Goal: Task Accomplishment & Management: Manage account settings

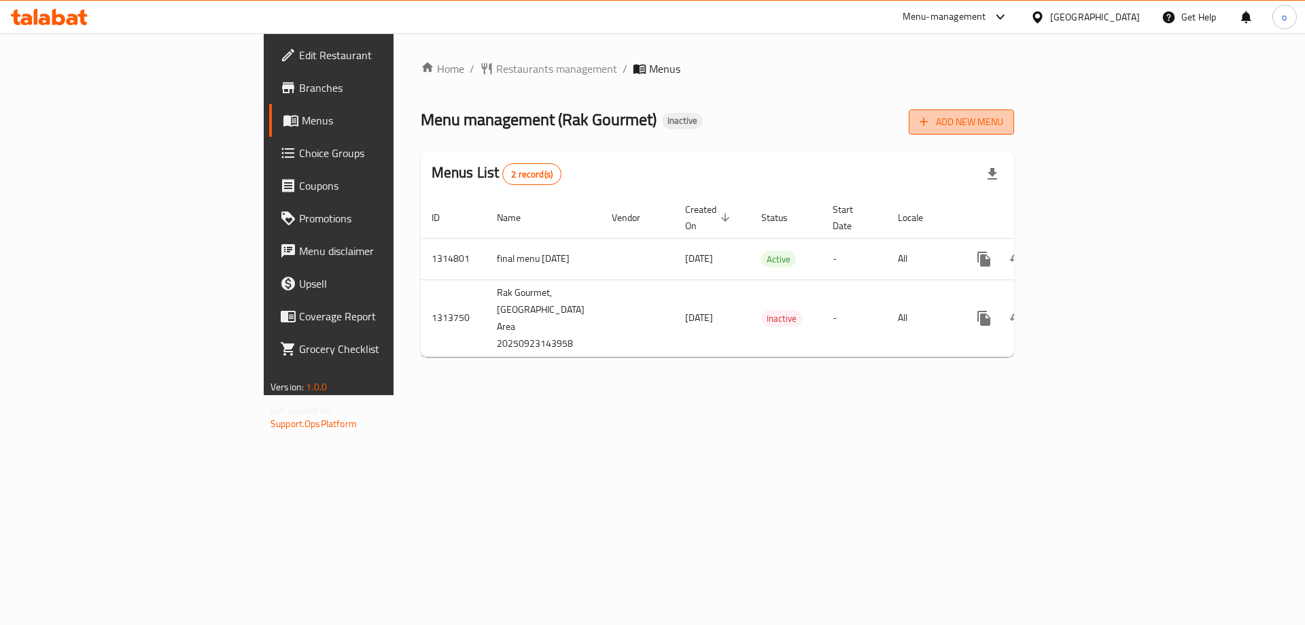
click at [1003, 128] on span "Add New Menu" at bounding box center [962, 122] width 84 height 17
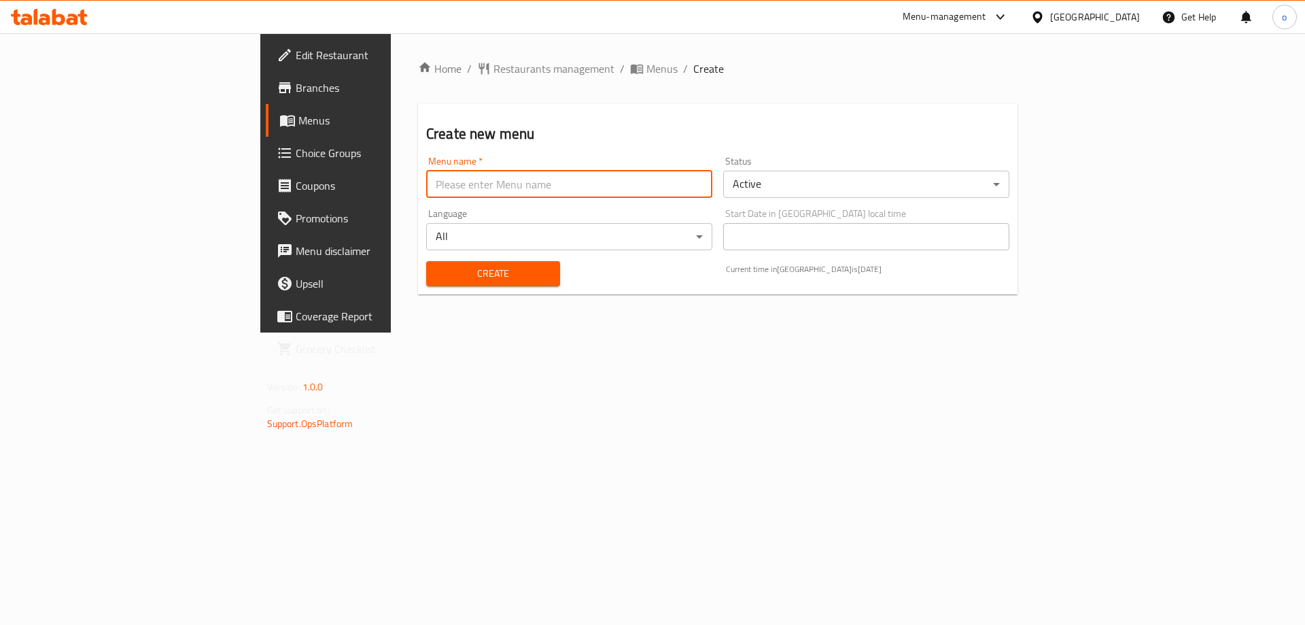
click at [483, 182] on input "text" at bounding box center [569, 184] width 286 height 27
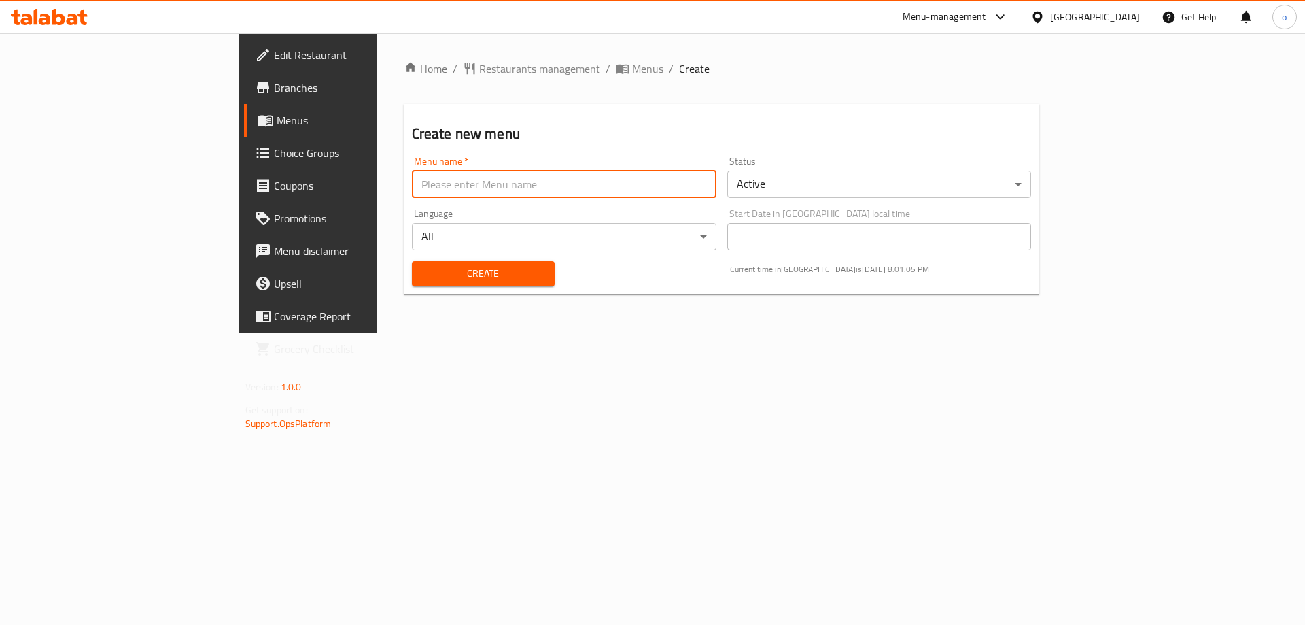
click at [258, 112] on icon at bounding box center [266, 120] width 16 height 16
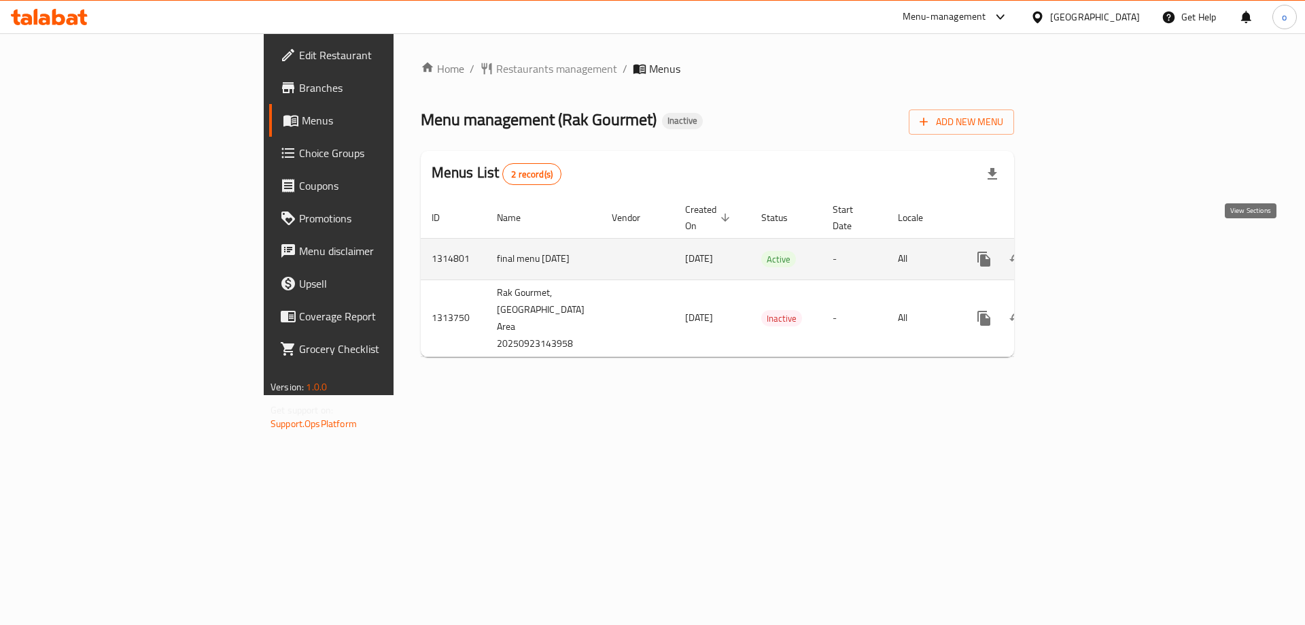
click at [1090, 251] on icon "enhanced table" at bounding box center [1082, 259] width 16 height 16
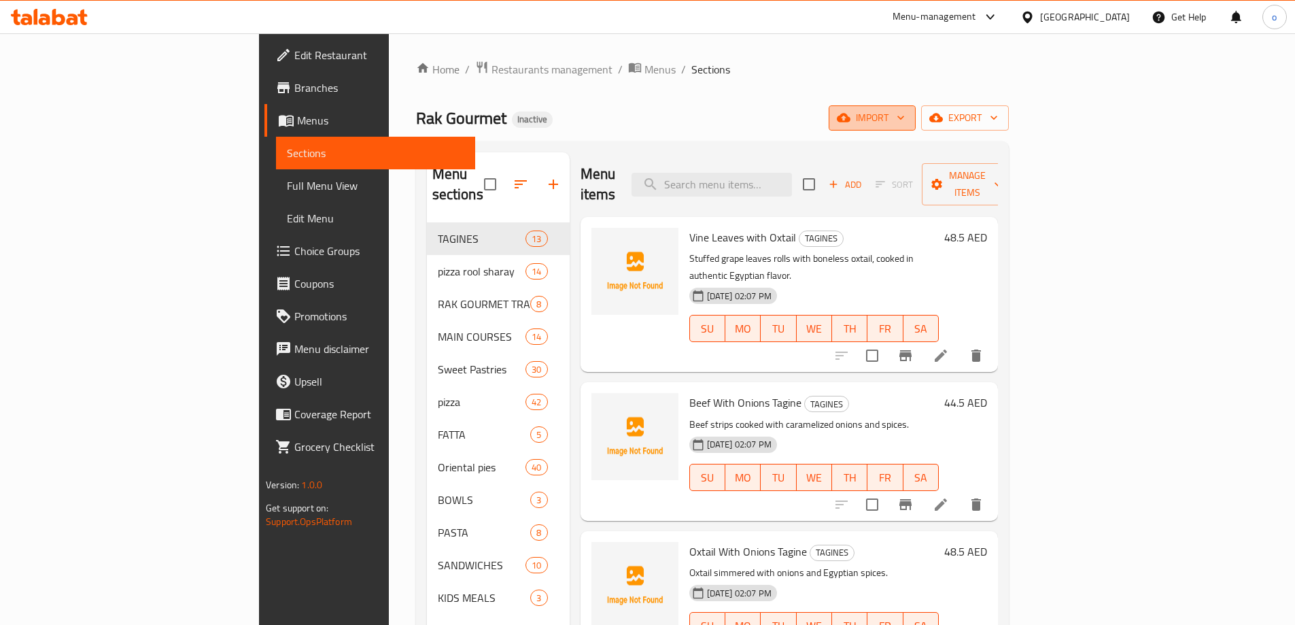
click at [908, 121] on icon "button" at bounding box center [901, 118] width 14 height 14
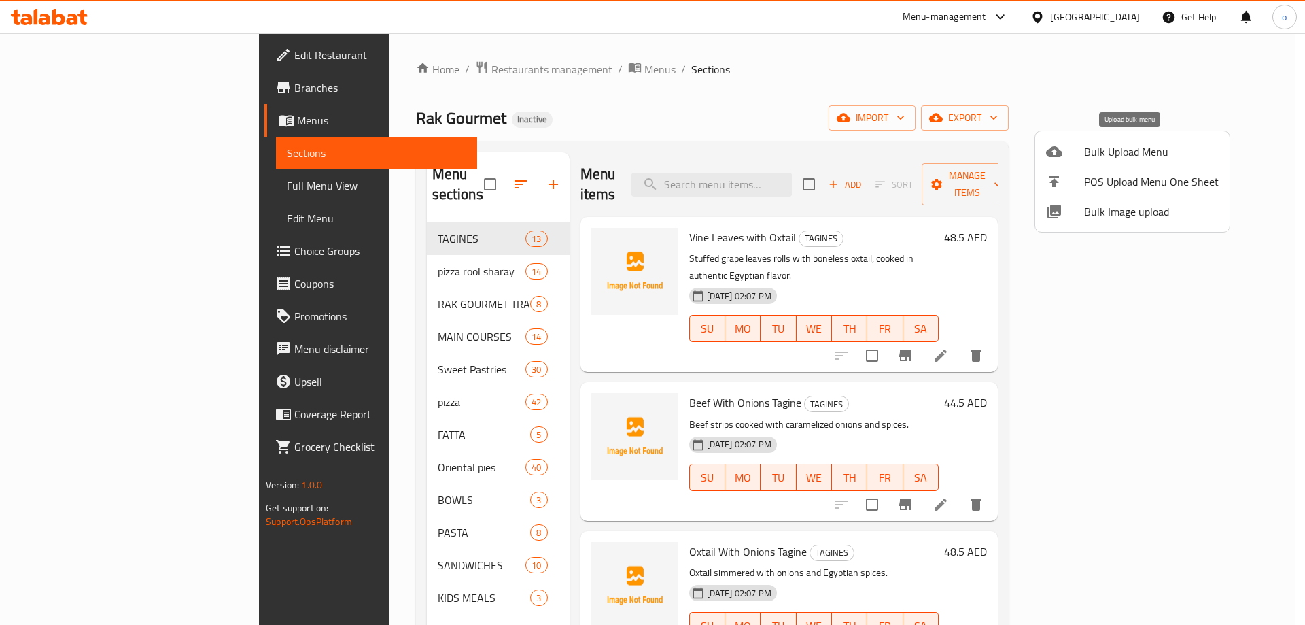
click at [1108, 151] on span "Bulk Upload Menu" at bounding box center [1151, 151] width 135 height 16
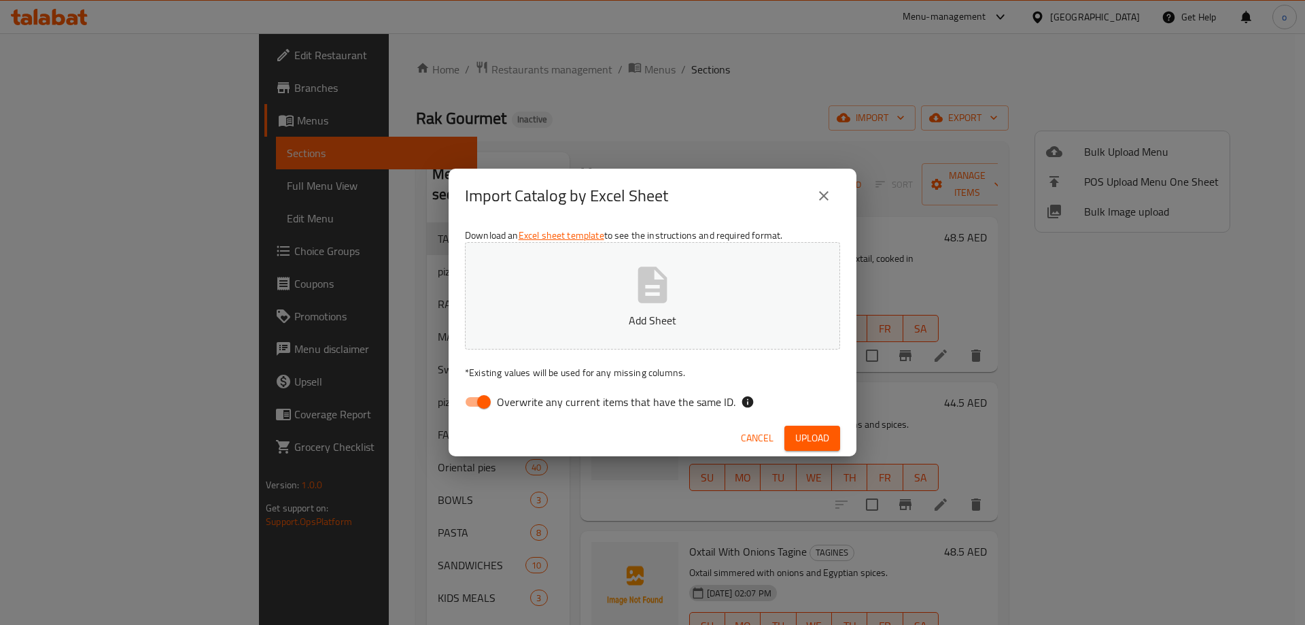
click at [632, 272] on icon "button" at bounding box center [653, 285] width 44 height 44
click at [486, 398] on input "Overwrite any current items that have the same ID." at bounding box center [483, 402] width 77 height 26
checkbox input "false"
click at [823, 445] on span "Upload" at bounding box center [812, 438] width 34 height 17
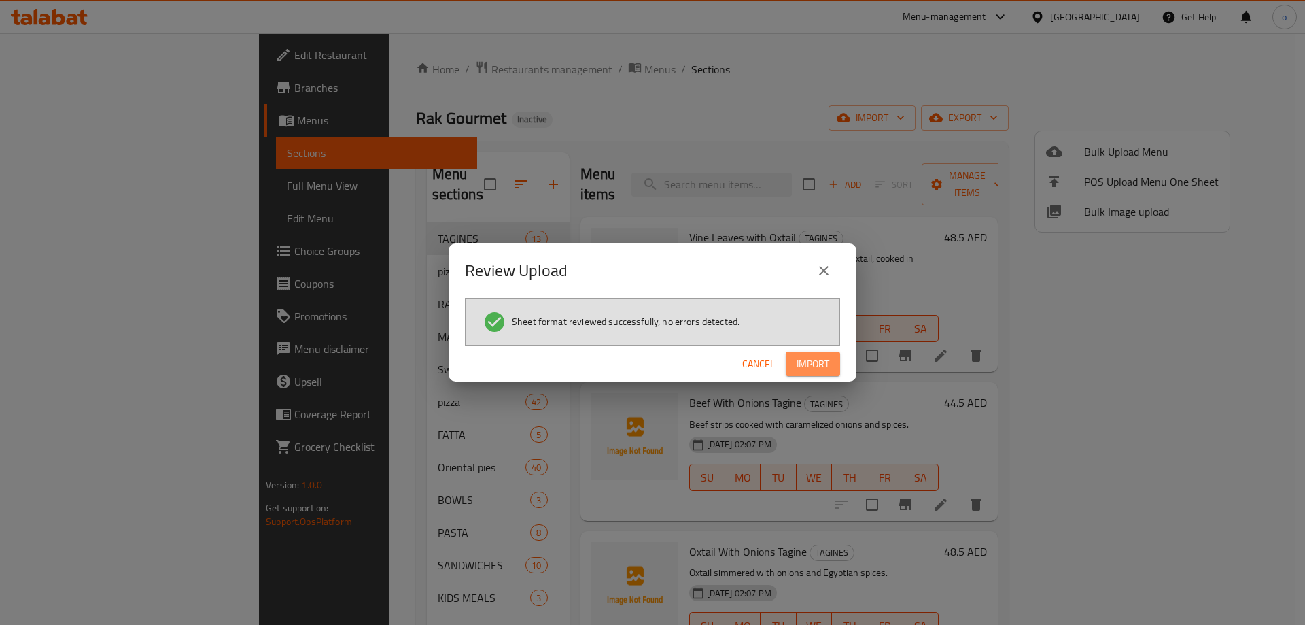
click at [802, 360] on span "Import" at bounding box center [813, 364] width 33 height 17
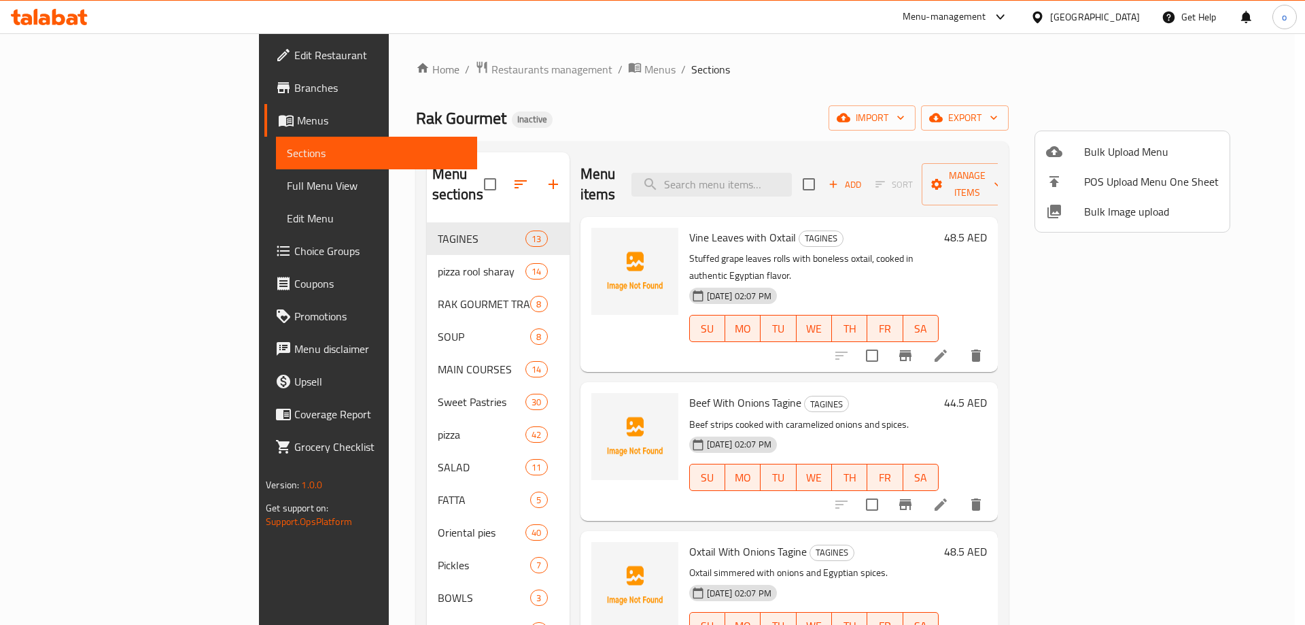
click at [513, 443] on div at bounding box center [652, 312] width 1305 height 625
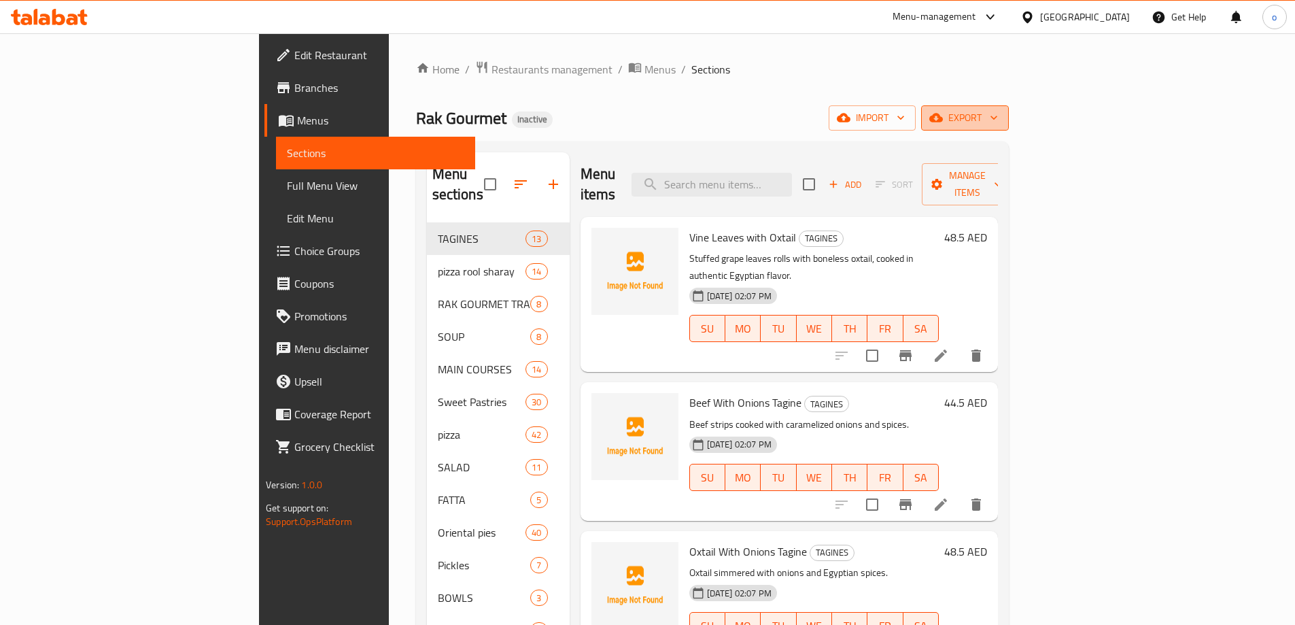
click at [998, 116] on span "export" at bounding box center [965, 117] width 66 height 17
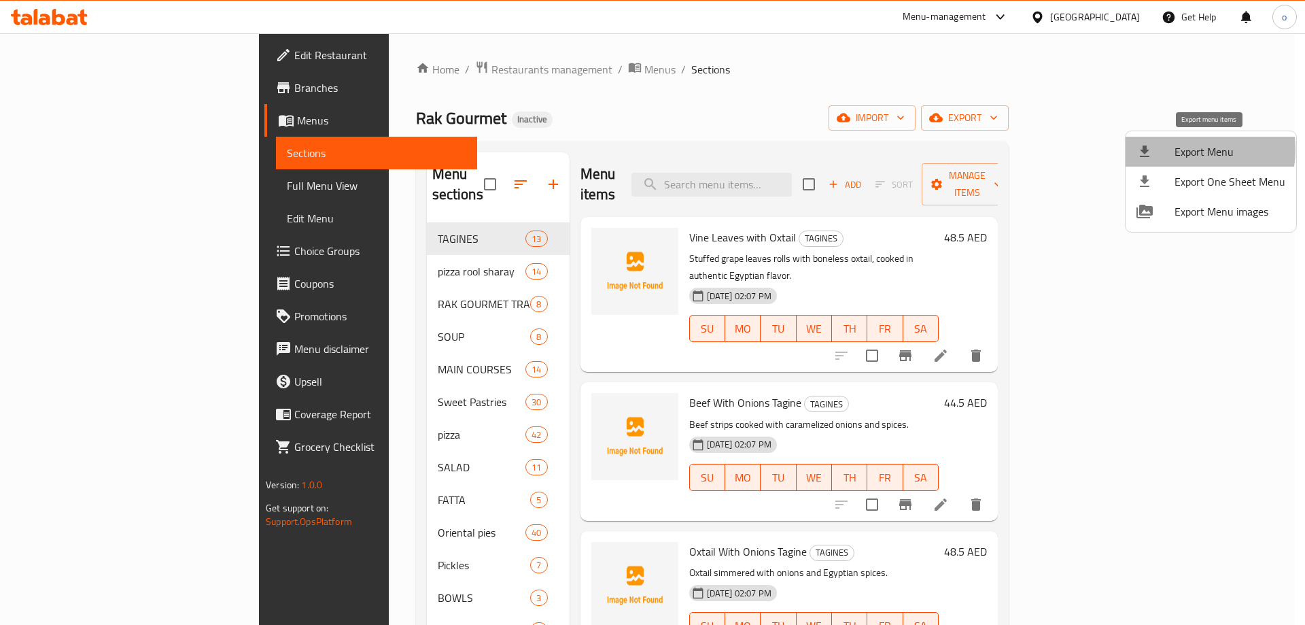
click at [1184, 150] on span "Export Menu" at bounding box center [1230, 151] width 111 height 16
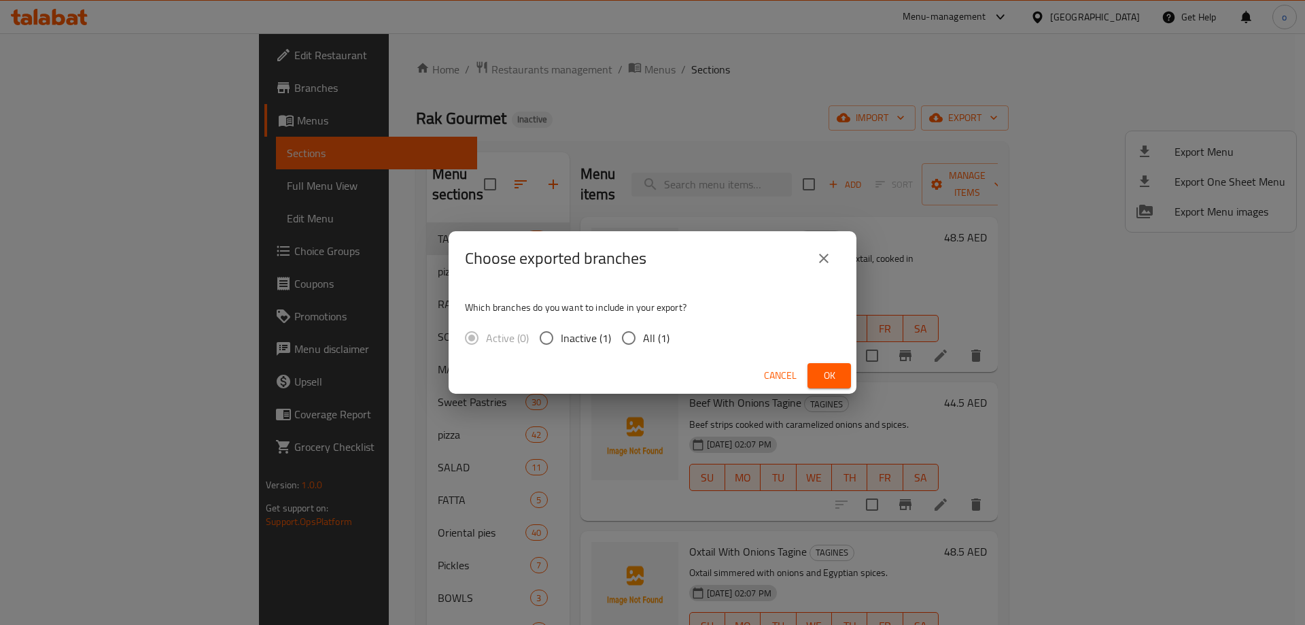
click at [828, 256] on icon "close" at bounding box center [824, 258] width 16 height 16
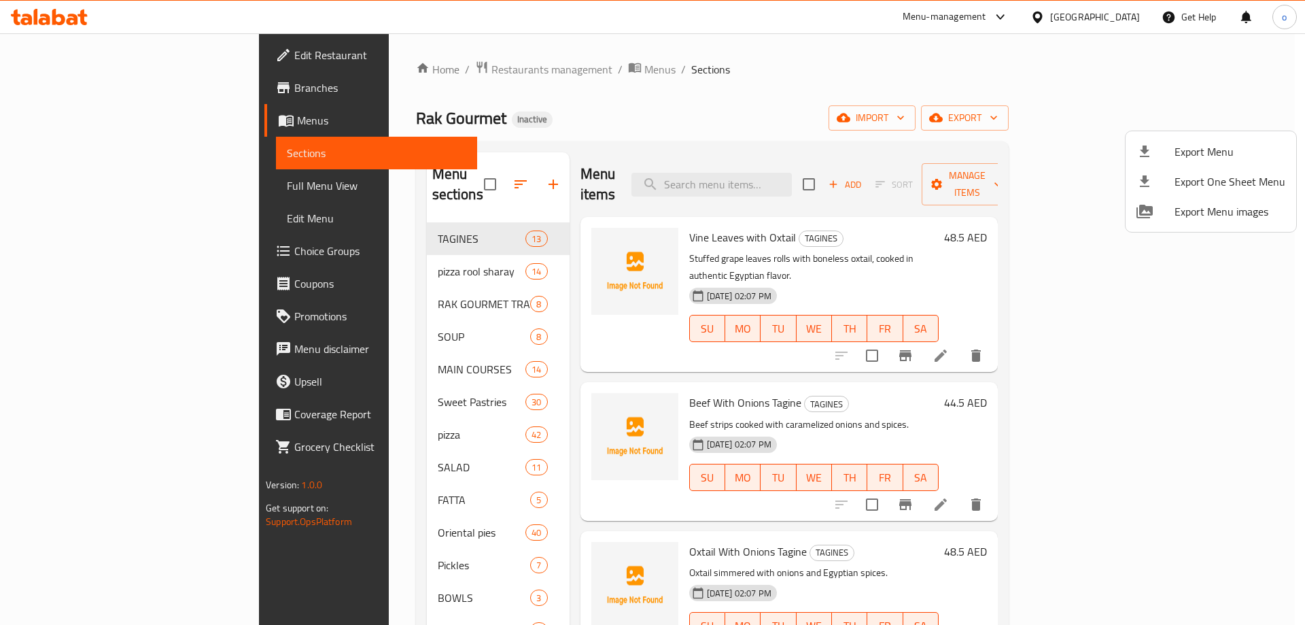
click at [400, 315] on div at bounding box center [652, 312] width 1305 height 625
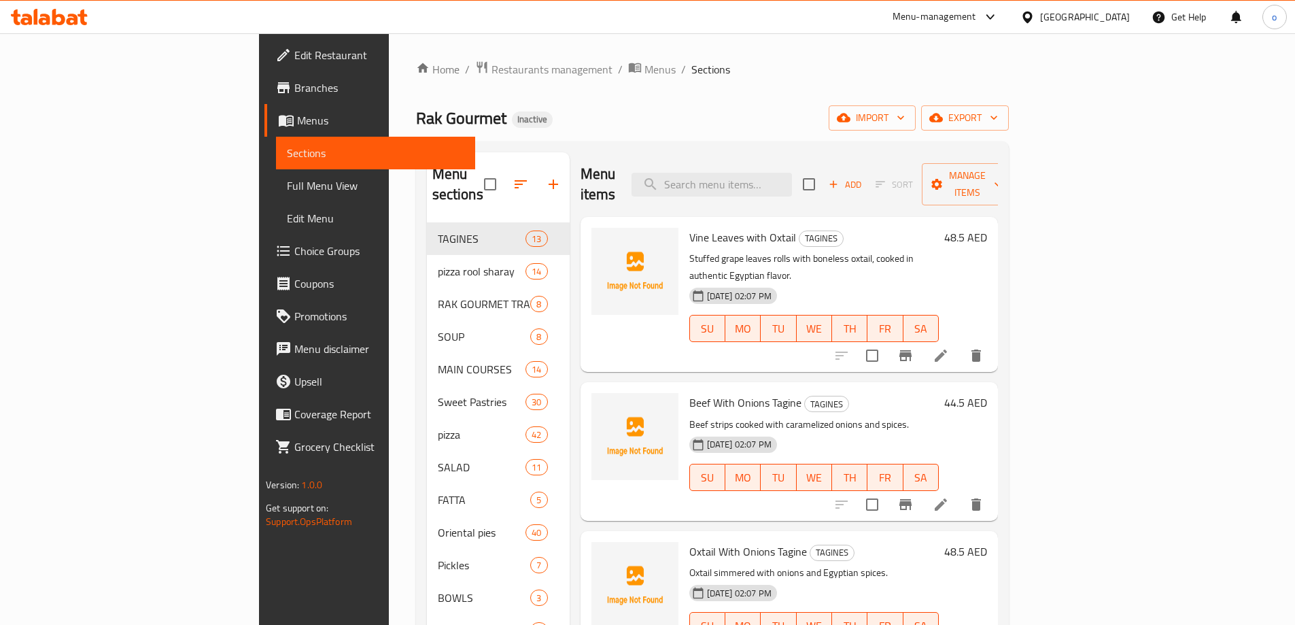
click at [287, 181] on span "Full Menu View" at bounding box center [375, 185] width 177 height 16
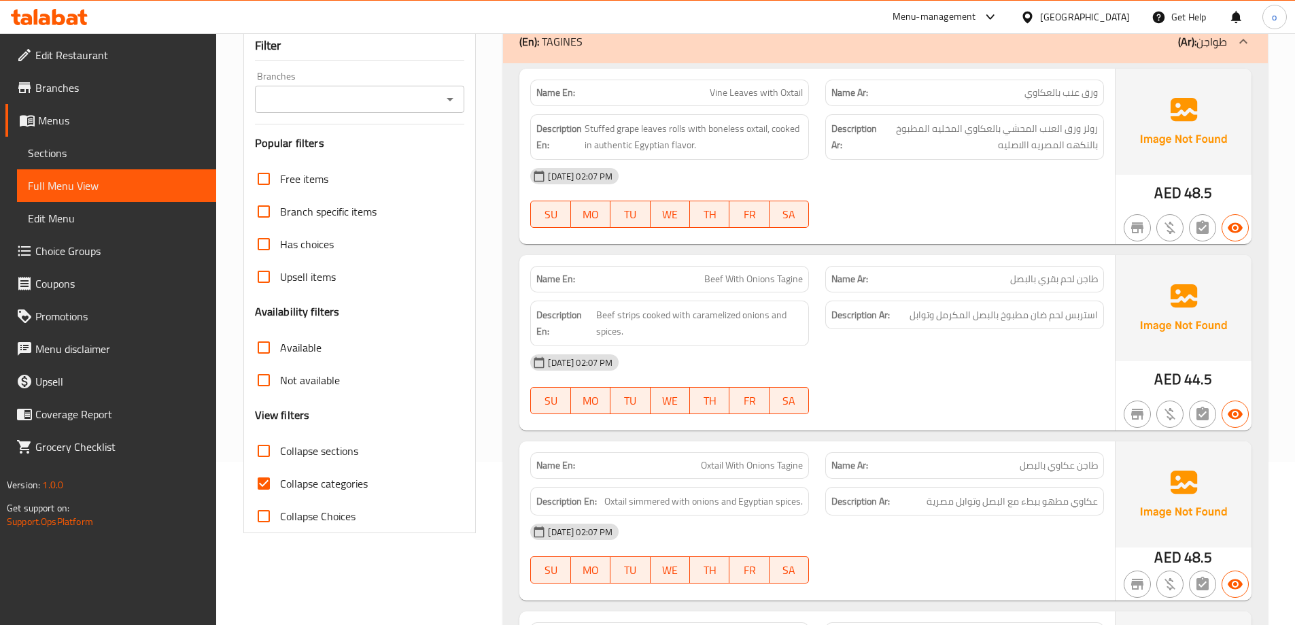
scroll to position [204, 0]
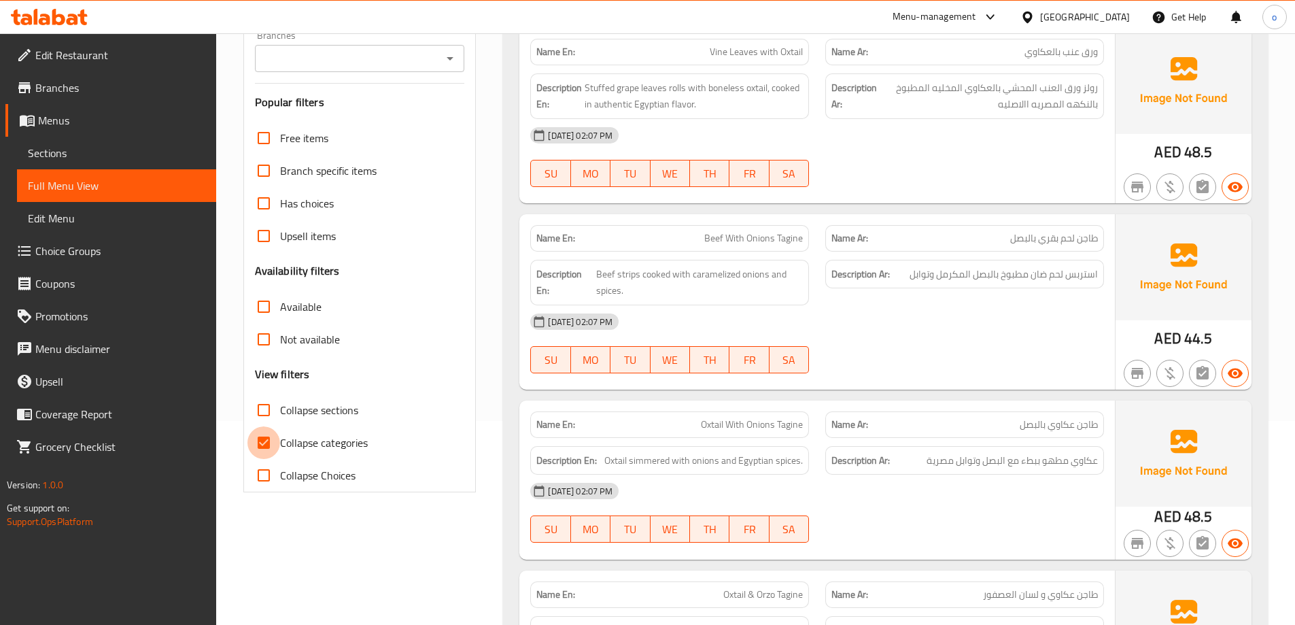
click at [275, 452] on input "Collapse categories" at bounding box center [263, 442] width 33 height 33
checkbox input "false"
click at [279, 404] on input "Collapse sections" at bounding box center [263, 410] width 33 height 33
checkbox input "true"
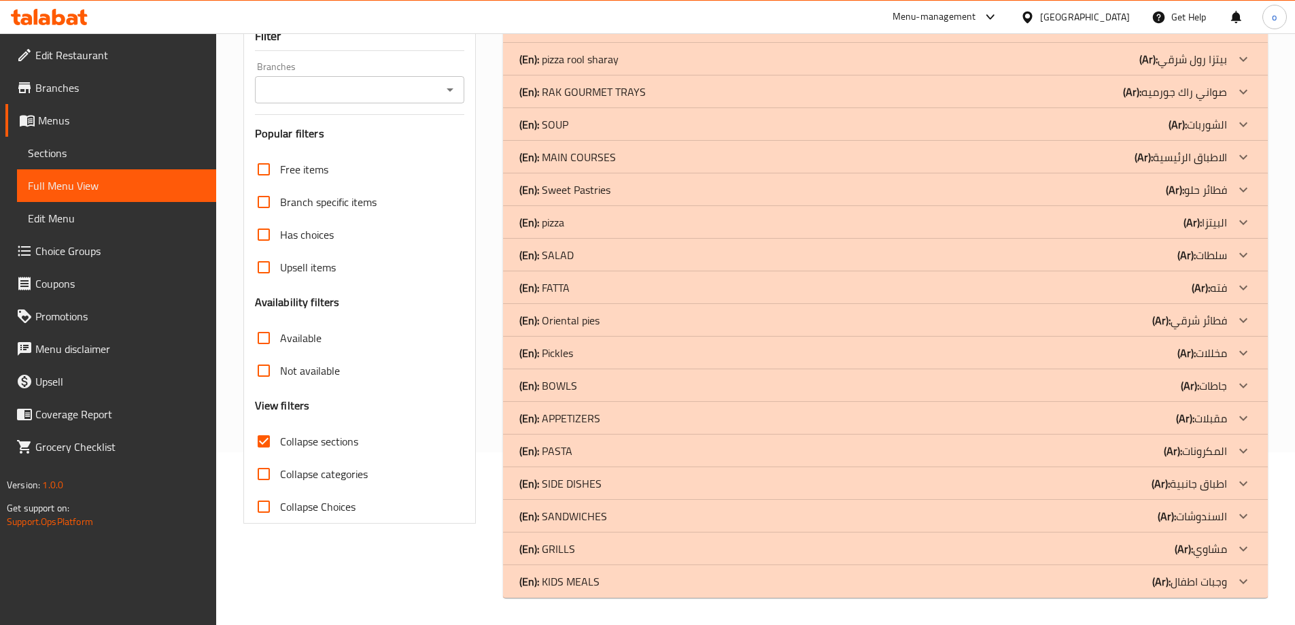
scroll to position [0, 0]
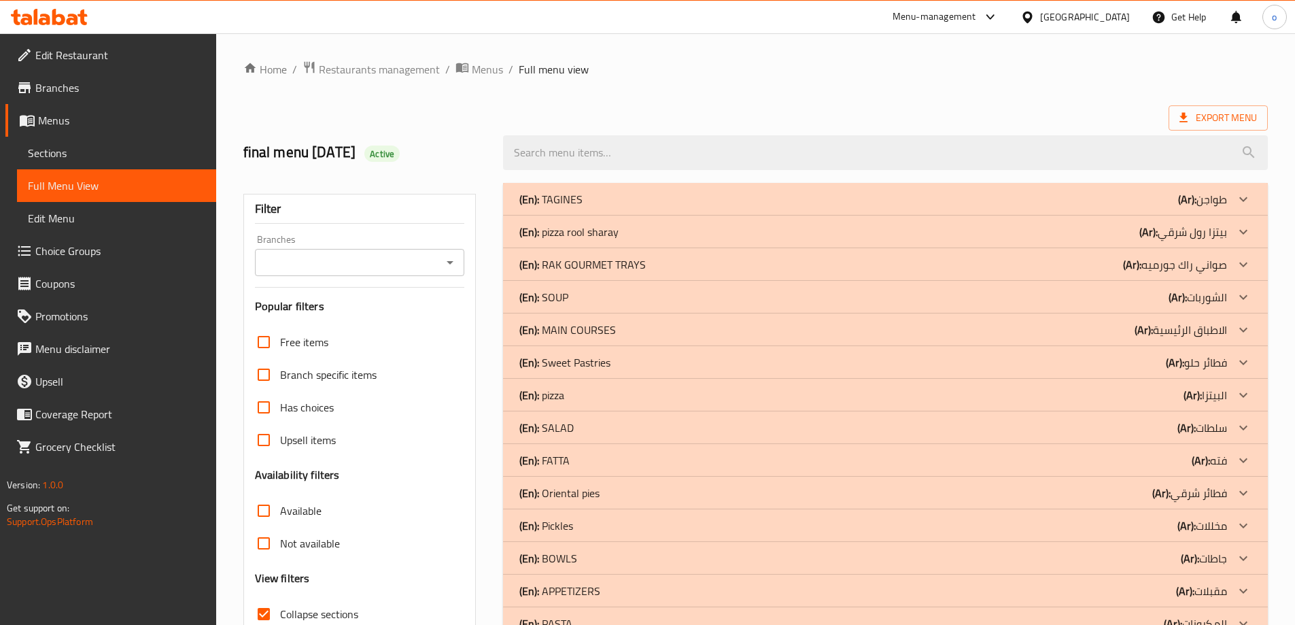
click at [633, 297] on div "(En): SOUP (Ar): الشوربات" at bounding box center [873, 297] width 708 height 16
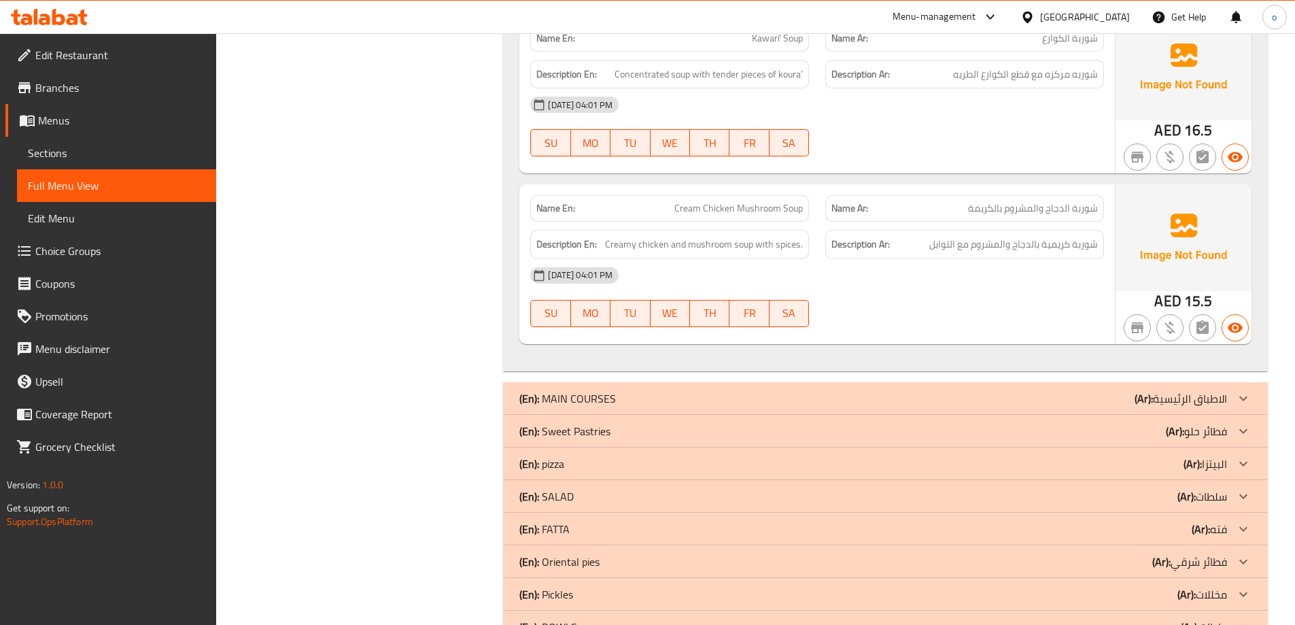
scroll to position [1632, 0]
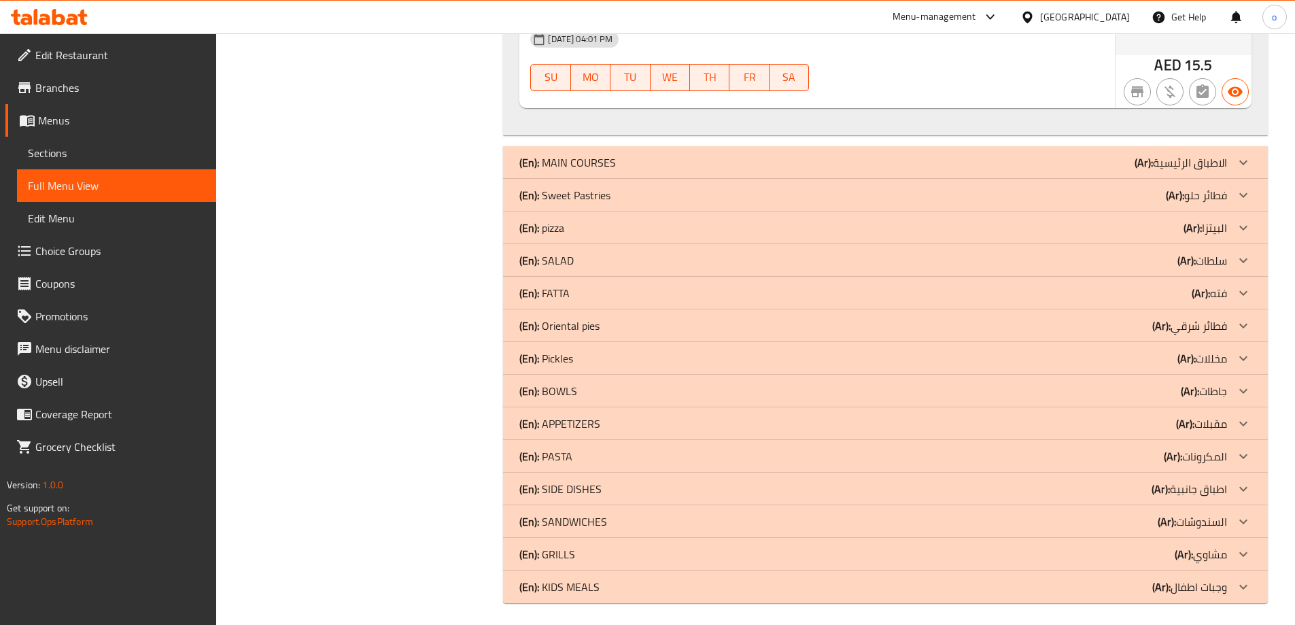
click at [577, 266] on div "(En): SALAD (Ar): سلطات" at bounding box center [873, 260] width 708 height 16
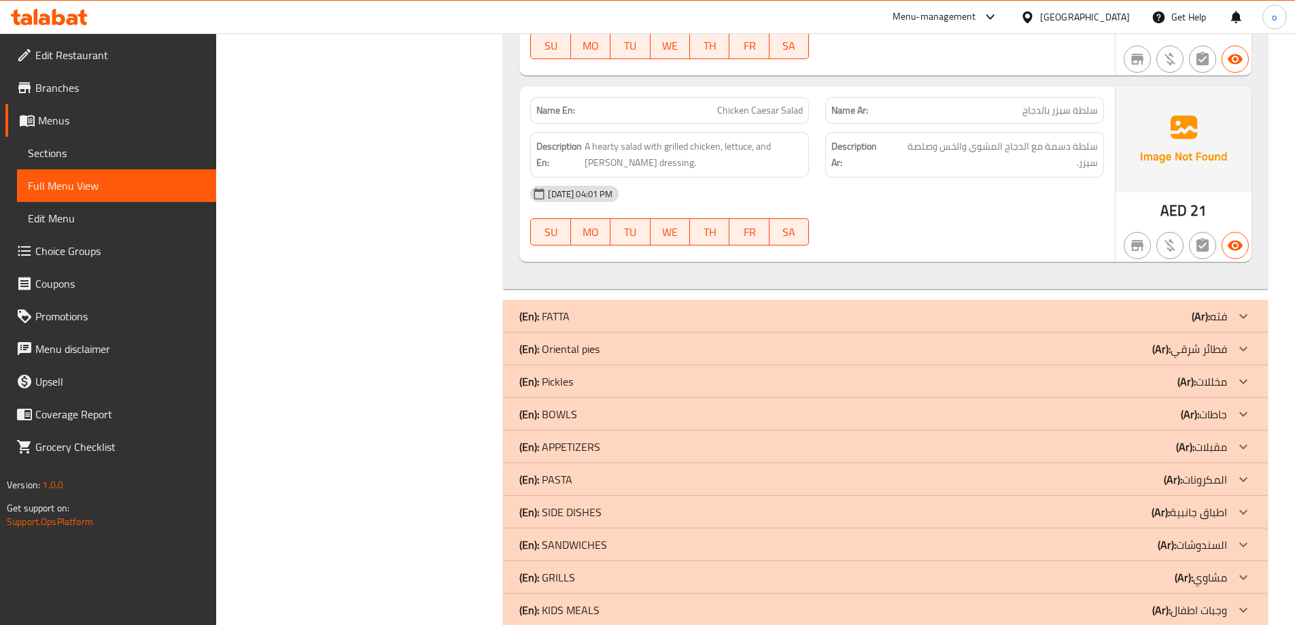
scroll to position [3724, 0]
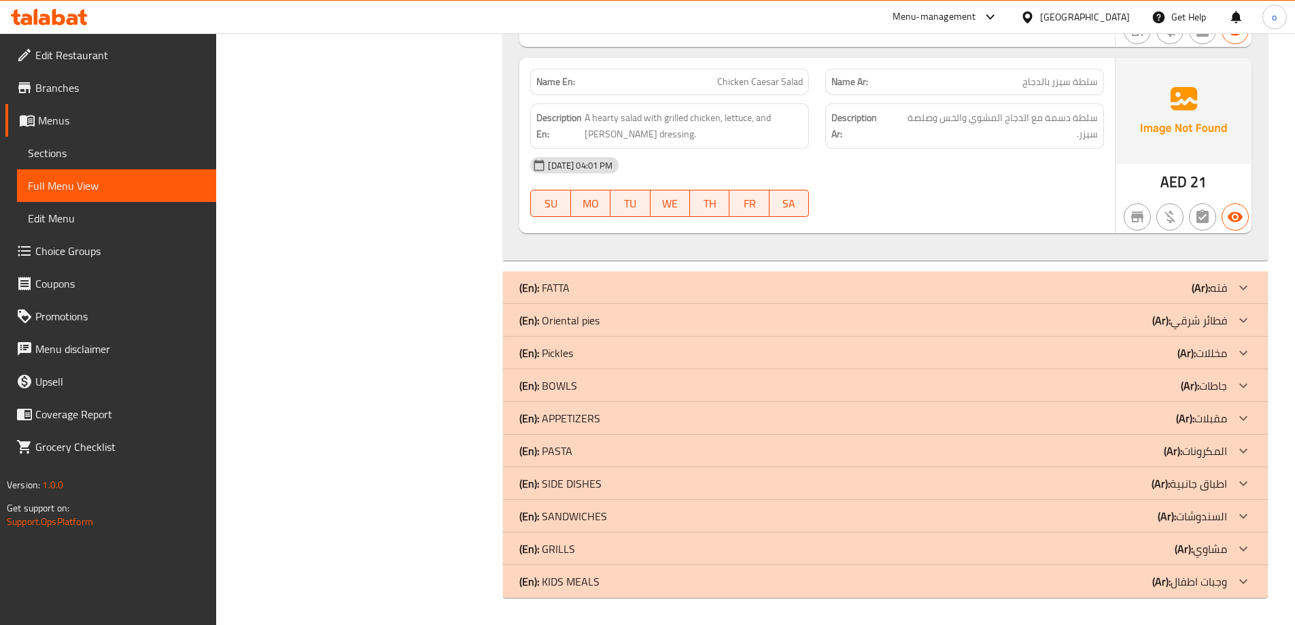
click at [624, 354] on div "(En): Pickles (Ar): مخللات" at bounding box center [873, 353] width 708 height 16
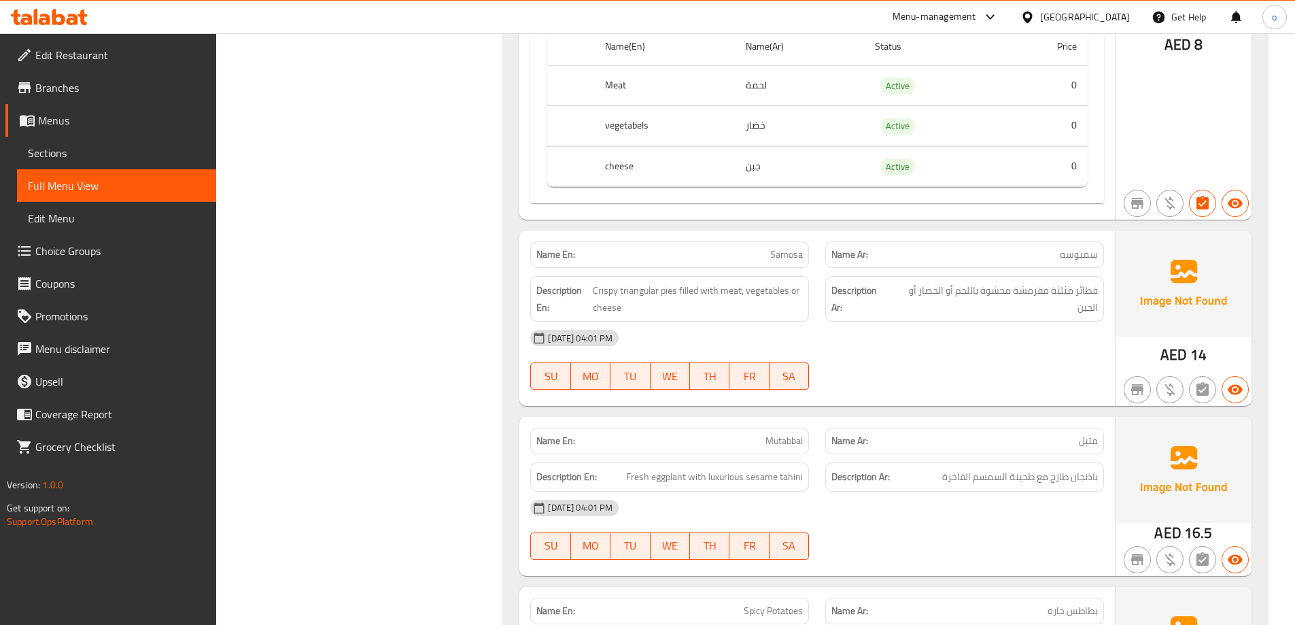
scroll to position [4330, 0]
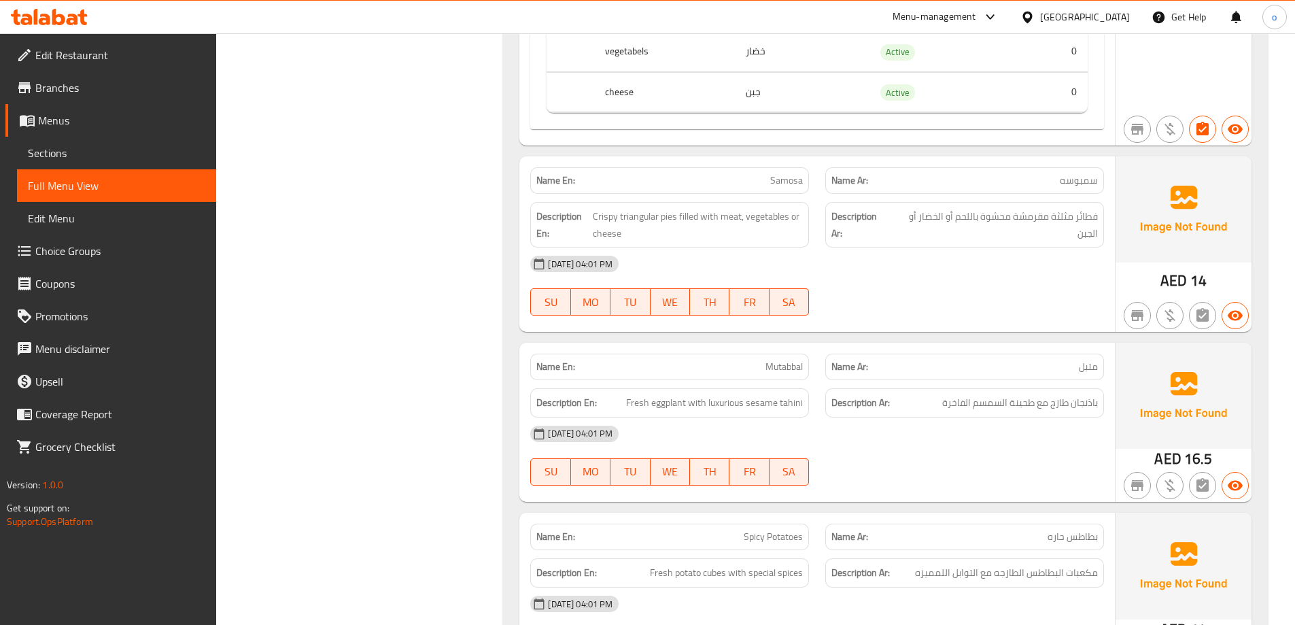
click at [887, 246] on div "Description Ar: فطائر مثلثة مقرمشة محشوة باللحم أو الخضار أو الجبن" at bounding box center [964, 225] width 279 height 46
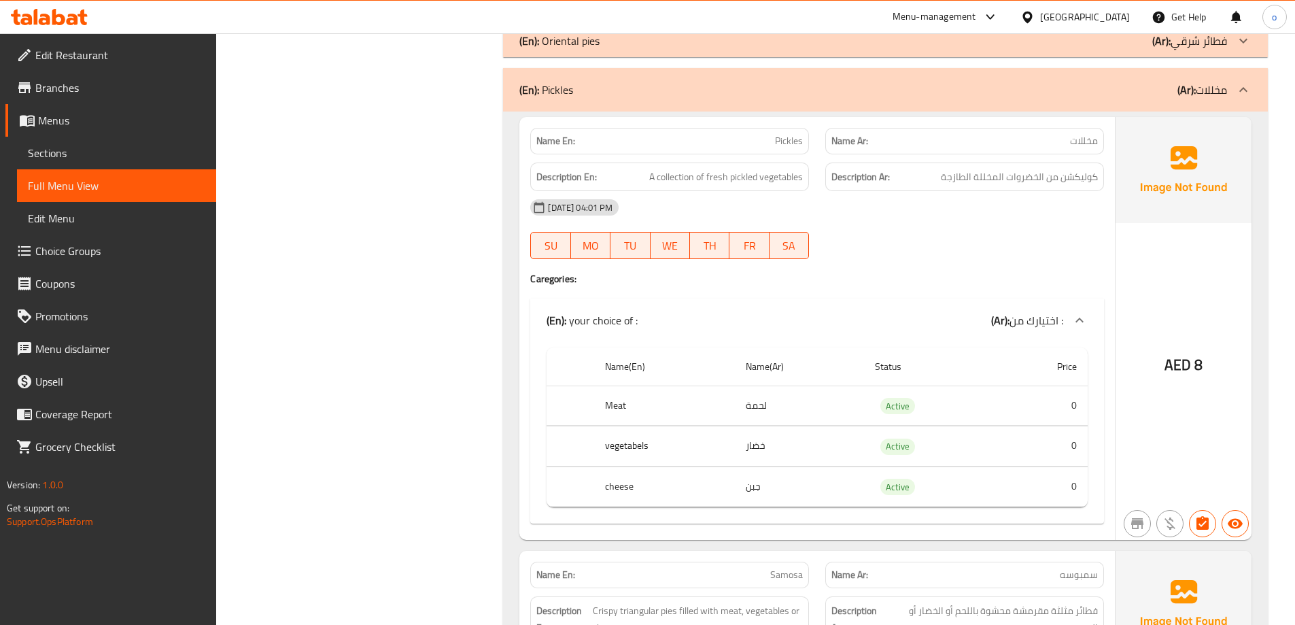
scroll to position [3990, 0]
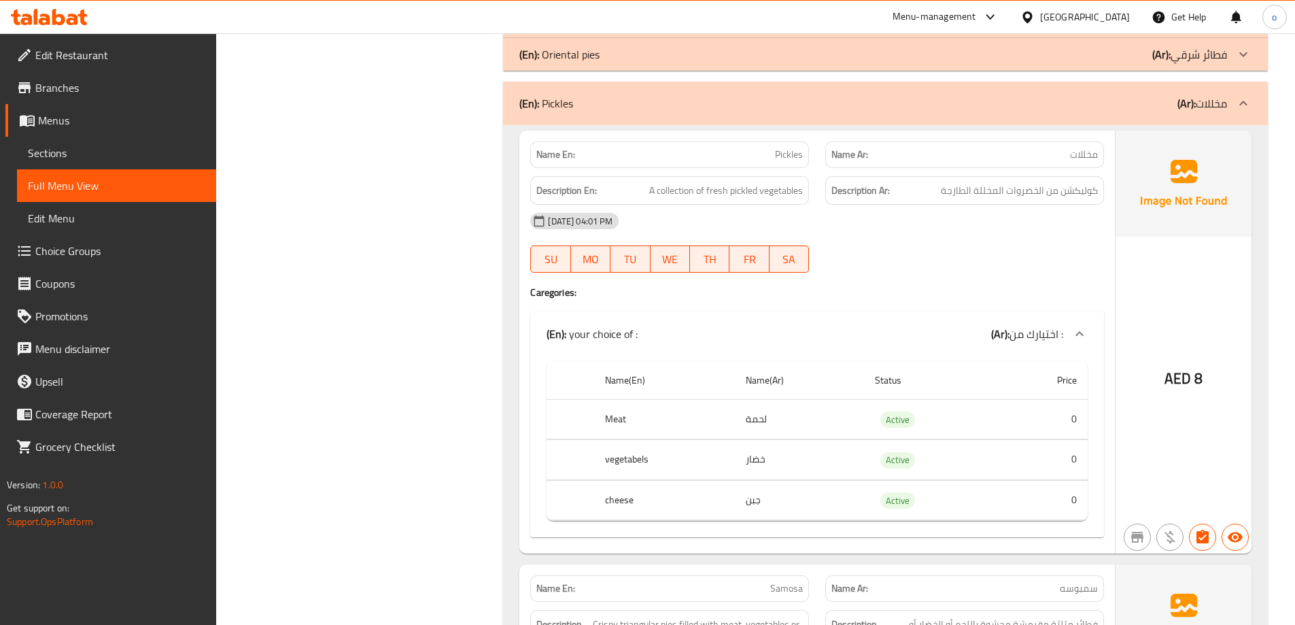
click at [1203, 101] on p "(Ar): مخللات" at bounding box center [1202, 103] width 50 height 16
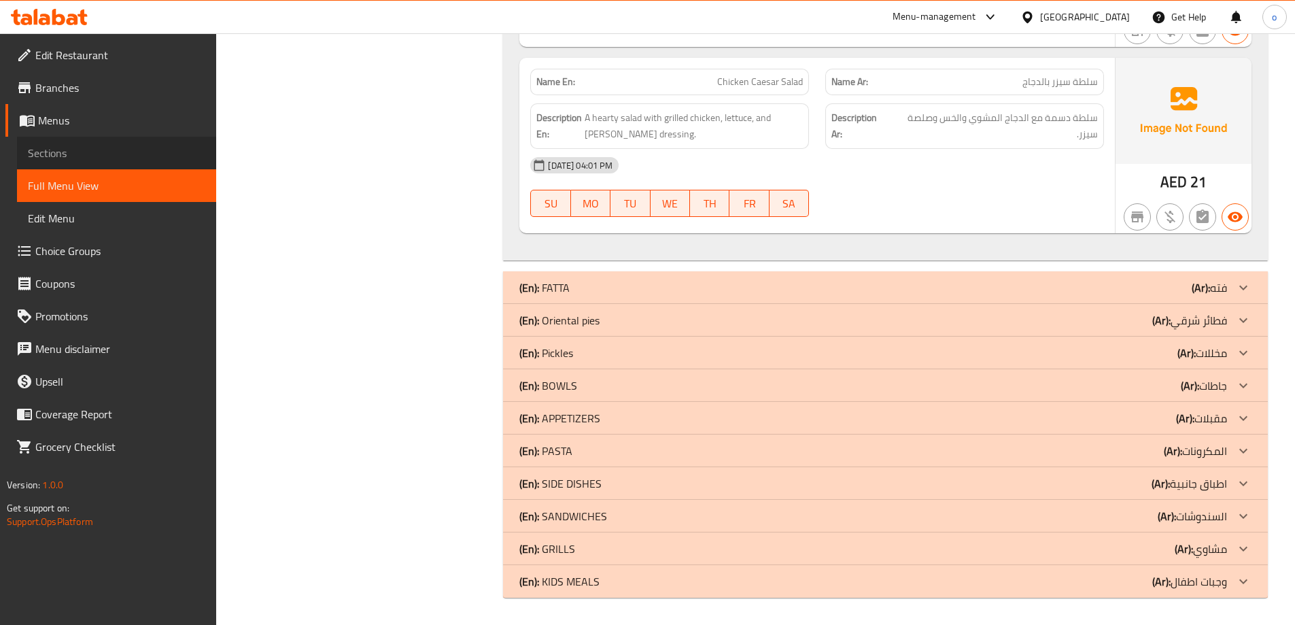
click at [131, 160] on span "Sections" at bounding box center [116, 153] width 177 height 16
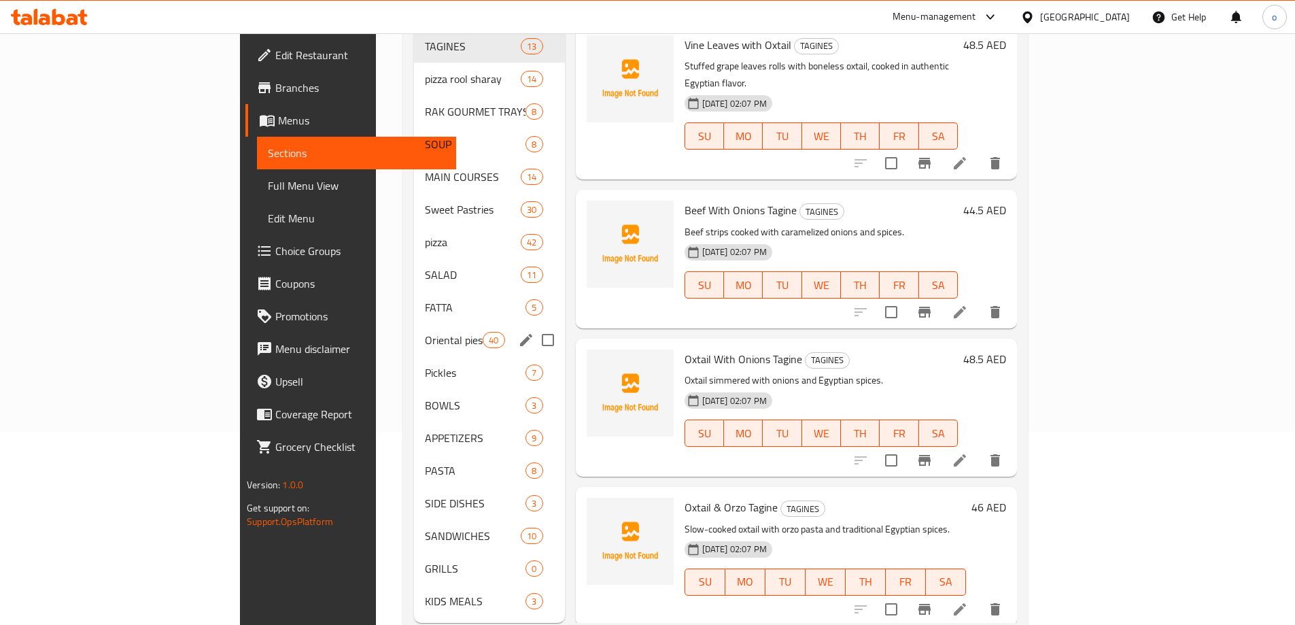
scroll to position [208, 0]
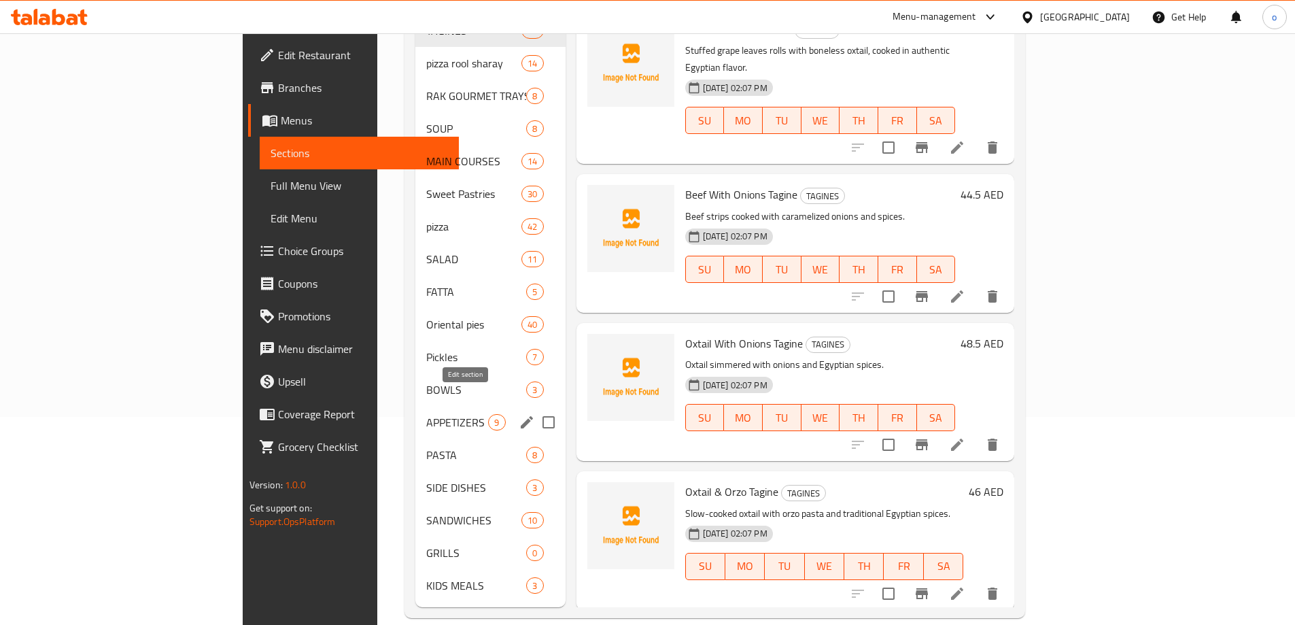
click at [517, 412] on button "edit" at bounding box center [527, 422] width 20 height 20
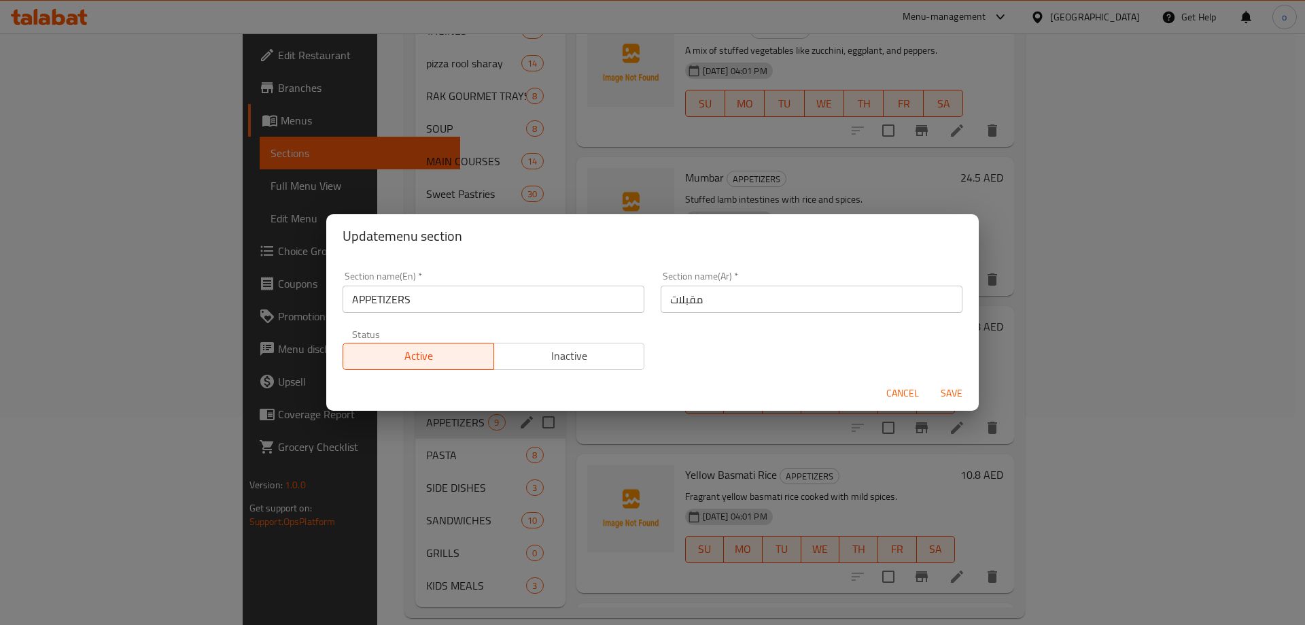
click at [577, 417] on div "Update menu section Section name(En)   * APPETIZERS Section name(En) * Section …" at bounding box center [652, 312] width 1305 height 625
click at [891, 391] on span "Cancel" at bounding box center [902, 393] width 33 height 17
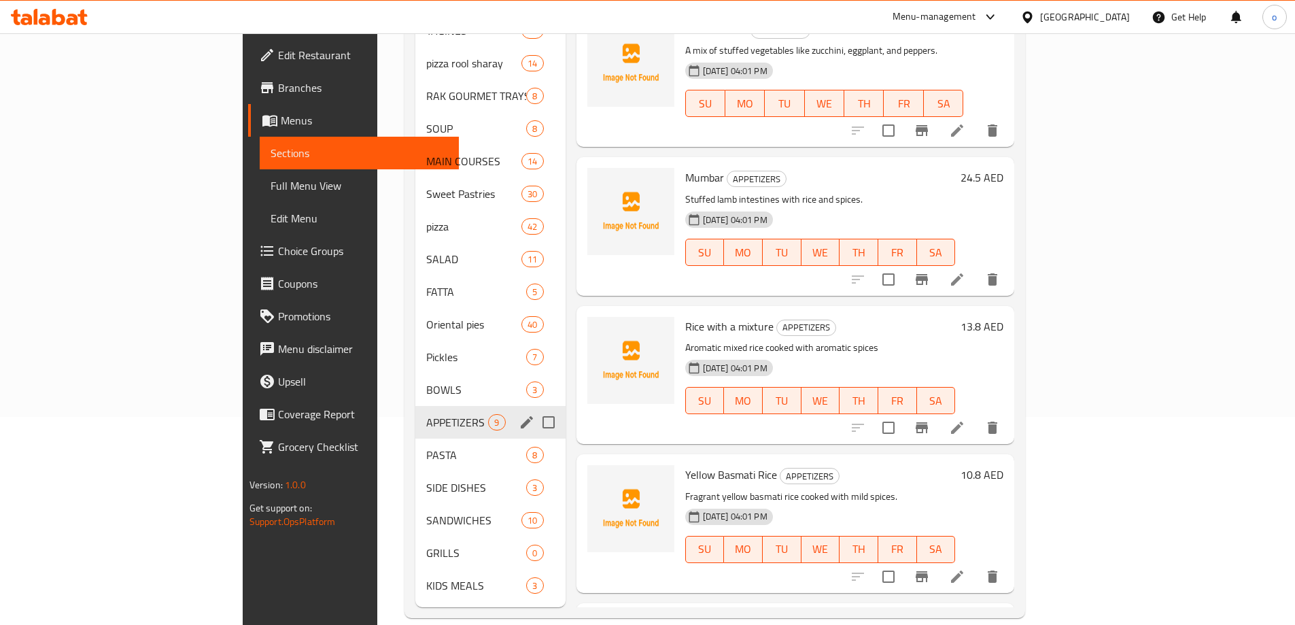
click at [415, 410] on div "APPETIZERS 9" at bounding box center [490, 422] width 150 height 33
click at [521, 416] on icon "edit" at bounding box center [527, 422] width 12 height 12
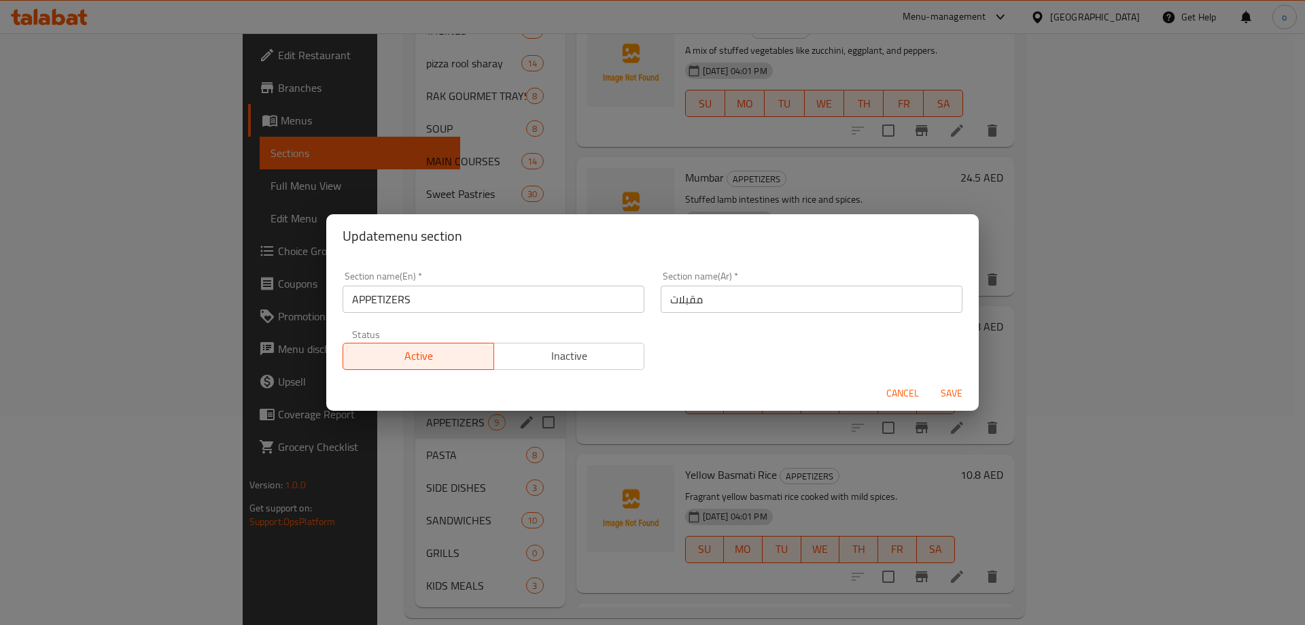
click at [404, 402] on div "Cancel Save" at bounding box center [652, 393] width 653 height 36
click at [393, 425] on div "Update menu section Section name(En)   * APPETIZERS Section name(En) * Section …" at bounding box center [652, 312] width 1305 height 625
click at [891, 402] on button "Cancel" at bounding box center [903, 393] width 44 height 25
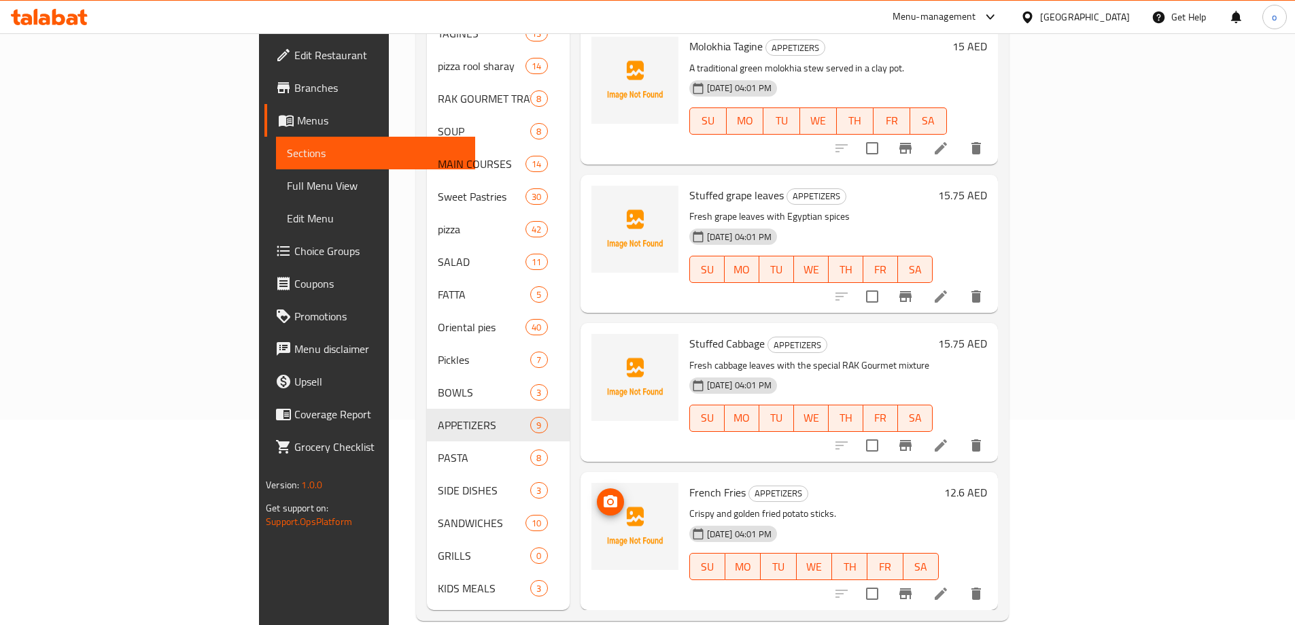
scroll to position [208, 0]
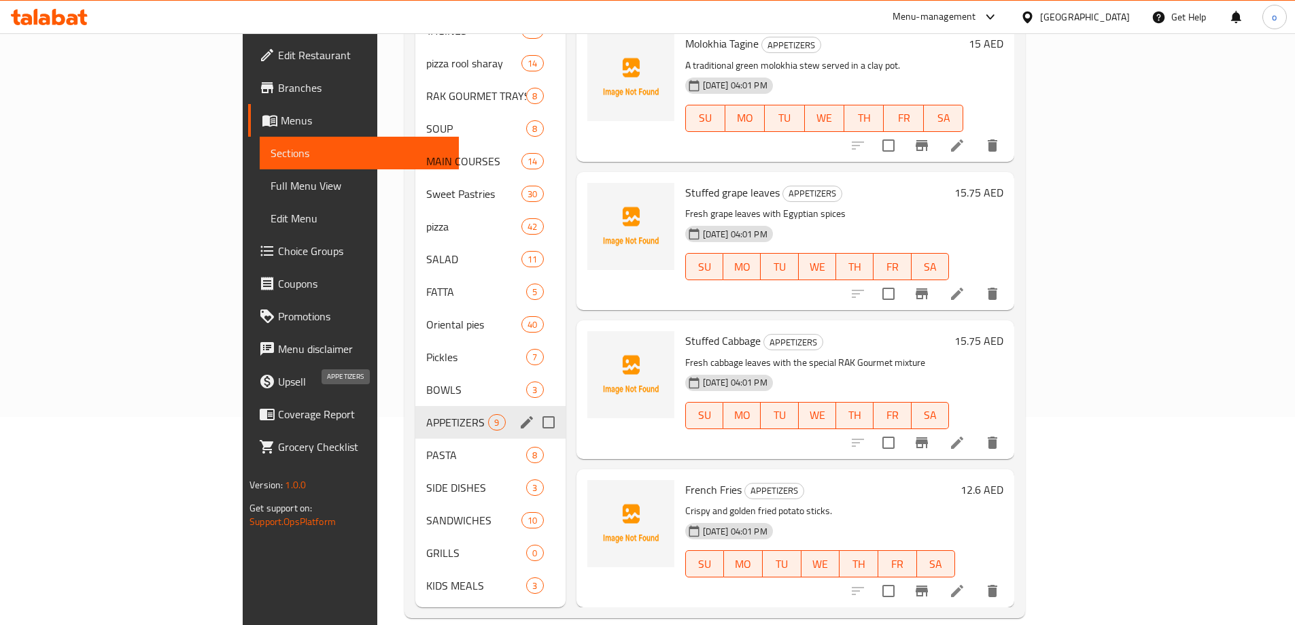
click at [426, 414] on span "APPETIZERS" at bounding box center [457, 422] width 62 height 16
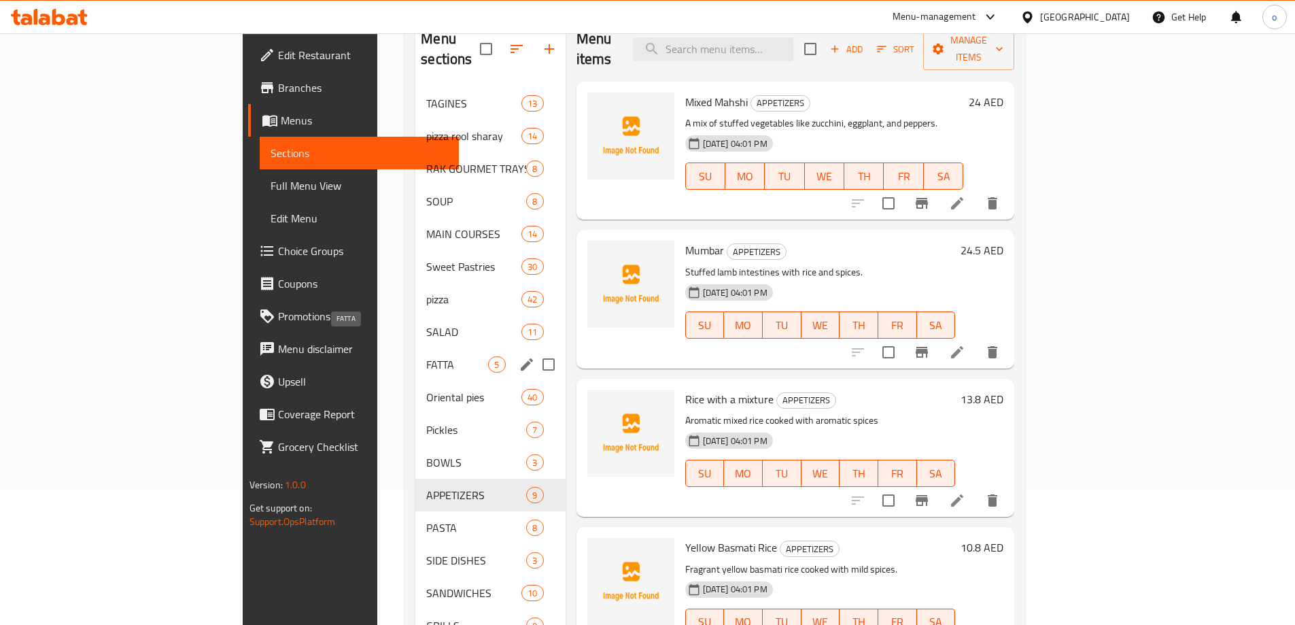
scroll to position [136, 0]
click at [489, 488] on span "9" at bounding box center [497, 494] width 16 height 13
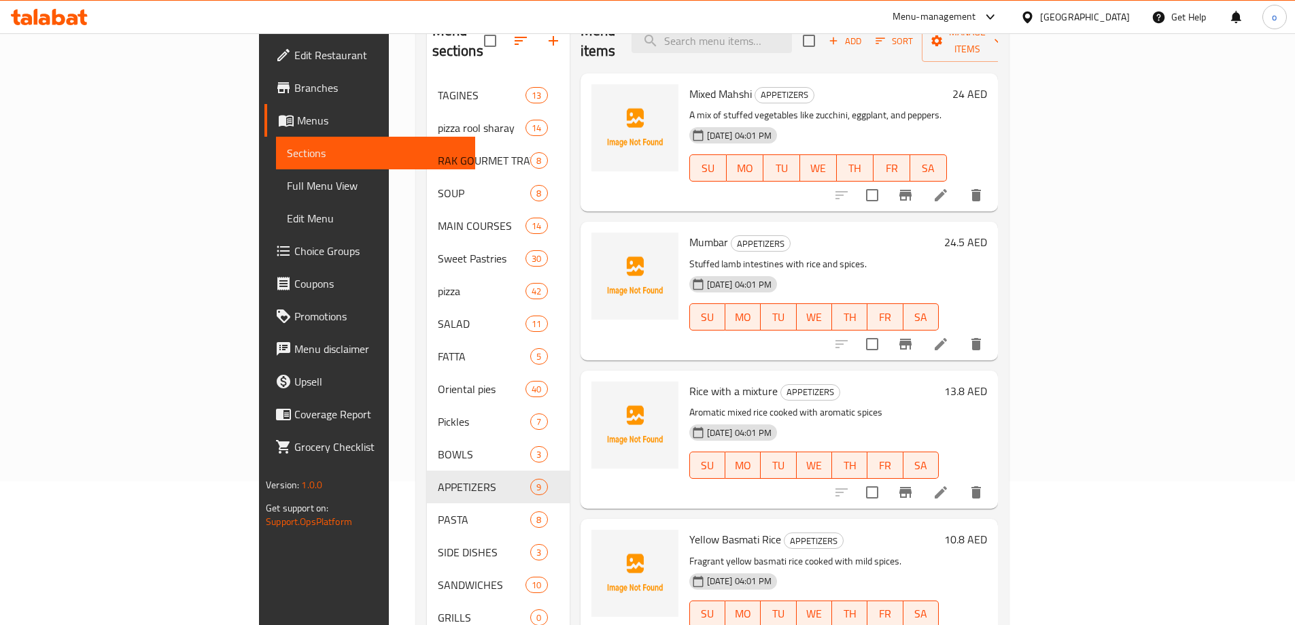
scroll to position [4, 0]
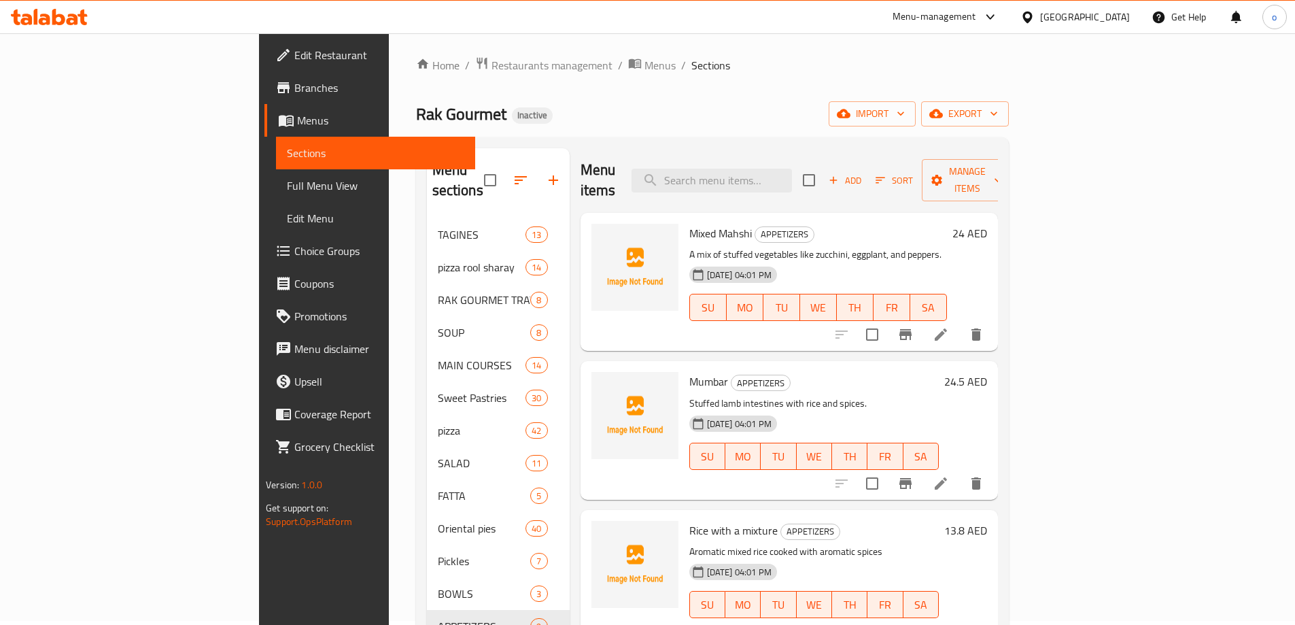
drag, startPoint x: 116, startPoint y: 179, endPoint x: 147, endPoint y: 176, distance: 31.5
click at [287, 179] on span "Full Menu View" at bounding box center [375, 185] width 177 height 16
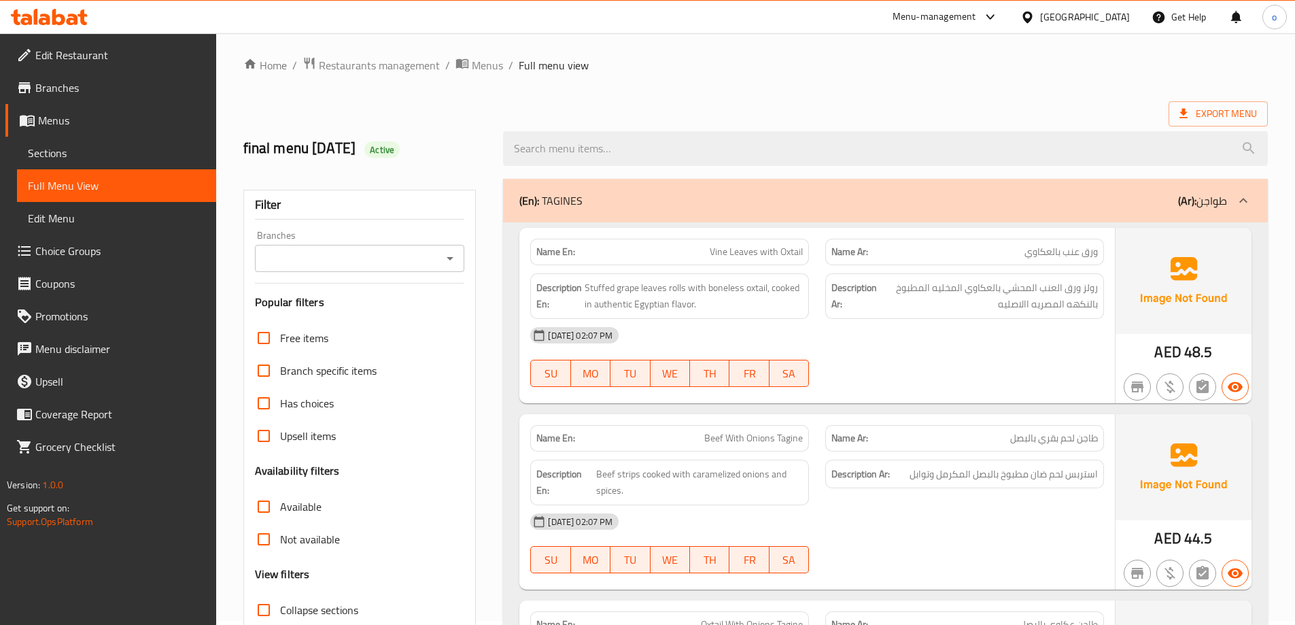
click at [167, 161] on link "Sections" at bounding box center [116, 153] width 199 height 33
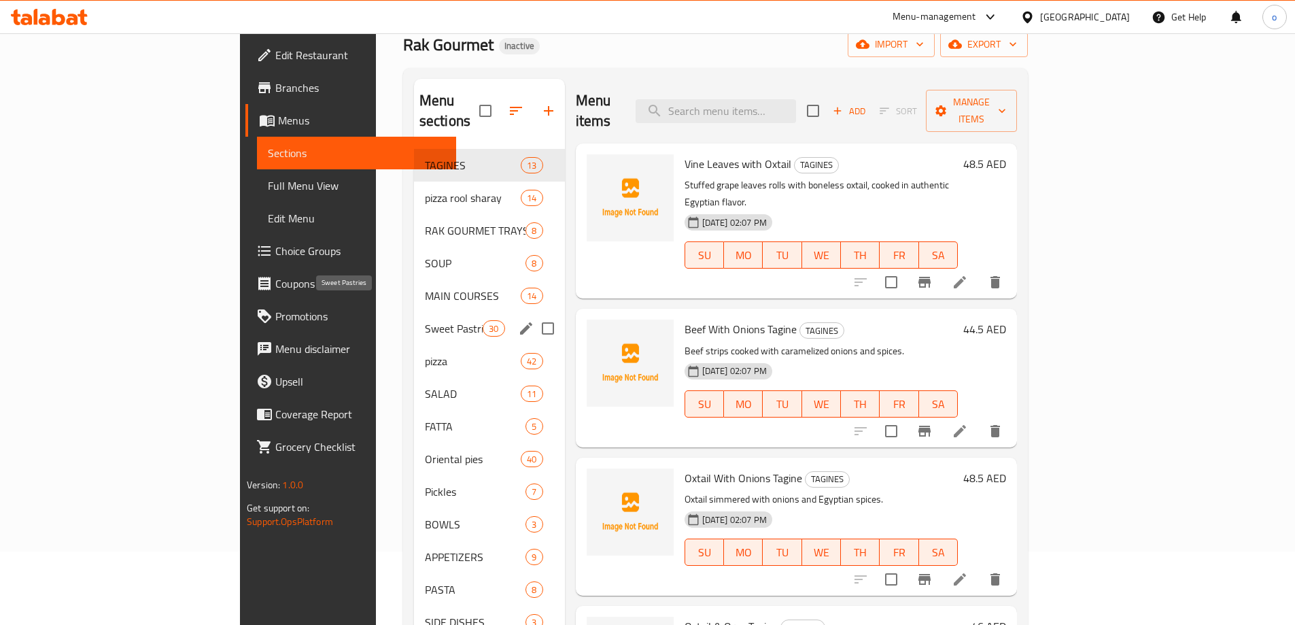
scroll to position [140, 0]
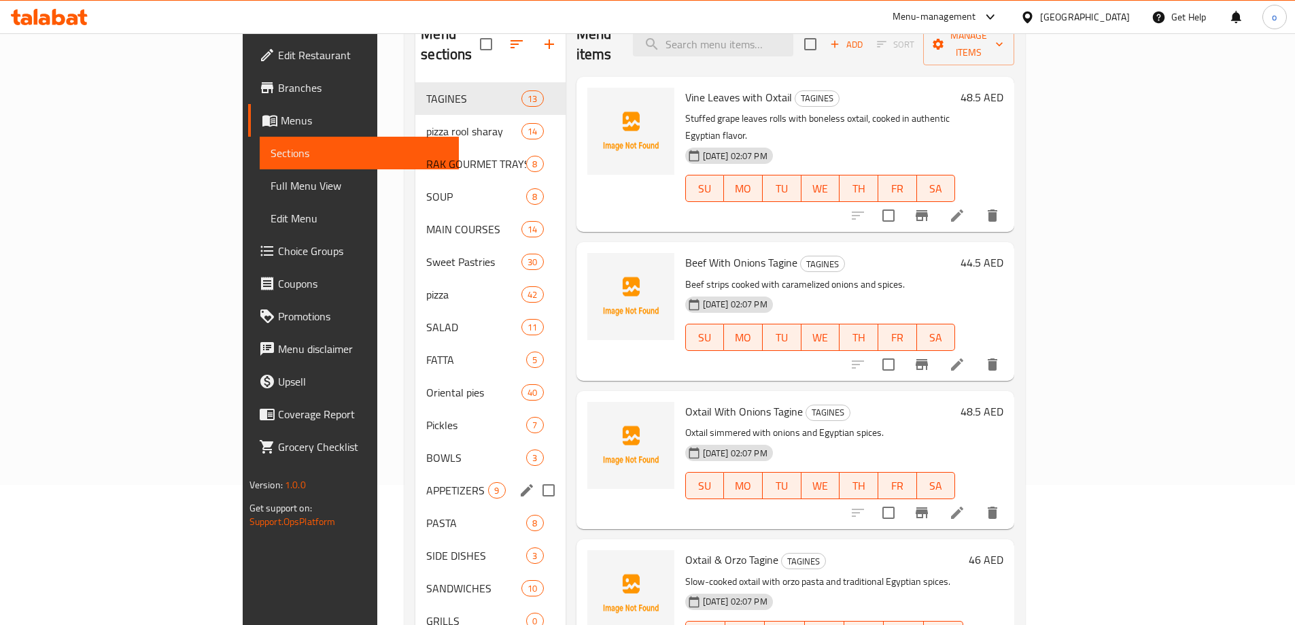
click at [415, 474] on div "APPETIZERS 9" at bounding box center [490, 490] width 150 height 33
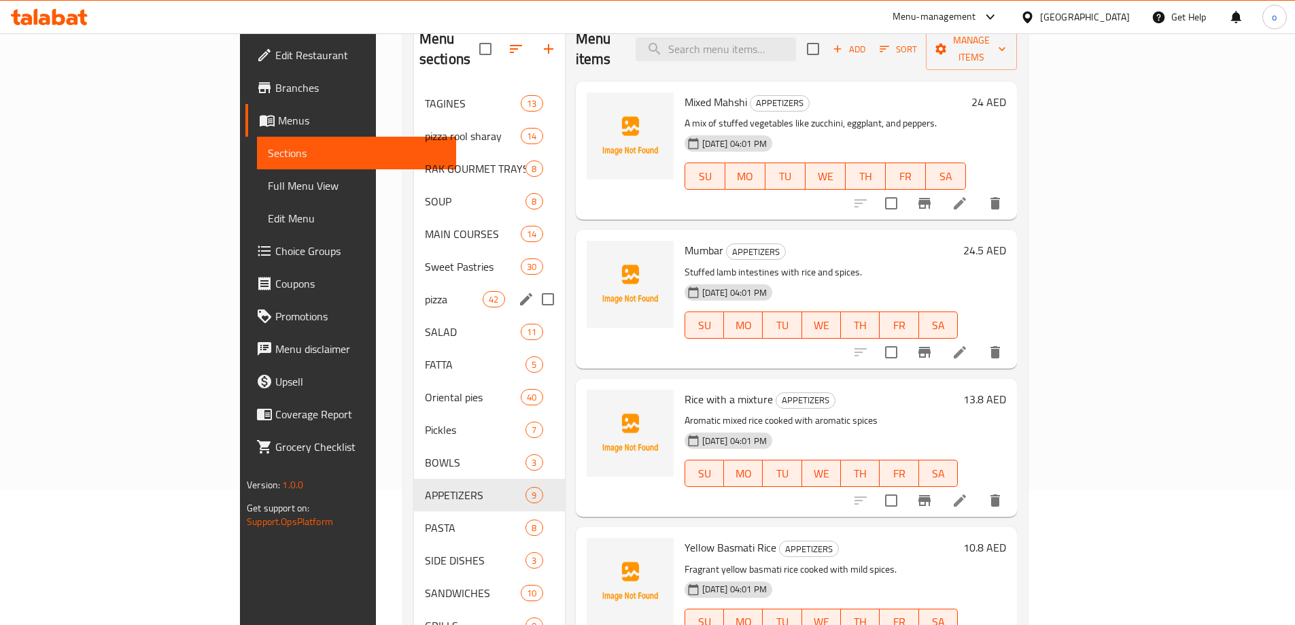
scroll to position [136, 0]
click at [518, 323] on icon "edit" at bounding box center [526, 331] width 16 height 16
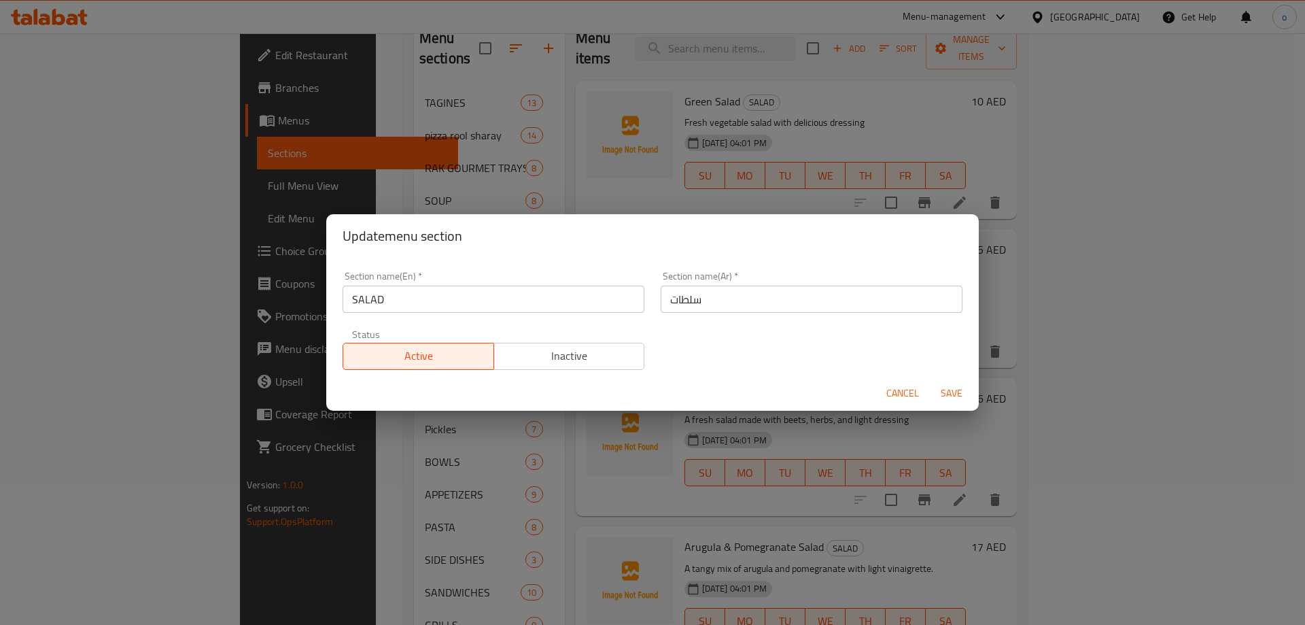
click at [903, 388] on span "Cancel" at bounding box center [902, 393] width 33 height 17
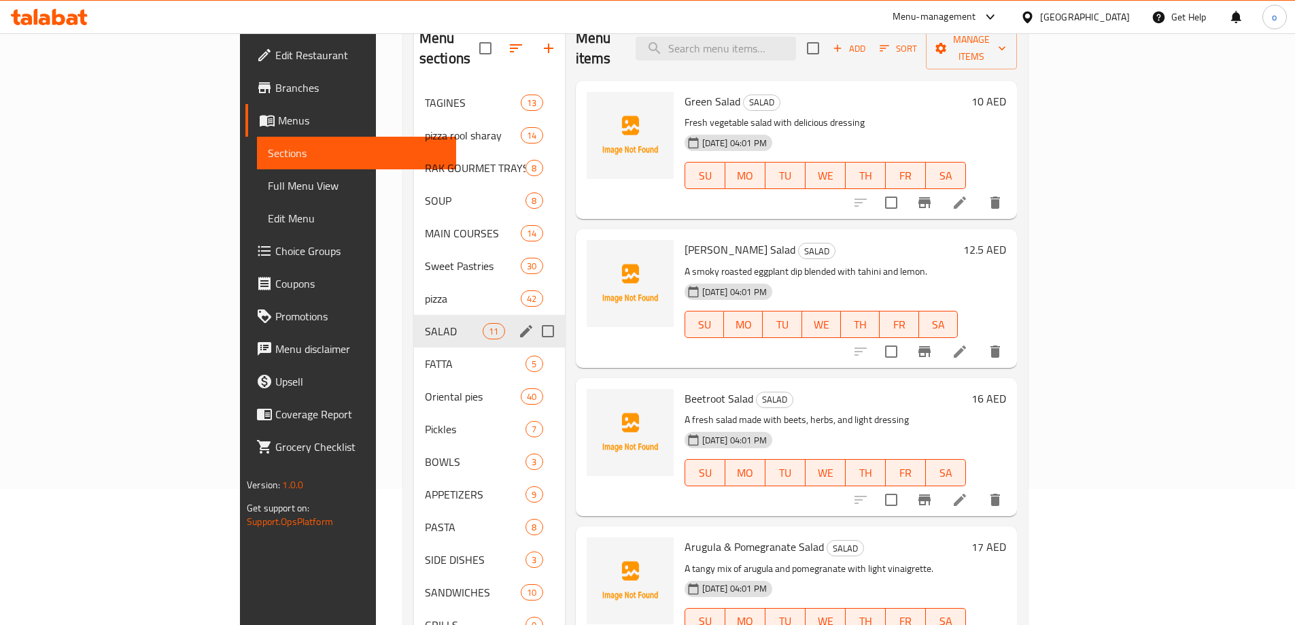
click at [414, 315] on div "SALAD 11" at bounding box center [489, 331] width 151 height 33
click at [425, 323] on span "SALAD" at bounding box center [454, 331] width 58 height 16
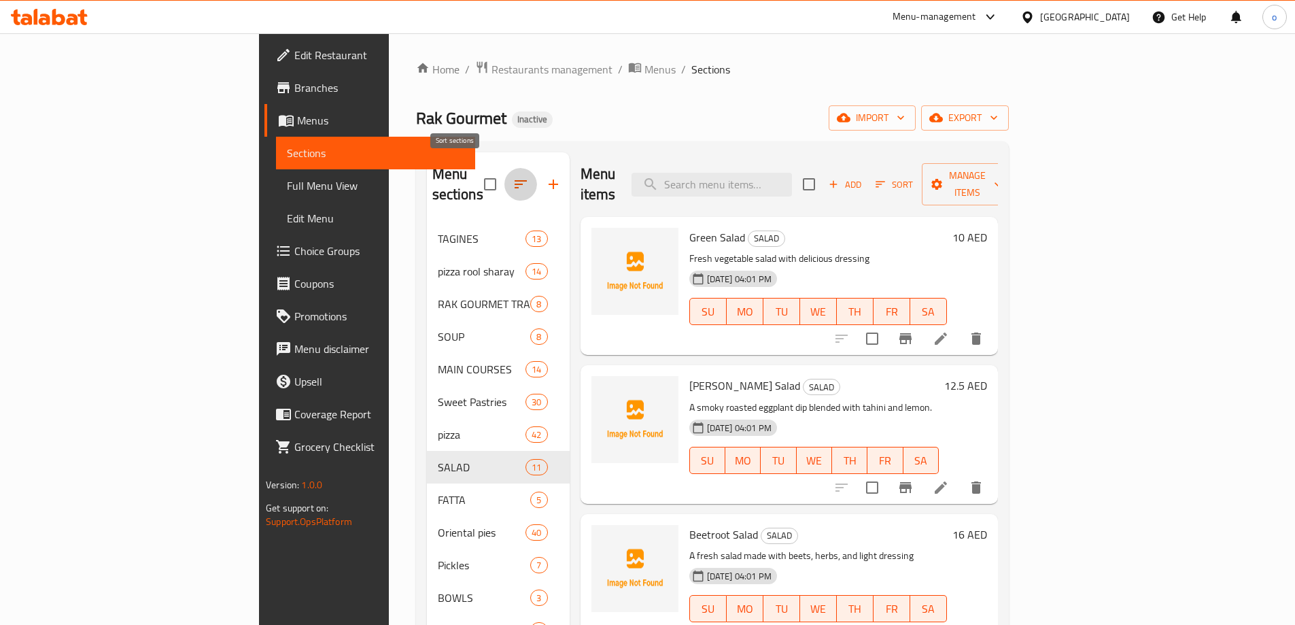
click at [513, 176] on icon "button" at bounding box center [521, 184] width 16 height 16
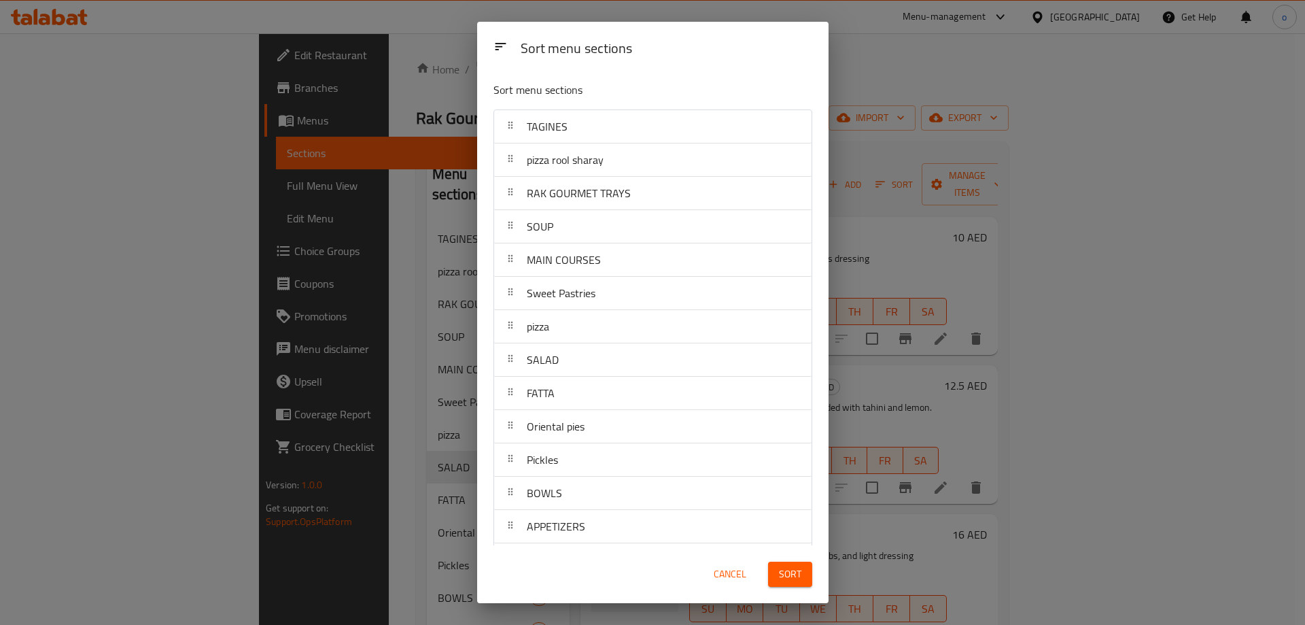
click at [428, 334] on div "Sort menu sections Sort menu sections TAGINES pizza rool sharay RAK GOURMET TRA…" at bounding box center [652, 312] width 1305 height 625
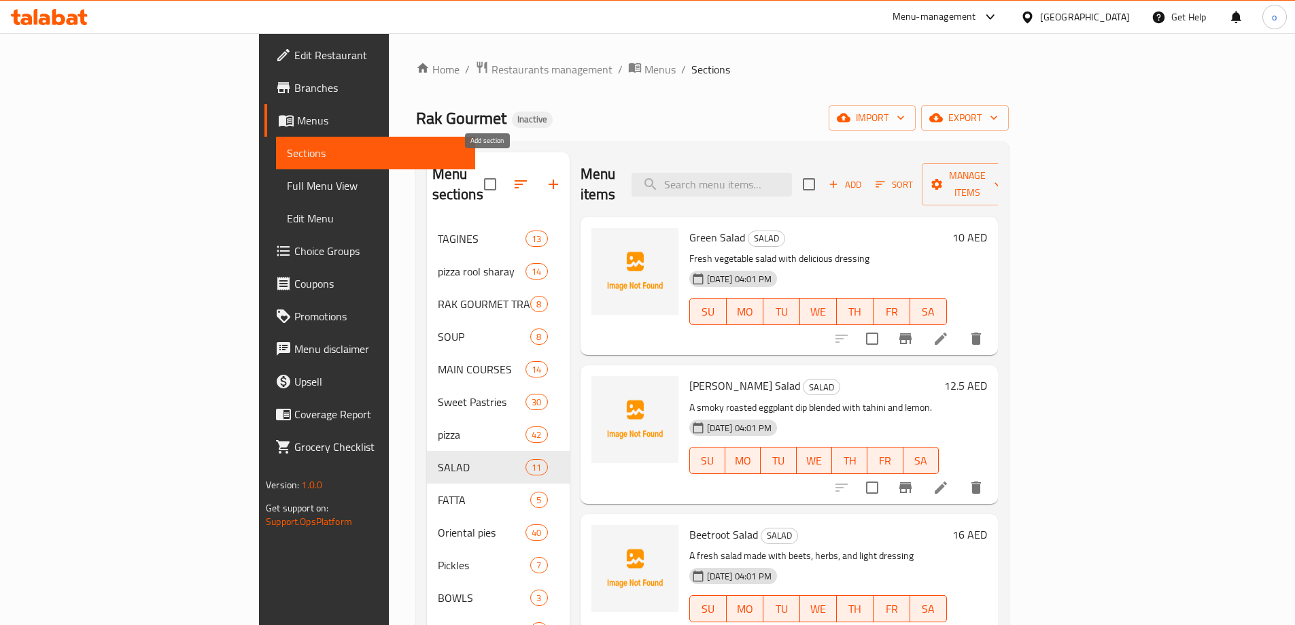
click at [537, 169] on button "button" at bounding box center [553, 184] width 33 height 33
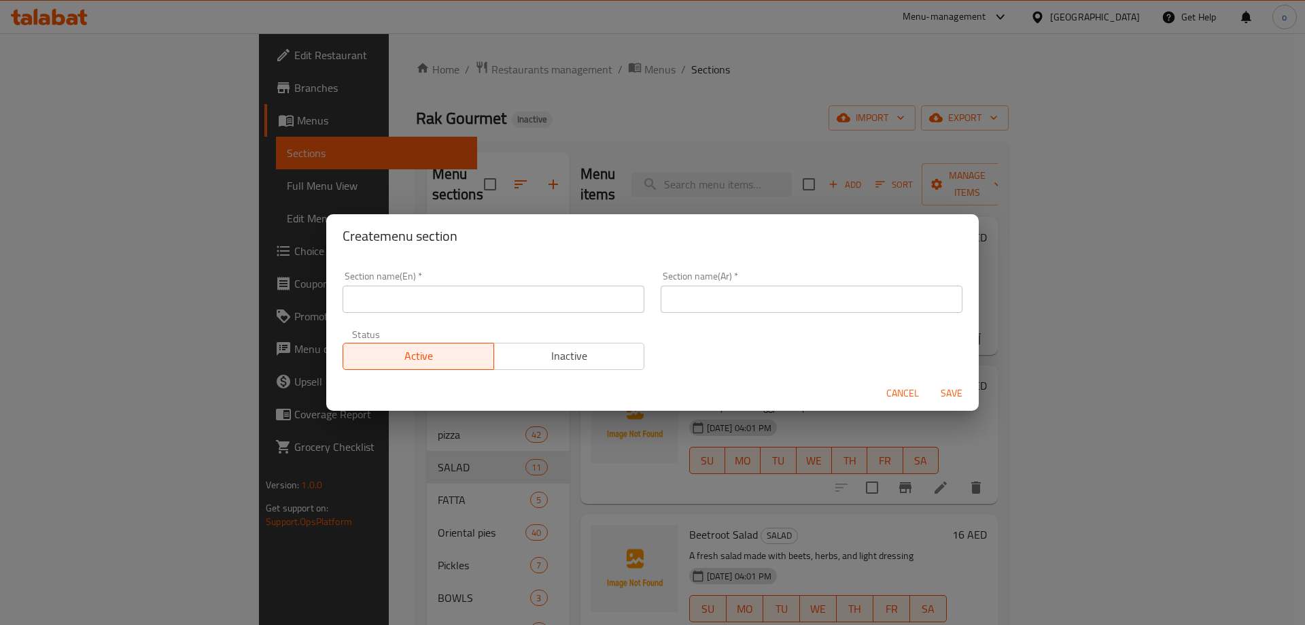
click at [552, 150] on div "Create menu section Section name(En)   * Section name(En) * Section name(Ar)   …" at bounding box center [652, 312] width 1305 height 625
click at [897, 387] on span "Cancel" at bounding box center [902, 393] width 33 height 17
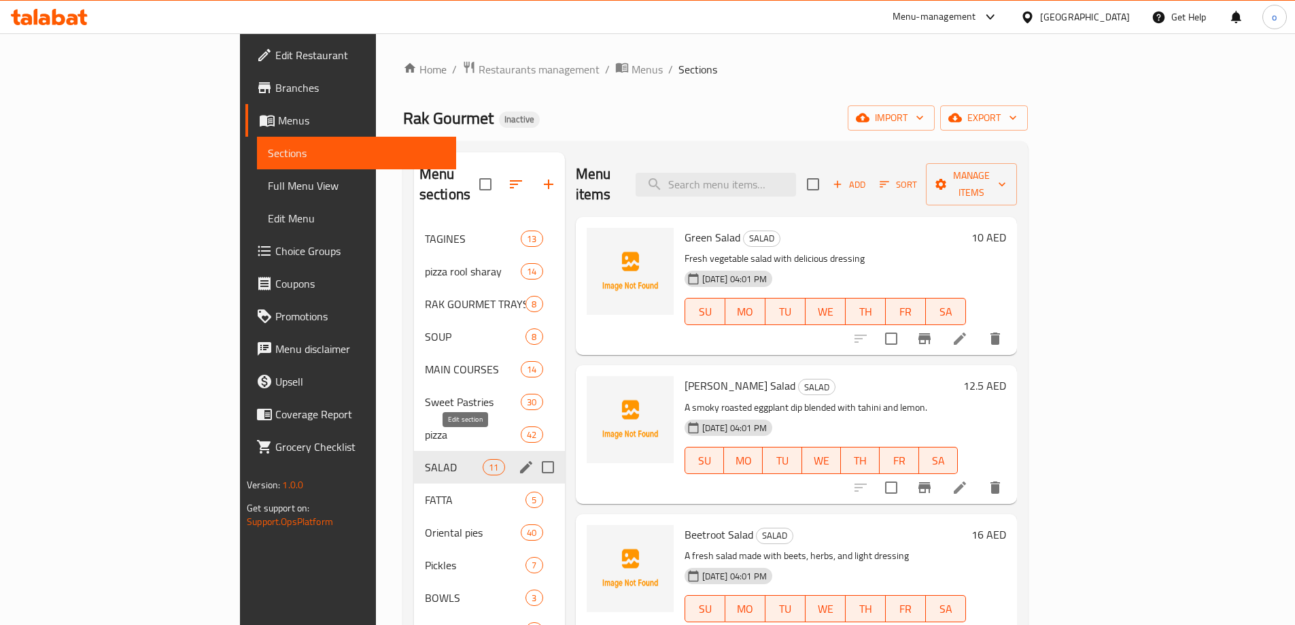
click at [518, 459] on icon "edit" at bounding box center [526, 467] width 16 height 16
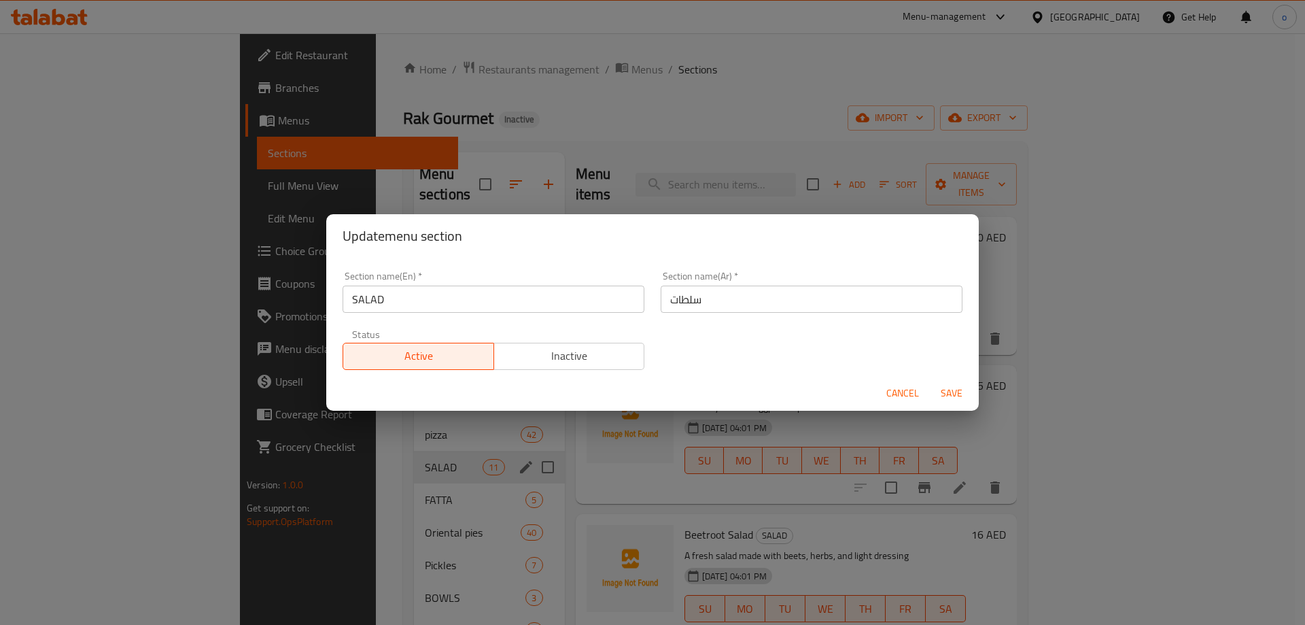
click at [438, 472] on div "Update menu section Section name(En)   * SALAD Section name(En) * Section name(…" at bounding box center [652, 312] width 1305 height 625
click at [904, 397] on span "Cancel" at bounding box center [902, 393] width 33 height 17
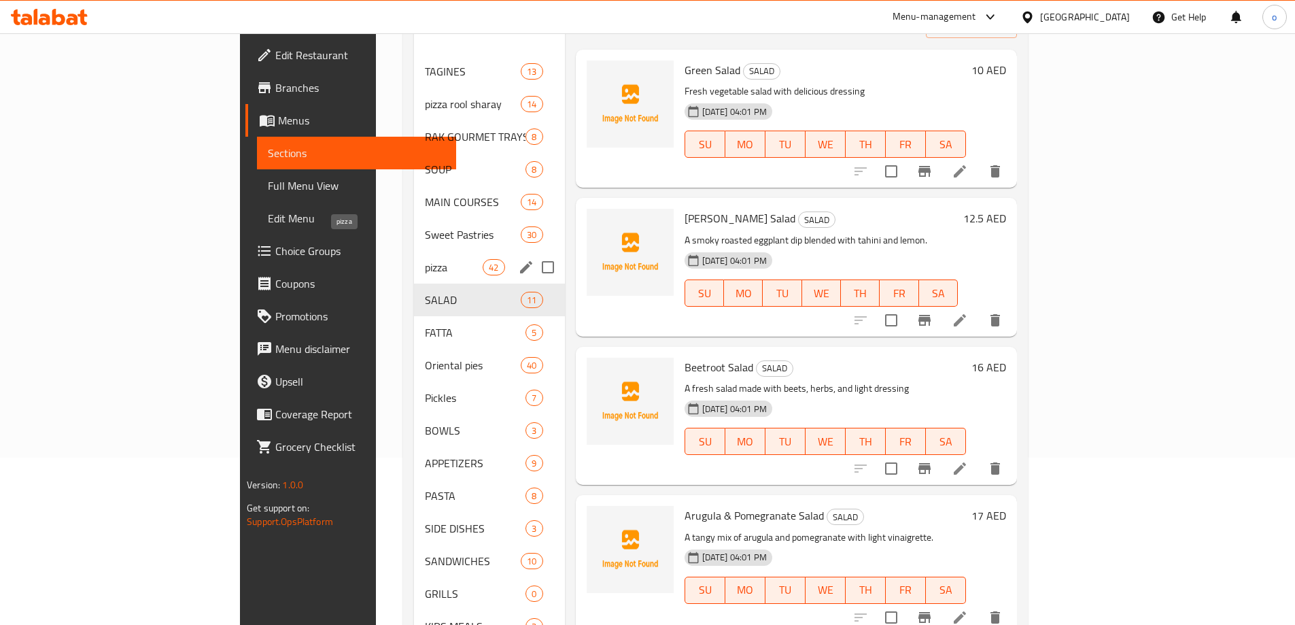
scroll to position [68, 0]
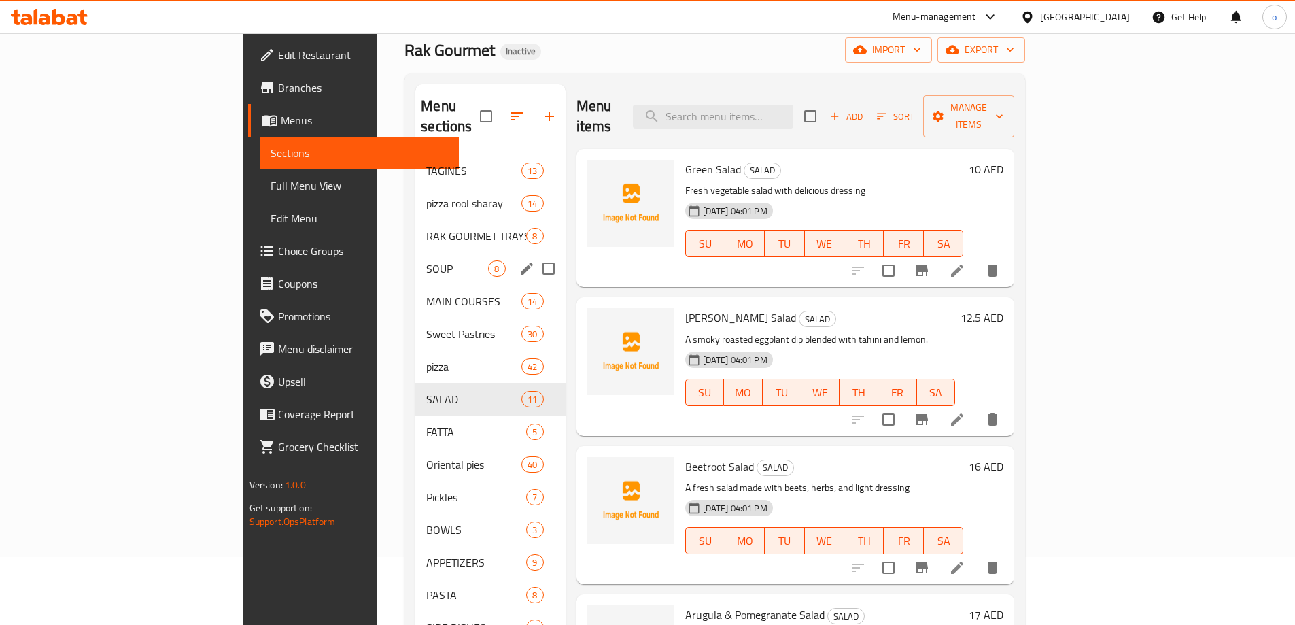
click at [415, 252] on div "SOUP 8" at bounding box center [490, 268] width 150 height 33
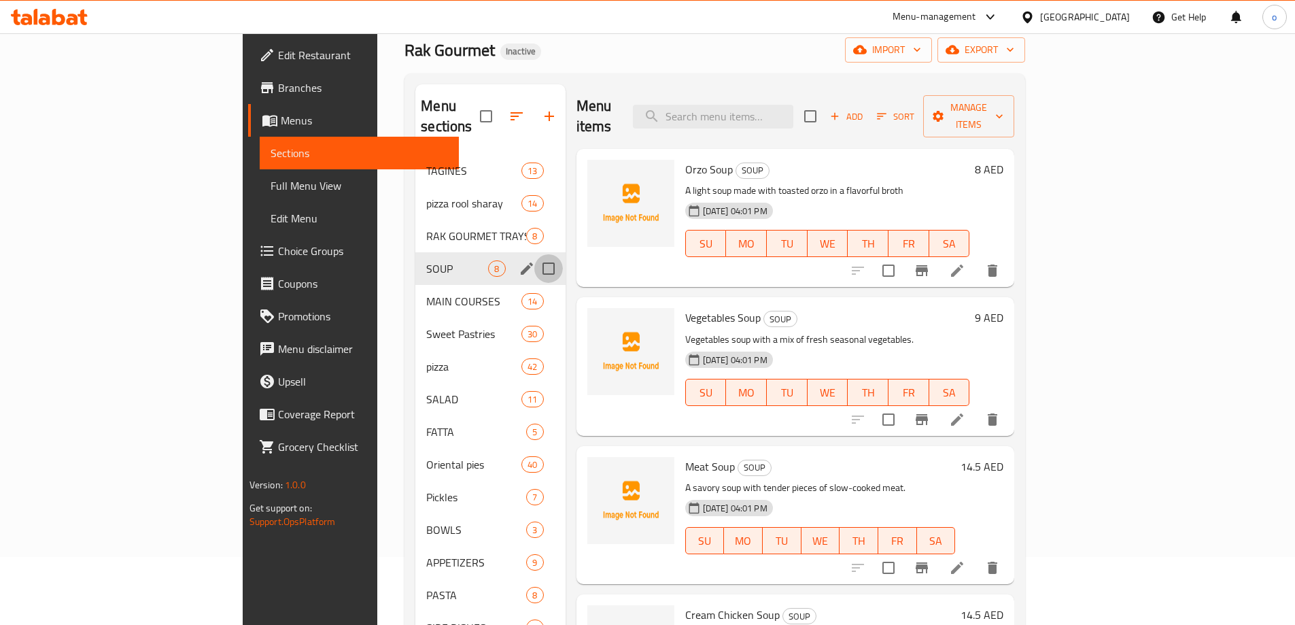
click at [534, 254] on input "Menu sections" at bounding box center [548, 268] width 29 height 29
checkbox input "true"
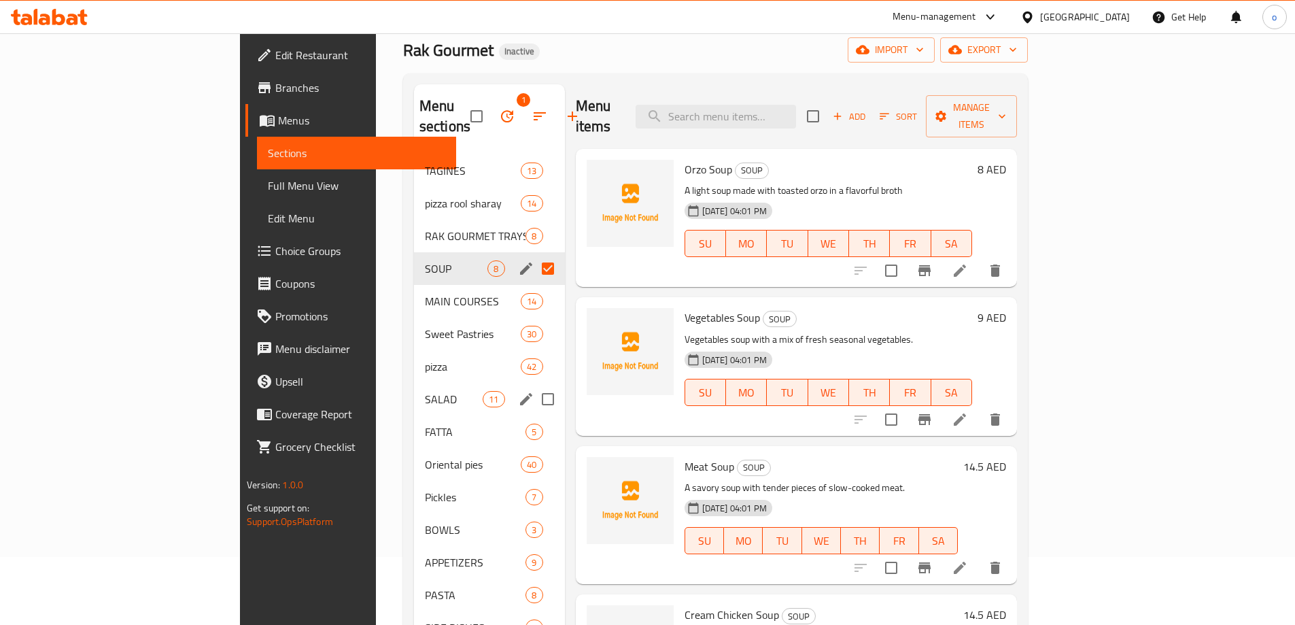
click at [534, 385] on input "Menu sections" at bounding box center [548, 399] width 29 height 29
checkbox input "true"
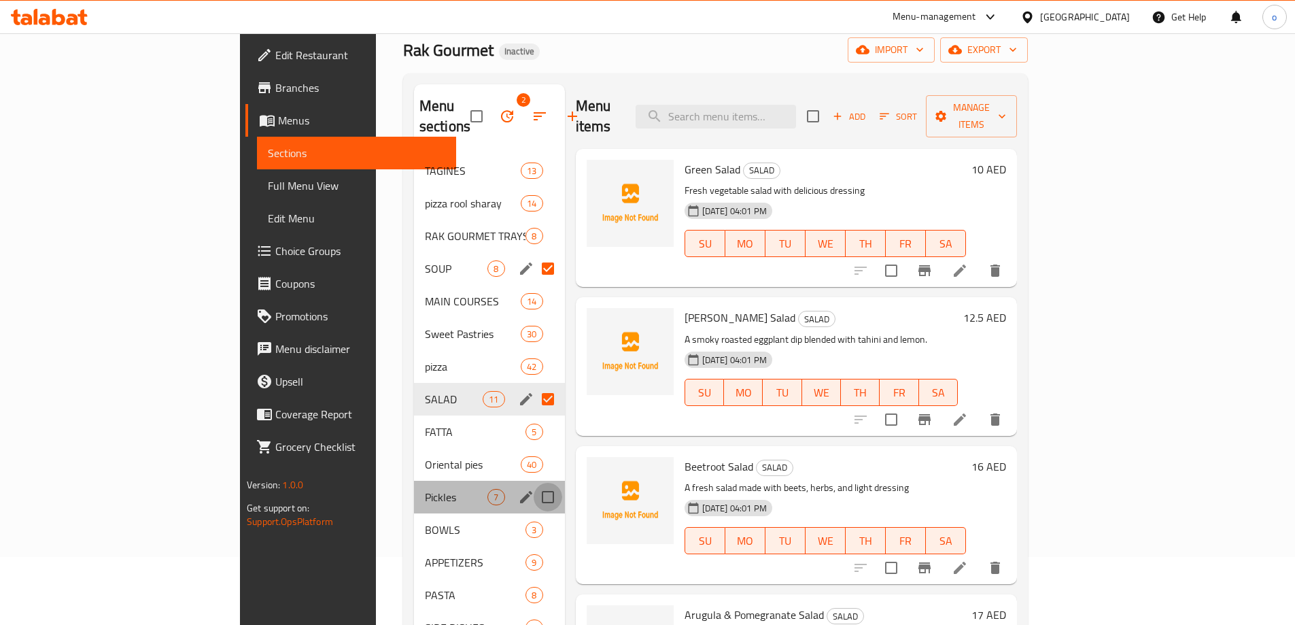
click at [534, 483] on input "Menu sections" at bounding box center [548, 497] width 29 height 29
checkbox input "true"
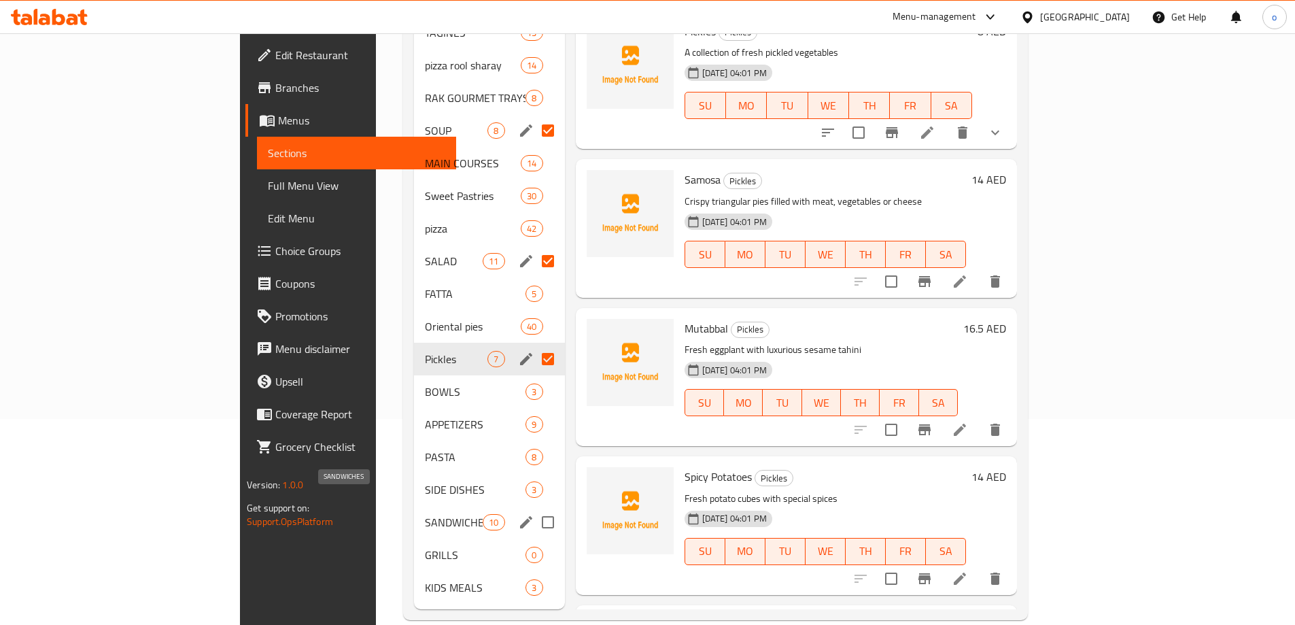
scroll to position [208, 0]
click at [534, 473] on input "Menu sections" at bounding box center [548, 487] width 29 height 29
checkbox input "true"
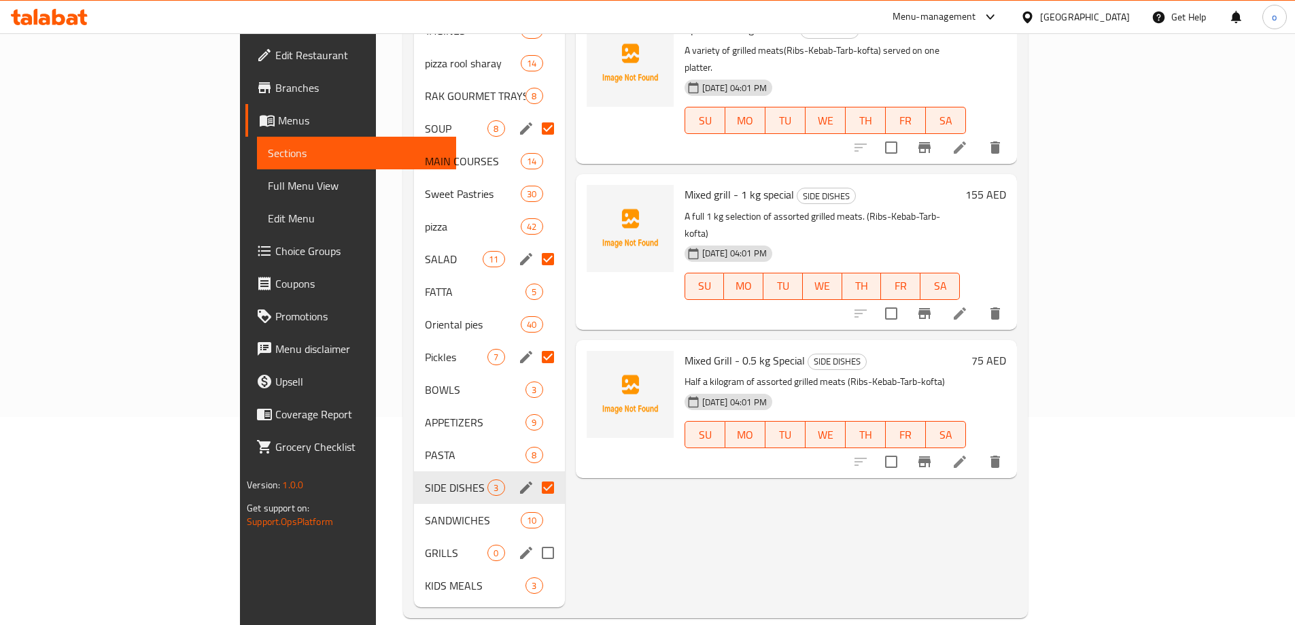
click at [534, 538] on input "Menu sections" at bounding box center [548, 552] width 29 height 29
checkbox input "true"
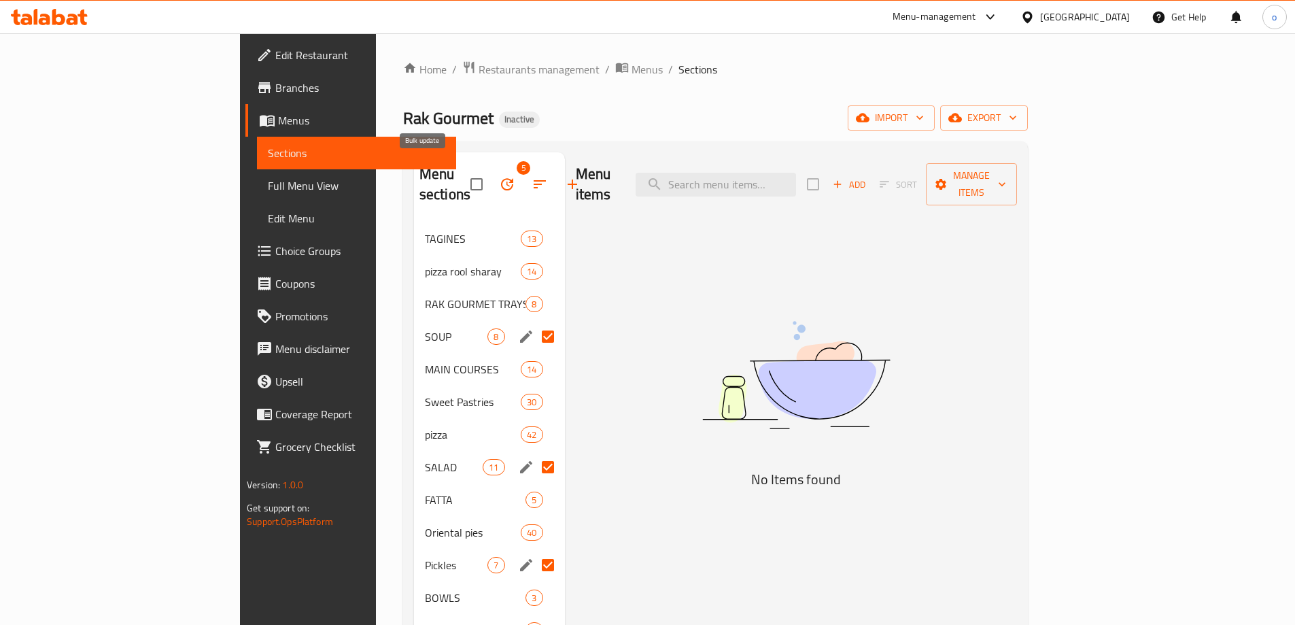
click at [499, 176] on icon "button" at bounding box center [507, 184] width 16 height 16
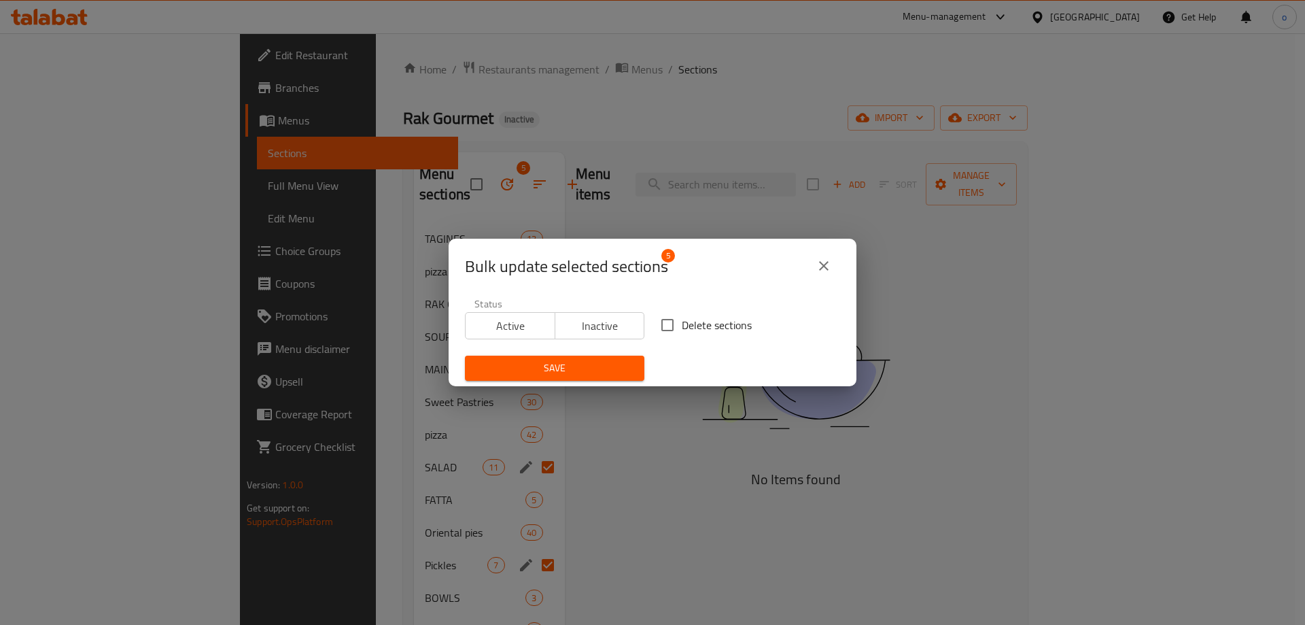
click at [665, 324] on input "Delete sections" at bounding box center [667, 325] width 29 height 29
checkbox input "true"
click at [615, 368] on span "Save" at bounding box center [555, 368] width 158 height 17
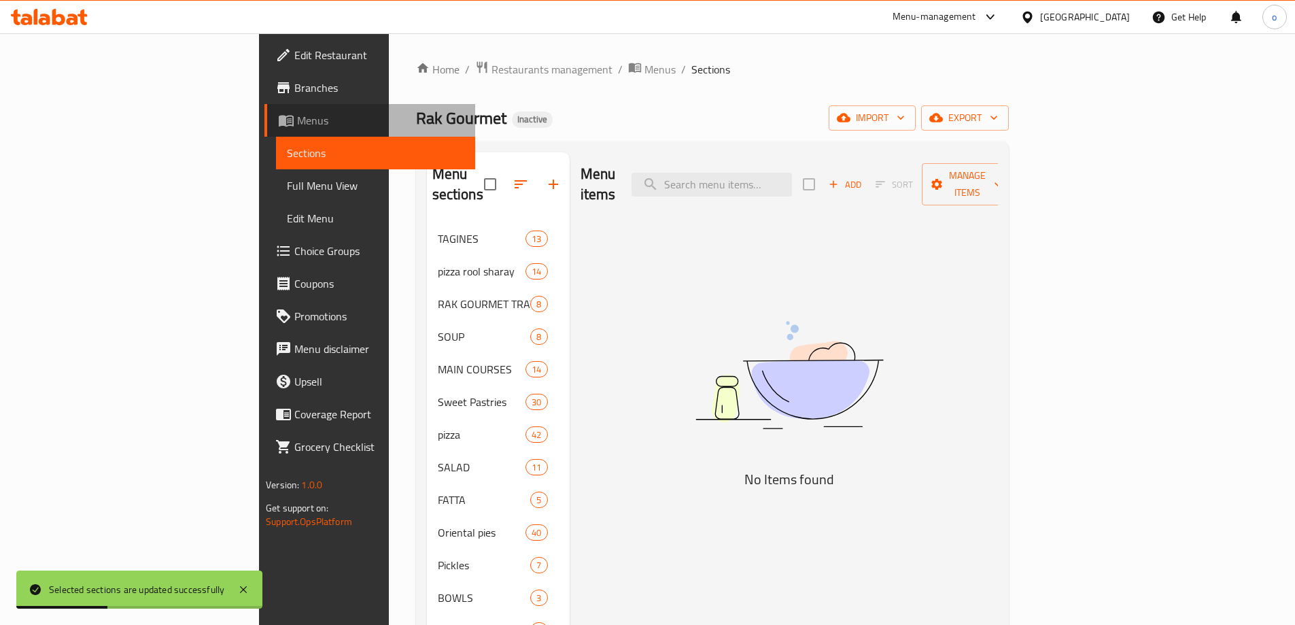
click at [297, 117] on span "Menus" at bounding box center [380, 120] width 167 height 16
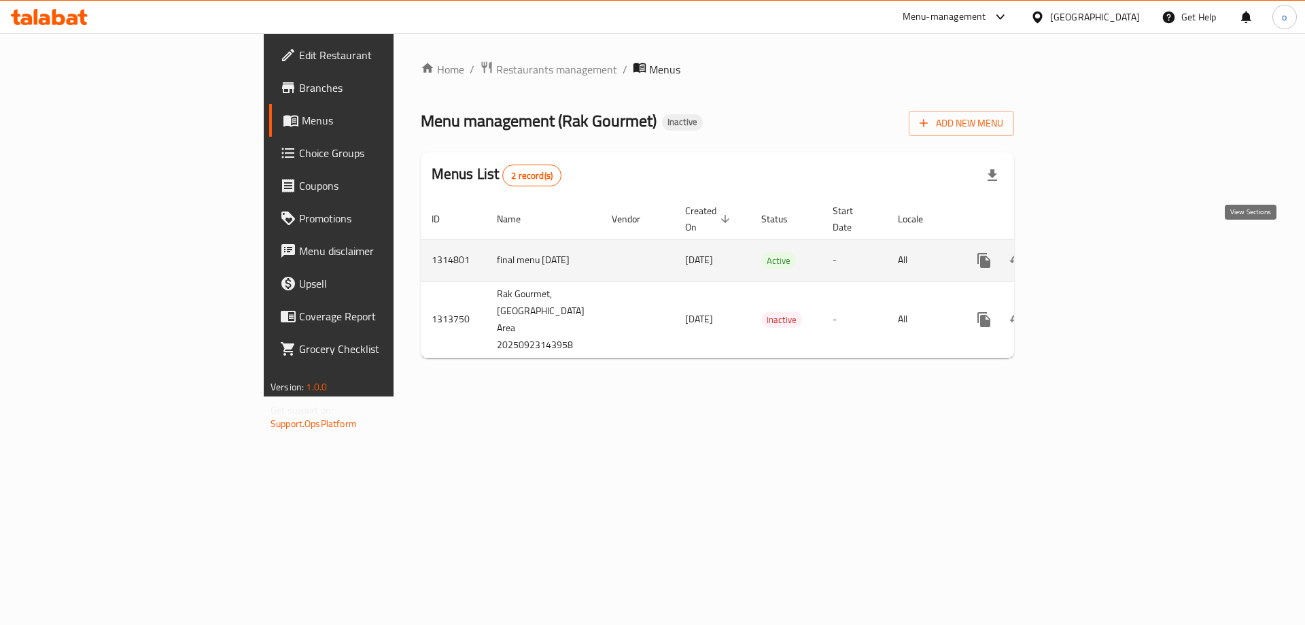
click at [1090, 252] on icon "enhanced table" at bounding box center [1082, 260] width 16 height 16
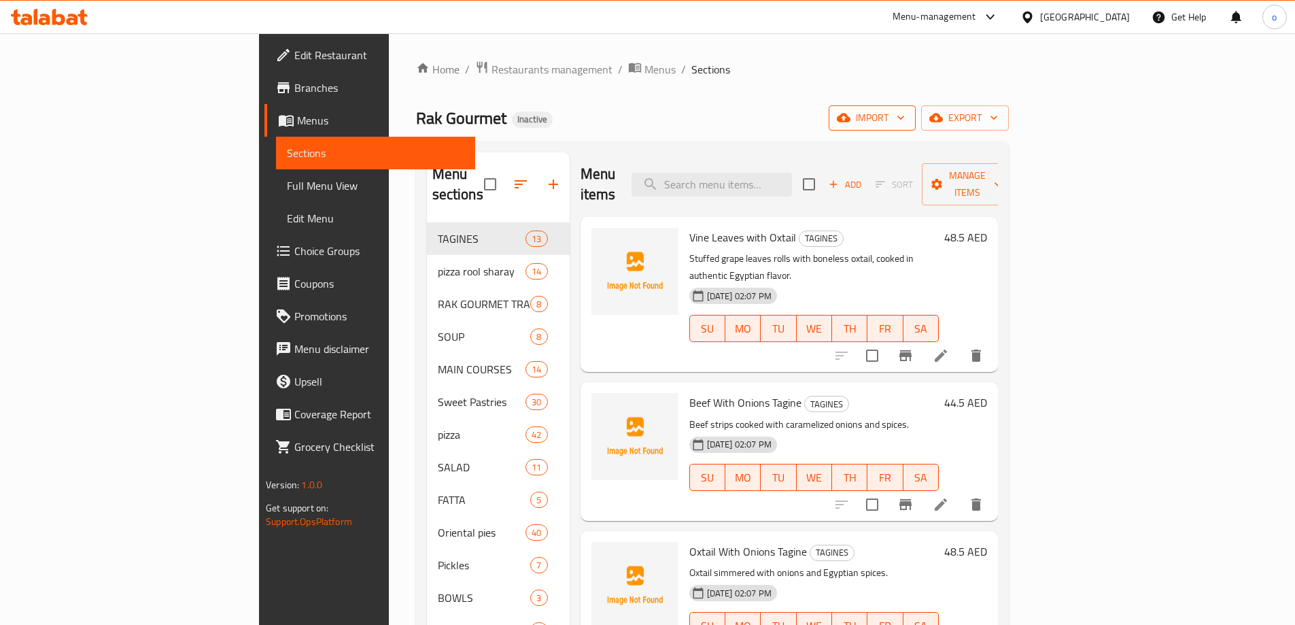
click at [905, 116] on span "import" at bounding box center [872, 117] width 65 height 17
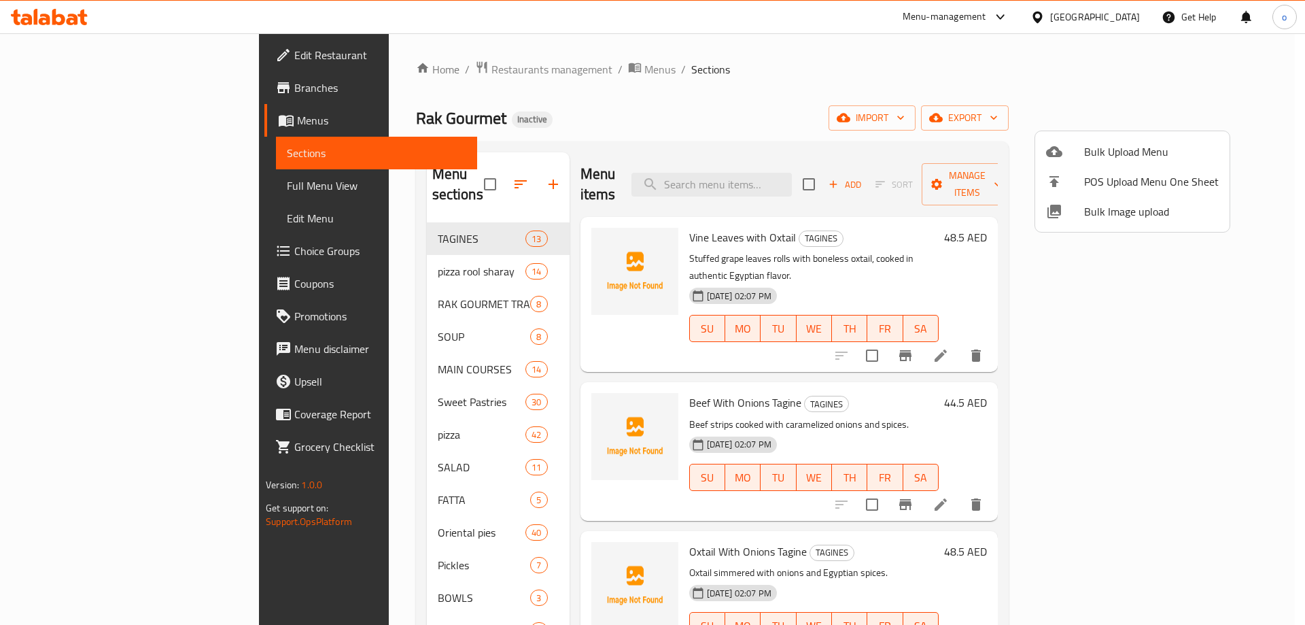
click at [1116, 160] on span "Bulk Upload Menu" at bounding box center [1151, 151] width 135 height 16
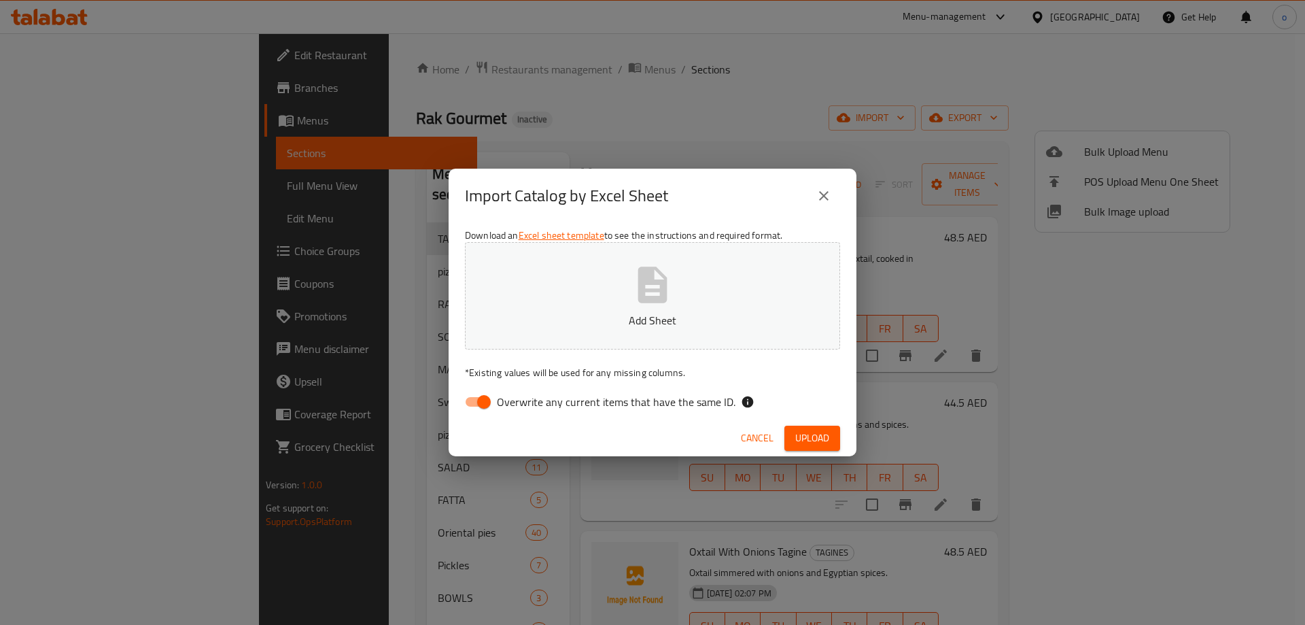
click at [495, 399] on input "Overwrite any current items that have the same ID." at bounding box center [483, 402] width 77 height 26
checkbox input "false"
click at [623, 339] on button "Add Sheet" at bounding box center [652, 295] width 375 height 107
click at [798, 434] on span "Upload" at bounding box center [812, 438] width 34 height 17
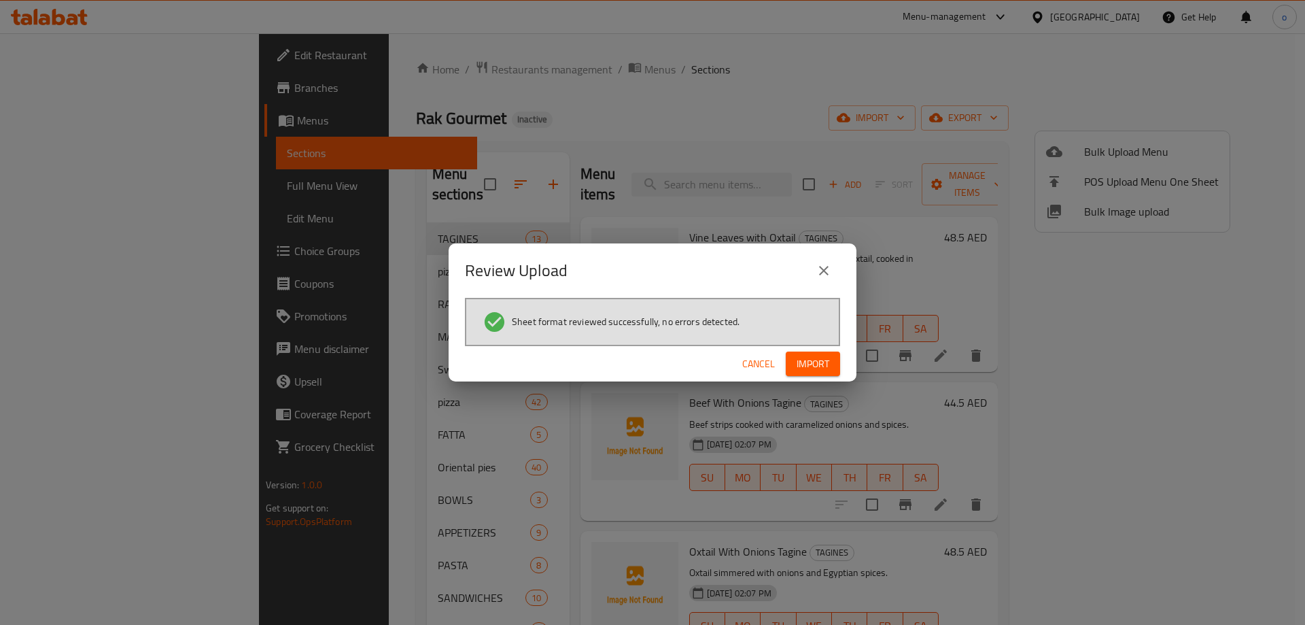
click at [834, 369] on button "Import" at bounding box center [813, 363] width 54 height 25
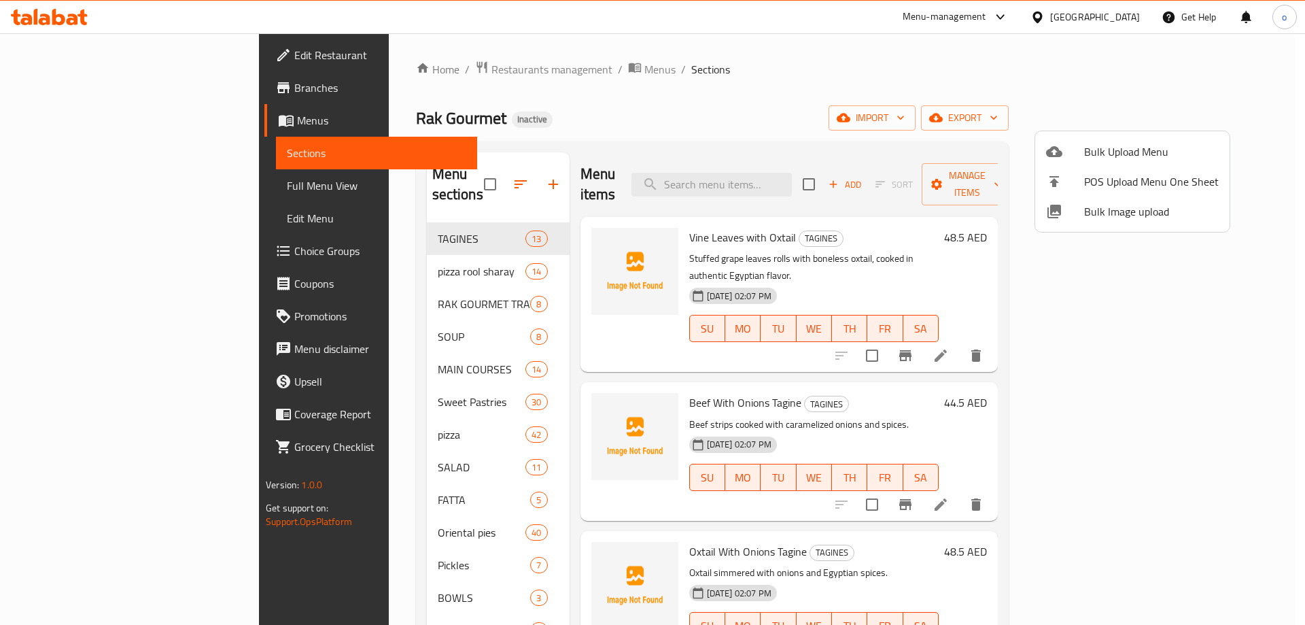
click at [426, 323] on div at bounding box center [652, 312] width 1305 height 625
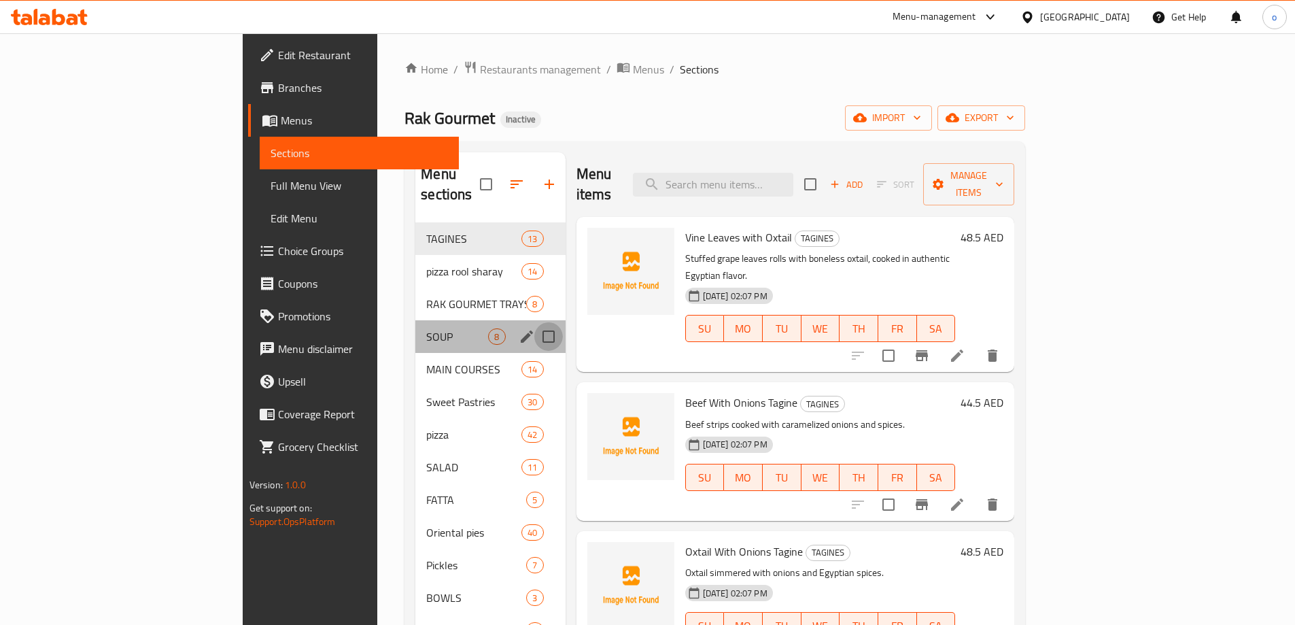
click at [534, 322] on input "Menu sections" at bounding box center [548, 336] width 29 height 29
checkbox input "true"
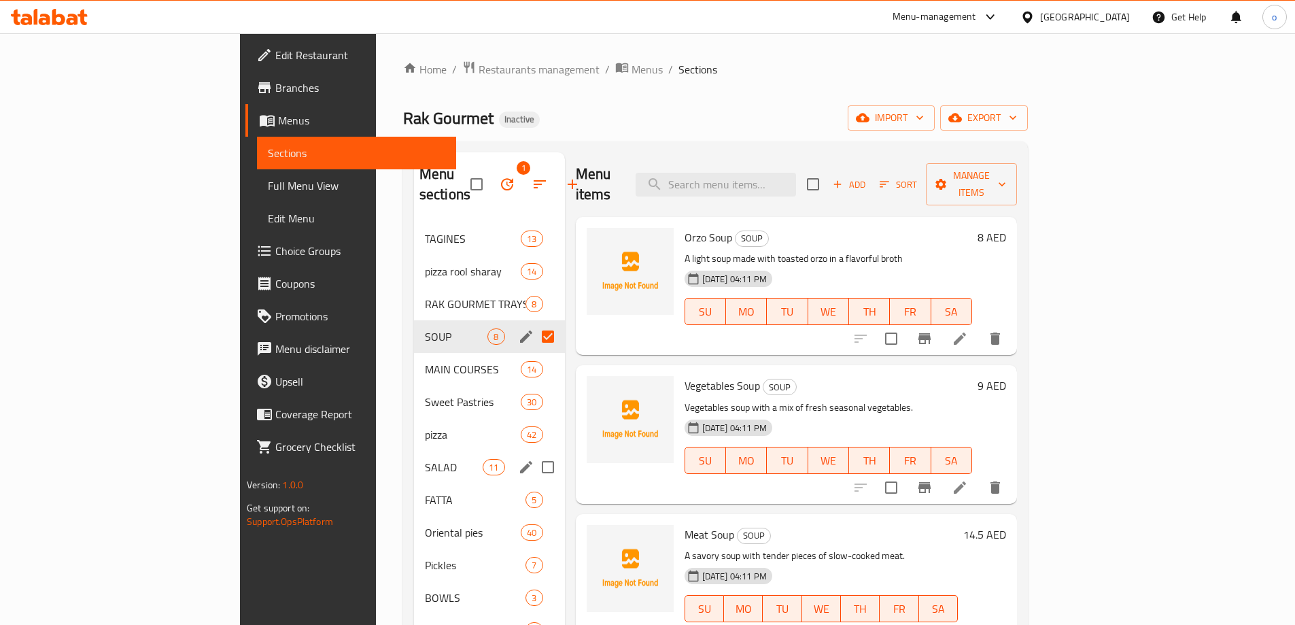
click at [534, 453] on input "Menu sections" at bounding box center [548, 467] width 29 height 29
checkbox input "true"
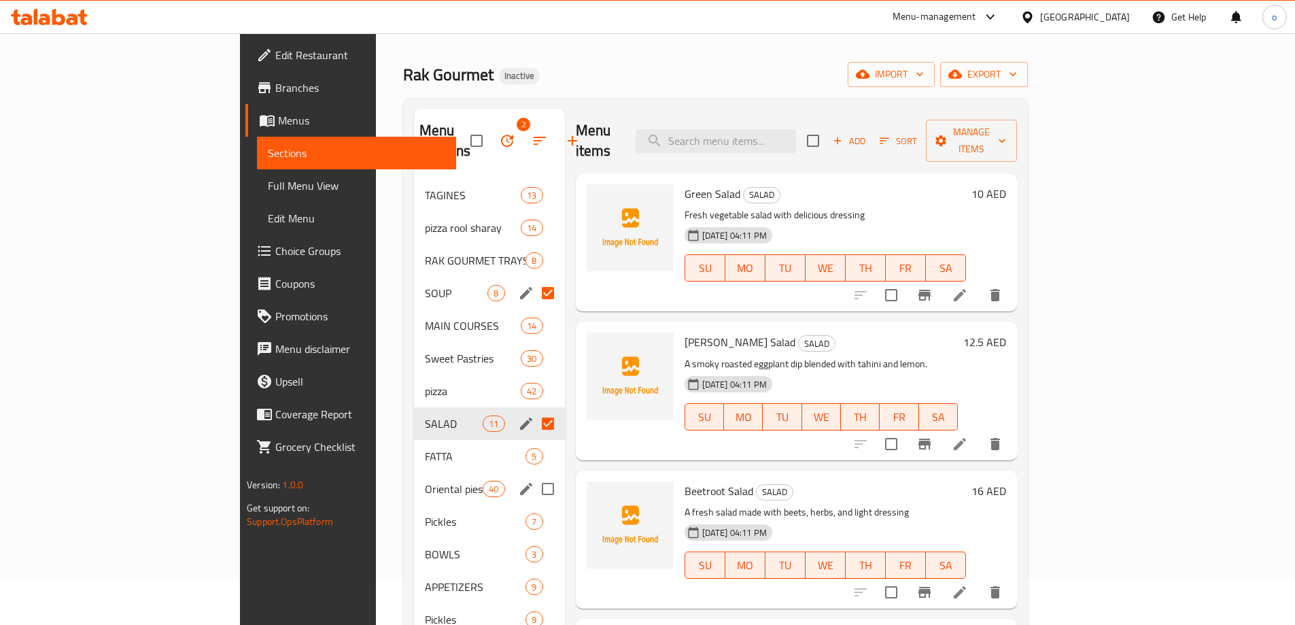
scroll to position [68, 0]
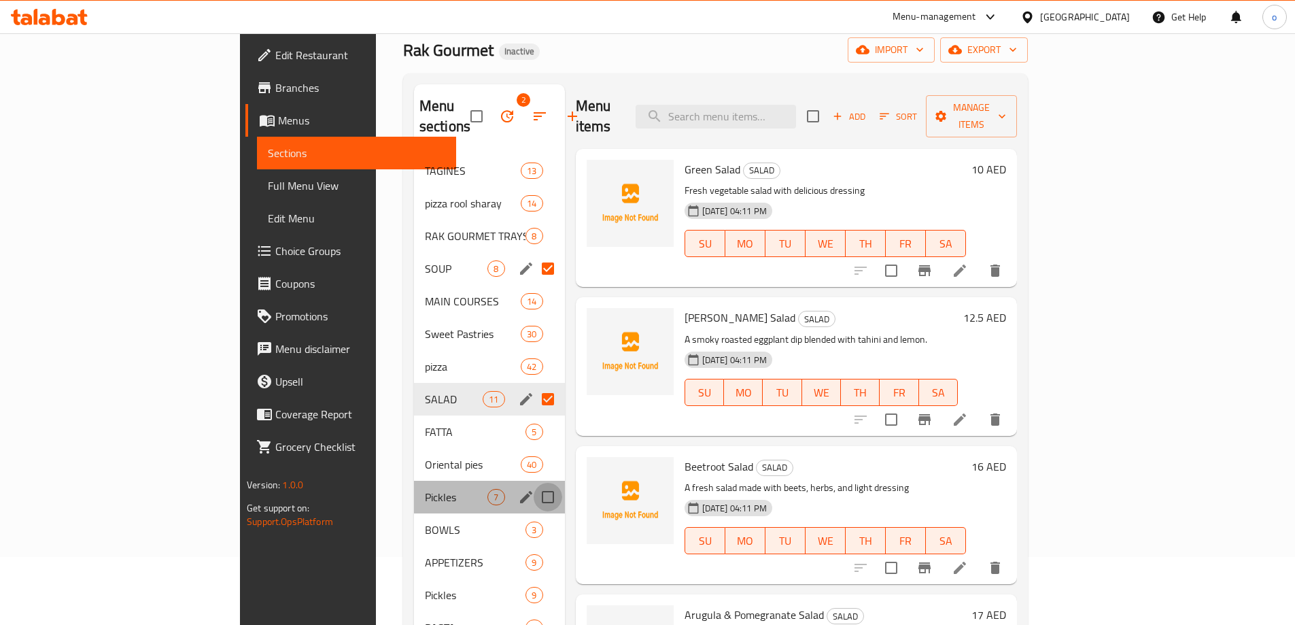
click at [534, 483] on input "Menu sections" at bounding box center [548, 497] width 29 height 29
checkbox input "true"
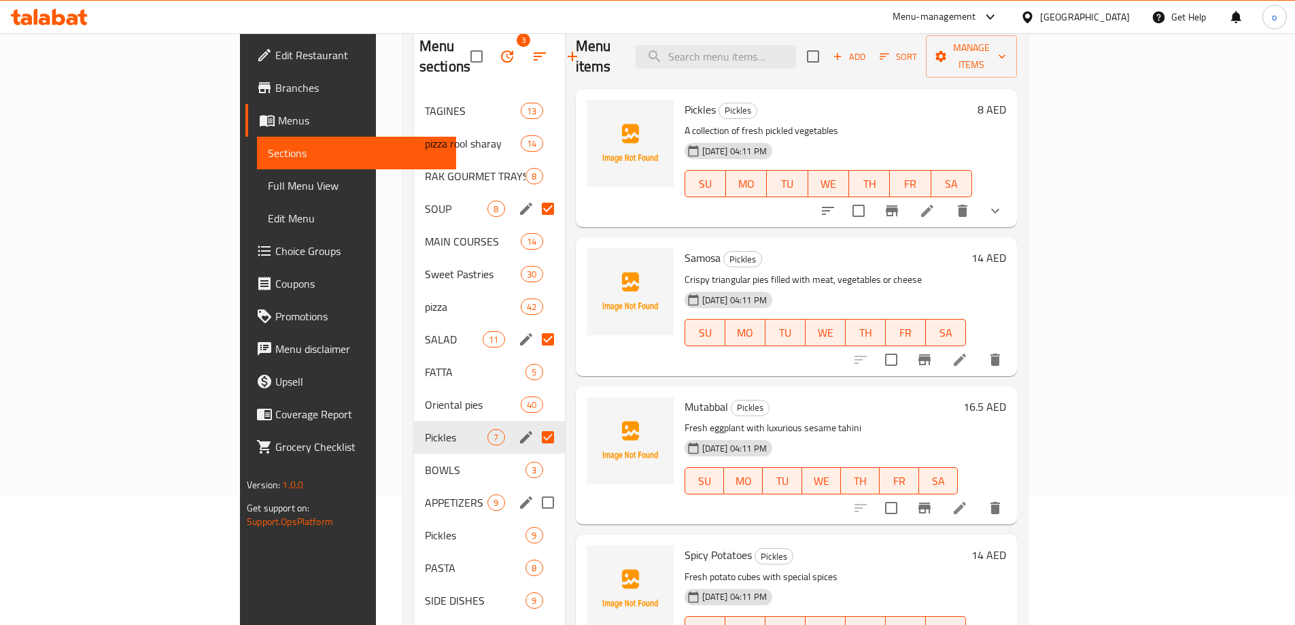
scroll to position [204, 0]
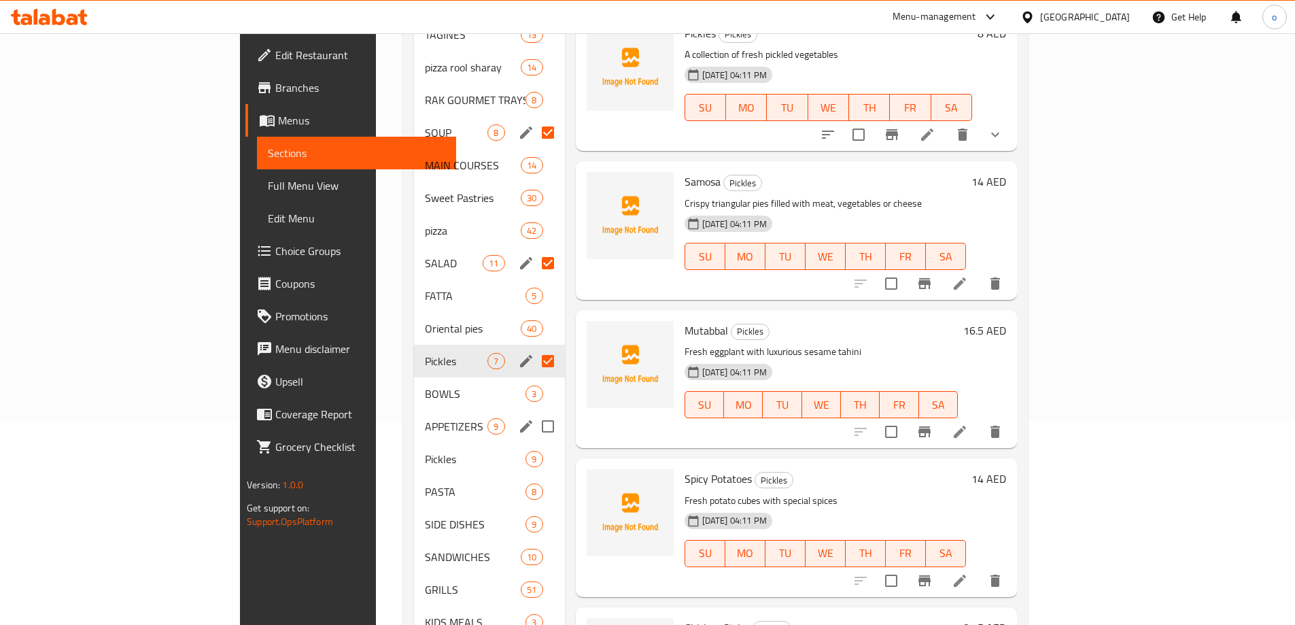
click at [534, 412] on input "Menu sections" at bounding box center [548, 426] width 29 height 29
checkbox input "true"
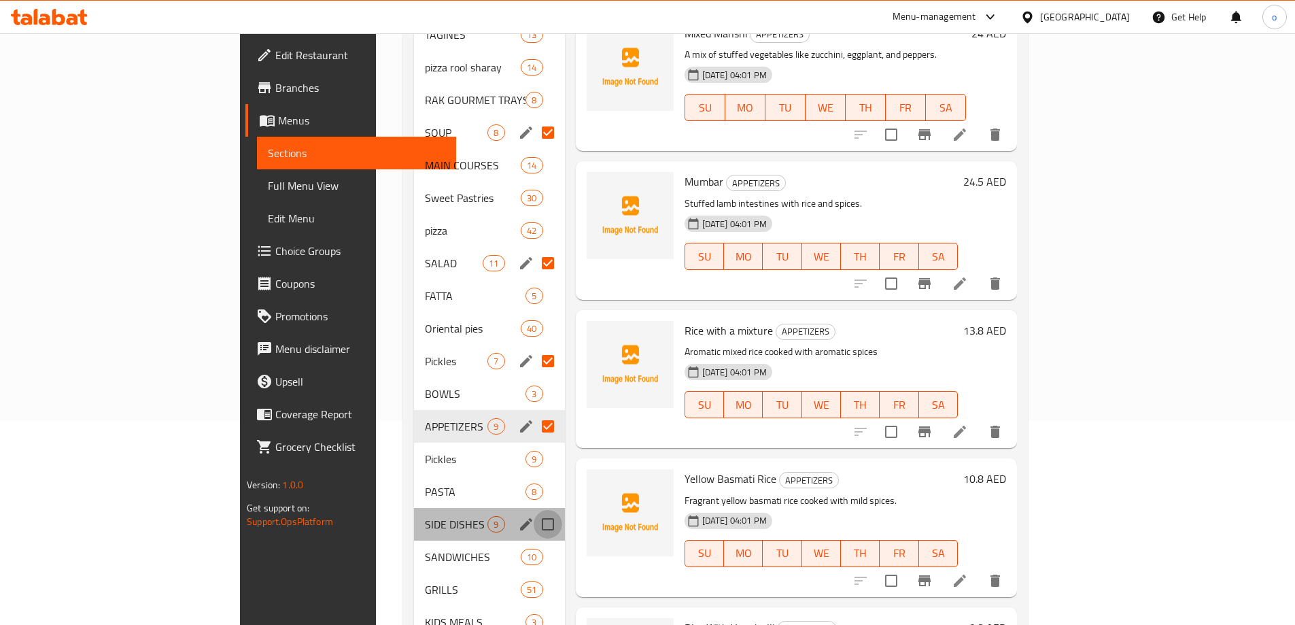
click at [534, 510] on input "Menu sections" at bounding box center [548, 524] width 29 height 29
checkbox input "true"
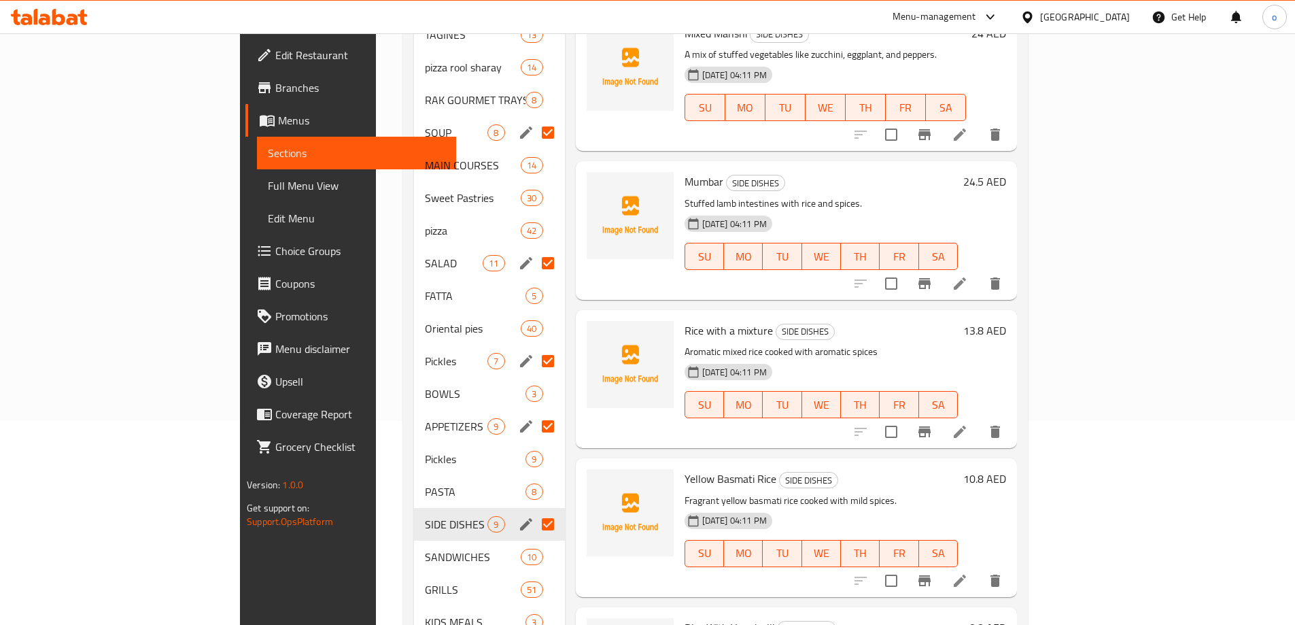
scroll to position [241, 0]
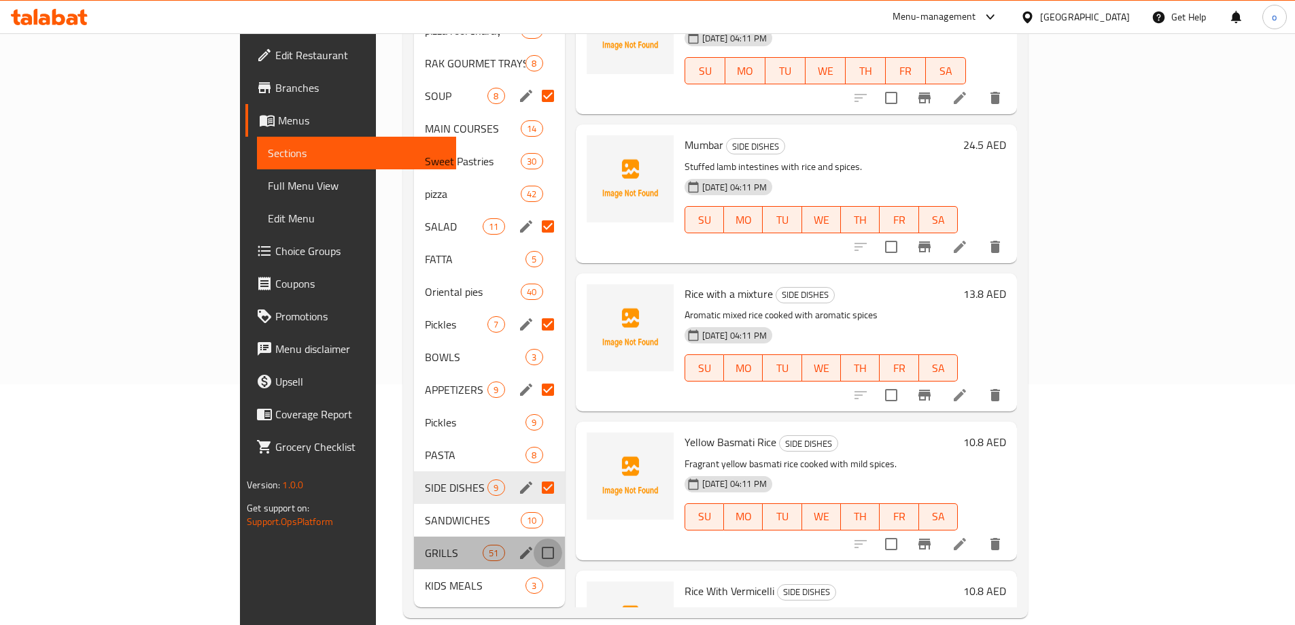
click at [534, 538] on input "Menu sections" at bounding box center [548, 552] width 29 height 29
checkbox input "true"
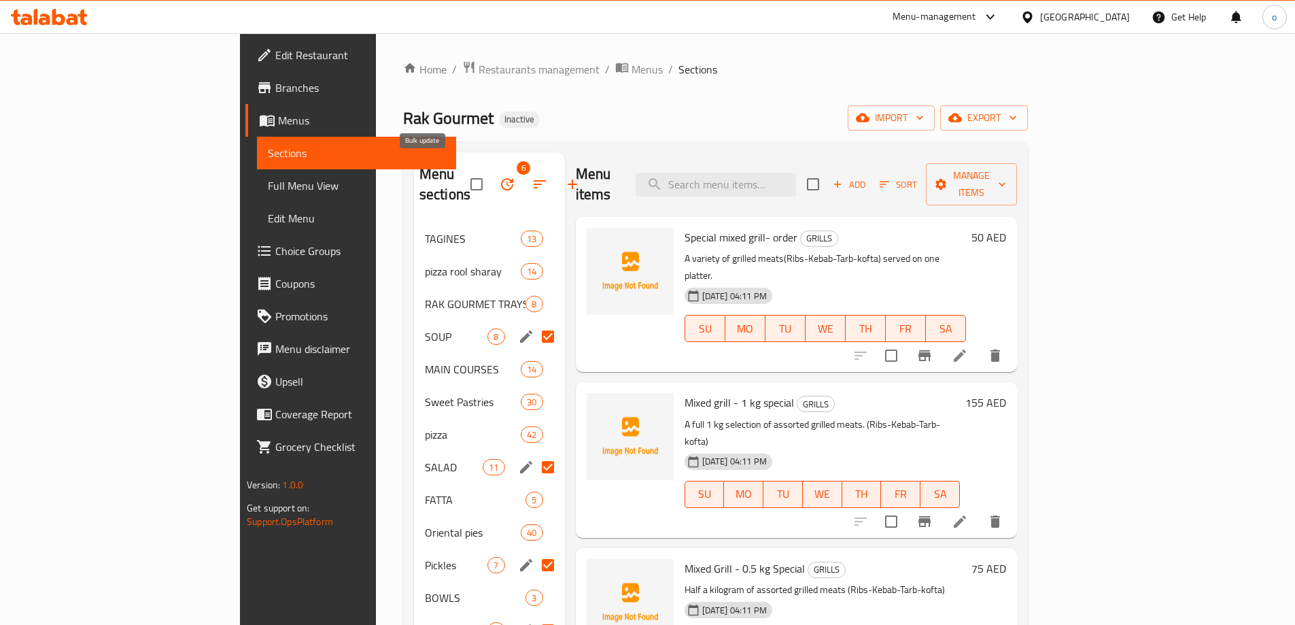
click at [491, 168] on button "button" at bounding box center [507, 184] width 33 height 33
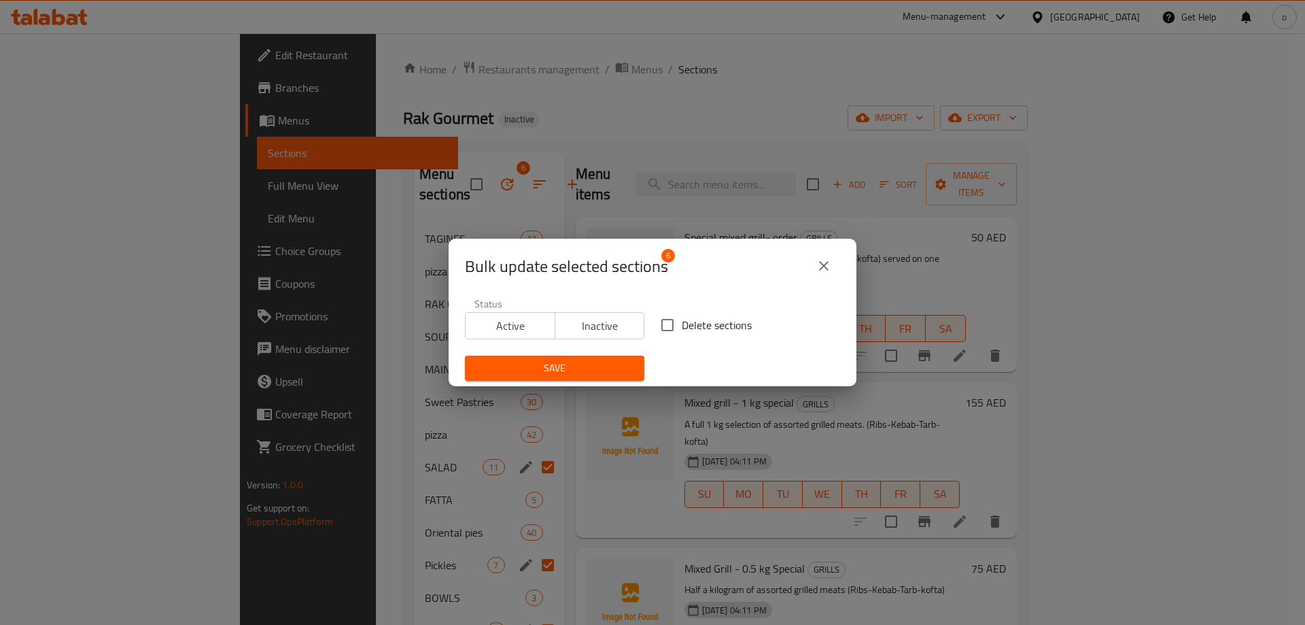
click at [661, 326] on input "Delete sections" at bounding box center [667, 325] width 29 height 29
checkbox input "true"
click at [588, 363] on span "Save" at bounding box center [555, 368] width 158 height 17
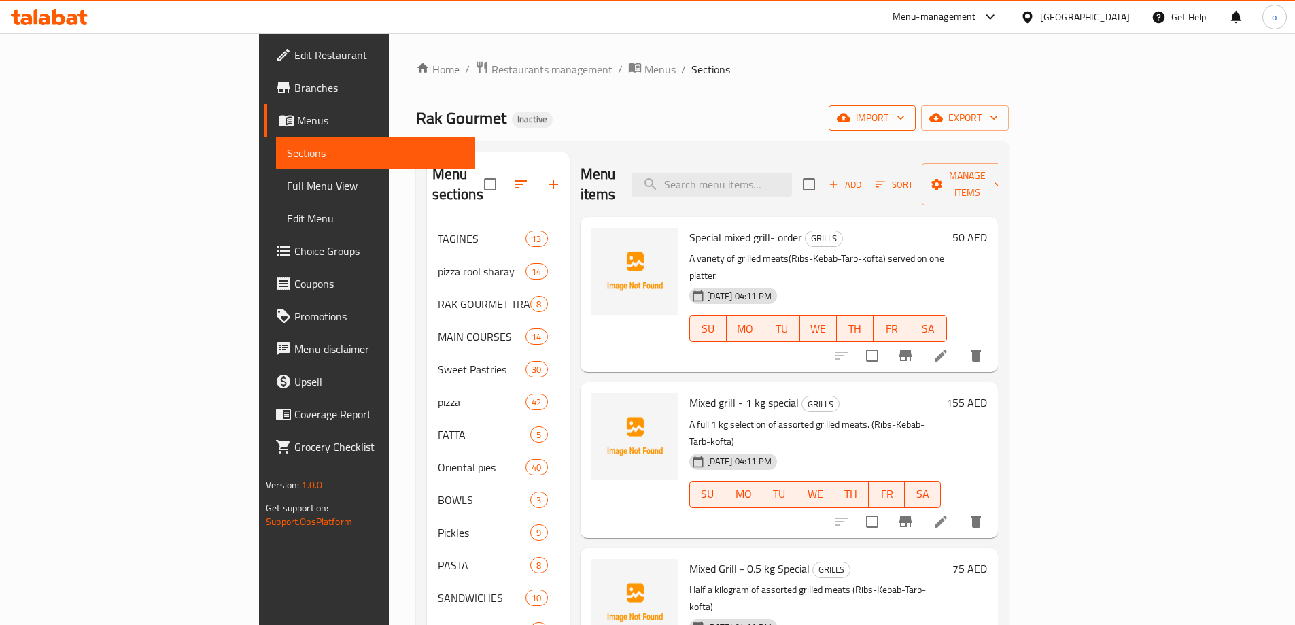
click at [850, 114] on icon "button" at bounding box center [844, 118] width 14 height 9
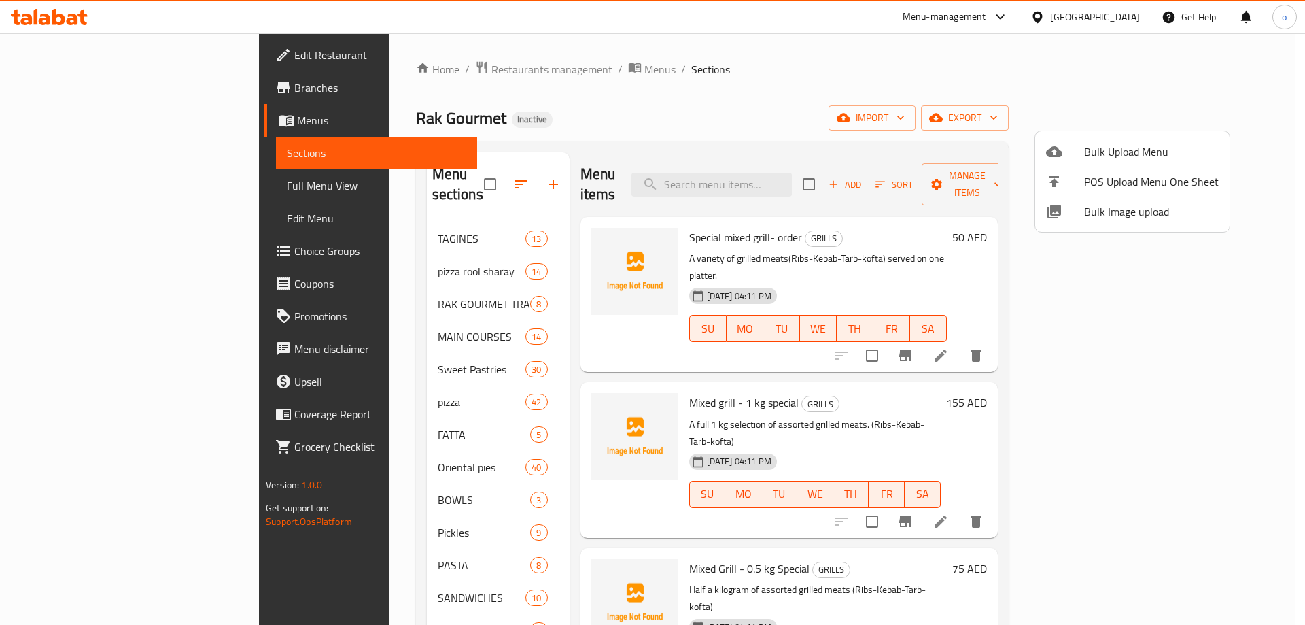
click at [780, 121] on div at bounding box center [652, 312] width 1305 height 625
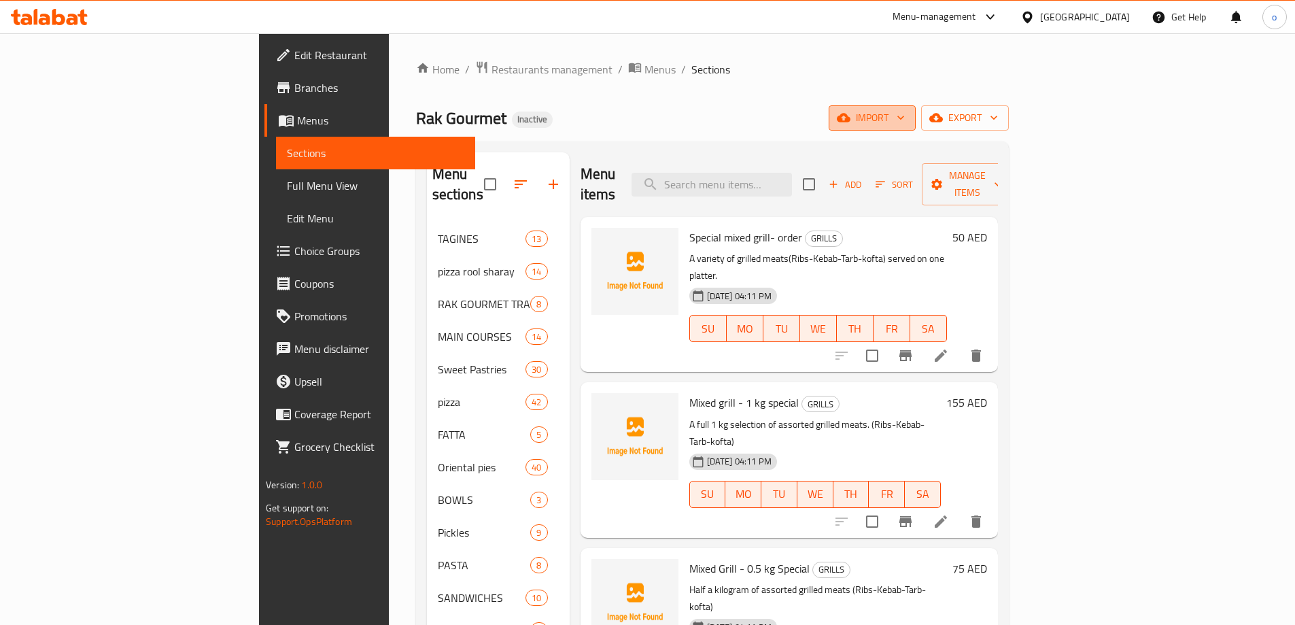
click at [905, 118] on span "import" at bounding box center [872, 117] width 65 height 17
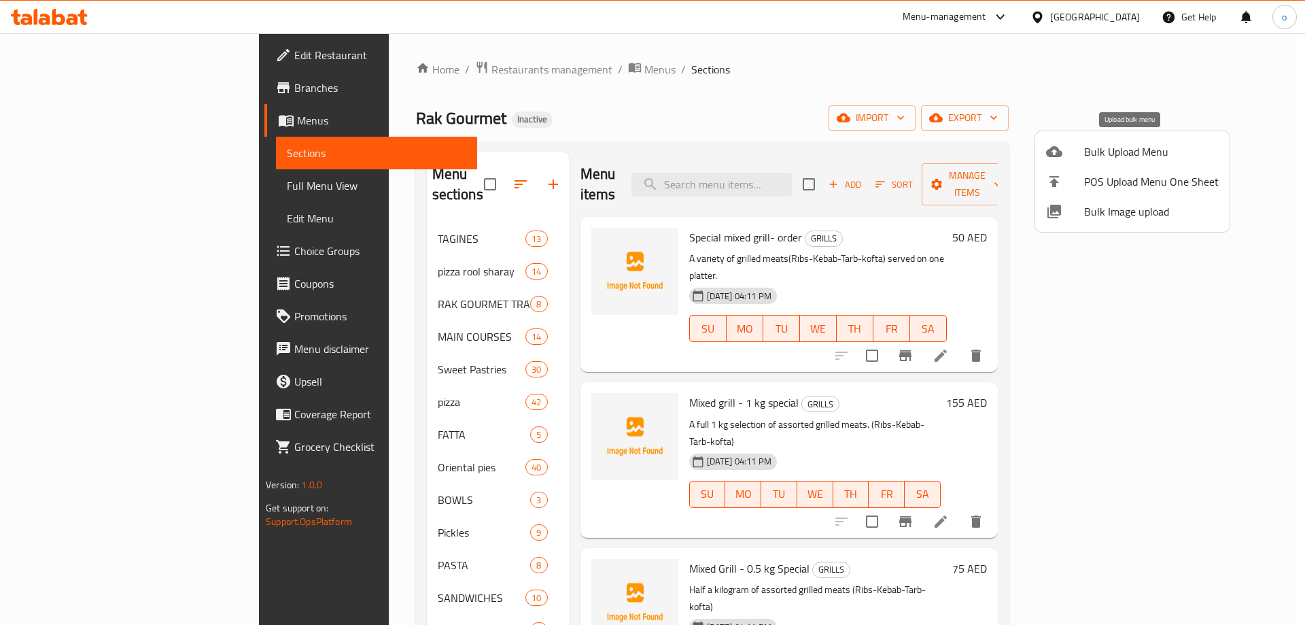
click at [1150, 147] on span "Bulk Upload Menu" at bounding box center [1151, 151] width 135 height 16
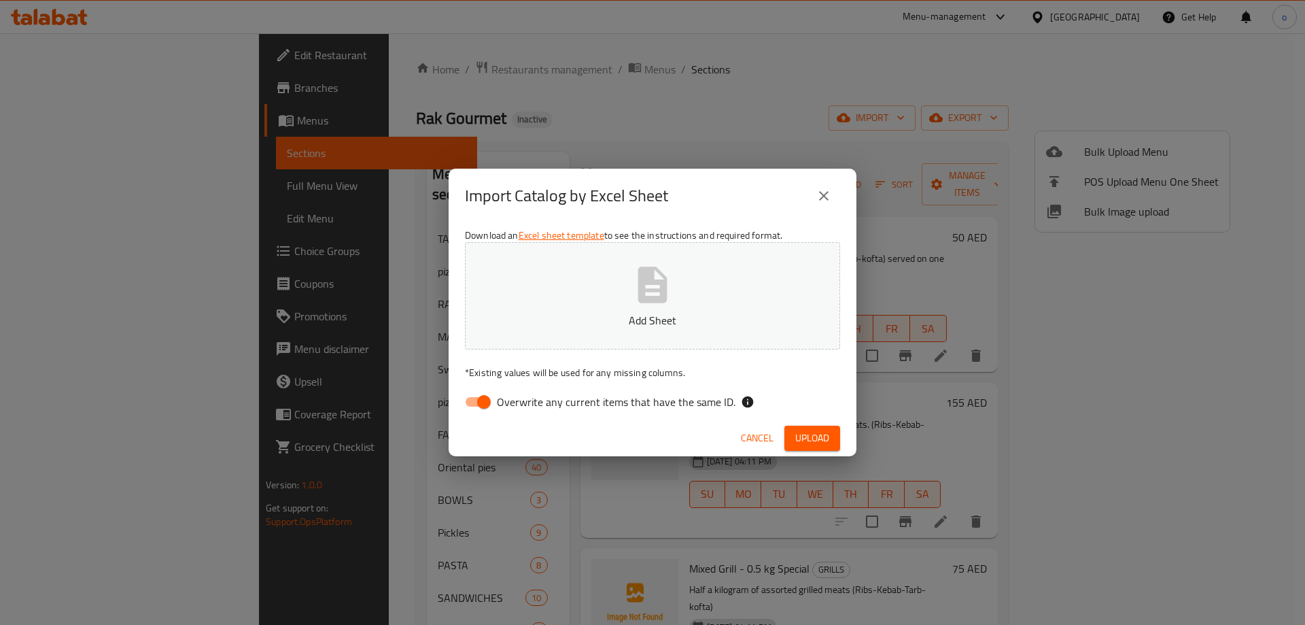
click at [647, 299] on icon "button" at bounding box center [652, 284] width 29 height 36
click at [483, 404] on input "Overwrite any current items that have the same ID." at bounding box center [483, 402] width 77 height 26
checkbox input "false"
click at [804, 438] on span "Upload" at bounding box center [812, 438] width 34 height 17
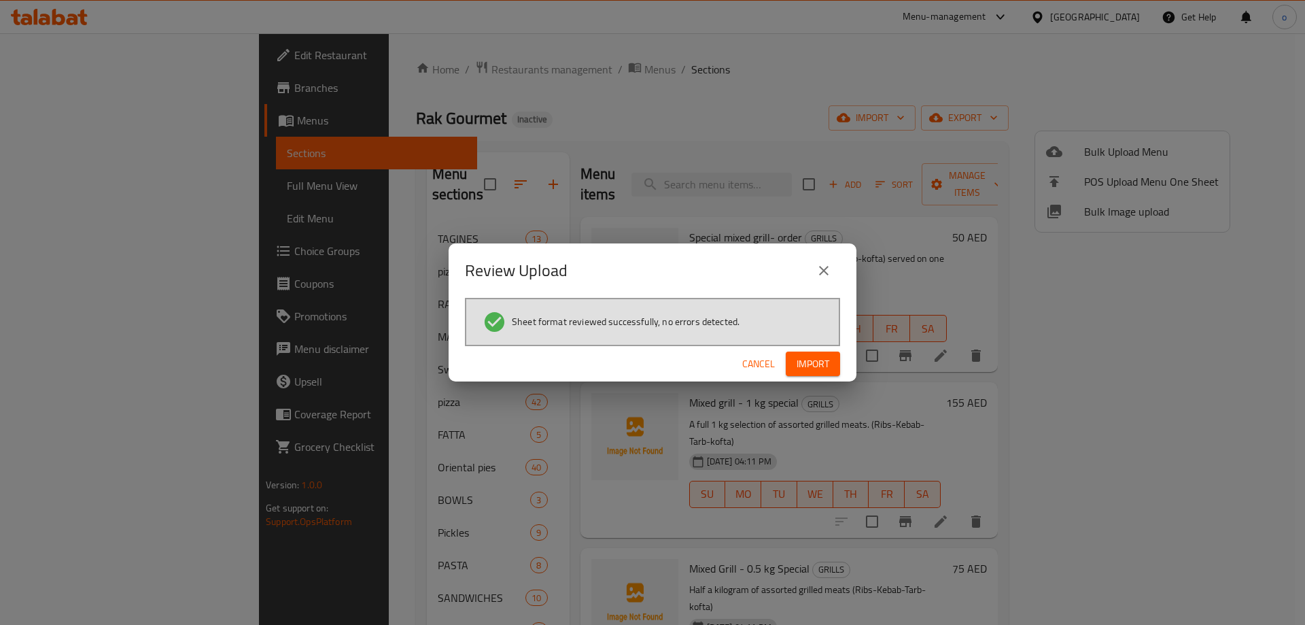
click at [804, 356] on span "Import" at bounding box center [813, 364] width 33 height 17
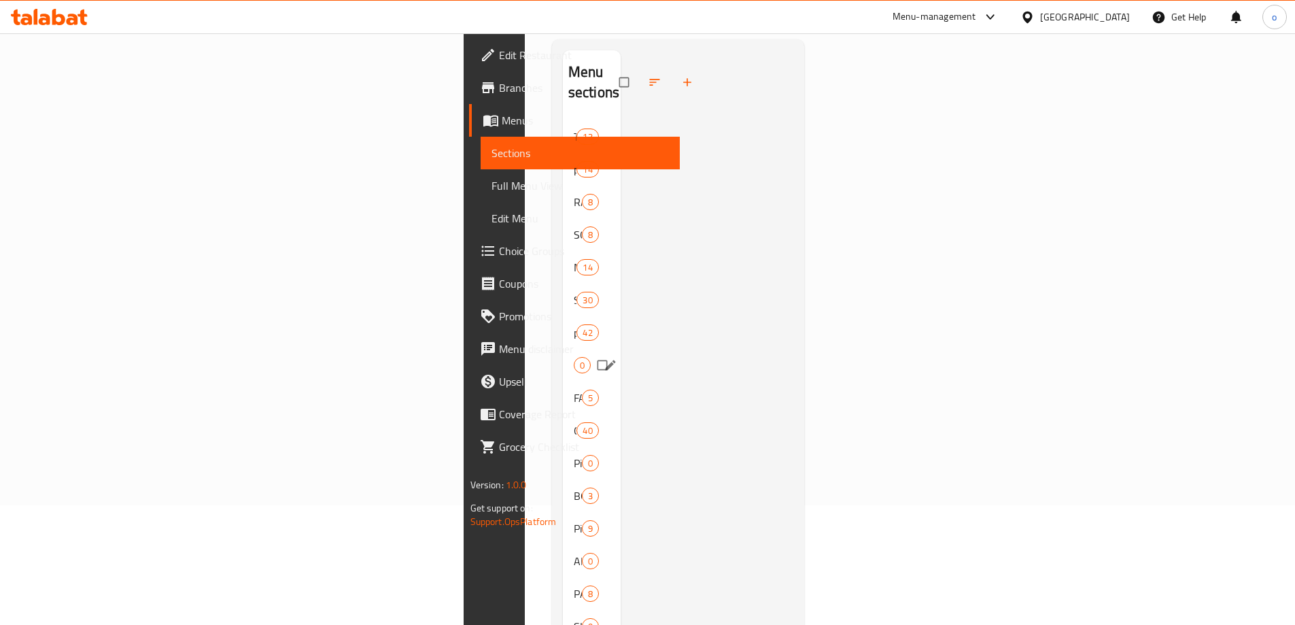
scroll to position [136, 0]
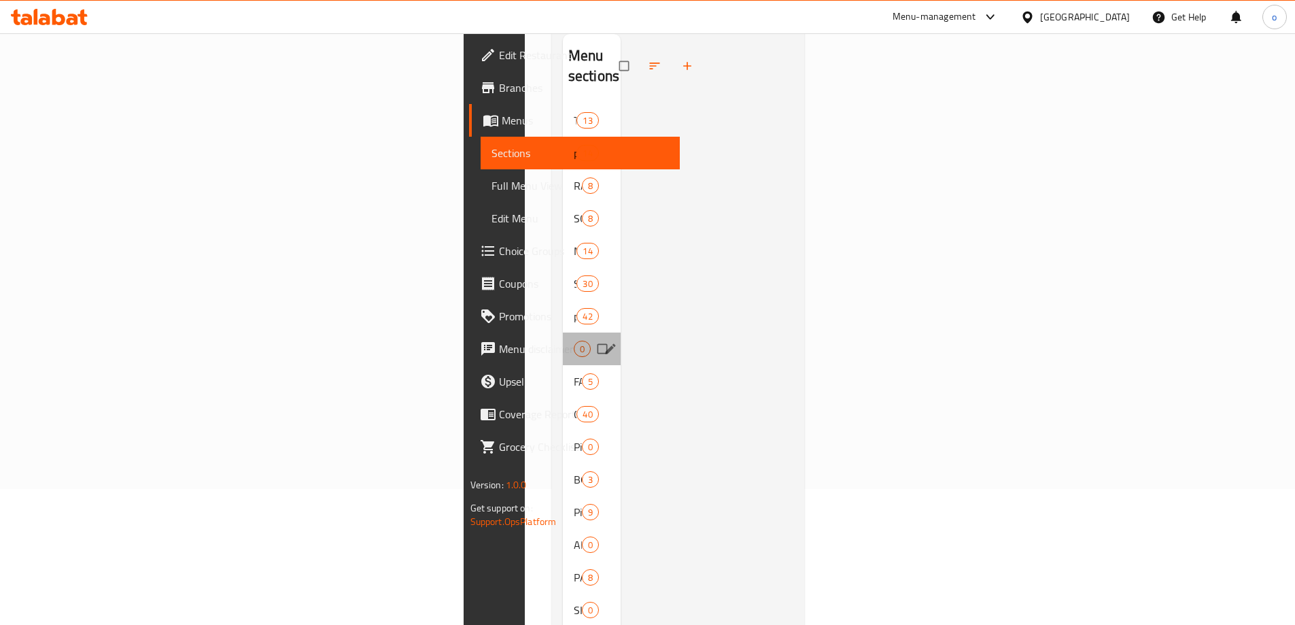
click at [563, 332] on div "SALAD 0" at bounding box center [592, 348] width 58 height 33
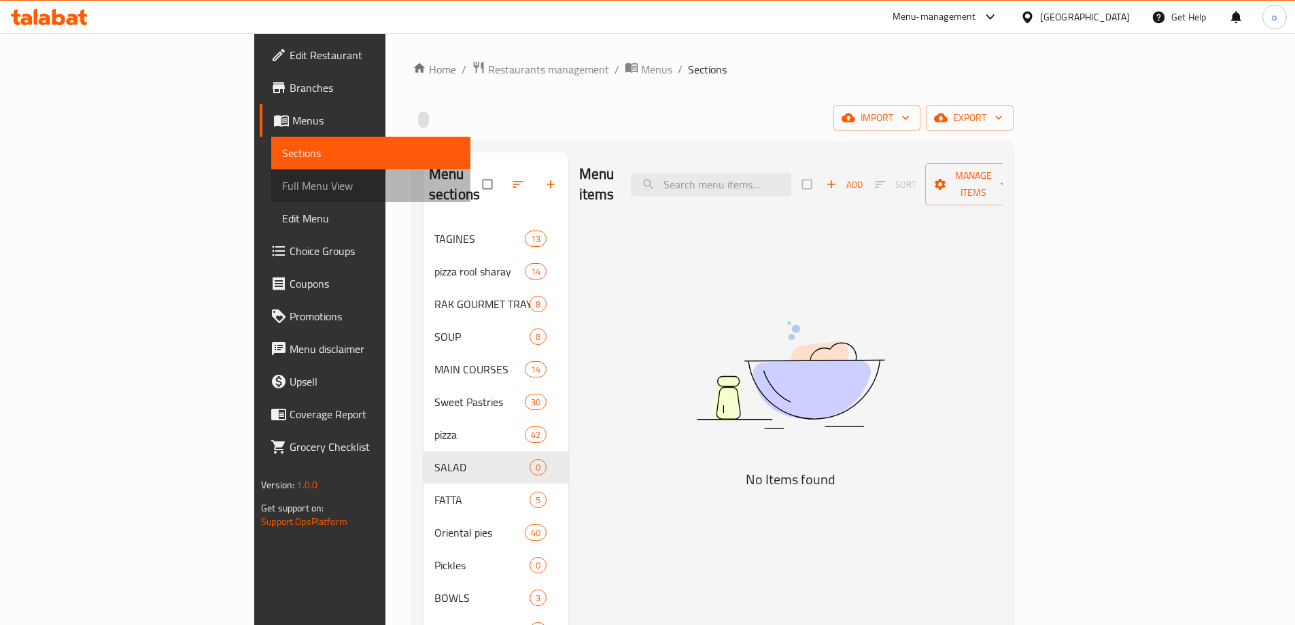
click at [282, 179] on span "Full Menu View" at bounding box center [370, 185] width 177 height 16
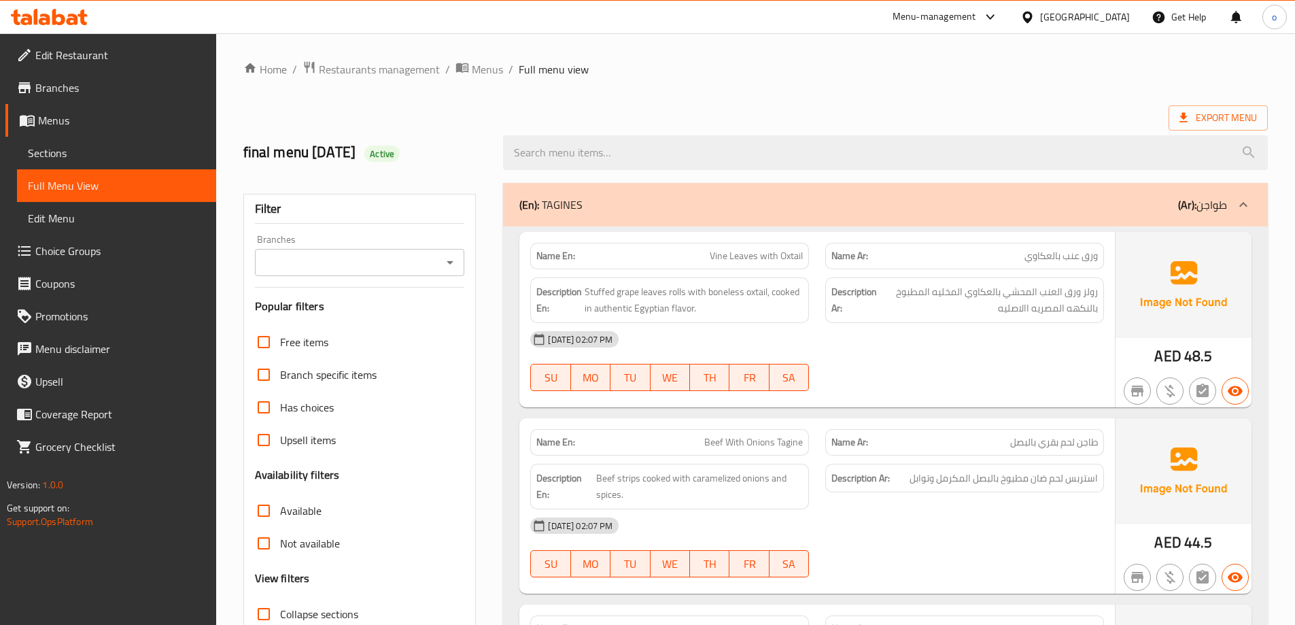
scroll to position [272, 0]
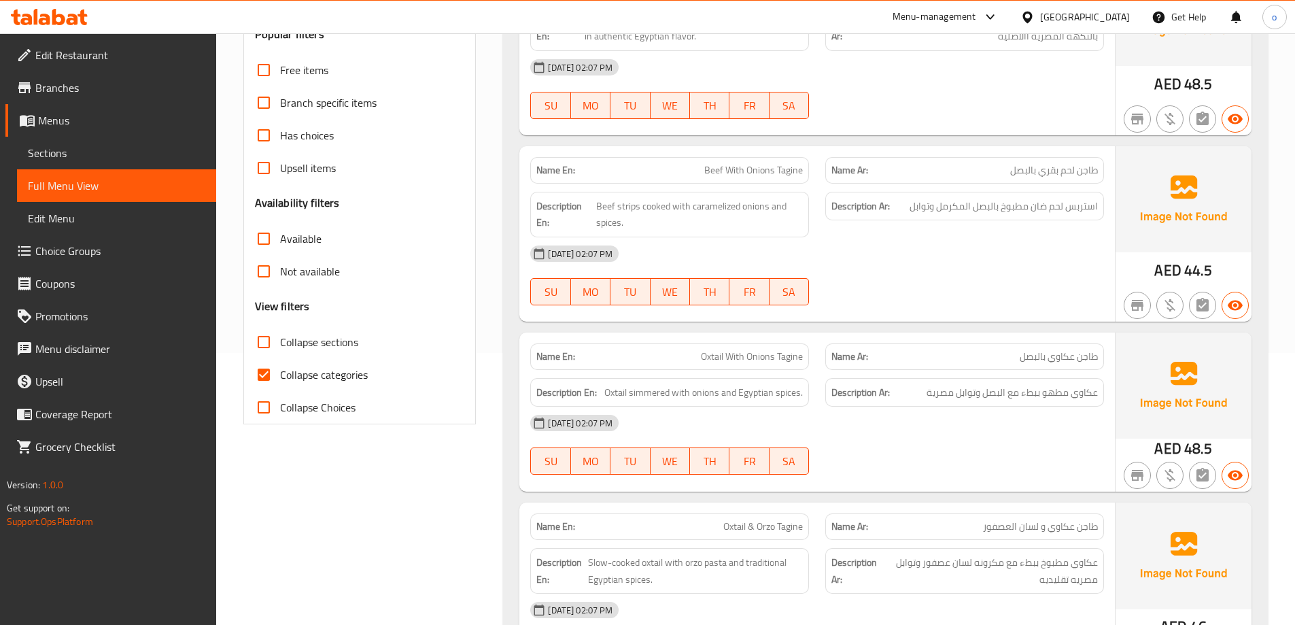
click at [307, 377] on span "Collapse categories" at bounding box center [324, 374] width 88 height 16
click at [280, 377] on input "Collapse categories" at bounding box center [263, 374] width 33 height 33
checkbox input "false"
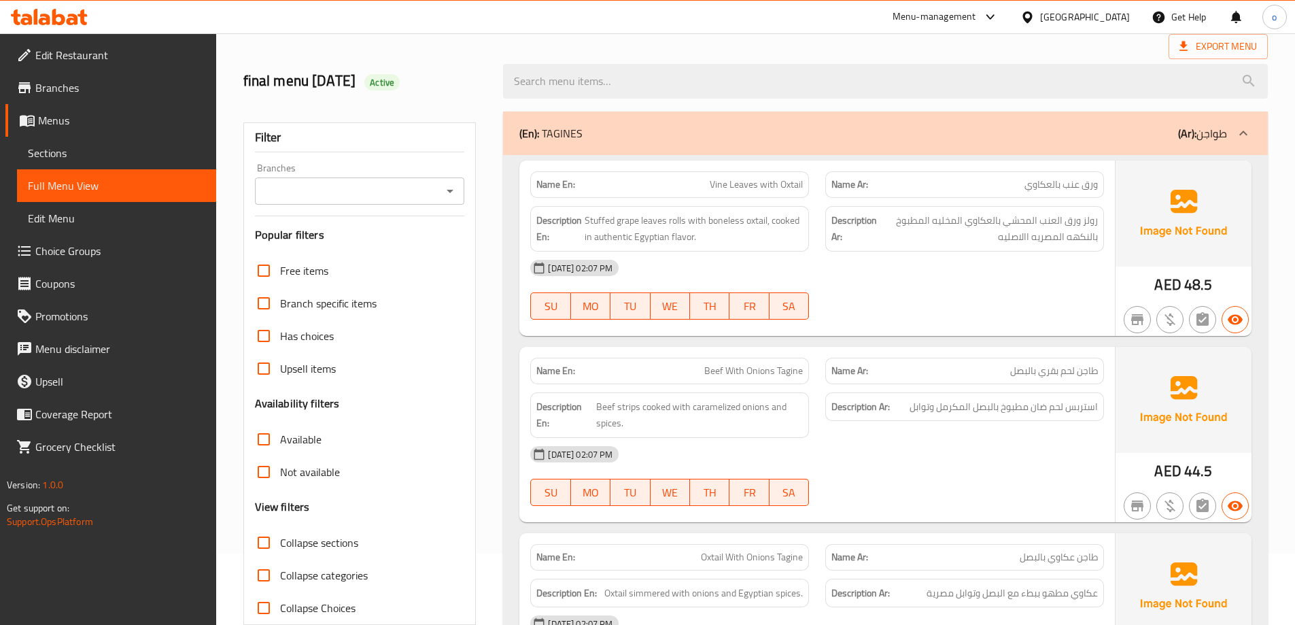
scroll to position [68, 0]
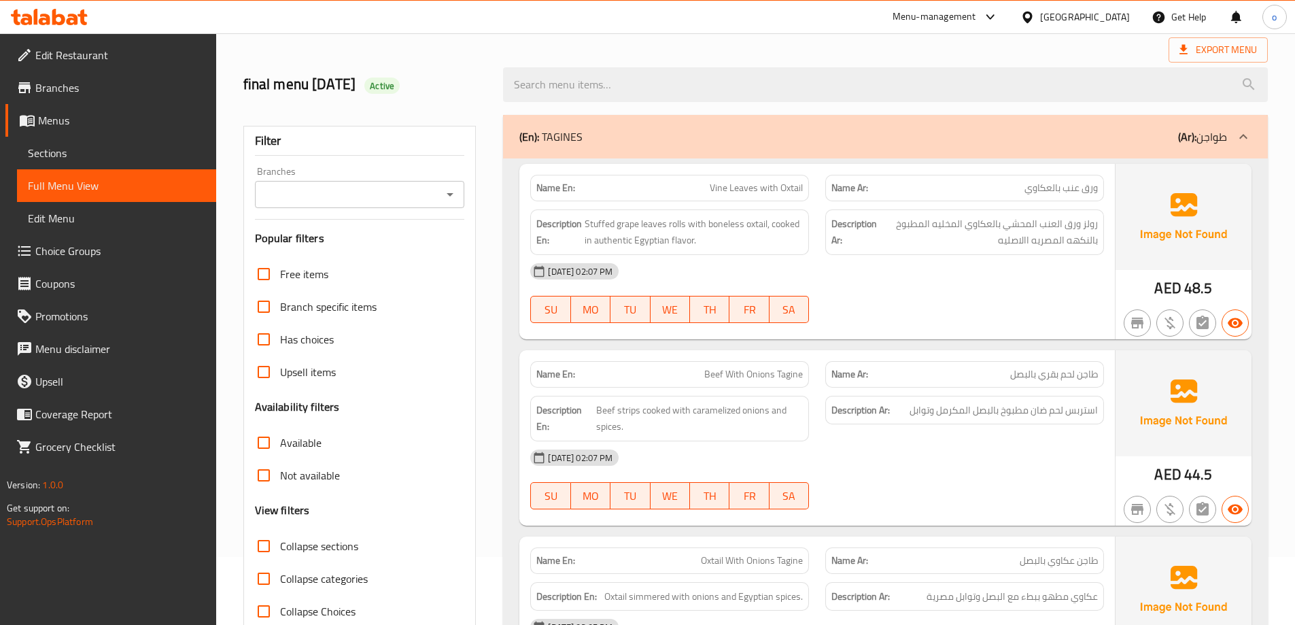
click at [82, 156] on span "Sections" at bounding box center [116, 153] width 177 height 16
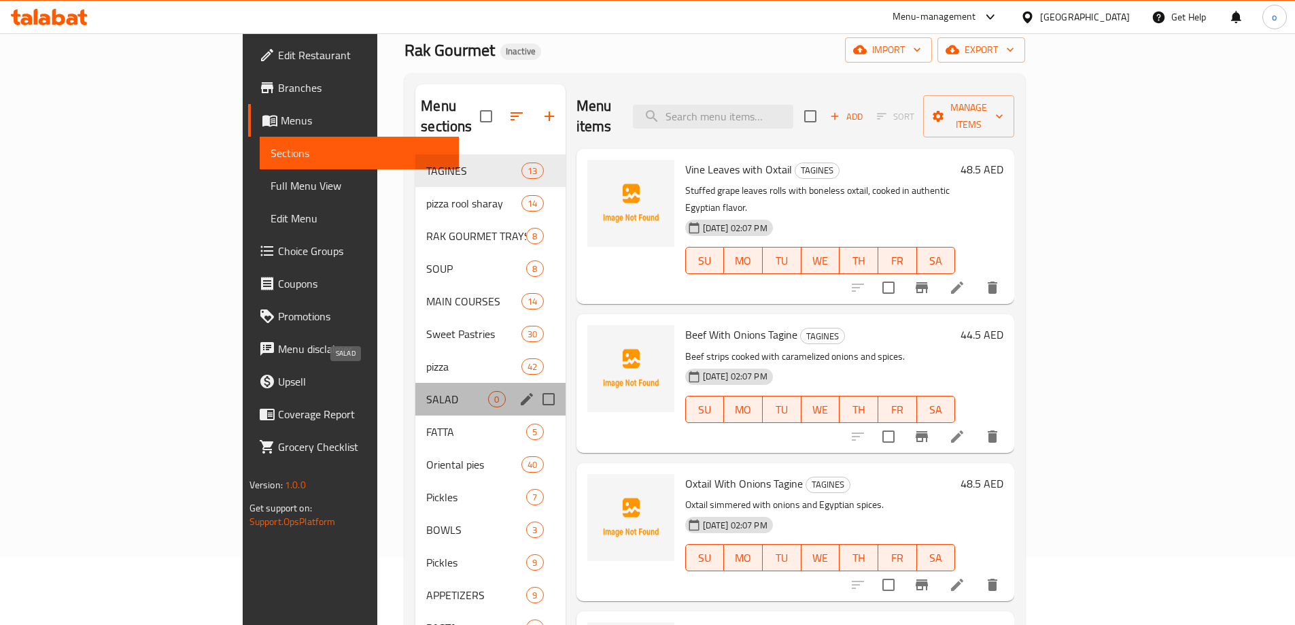
click at [426, 391] on span "SALAD" at bounding box center [457, 399] width 62 height 16
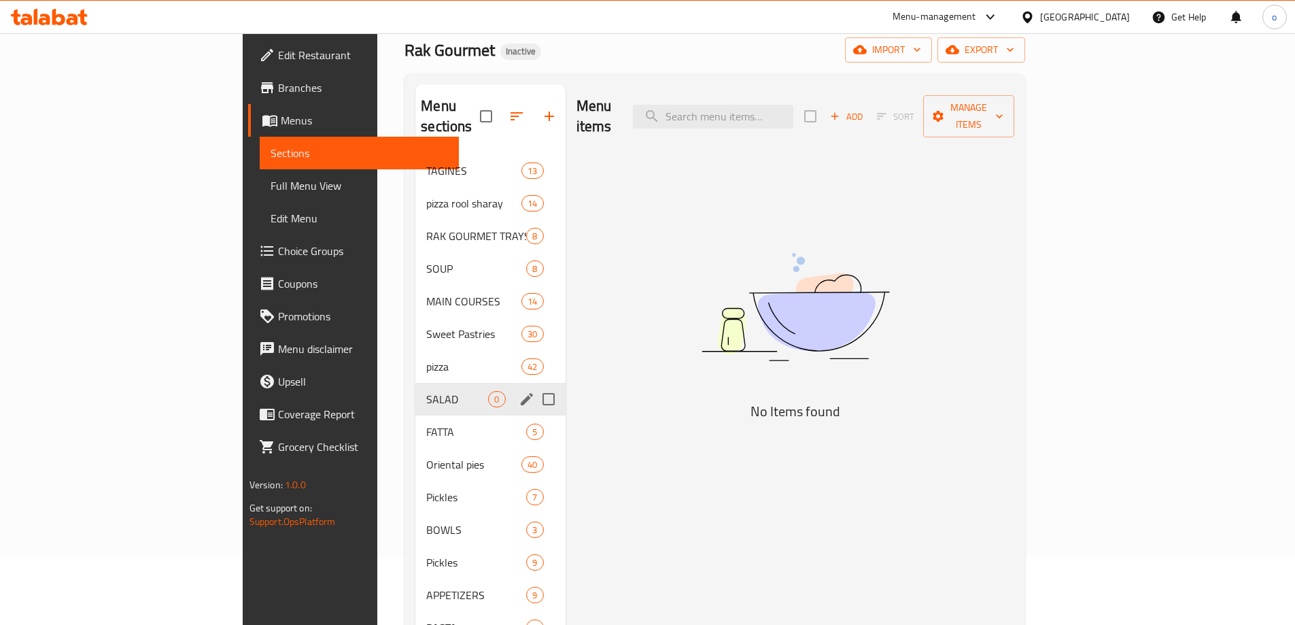
scroll to position [136, 0]
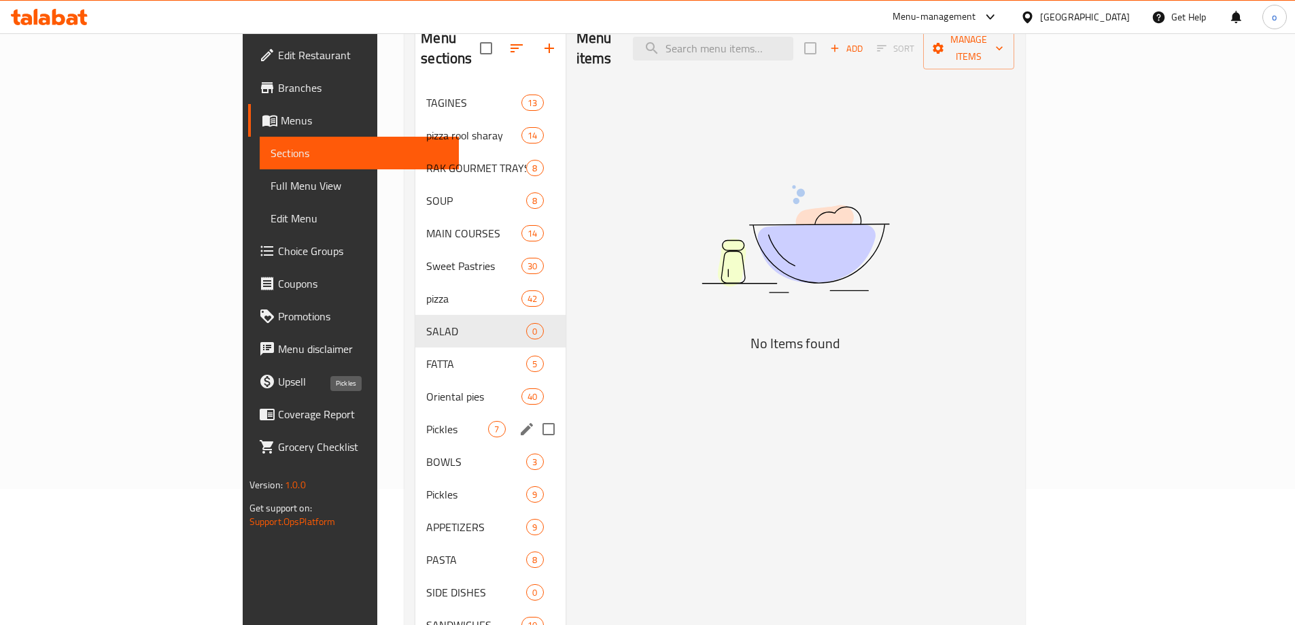
click at [426, 421] on span "Pickles" at bounding box center [457, 429] width 62 height 16
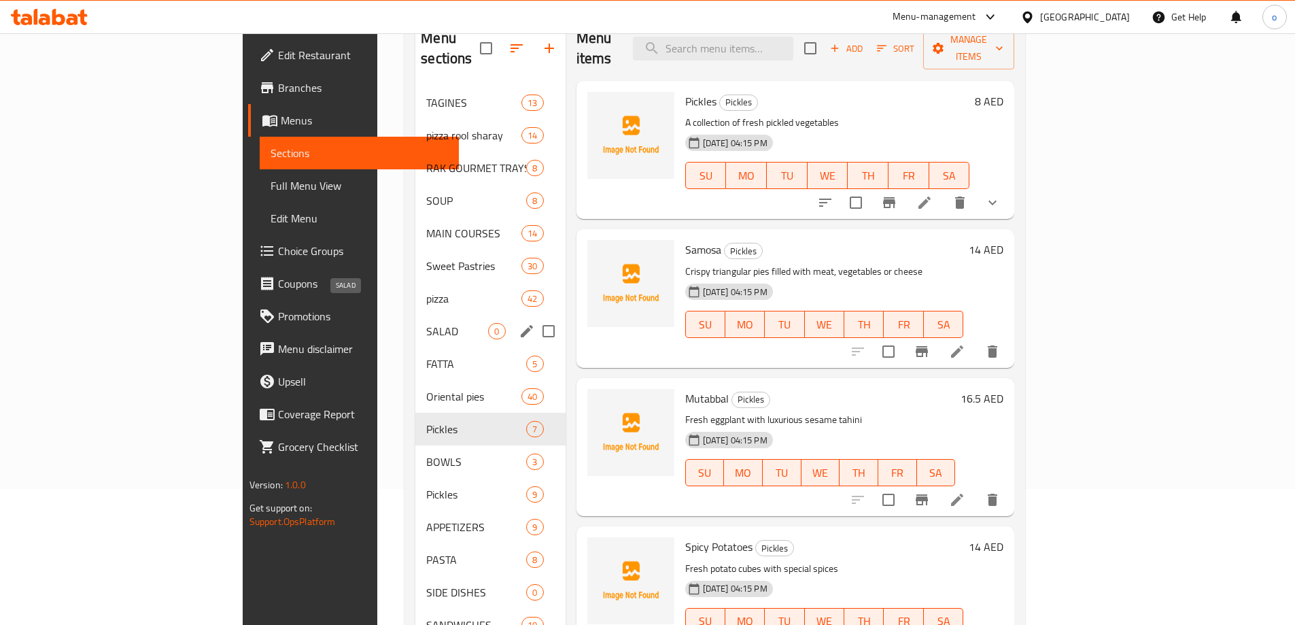
click at [426, 323] on span "SALAD" at bounding box center [457, 331] width 62 height 16
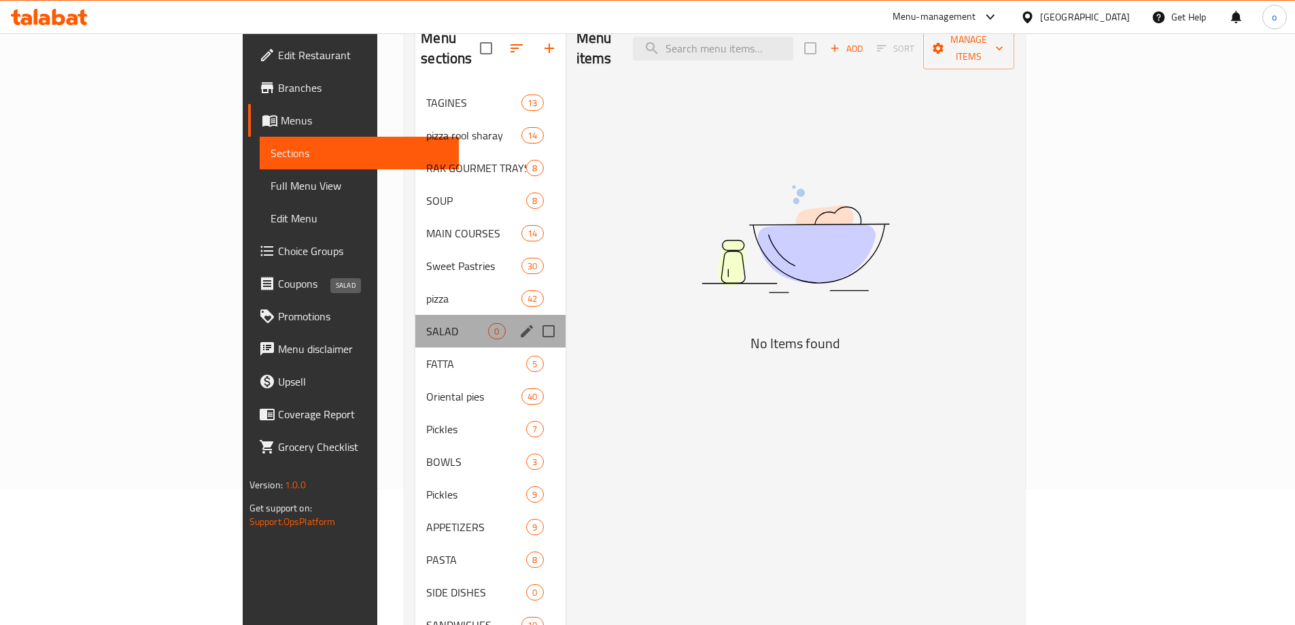
click at [426, 323] on span "SALAD" at bounding box center [457, 331] width 62 height 16
click at [534, 317] on input "Menu sections" at bounding box center [548, 331] width 29 height 29
checkbox input "true"
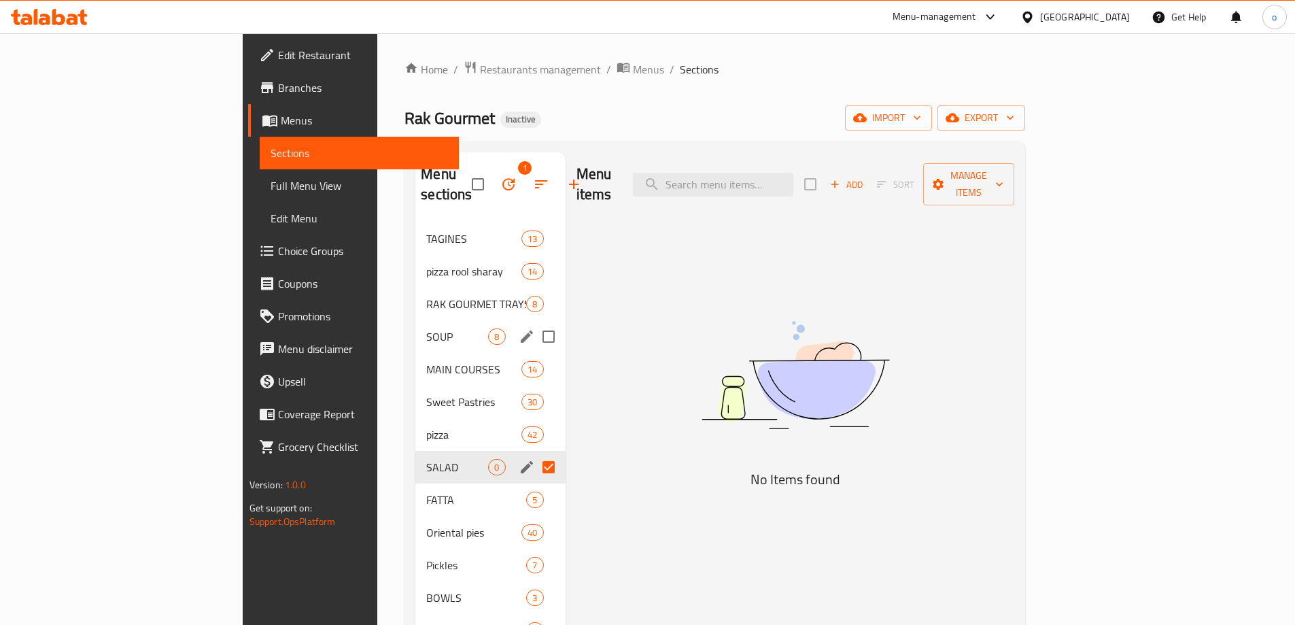
click at [534, 322] on input "Menu sections" at bounding box center [548, 336] width 29 height 29
checkbox input "true"
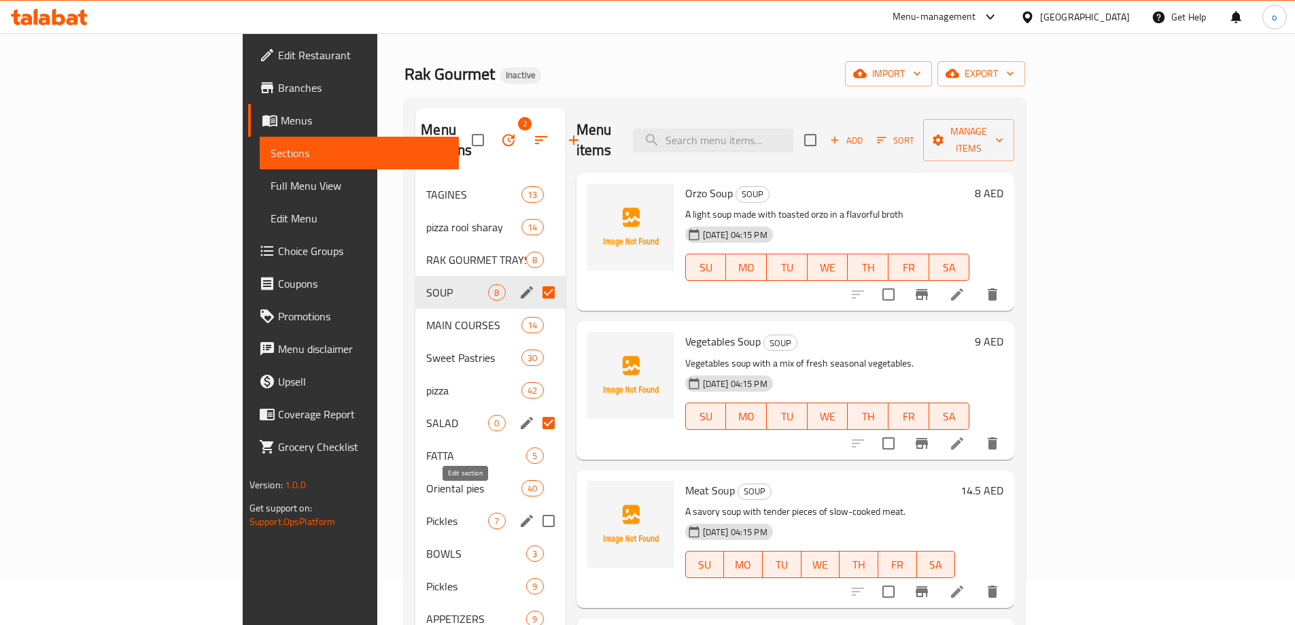
scroll to position [68, 0]
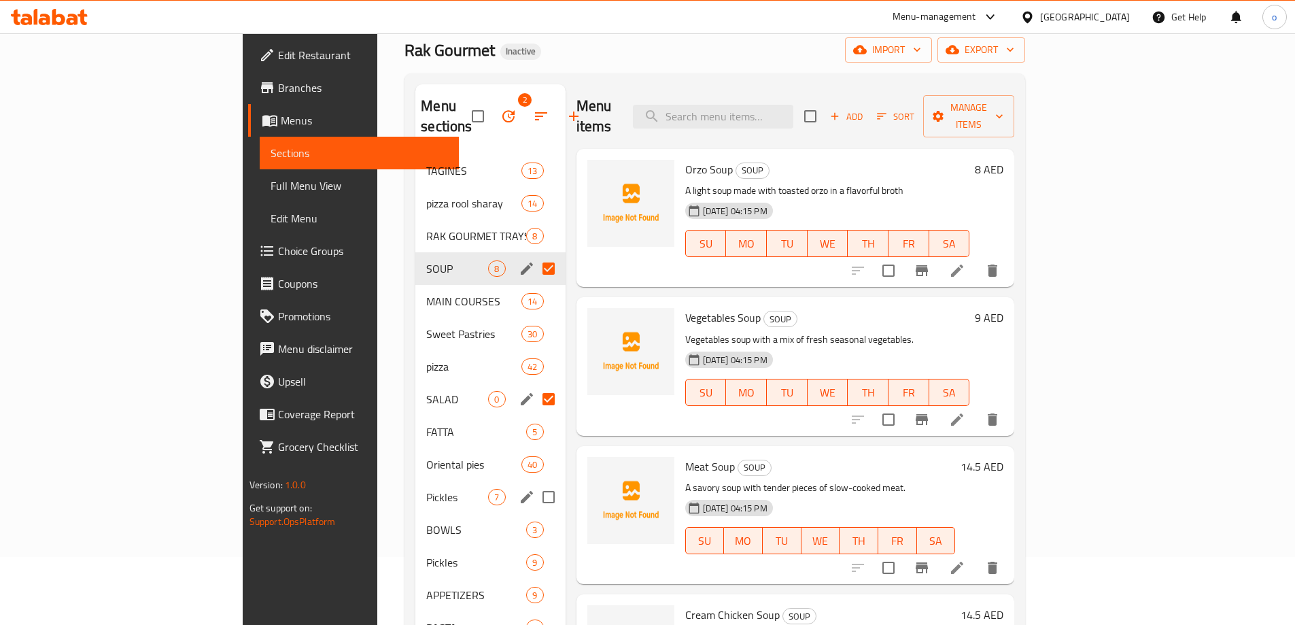
click at [534, 483] on input "Menu sections" at bounding box center [548, 497] width 29 height 29
checkbox input "true"
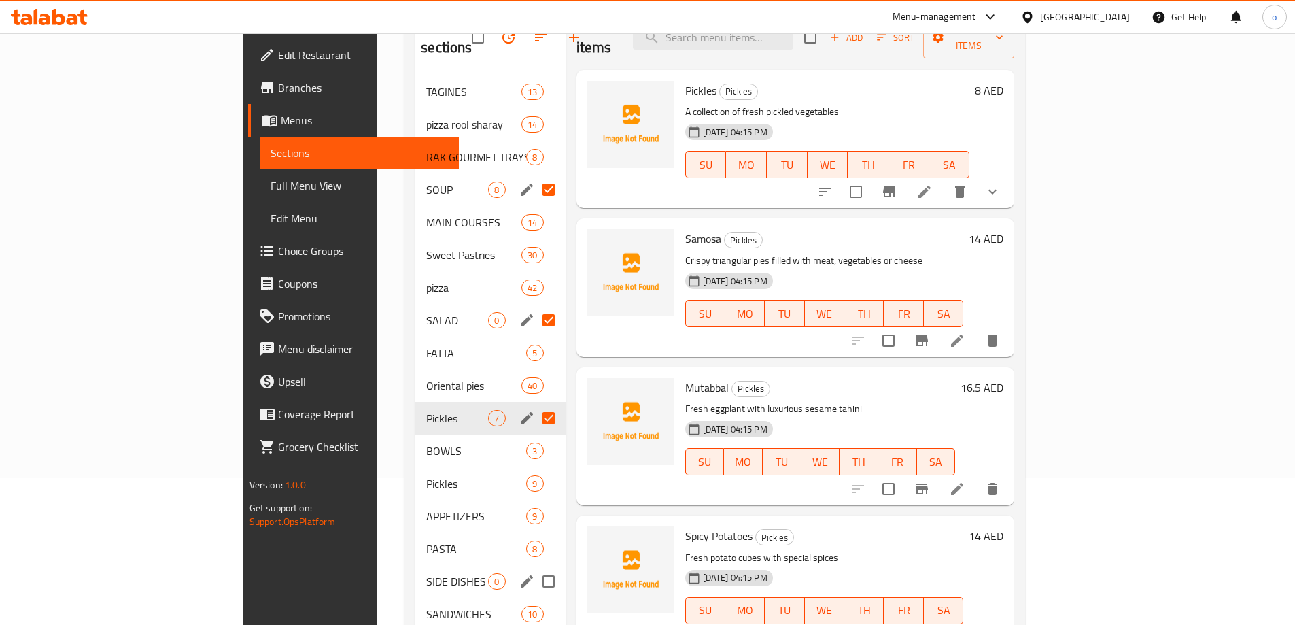
scroll to position [204, 0]
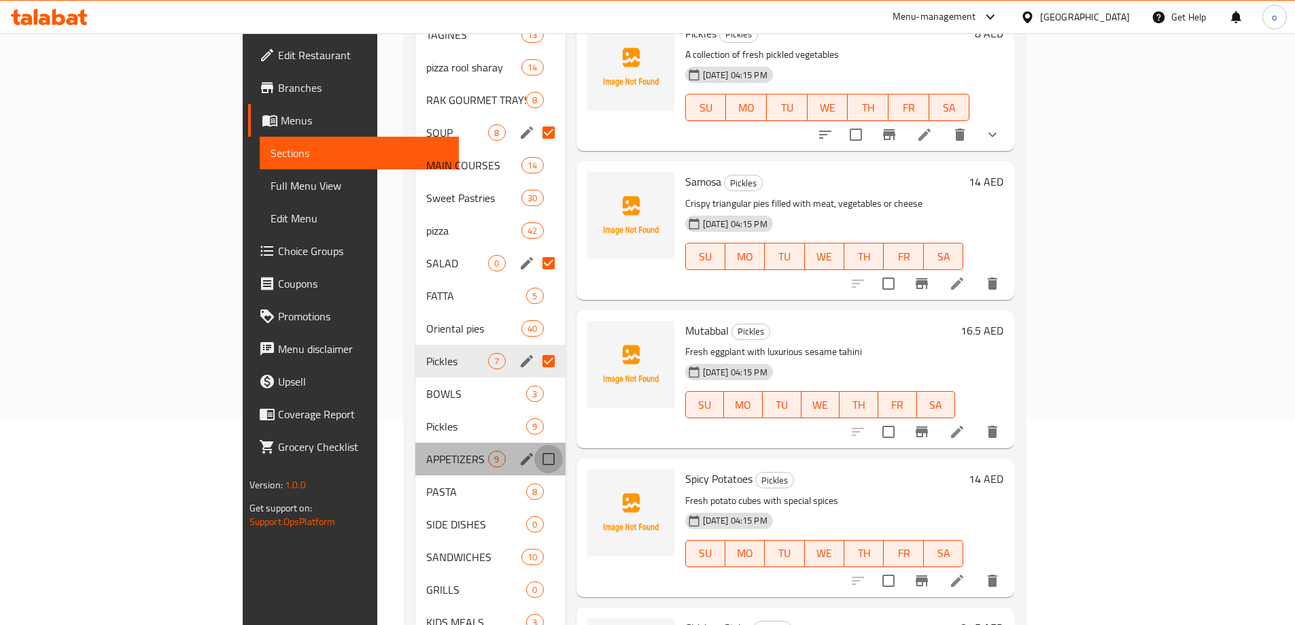
click at [534, 445] on input "Menu sections" at bounding box center [548, 459] width 29 height 29
checkbox input "true"
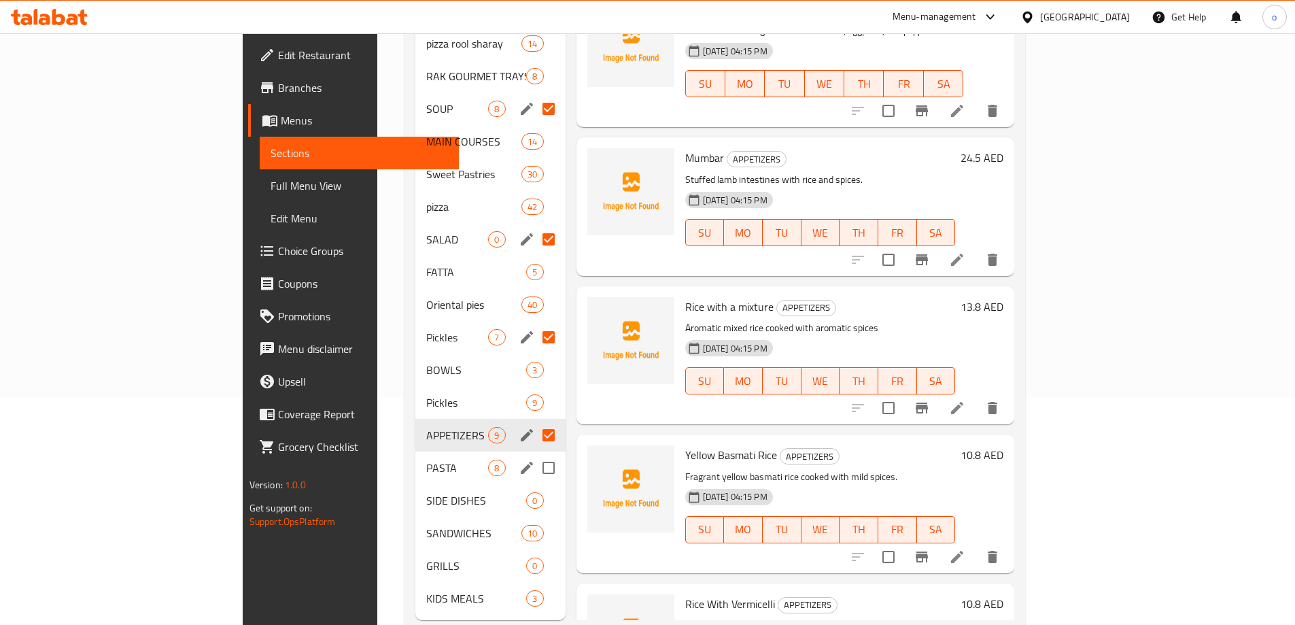
scroll to position [241, 0]
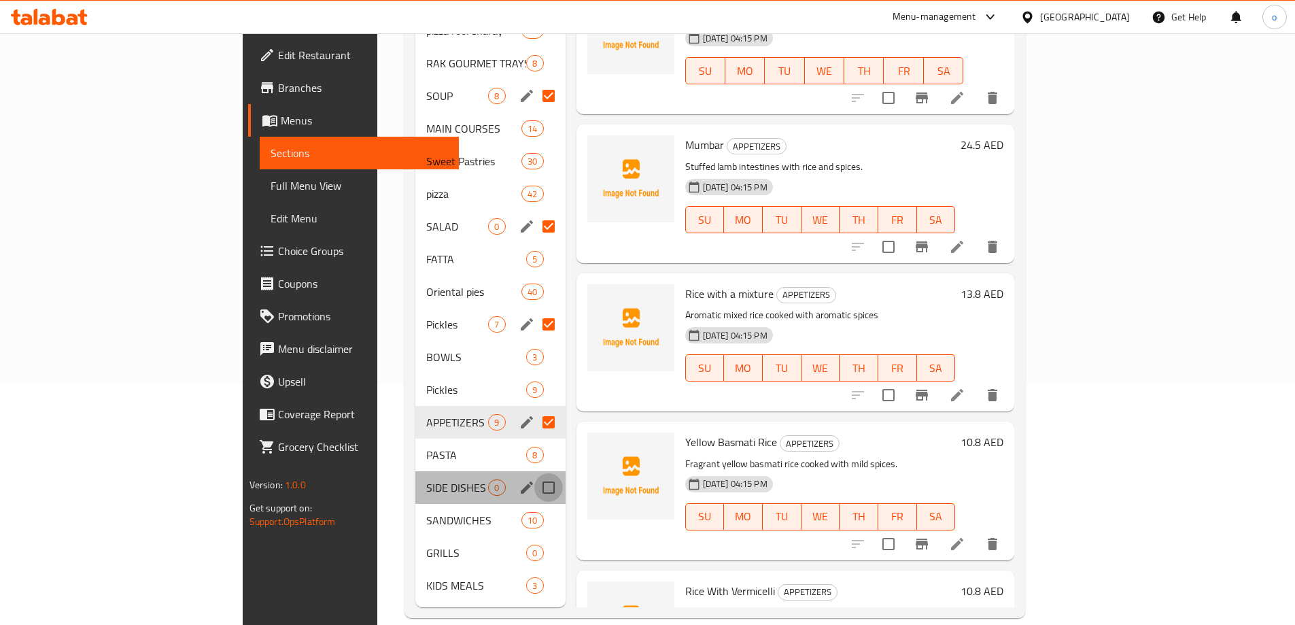
click at [534, 473] on input "Menu sections" at bounding box center [548, 487] width 29 height 29
checkbox input "true"
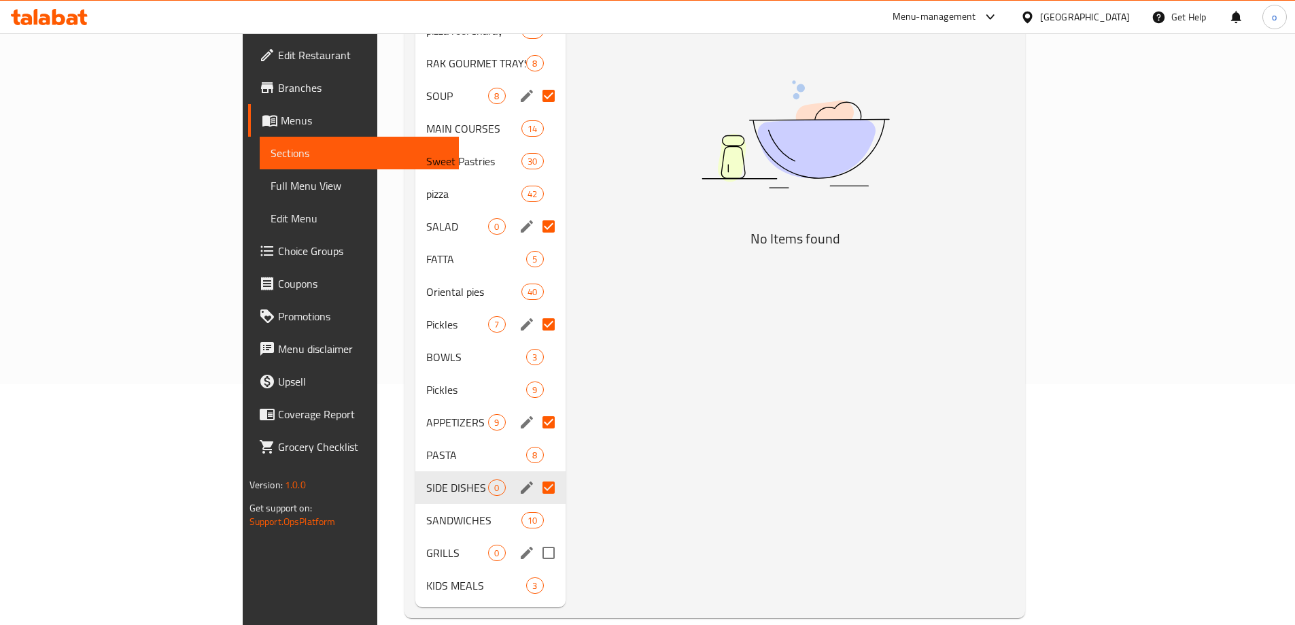
click at [534, 538] on input "Menu sections" at bounding box center [548, 552] width 29 height 29
checkbox input "true"
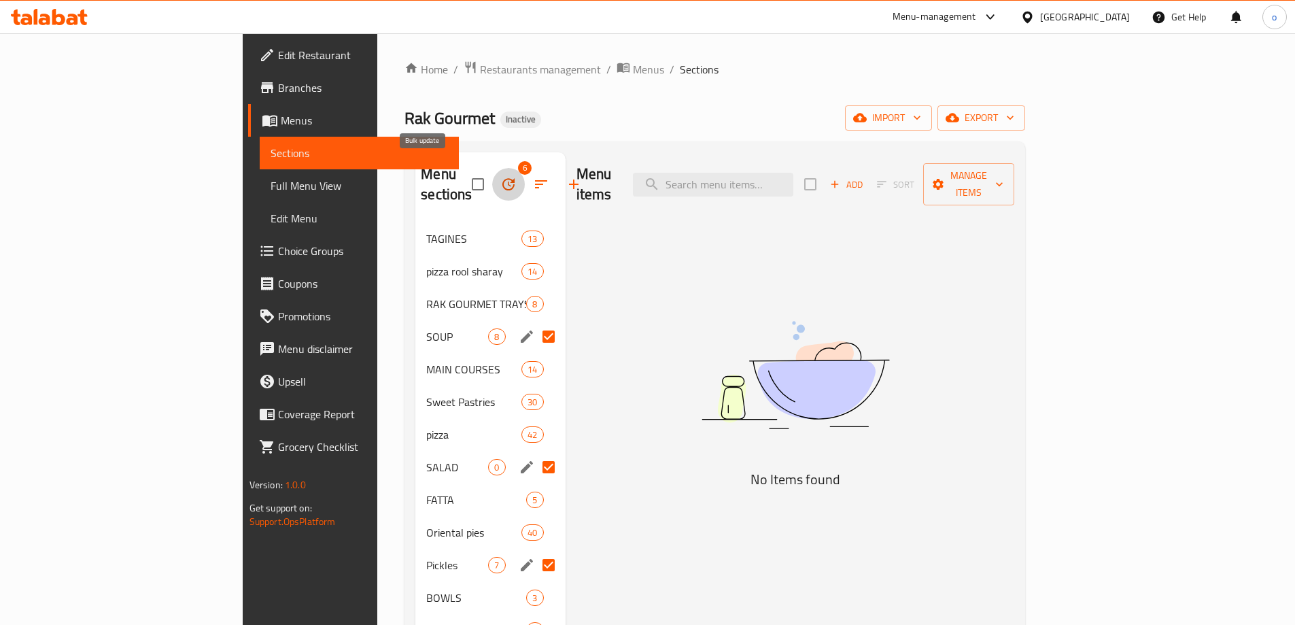
click at [500, 176] on icon "button" at bounding box center [508, 184] width 16 height 16
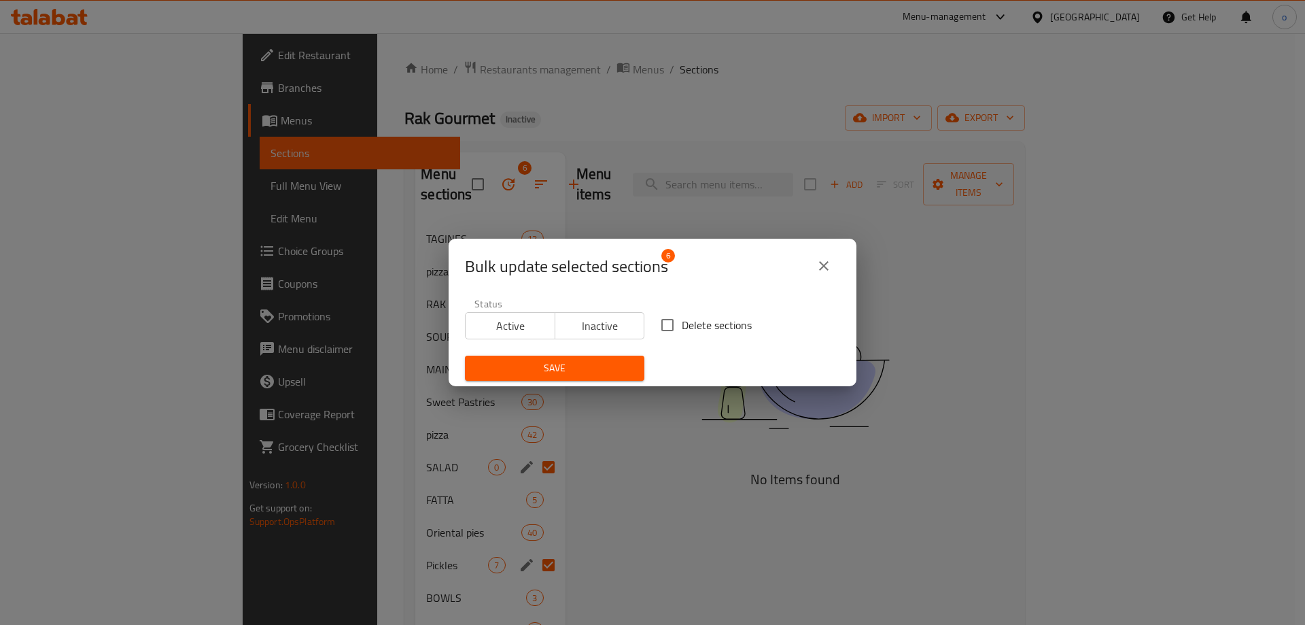
click at [661, 318] on input "Delete sections" at bounding box center [667, 325] width 29 height 29
checkbox input "true"
click at [578, 358] on button "Save" at bounding box center [554, 368] width 179 height 25
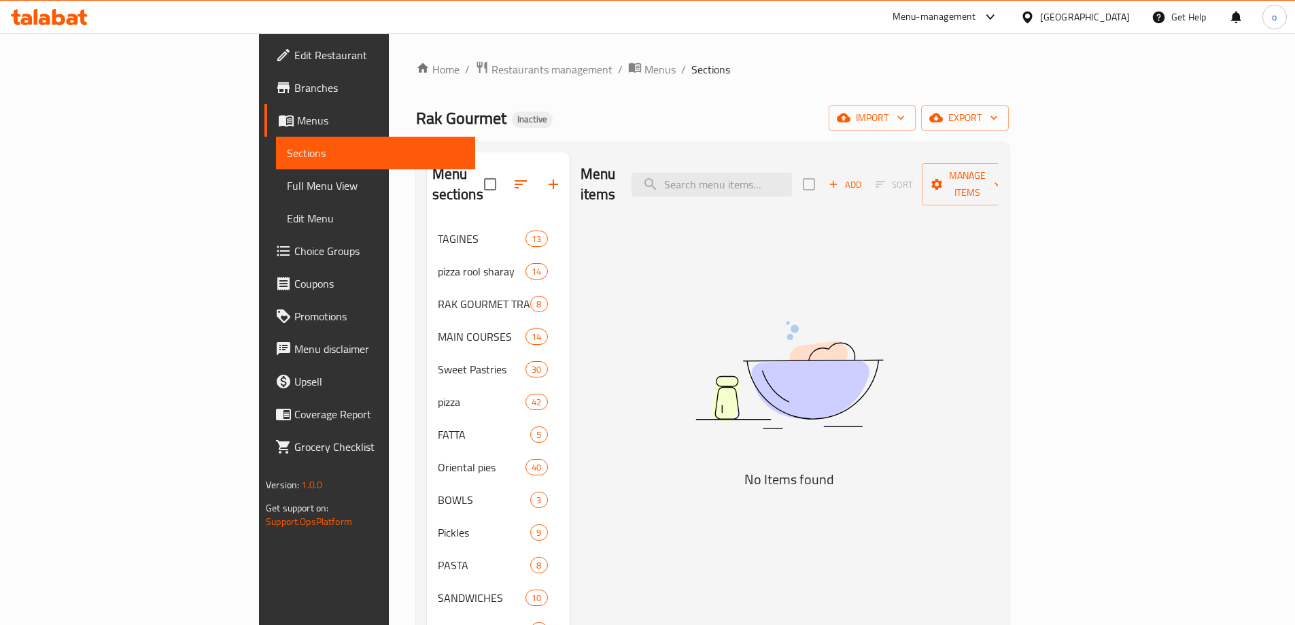
drag, startPoint x: 97, startPoint y: 156, endPoint x: 96, endPoint y: 143, distance: 12.3
click at [287, 156] on span "Sections" at bounding box center [375, 153] width 177 height 16
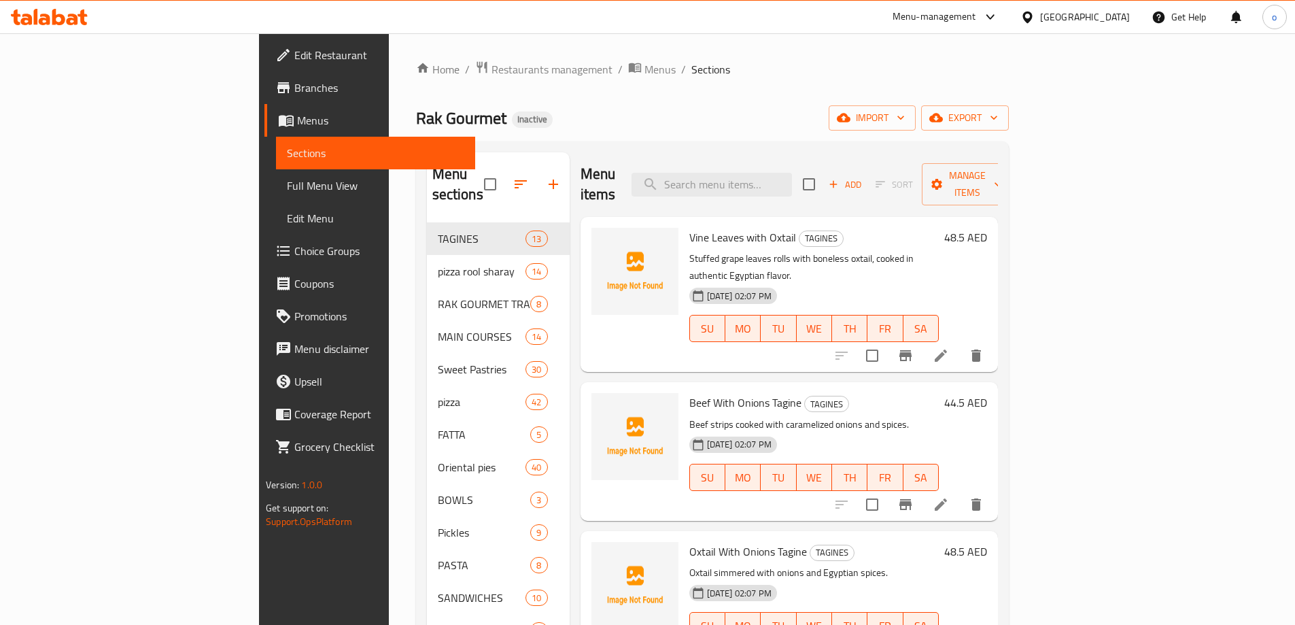
click at [297, 122] on span "Menus" at bounding box center [380, 120] width 167 height 16
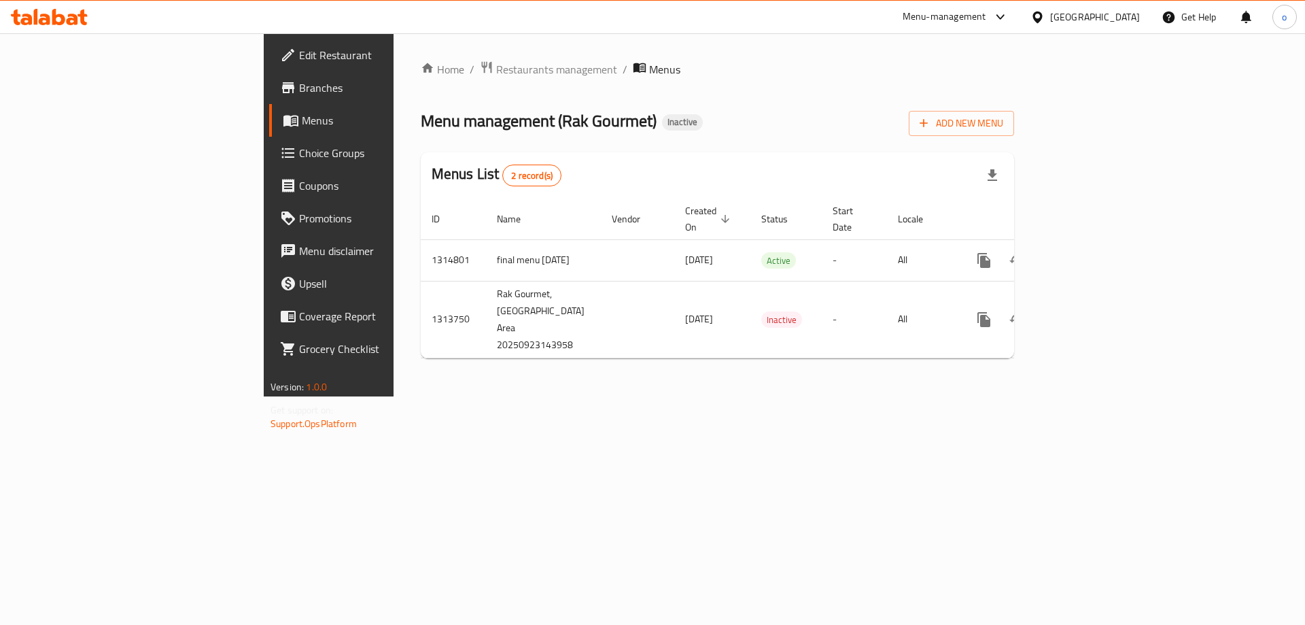
click at [269, 131] on link "Menus" at bounding box center [375, 120] width 213 height 33
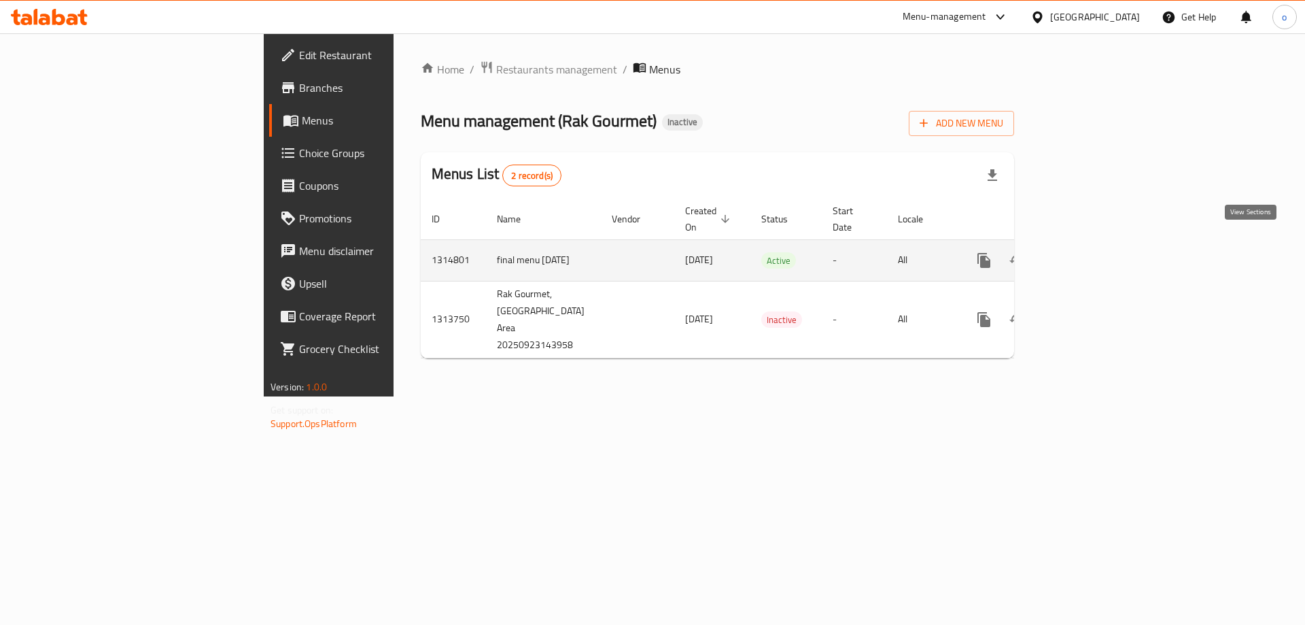
click at [1090, 252] on icon "enhanced table" at bounding box center [1082, 260] width 16 height 16
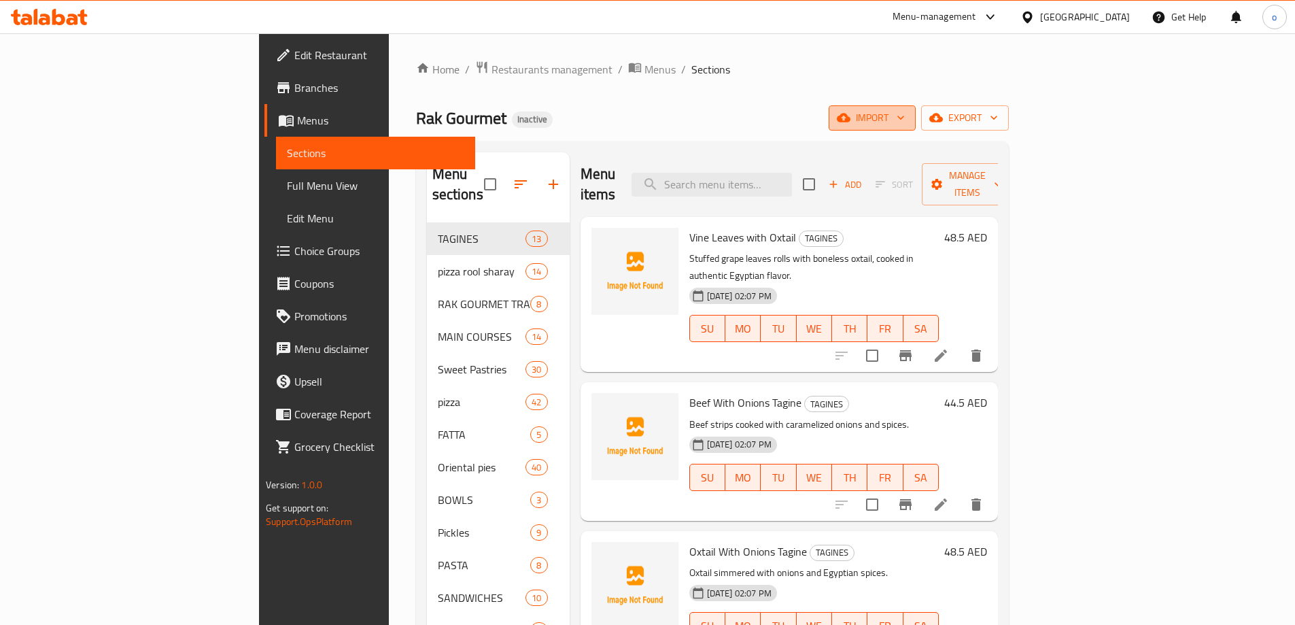
click at [905, 124] on span "import" at bounding box center [872, 117] width 65 height 17
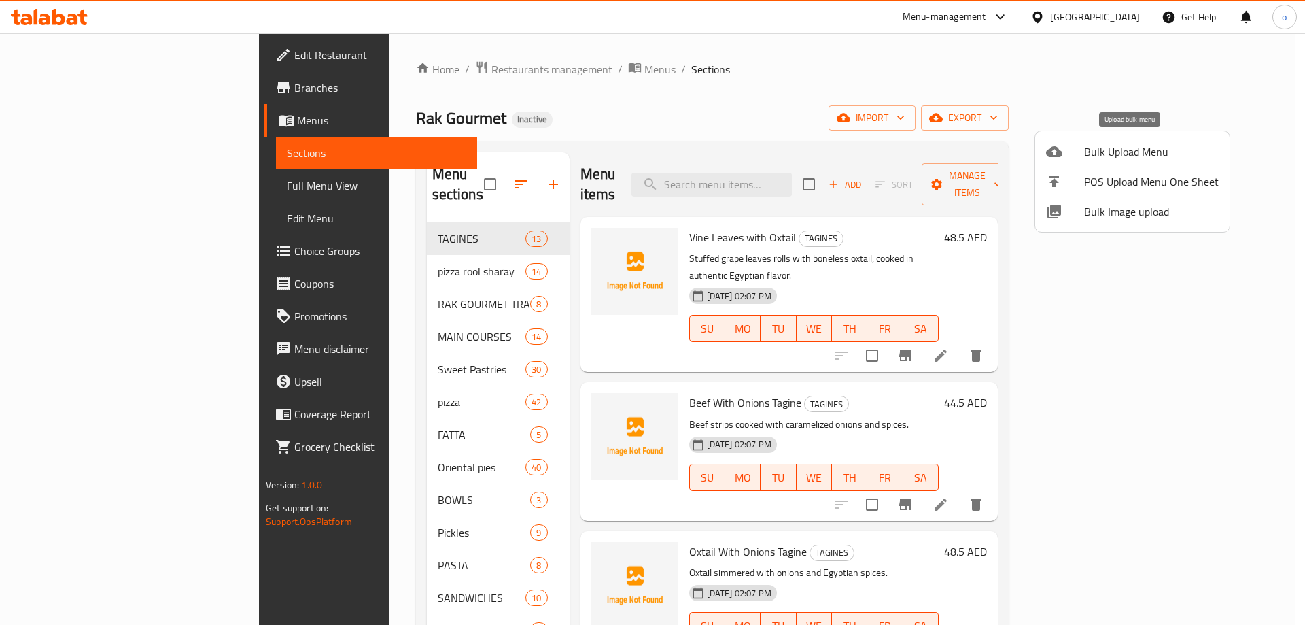
click at [1081, 153] on div at bounding box center [1065, 151] width 38 height 16
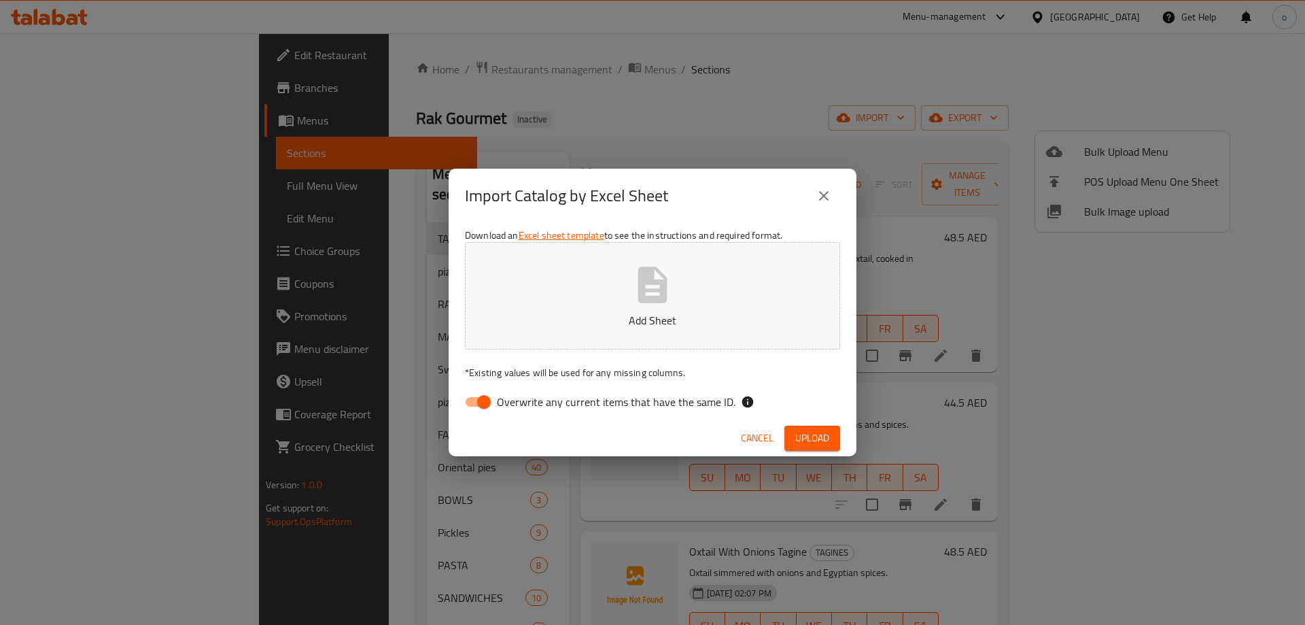
click at [674, 292] on icon "button" at bounding box center [653, 285] width 44 height 44
click at [577, 303] on button "Add Sheet" at bounding box center [652, 295] width 375 height 107
click at [469, 392] on input "Overwrite any current items that have the same ID." at bounding box center [483, 402] width 77 height 26
checkbox input "false"
click at [806, 441] on span "Upload" at bounding box center [812, 438] width 34 height 17
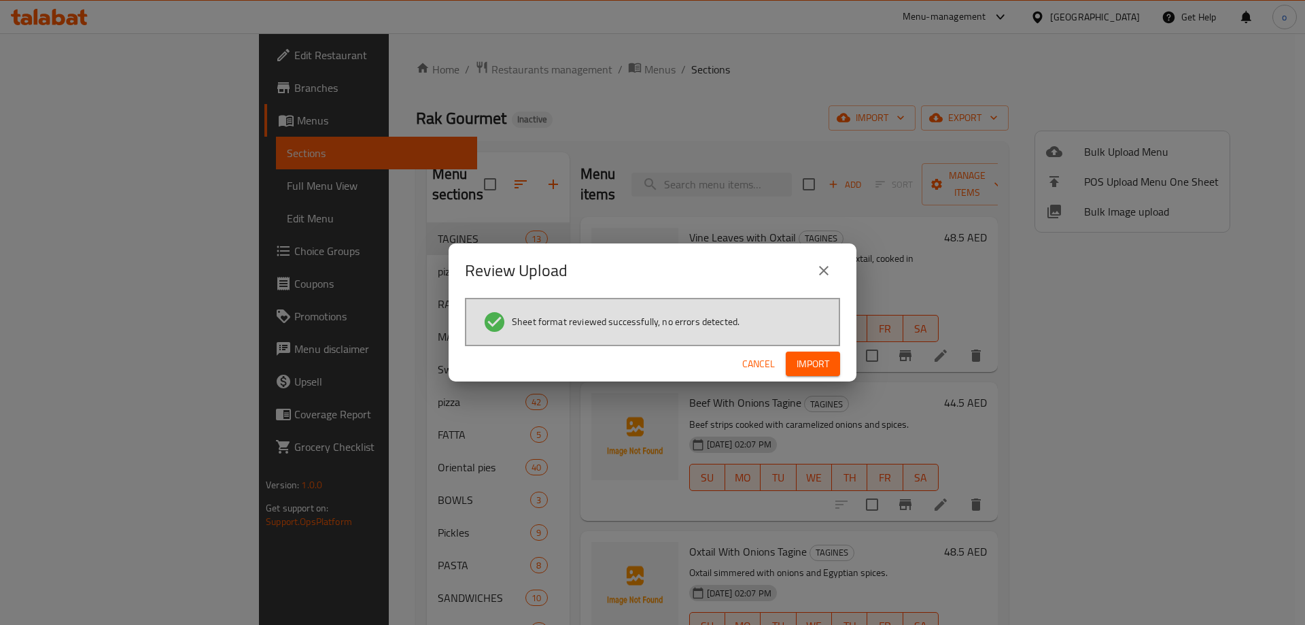
click at [809, 360] on span "Import" at bounding box center [813, 364] width 33 height 17
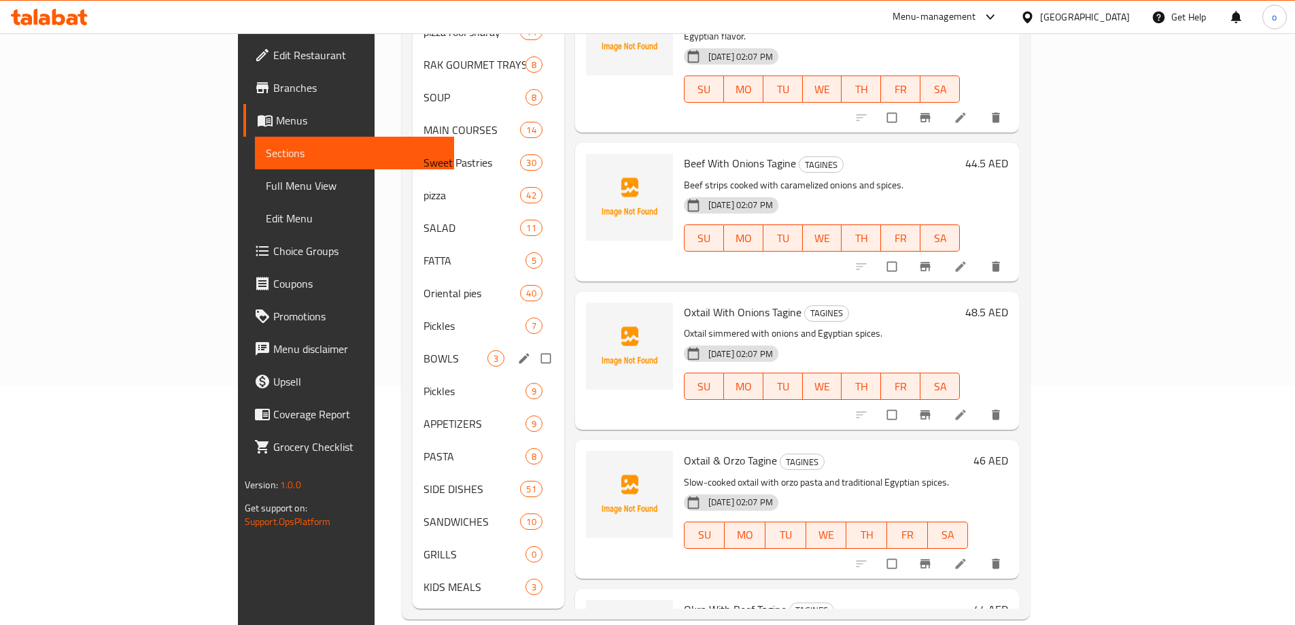
scroll to position [241, 0]
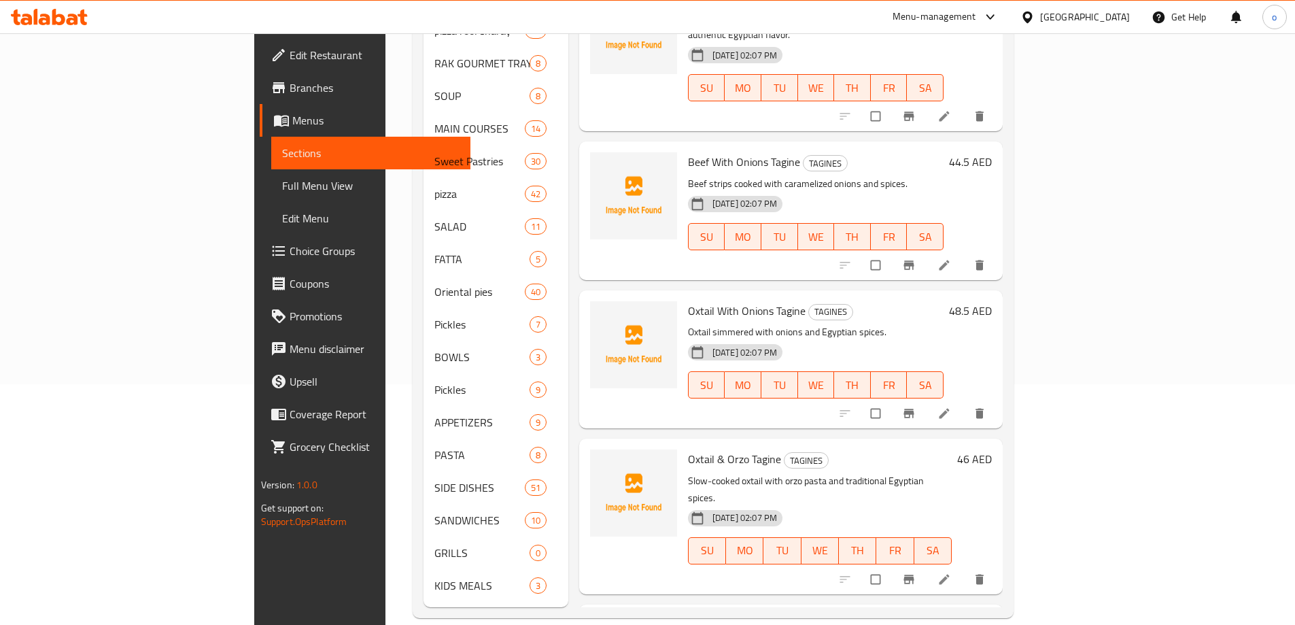
drag, startPoint x: 86, startPoint y: 191, endPoint x: 156, endPoint y: 207, distance: 72.6
click at [282, 191] on span "Full Menu View" at bounding box center [370, 185] width 177 height 16
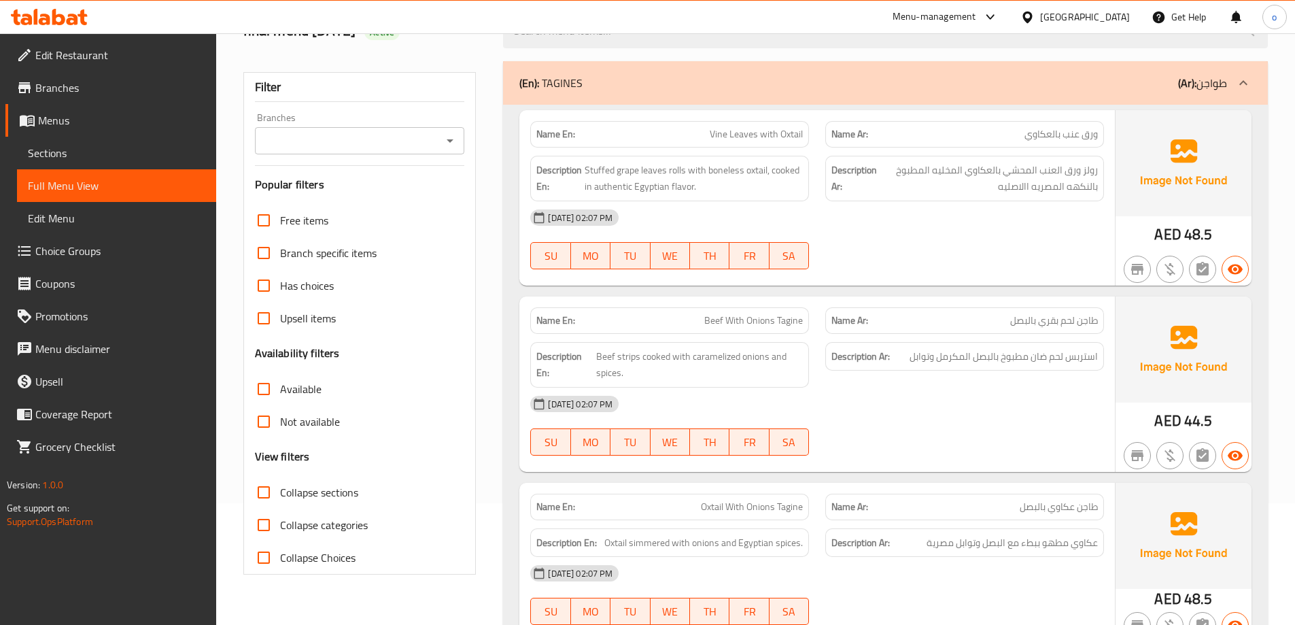
scroll to position [136, 0]
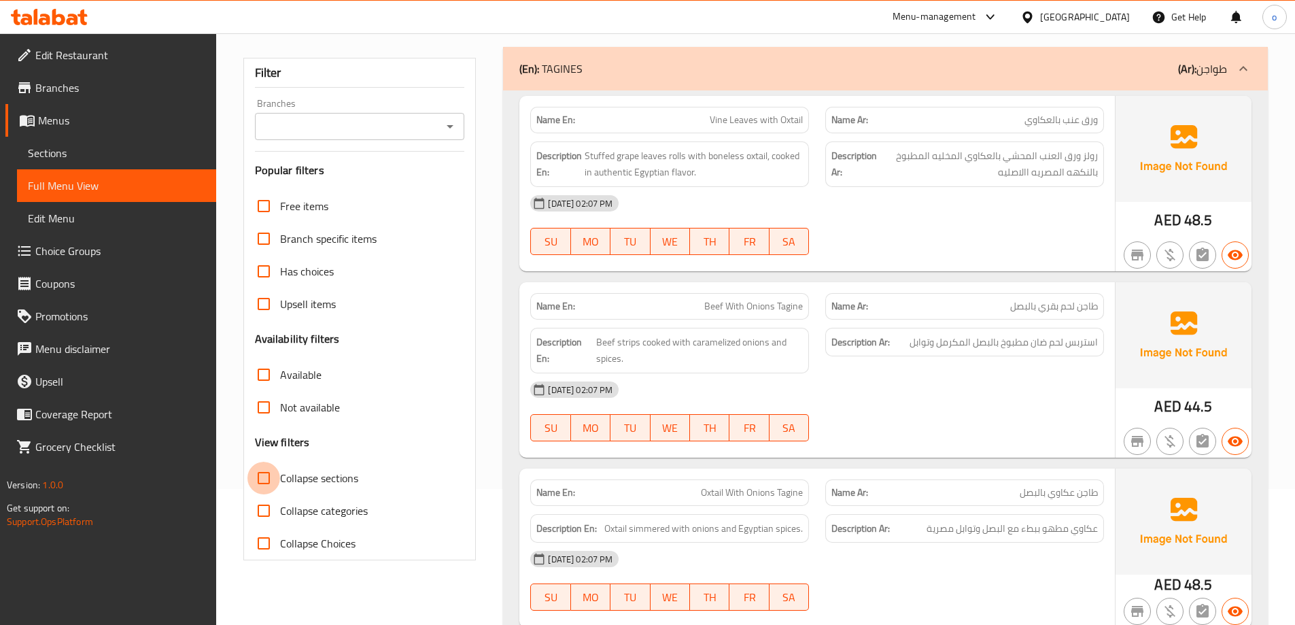
click at [264, 488] on input "Collapse sections" at bounding box center [263, 478] width 33 height 33
checkbox input "true"
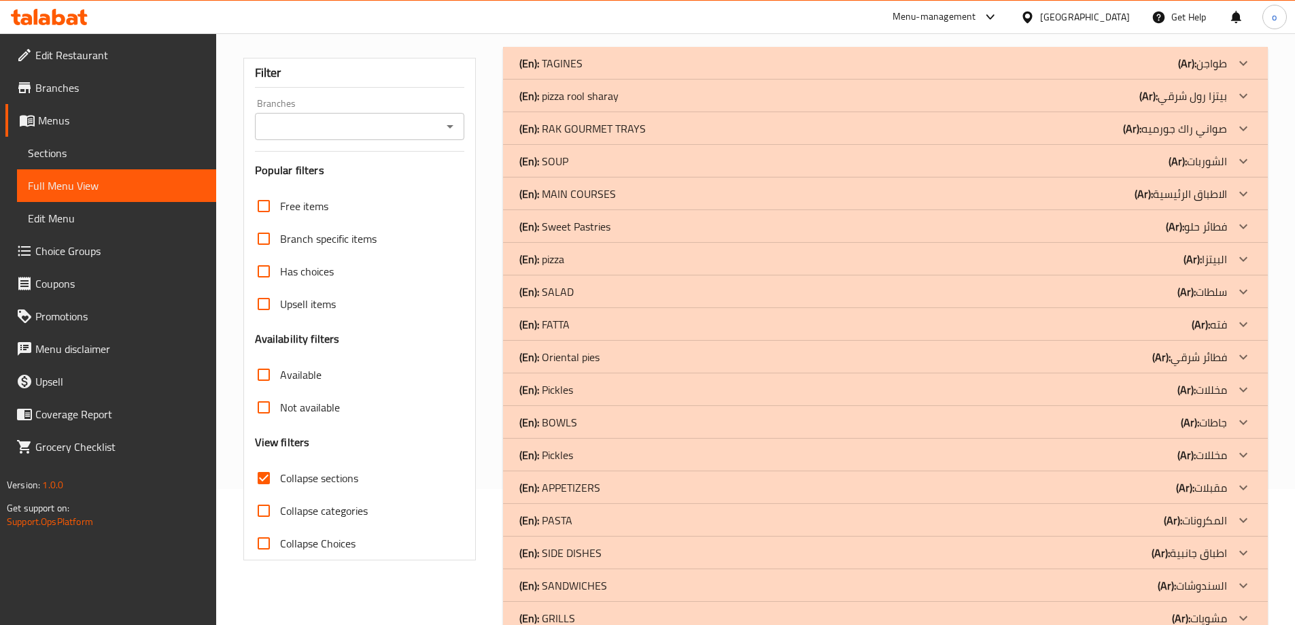
click at [636, 153] on div "(En): SOUP (Ar): الشوربات" at bounding box center [873, 161] width 708 height 16
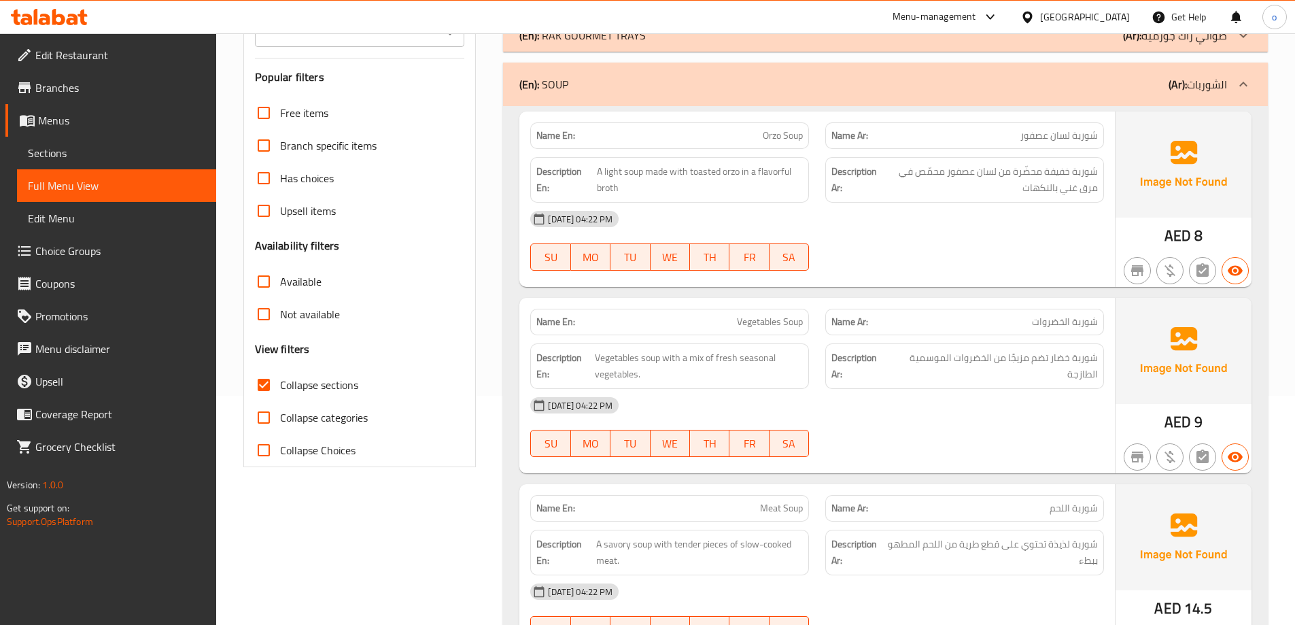
scroll to position [1564, 0]
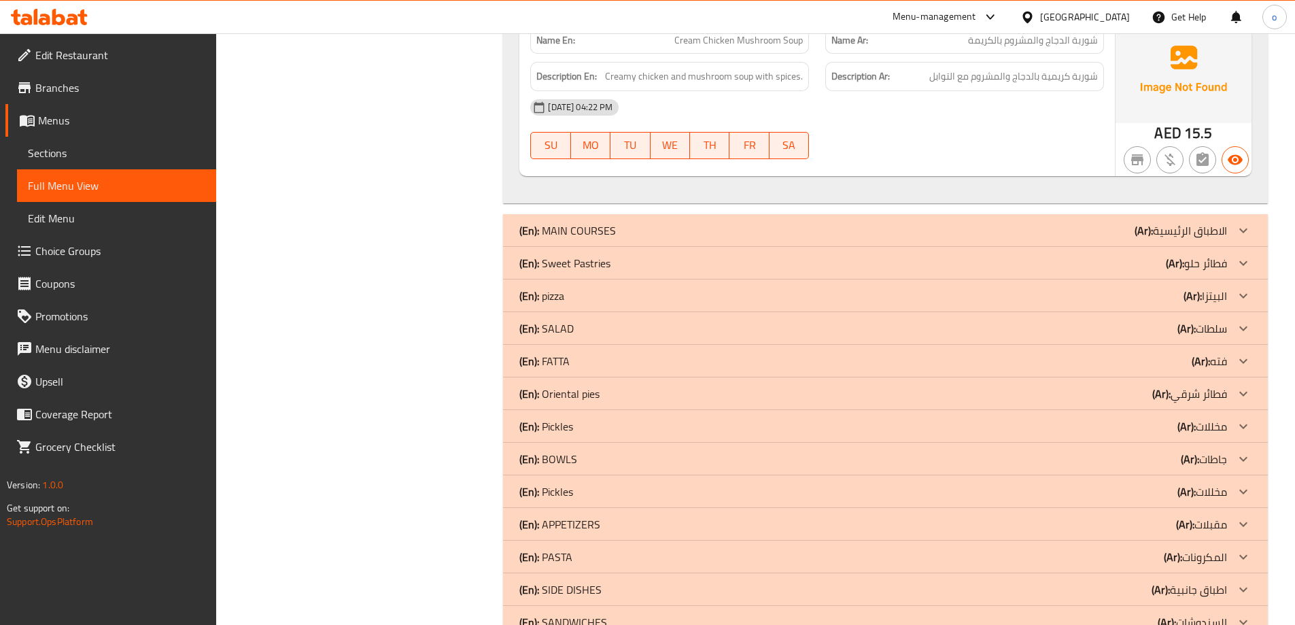
click at [555, 321] on p "(En): SALAD" at bounding box center [546, 328] width 54 height 16
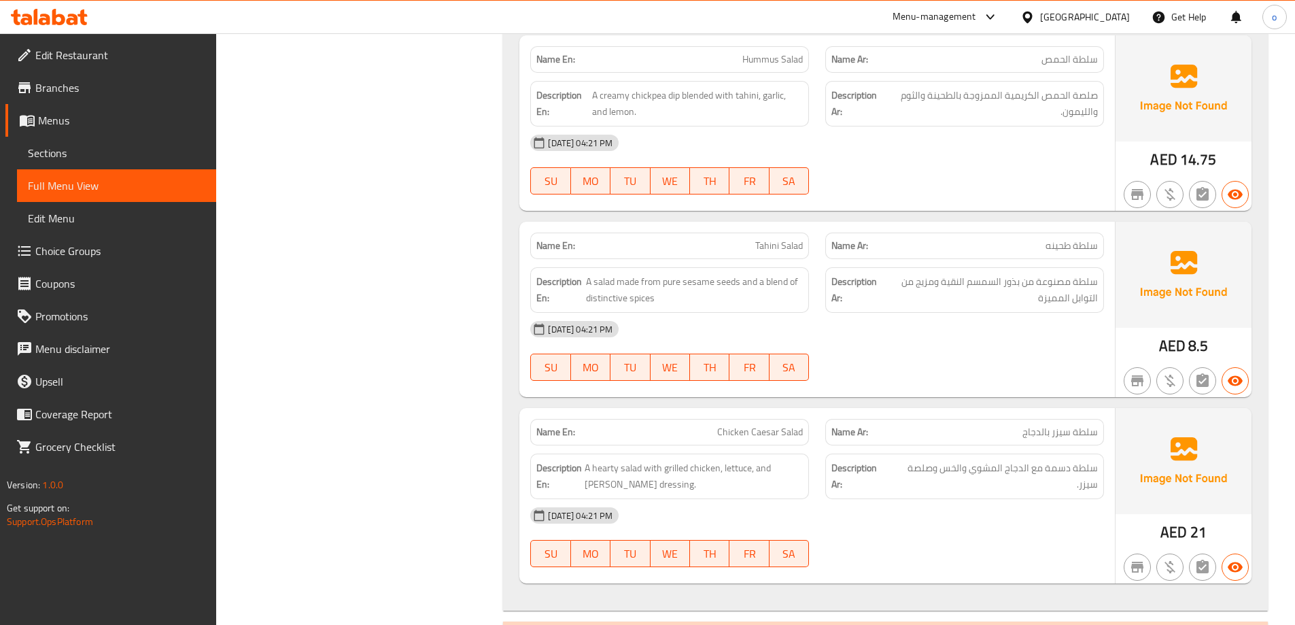
scroll to position [3757, 0]
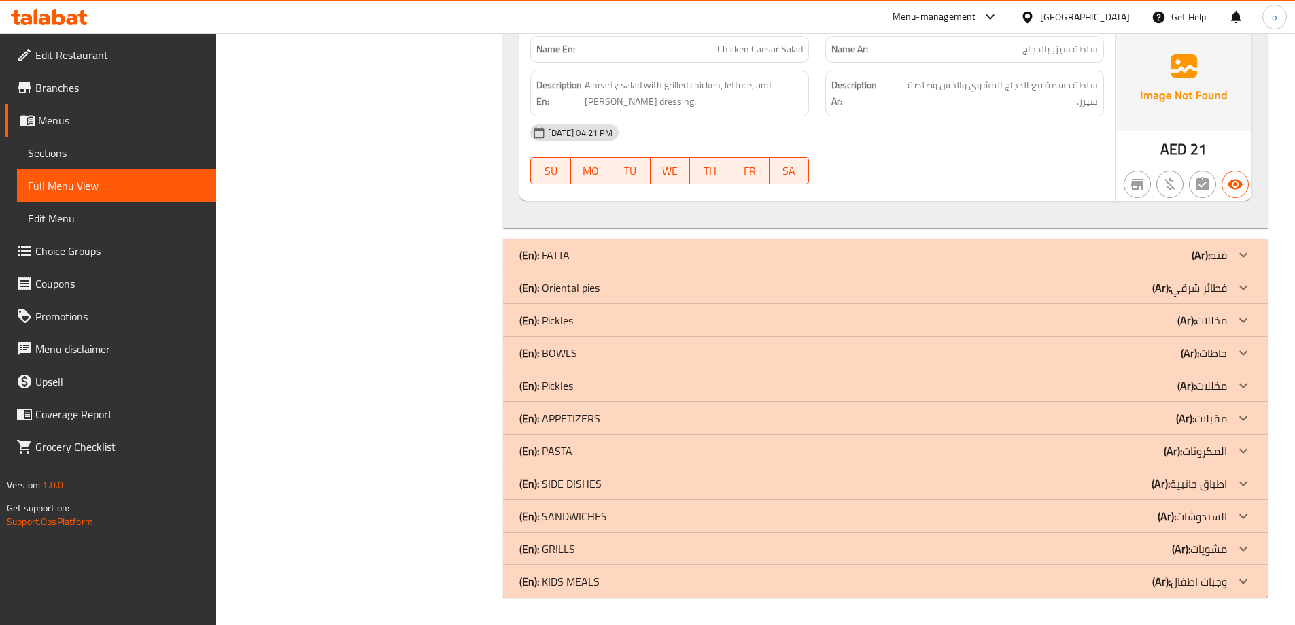
click at [655, 313] on div "(En): Pickles (Ar): مخللات" at bounding box center [873, 320] width 708 height 16
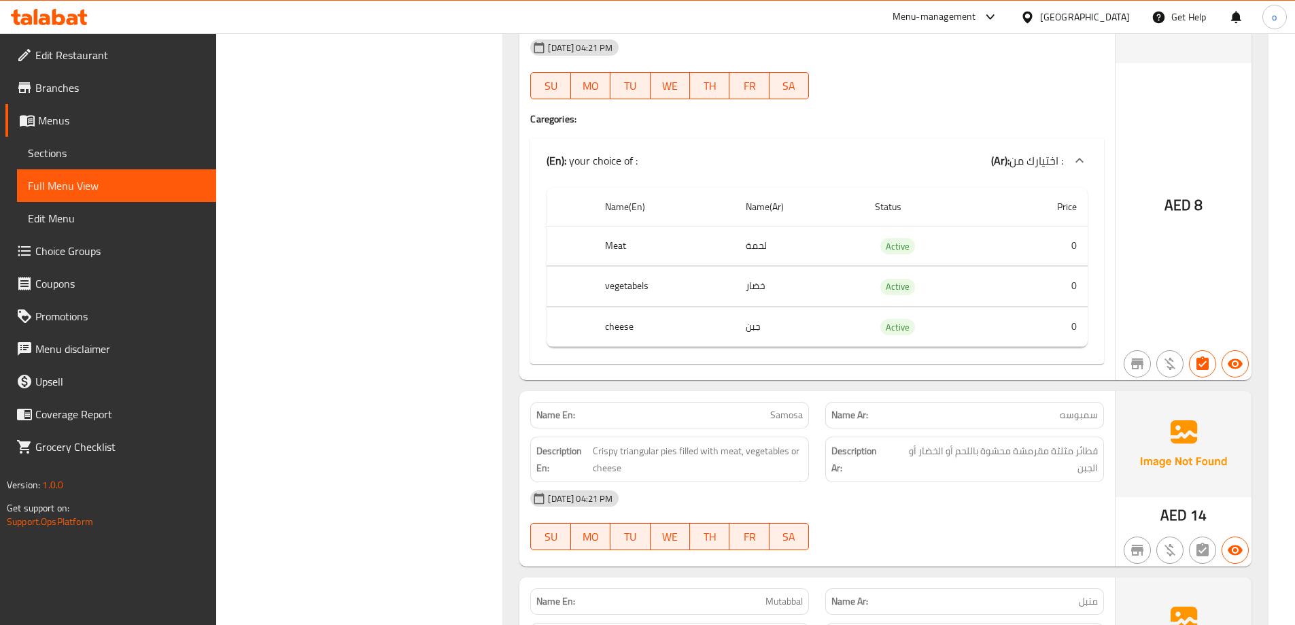
scroll to position [4097, 0]
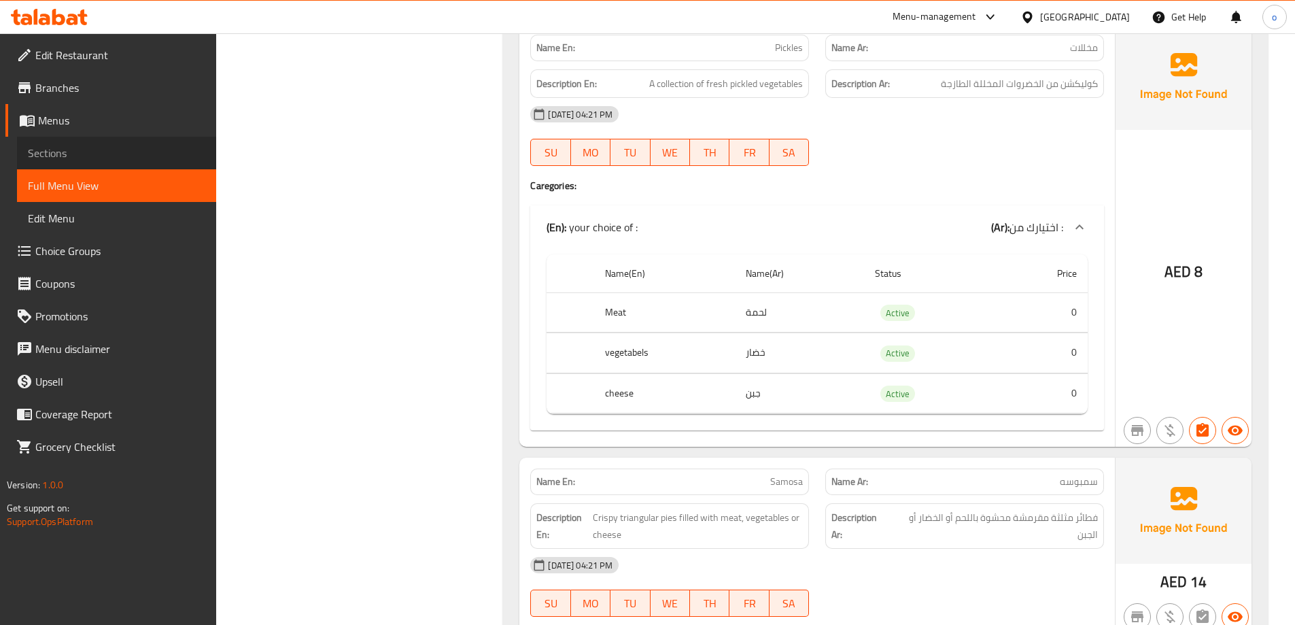
click at [111, 139] on link "Sections" at bounding box center [116, 153] width 199 height 33
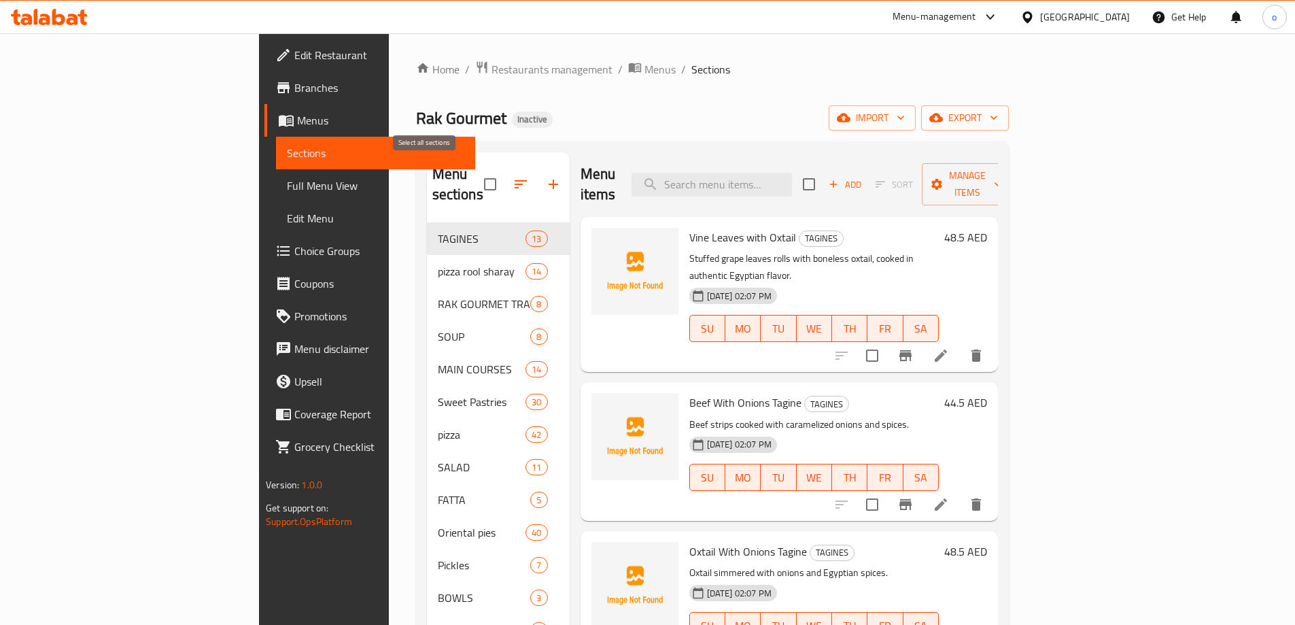
click at [476, 170] on input "checkbox" at bounding box center [490, 184] width 29 height 29
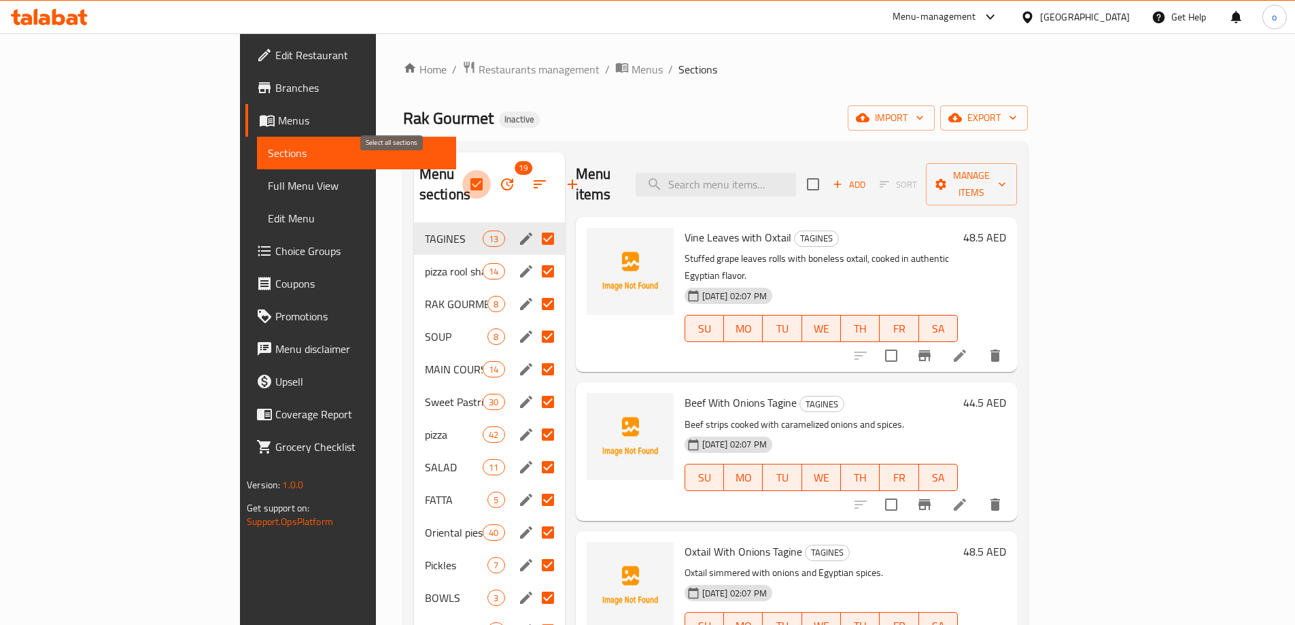
click at [462, 174] on input "checkbox" at bounding box center [476, 184] width 29 height 29
checkbox input "false"
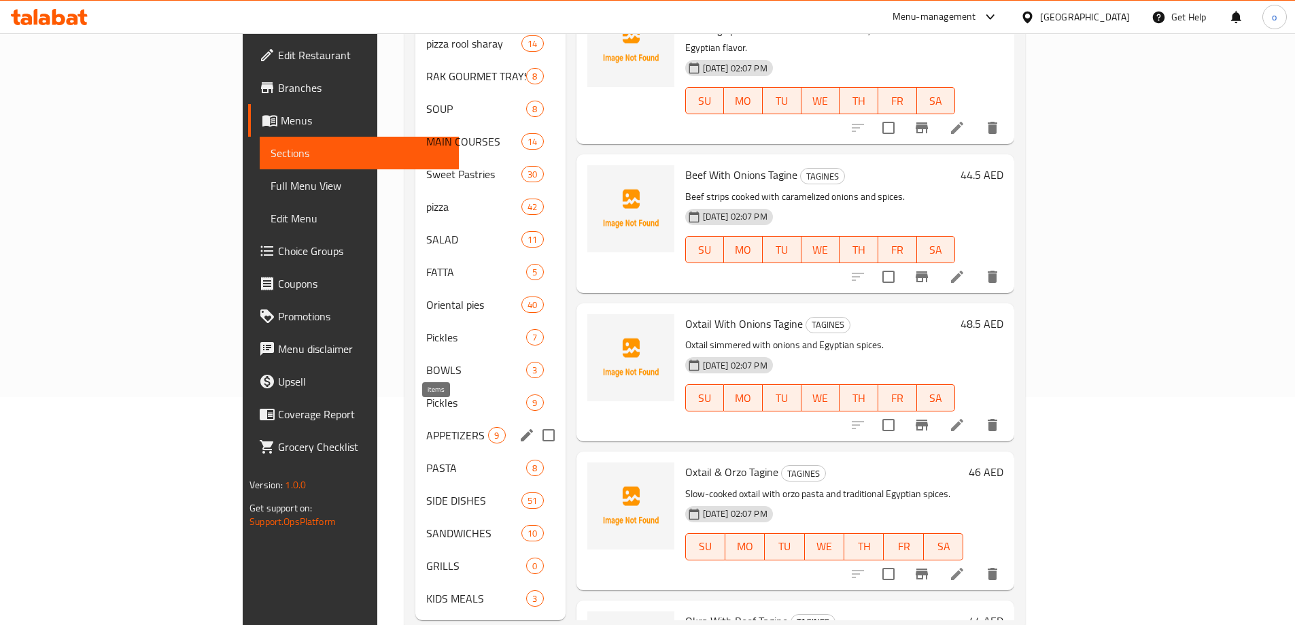
scroll to position [241, 0]
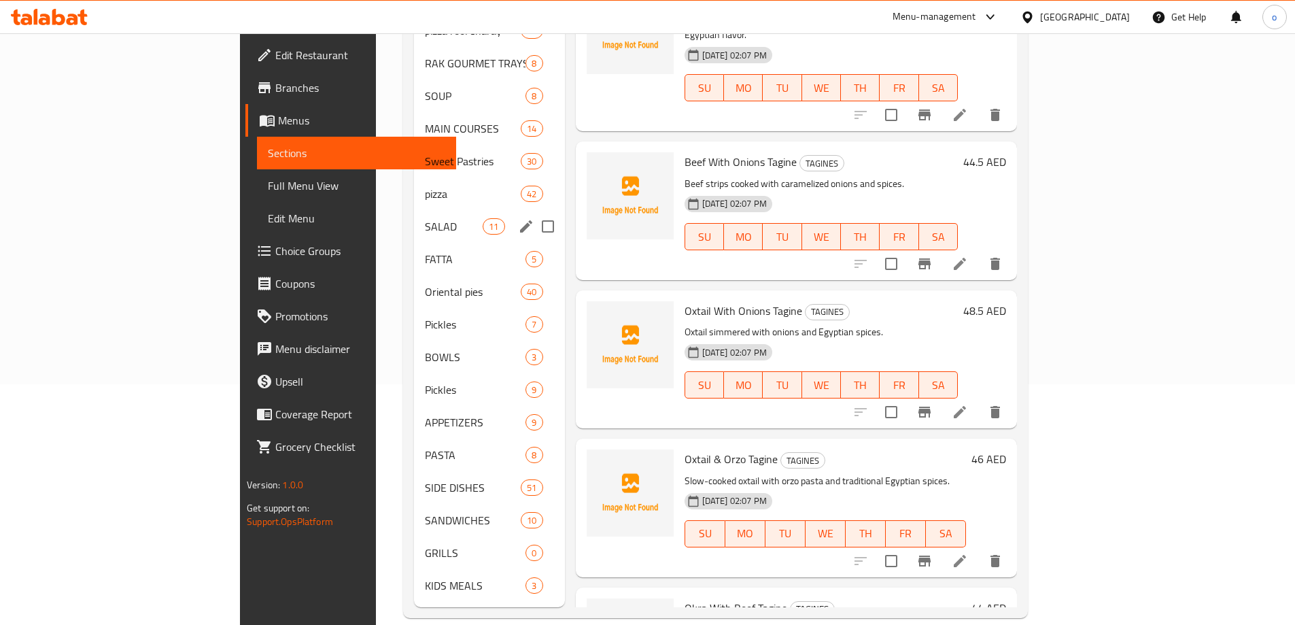
click at [534, 212] on input "Menu sections" at bounding box center [548, 226] width 29 height 29
checkbox input "true"
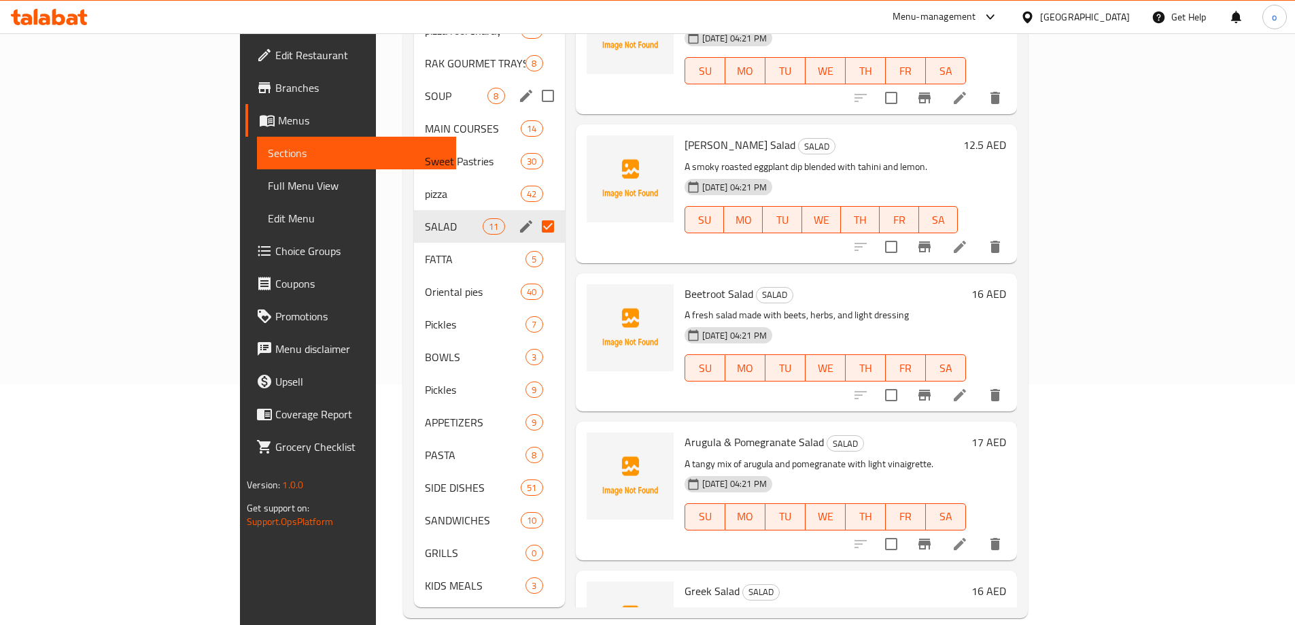
click at [534, 82] on input "Menu sections" at bounding box center [548, 96] width 29 height 29
checkbox input "true"
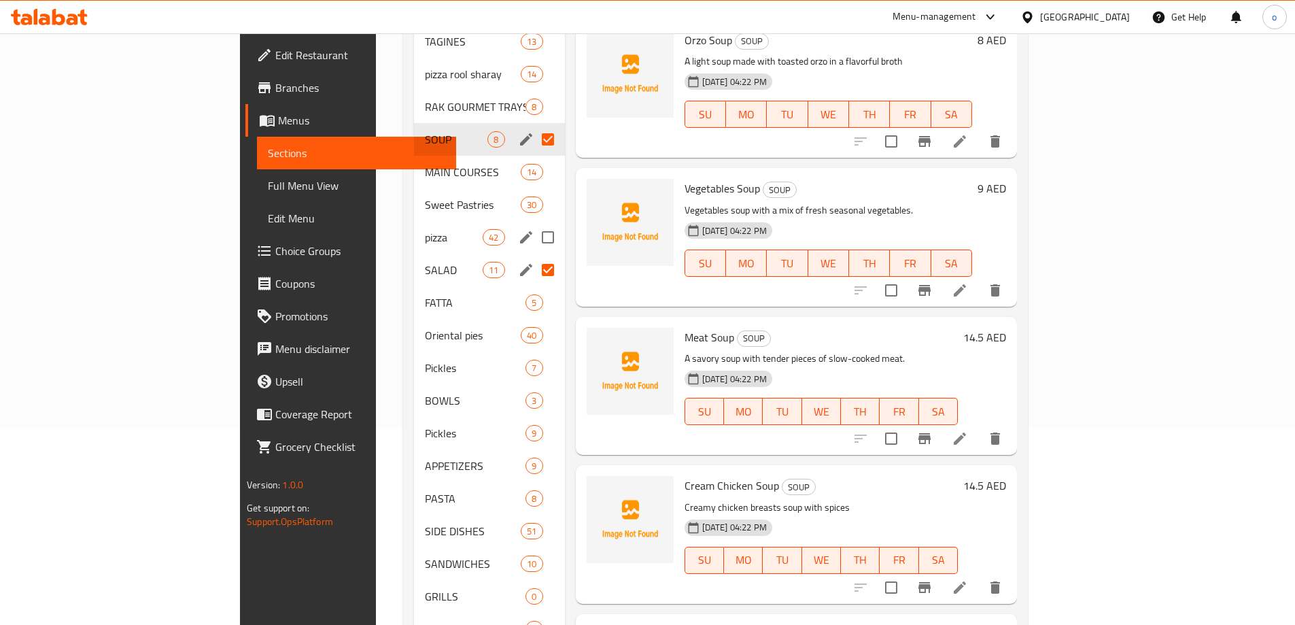
scroll to position [173, 0]
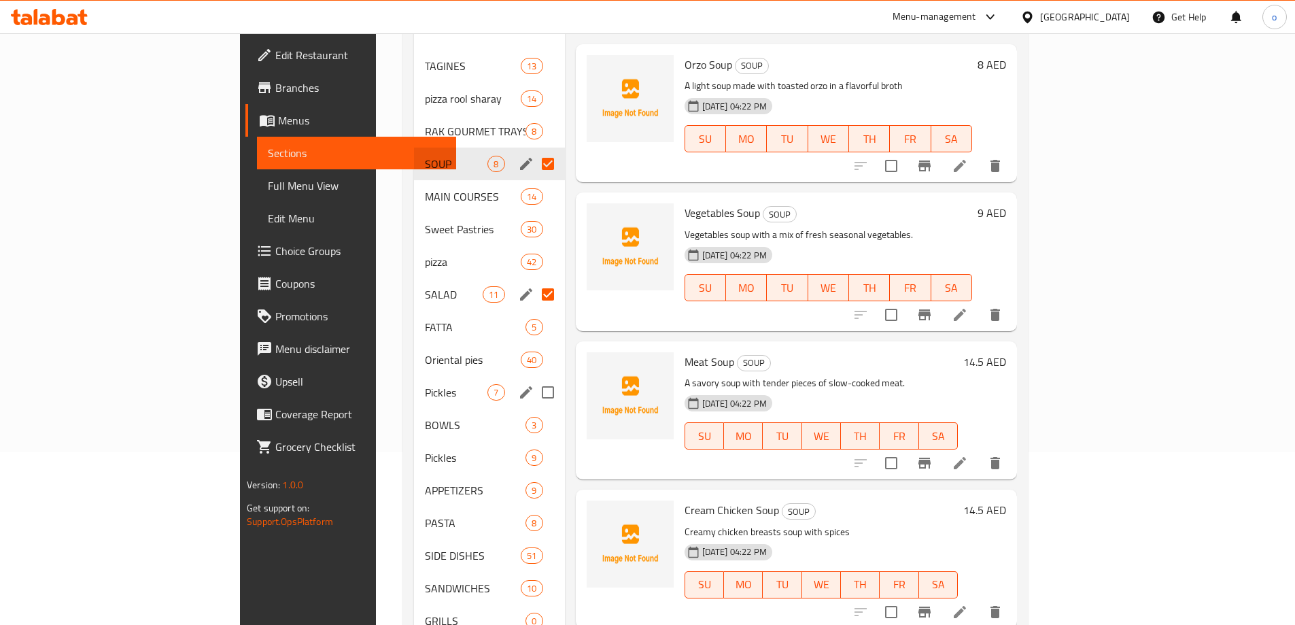
drag, startPoint x: 483, startPoint y: 370, endPoint x: 387, endPoint y: 415, distance: 105.5
click at [534, 378] on input "Menu sections" at bounding box center [548, 392] width 29 height 29
checkbox input "true"
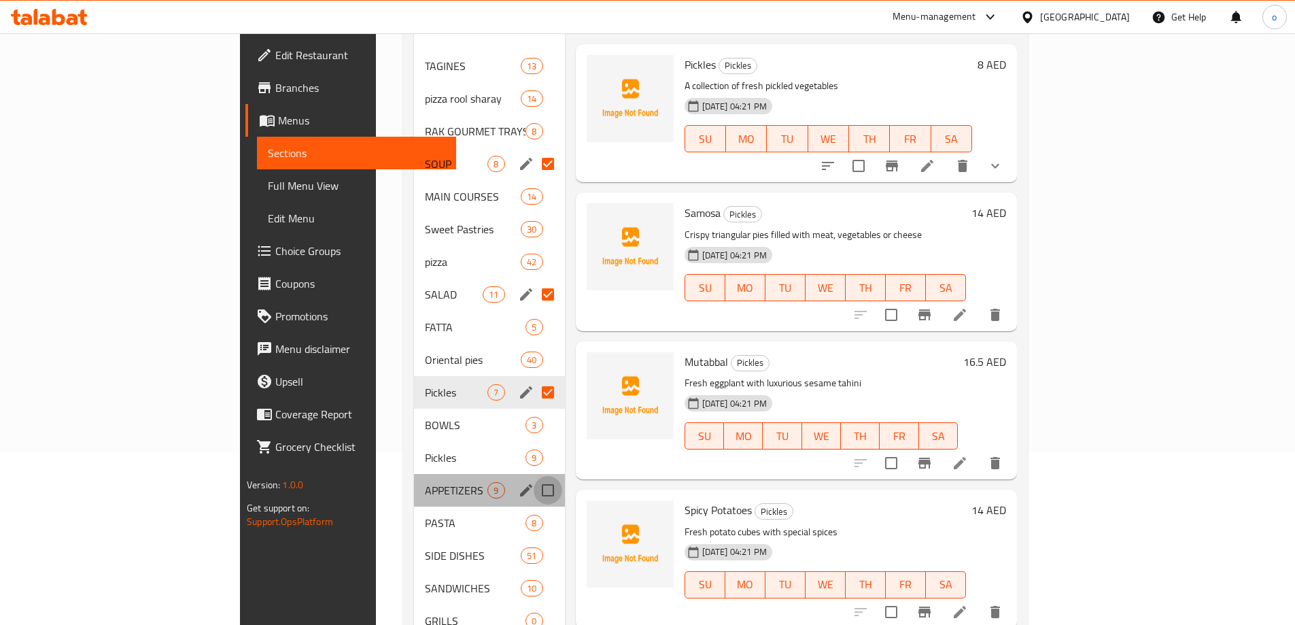
click at [534, 476] on input "Menu sections" at bounding box center [548, 490] width 29 height 29
checkbox input "true"
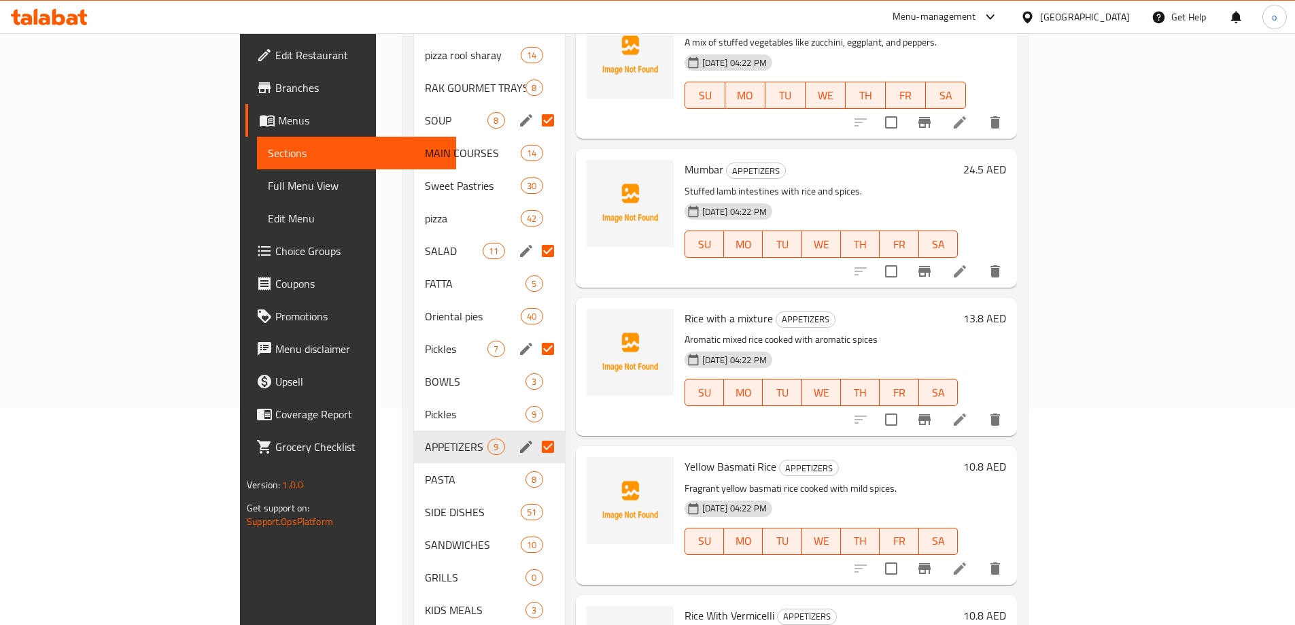
scroll to position [241, 0]
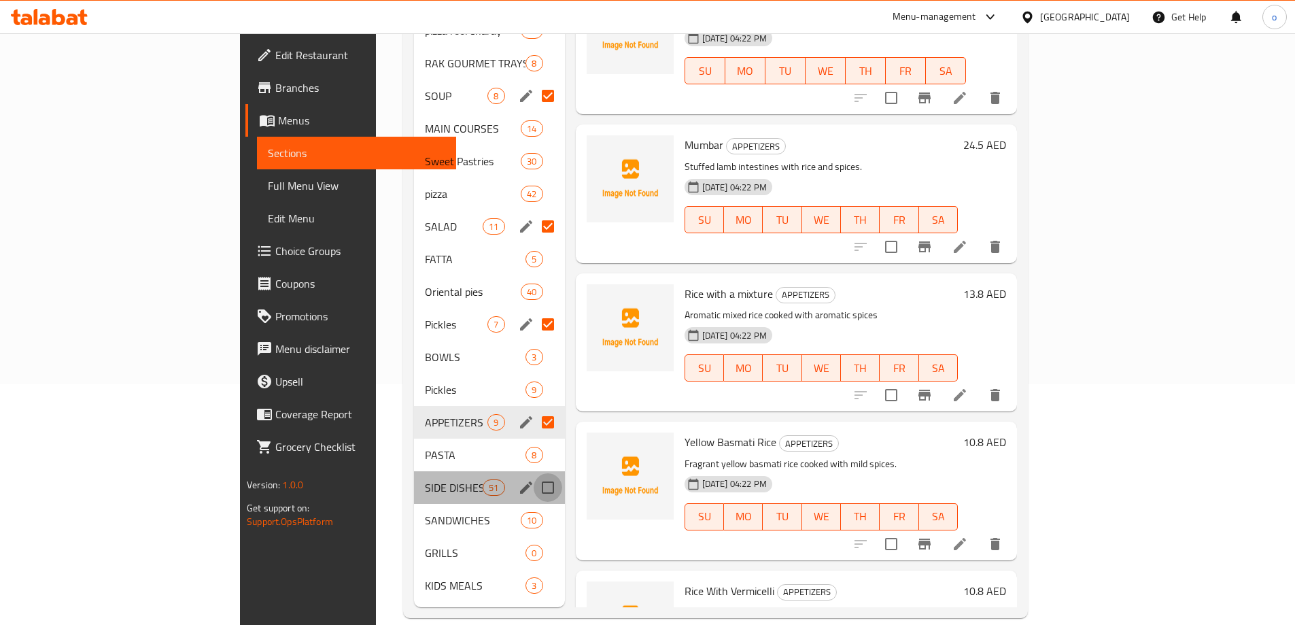
click at [534, 473] on input "Menu sections" at bounding box center [548, 487] width 29 height 29
checkbox input "true"
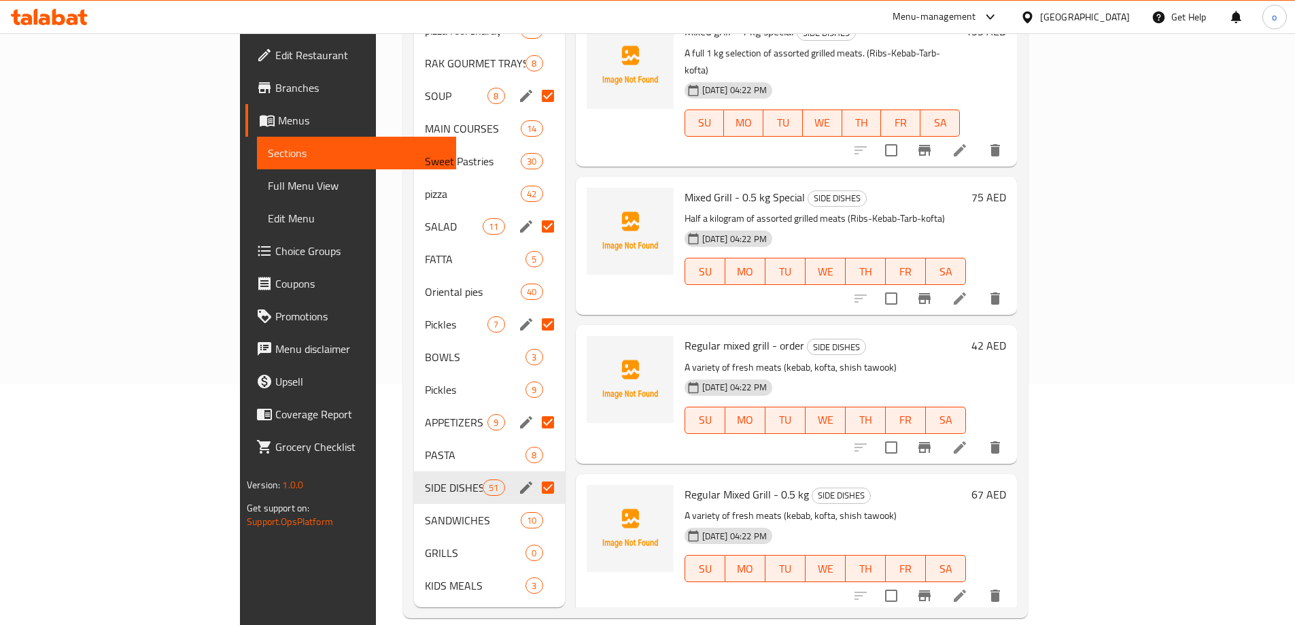
scroll to position [136, 0]
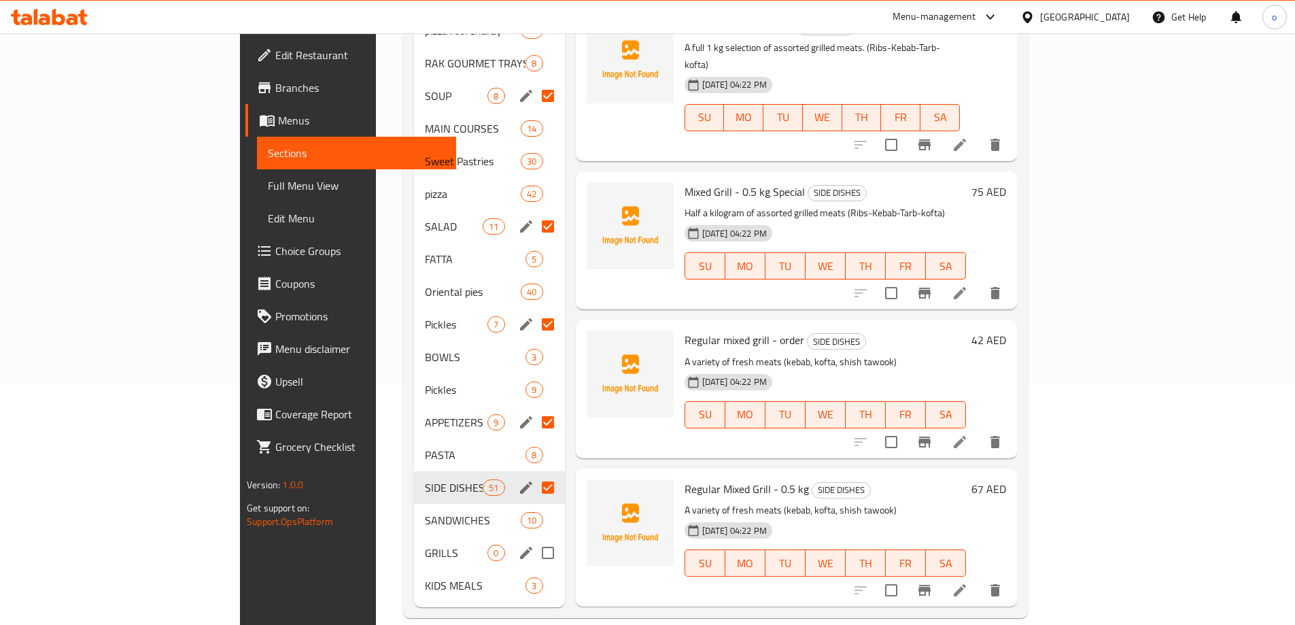
click at [534, 538] on input "Menu sections" at bounding box center [548, 552] width 29 height 29
checkbox input "true"
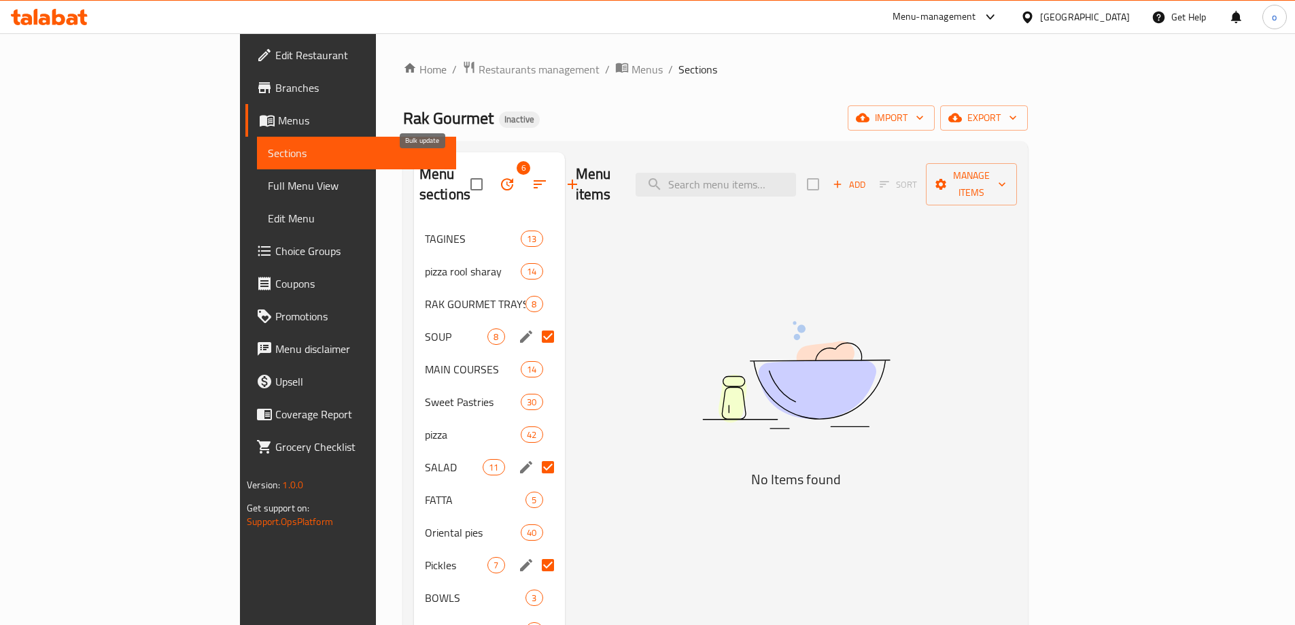
click at [491, 168] on button "button" at bounding box center [507, 184] width 33 height 33
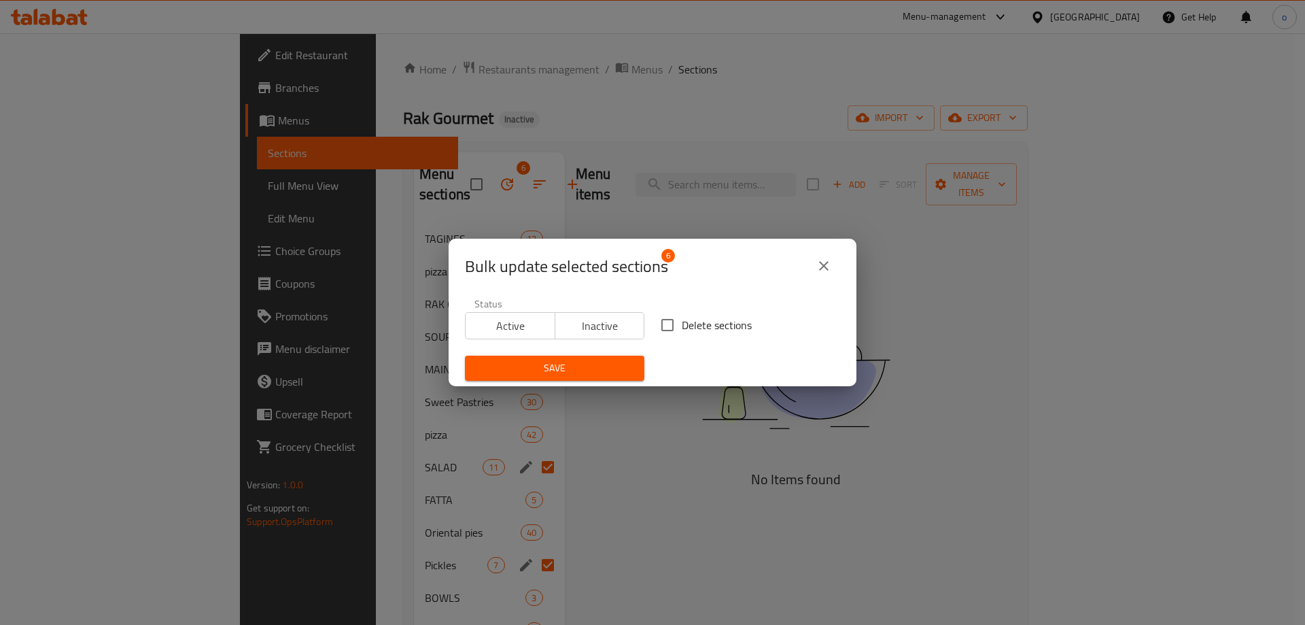
click at [717, 322] on span "Delete sections" at bounding box center [717, 325] width 70 height 16
click at [682, 322] on input "Delete sections" at bounding box center [667, 325] width 29 height 29
checkbox input "true"
click at [572, 364] on span "Save" at bounding box center [555, 368] width 158 height 17
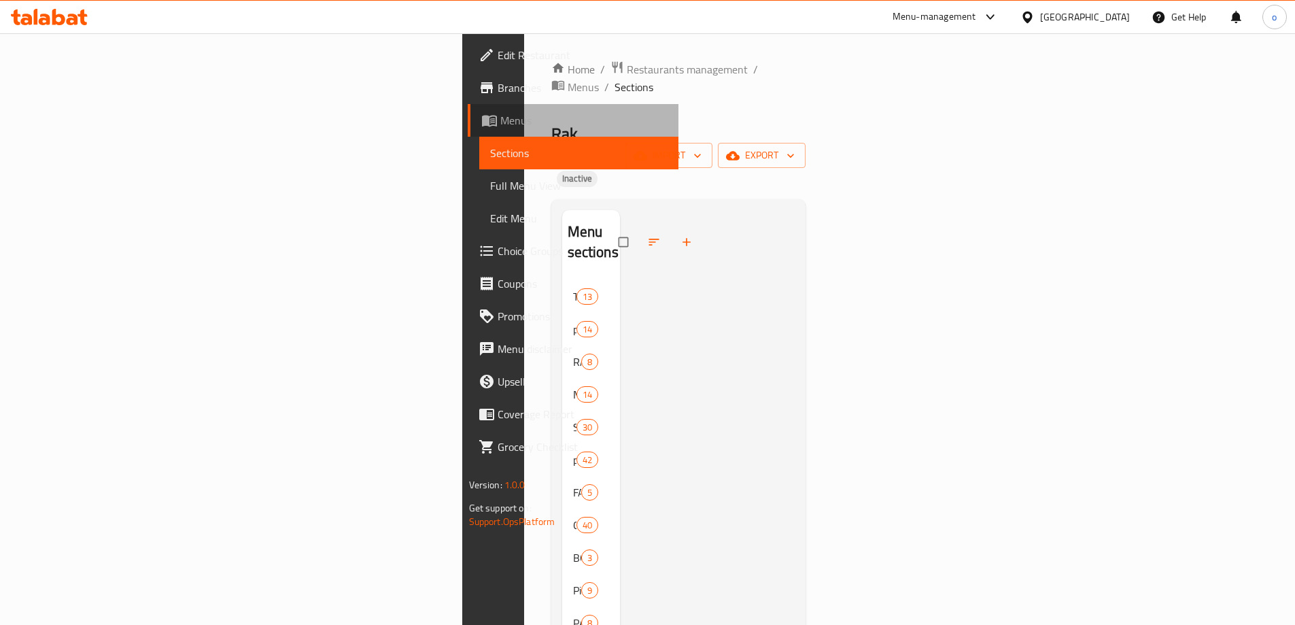
click at [468, 109] on link "Menus" at bounding box center [573, 120] width 211 height 33
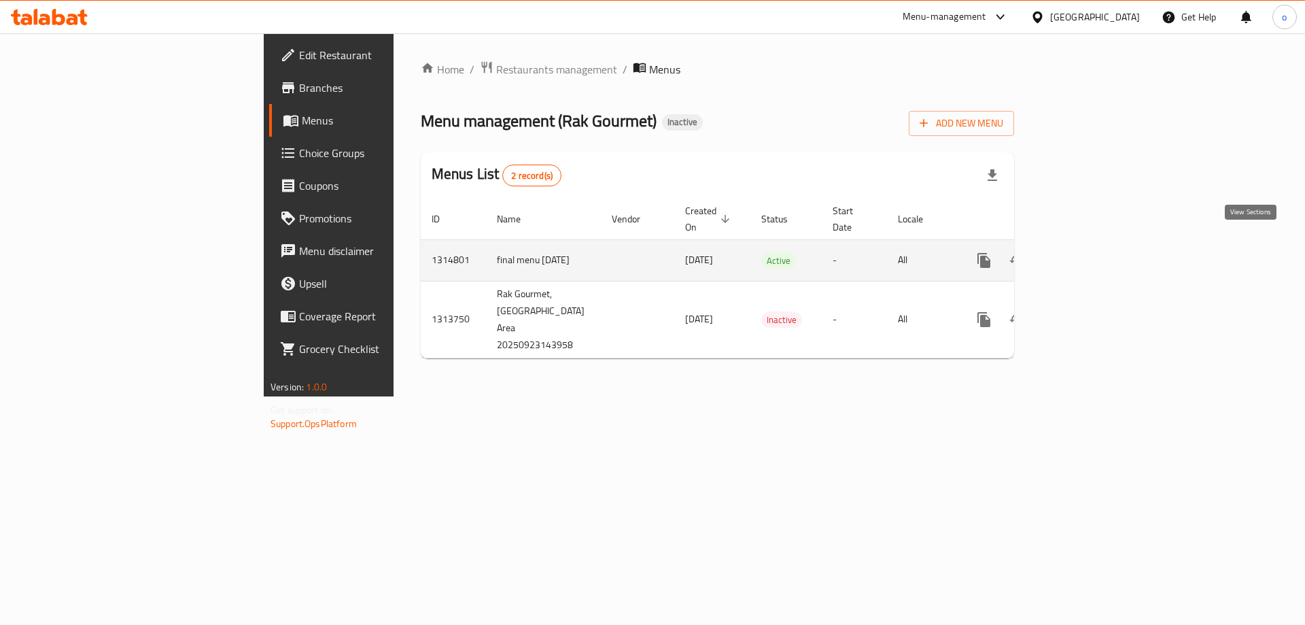
click at [1099, 249] on link "enhanced table" at bounding box center [1082, 260] width 33 height 33
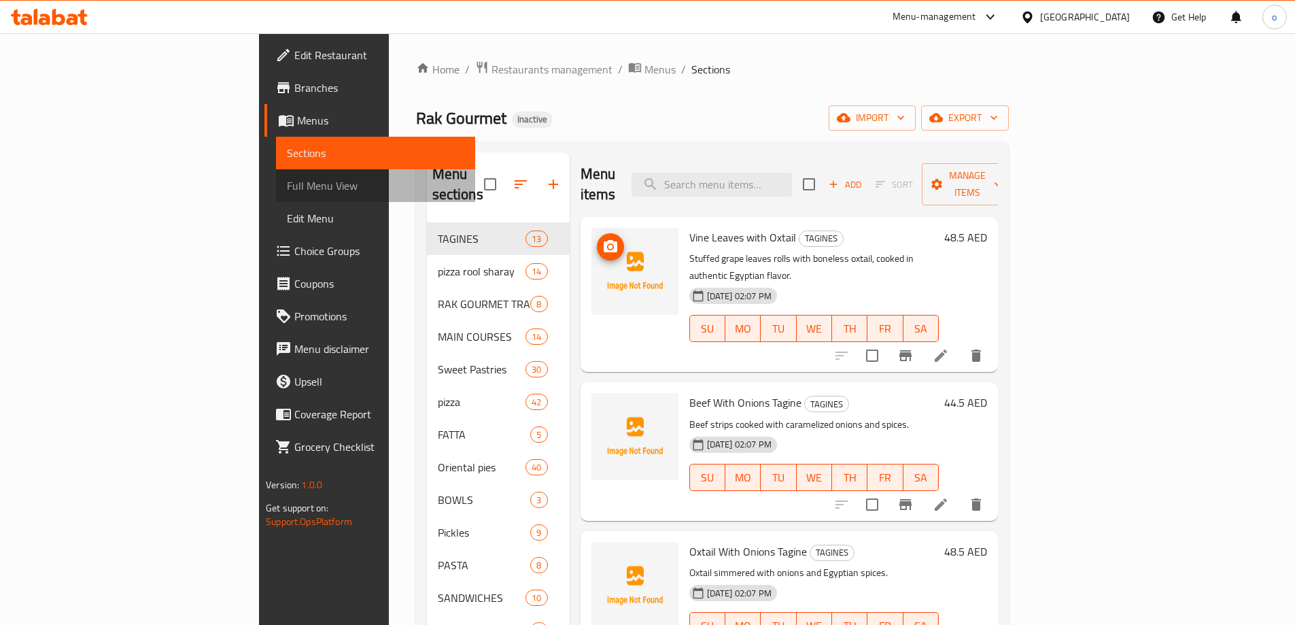
drag, startPoint x: 114, startPoint y: 184, endPoint x: 126, endPoint y: 118, distance: 66.9
click at [287, 184] on span "Full Menu View" at bounding box center [375, 185] width 177 height 16
click at [287, 148] on span "Sections" at bounding box center [375, 153] width 177 height 16
click at [297, 118] on span "Menus" at bounding box center [380, 120] width 167 height 16
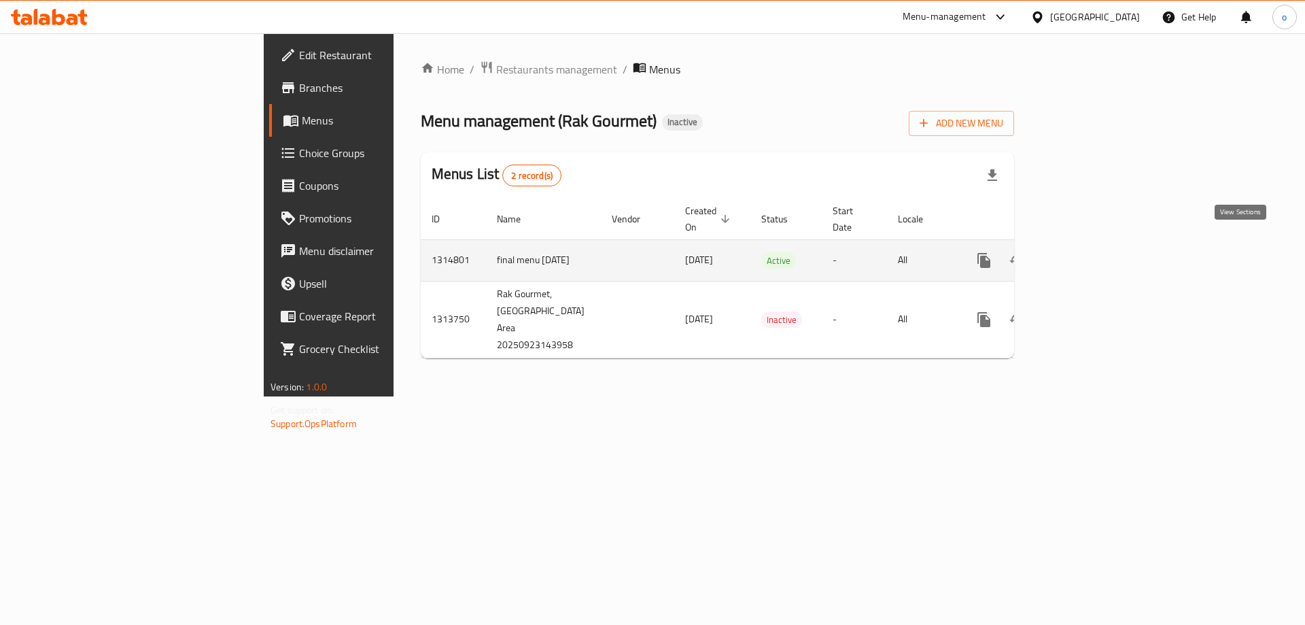
click at [1099, 249] on link "enhanced table" at bounding box center [1082, 260] width 33 height 33
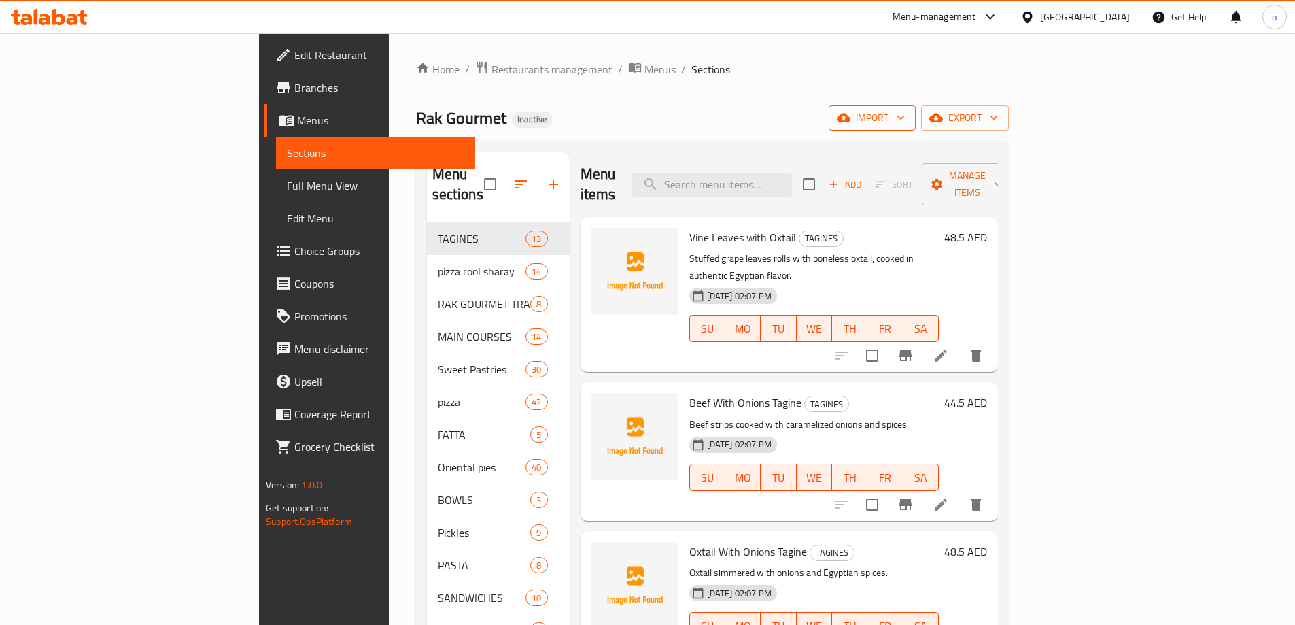
click at [916, 106] on button "import" at bounding box center [872, 117] width 87 height 25
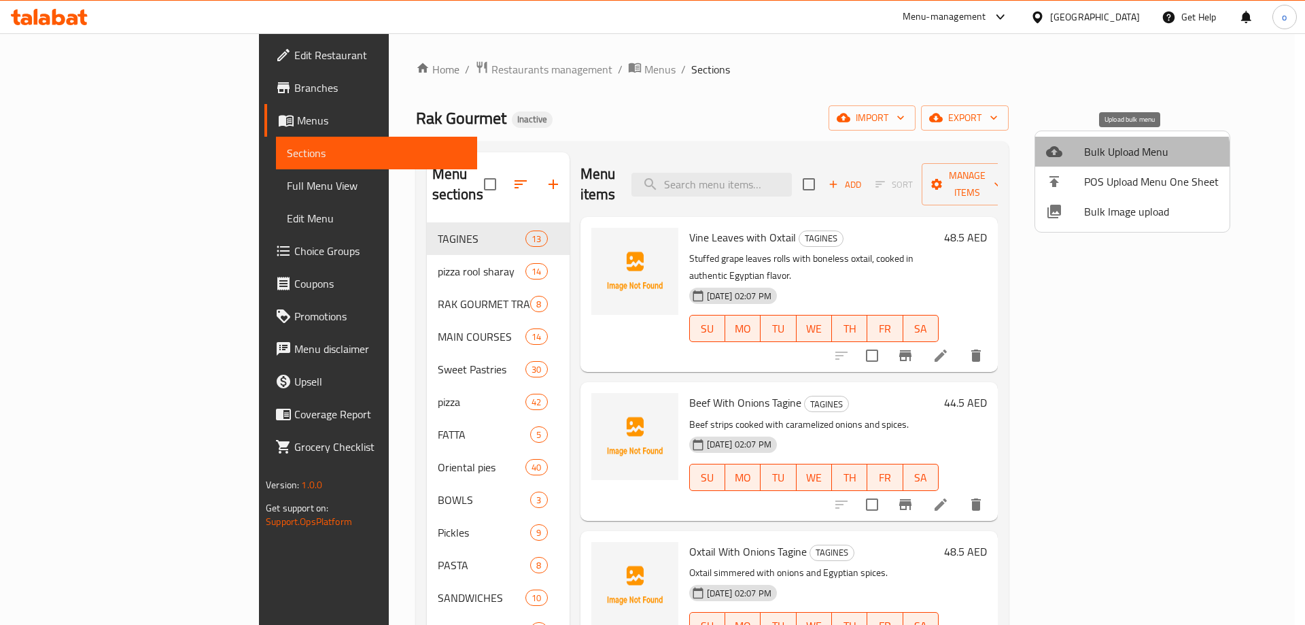
click at [1090, 162] on li "Bulk Upload Menu" at bounding box center [1132, 152] width 194 height 30
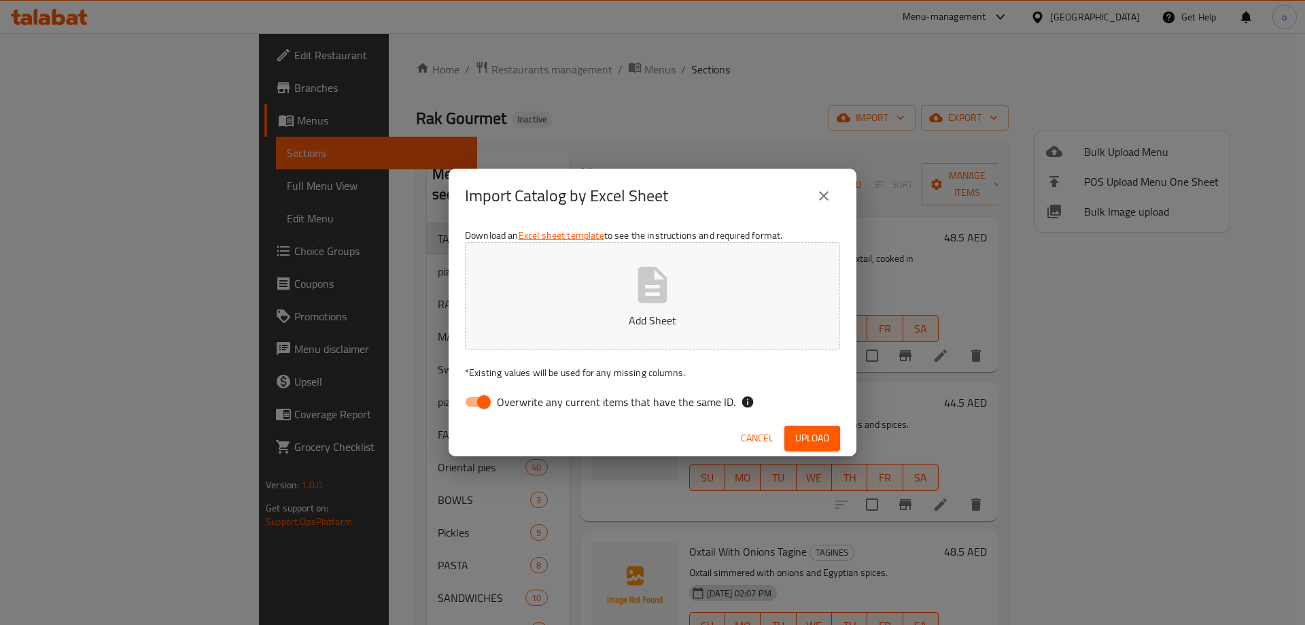
click at [486, 399] on input "Overwrite any current items that have the same ID." at bounding box center [483, 402] width 77 height 26
checkbox input "false"
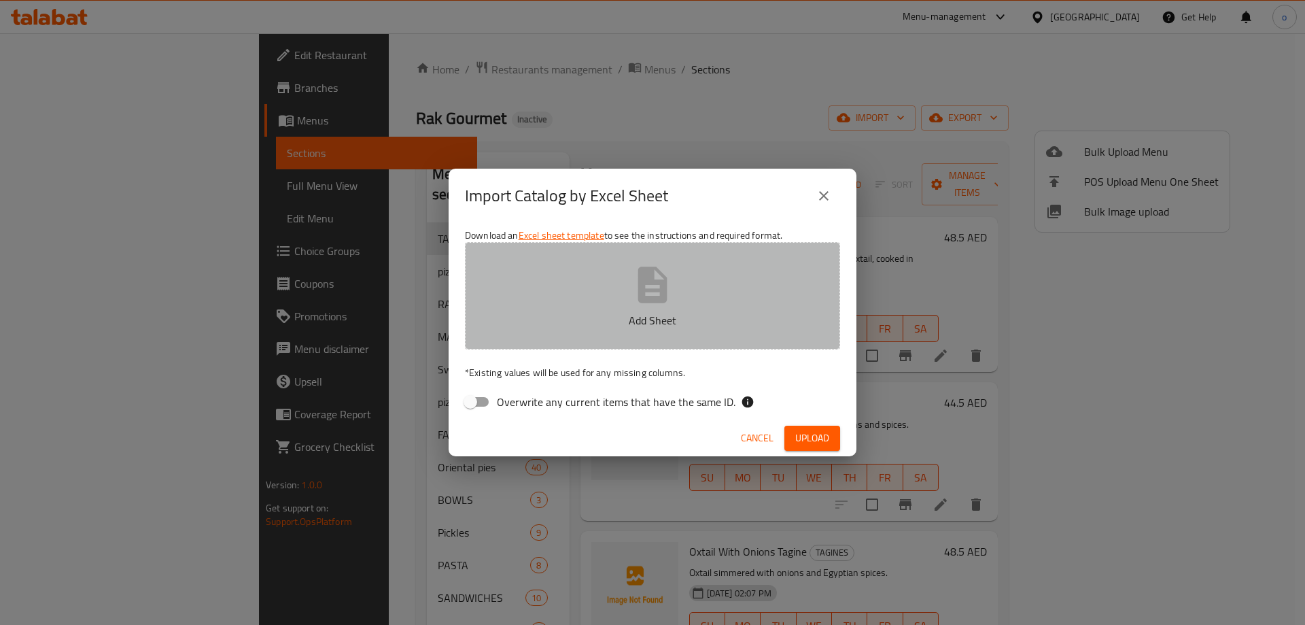
click at [734, 283] on button "Add Sheet" at bounding box center [652, 295] width 375 height 107
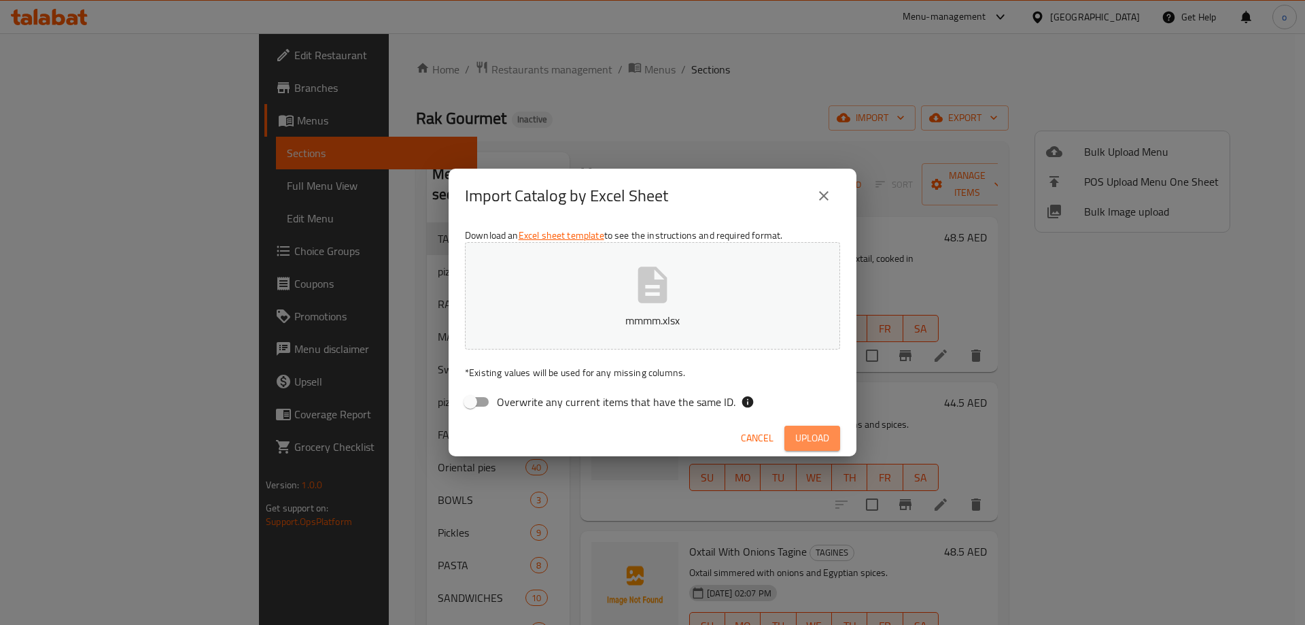
click at [807, 430] on span "Upload" at bounding box center [812, 438] width 34 height 17
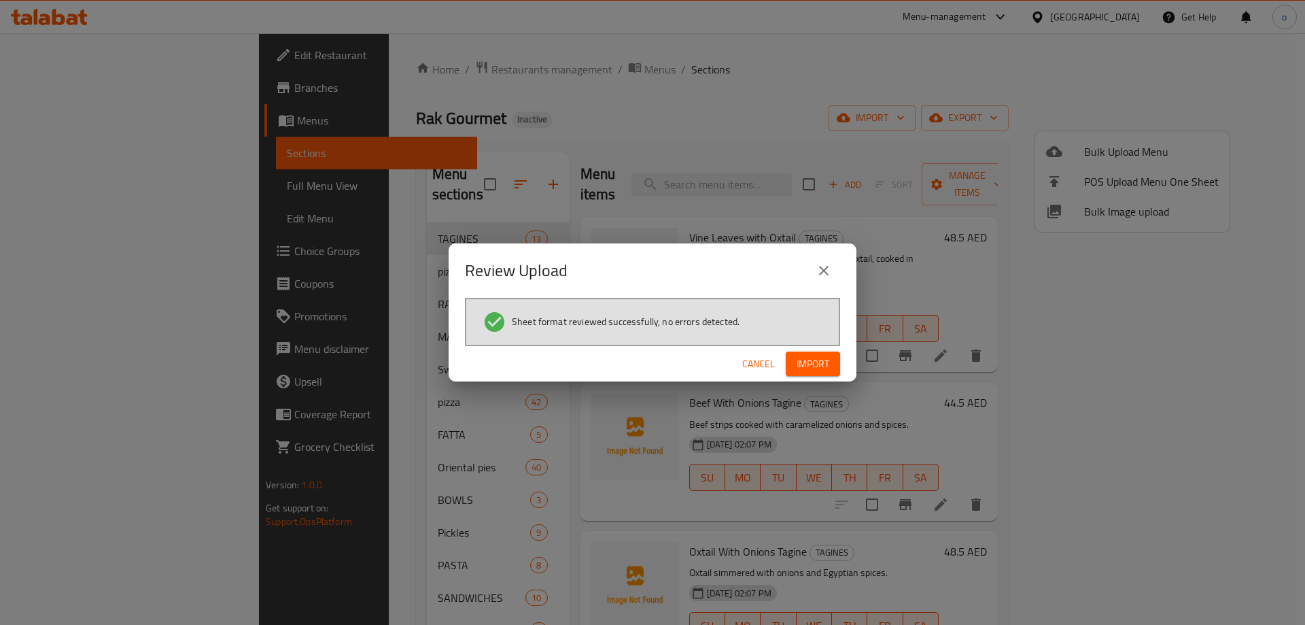
click at [823, 356] on span "Import" at bounding box center [813, 364] width 33 height 17
click at [831, 366] on button "Import" at bounding box center [813, 363] width 54 height 25
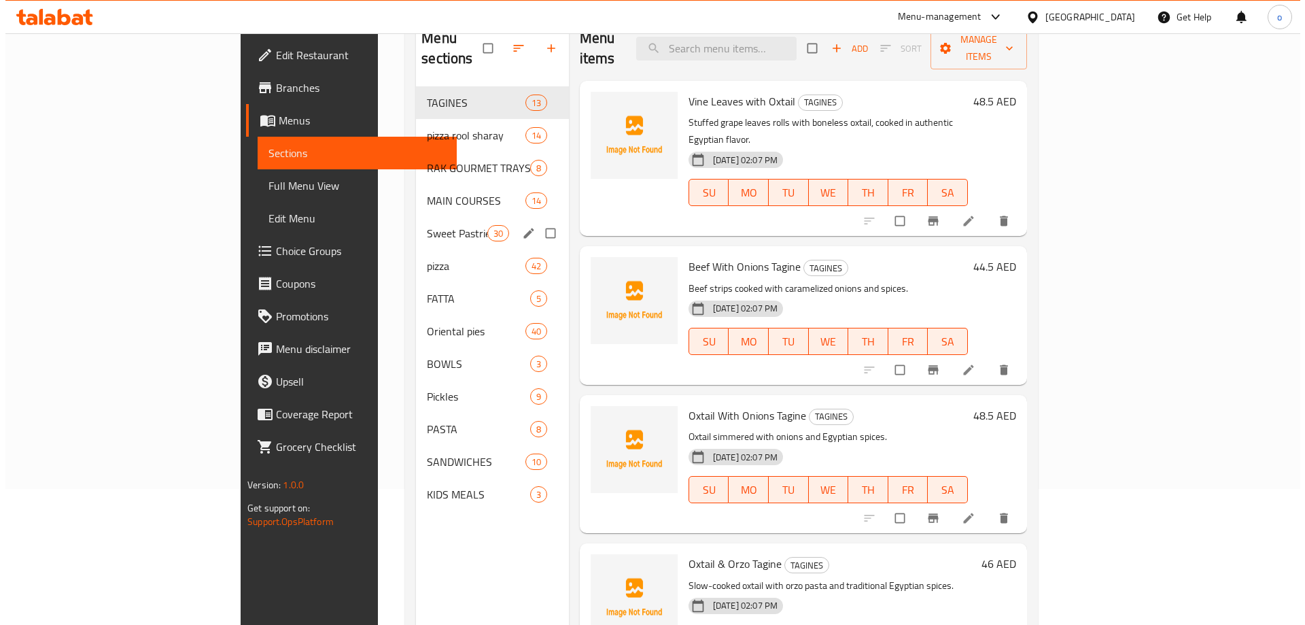
scroll to position [68, 0]
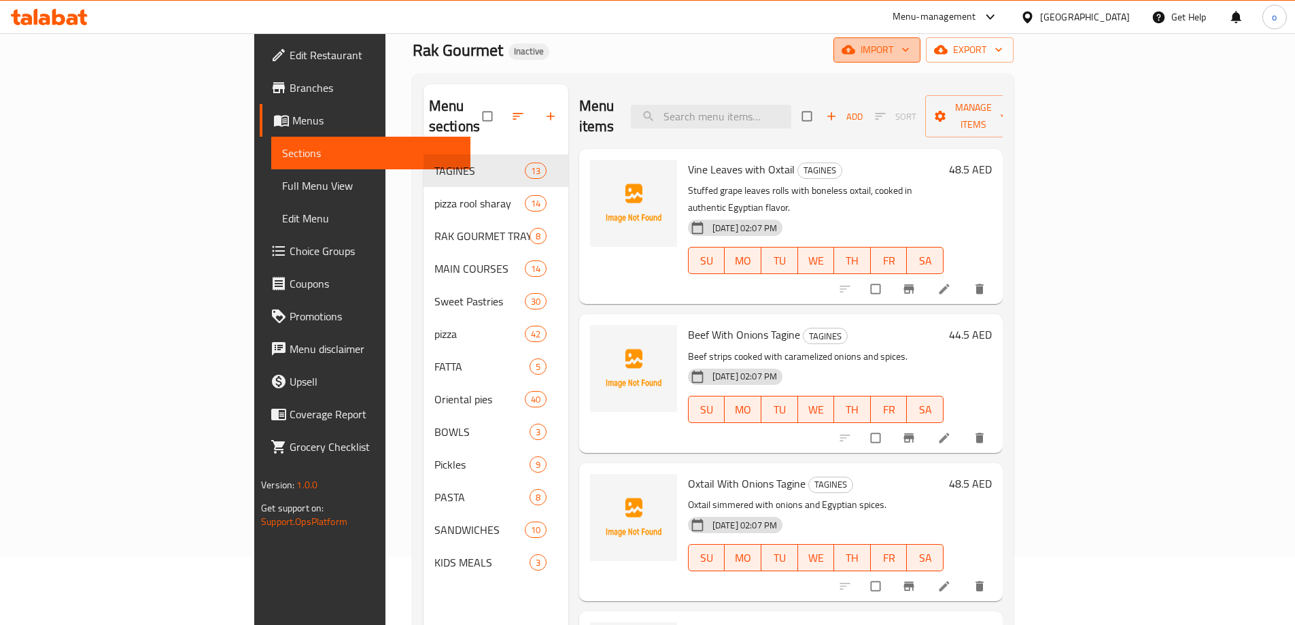
click at [910, 46] on span "import" at bounding box center [876, 49] width 65 height 17
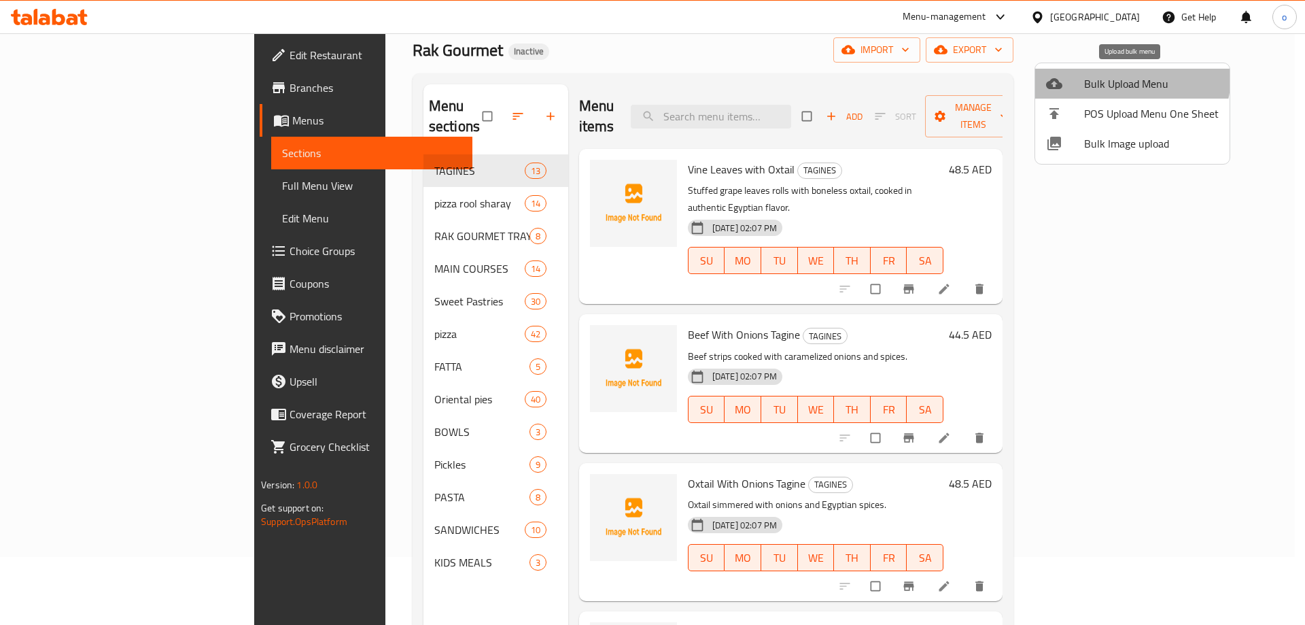
click at [1114, 75] on span "Bulk Upload Menu" at bounding box center [1151, 83] width 135 height 16
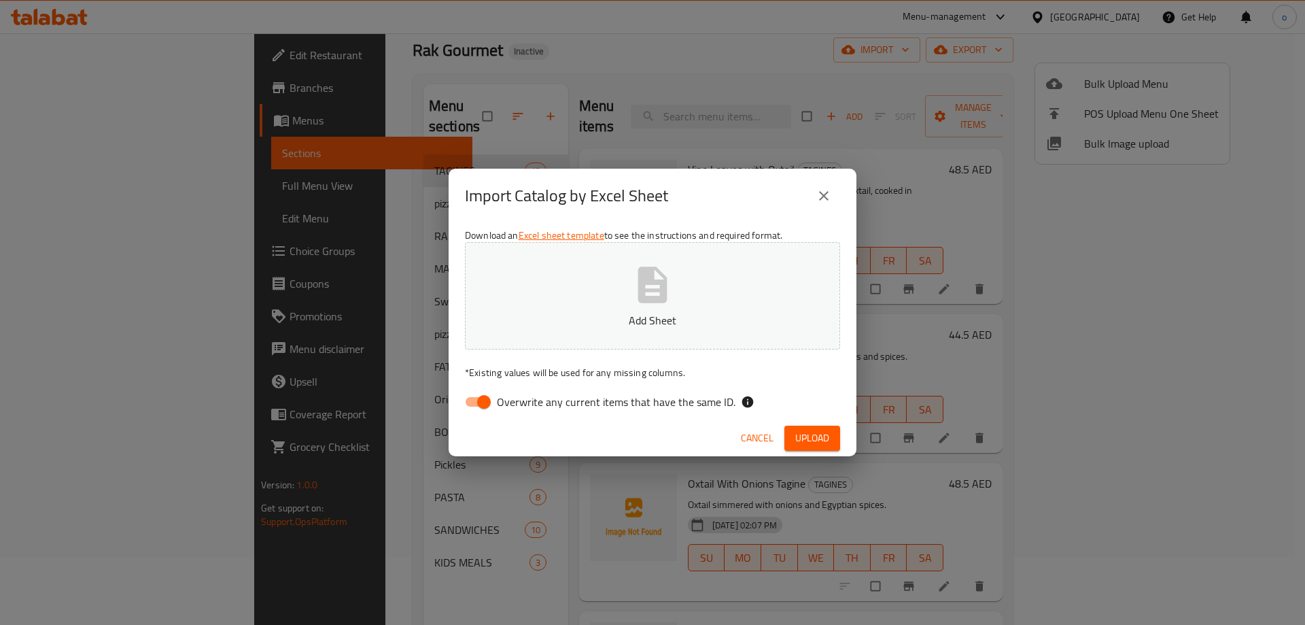
click at [475, 402] on input "Overwrite any current items that have the same ID." at bounding box center [483, 402] width 77 height 26
checkbox input "false"
click at [636, 271] on icon "button" at bounding box center [653, 285] width 44 height 44
click at [795, 439] on span "Upload" at bounding box center [812, 438] width 34 height 17
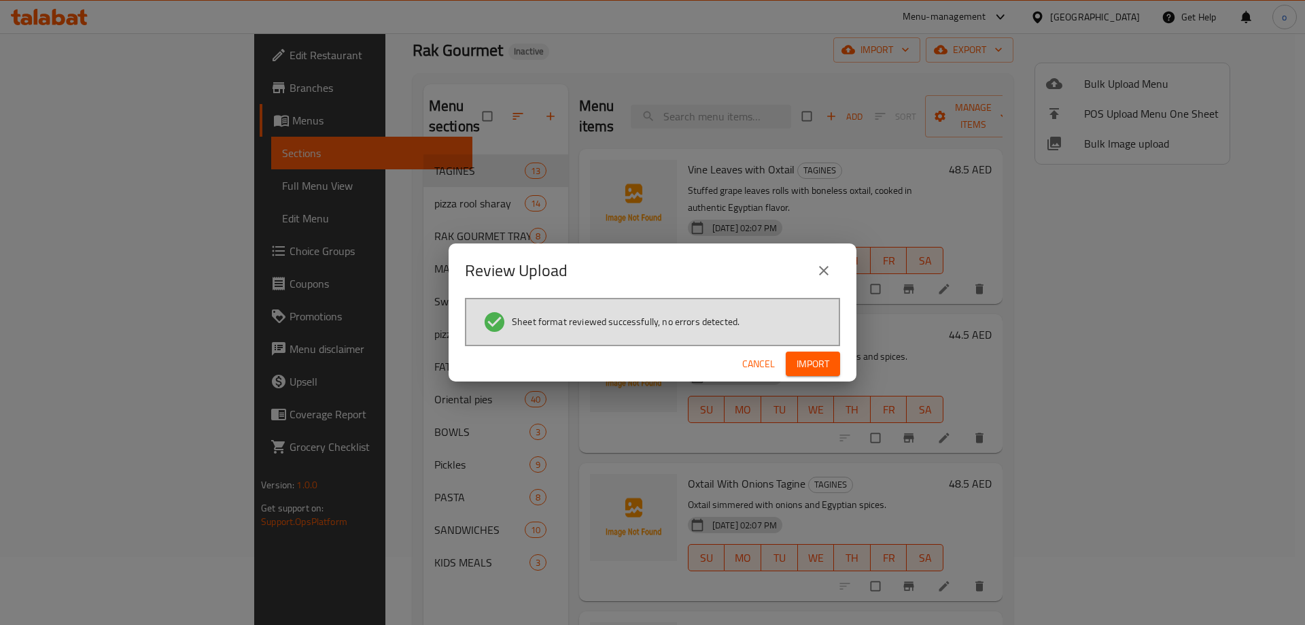
click at [825, 371] on span "Import" at bounding box center [813, 364] width 33 height 17
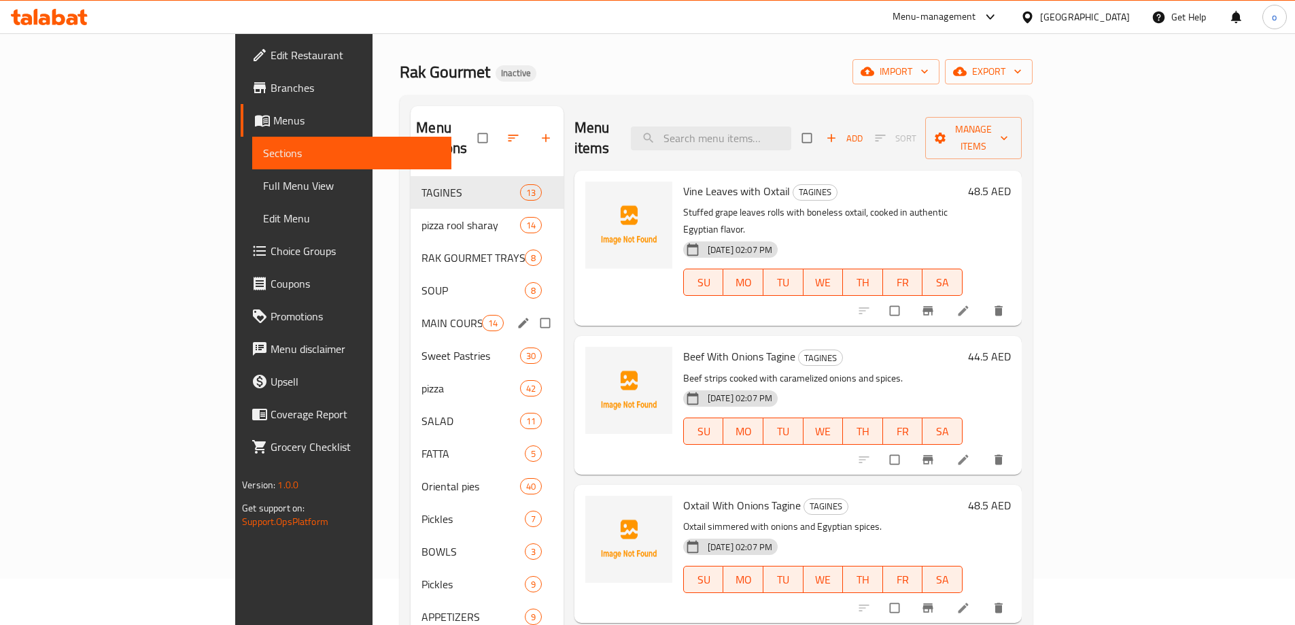
scroll to position [68, 0]
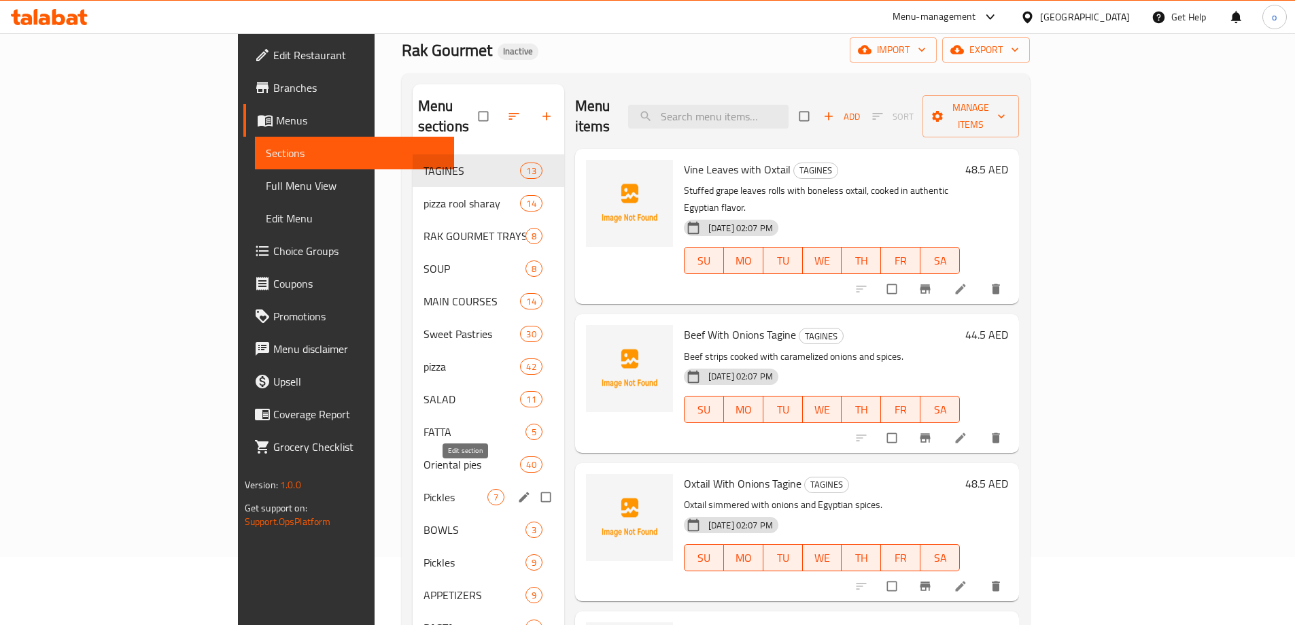
click at [519, 492] on icon "edit" at bounding box center [524, 497] width 10 height 10
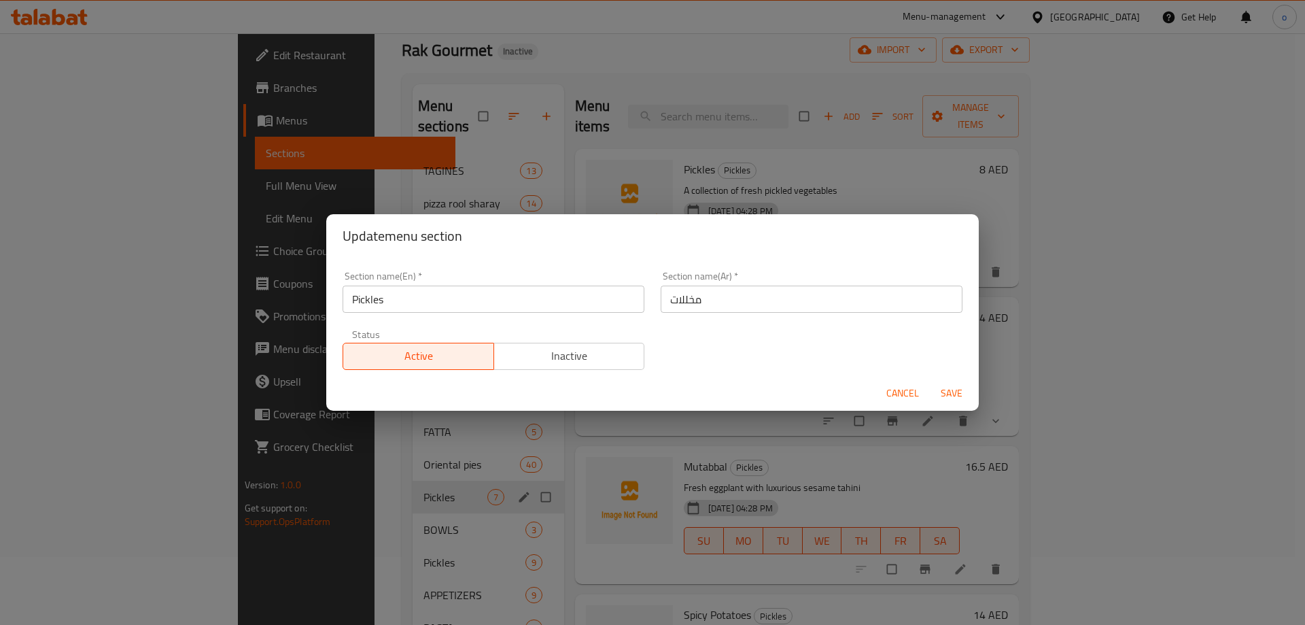
drag, startPoint x: 838, startPoint y: 481, endPoint x: 821, endPoint y: 442, distance: 42.3
click at [838, 479] on div "Update menu section Section name(En)   * Pickles Section name(En) * Section nam…" at bounding box center [652, 312] width 1305 height 625
click at [901, 400] on span "Cancel" at bounding box center [902, 393] width 33 height 17
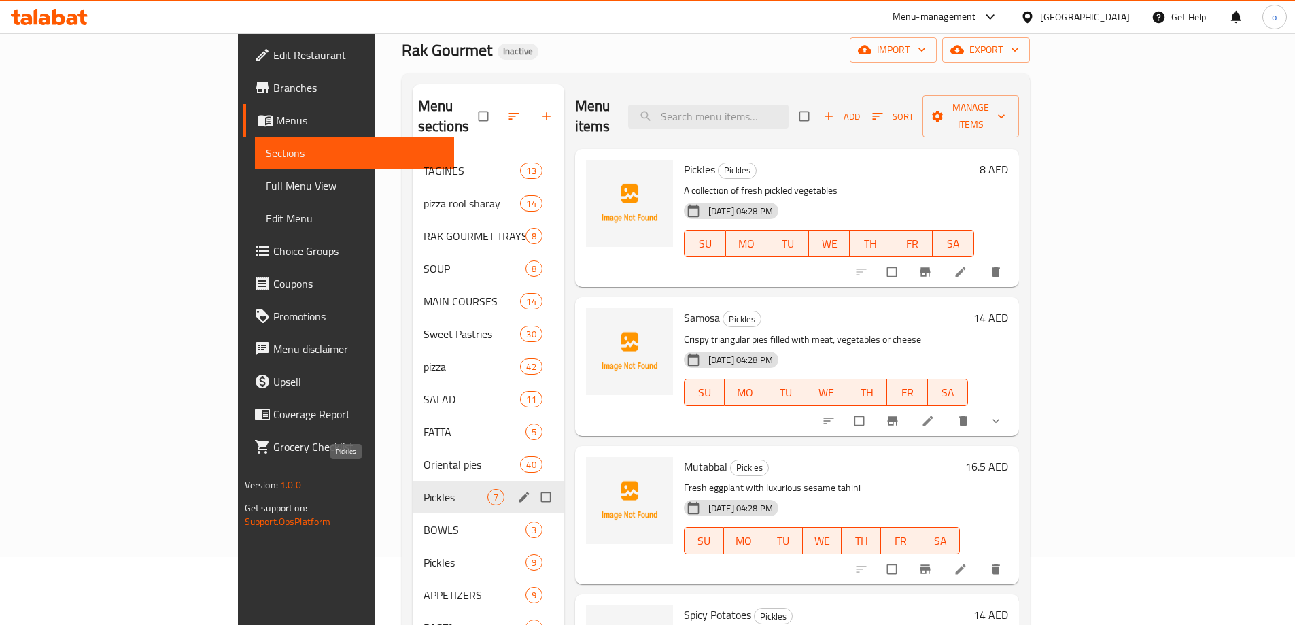
click at [424, 489] on span "Pickles" at bounding box center [456, 497] width 64 height 16
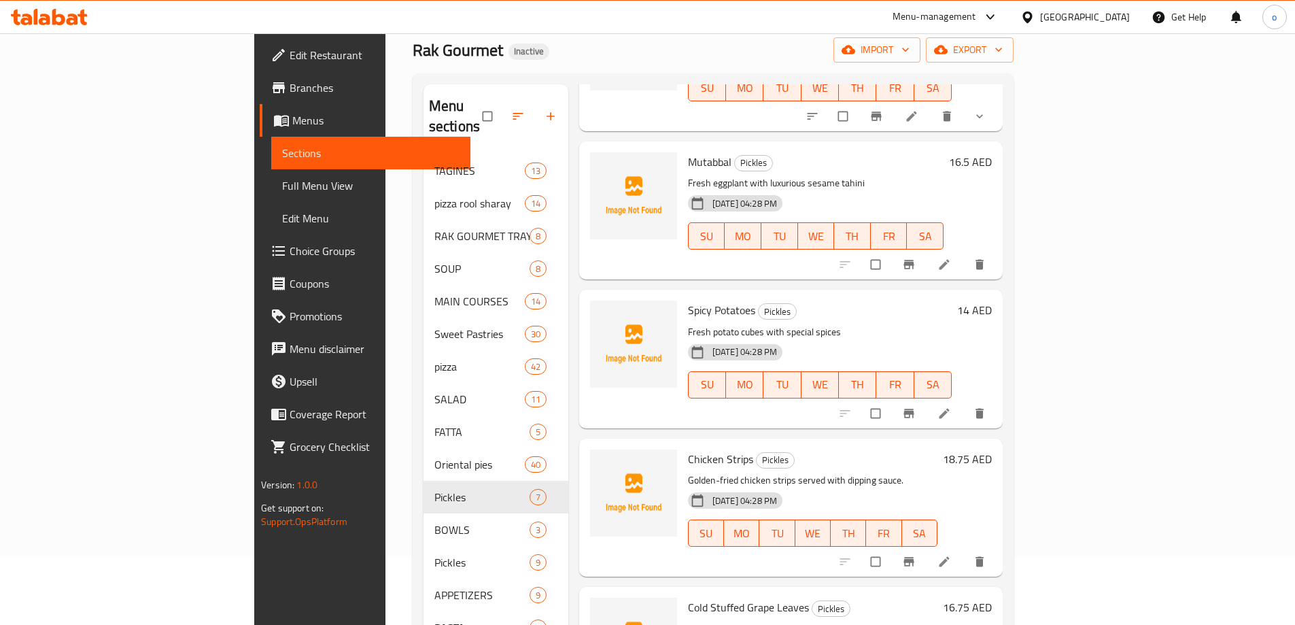
scroll to position [126, 0]
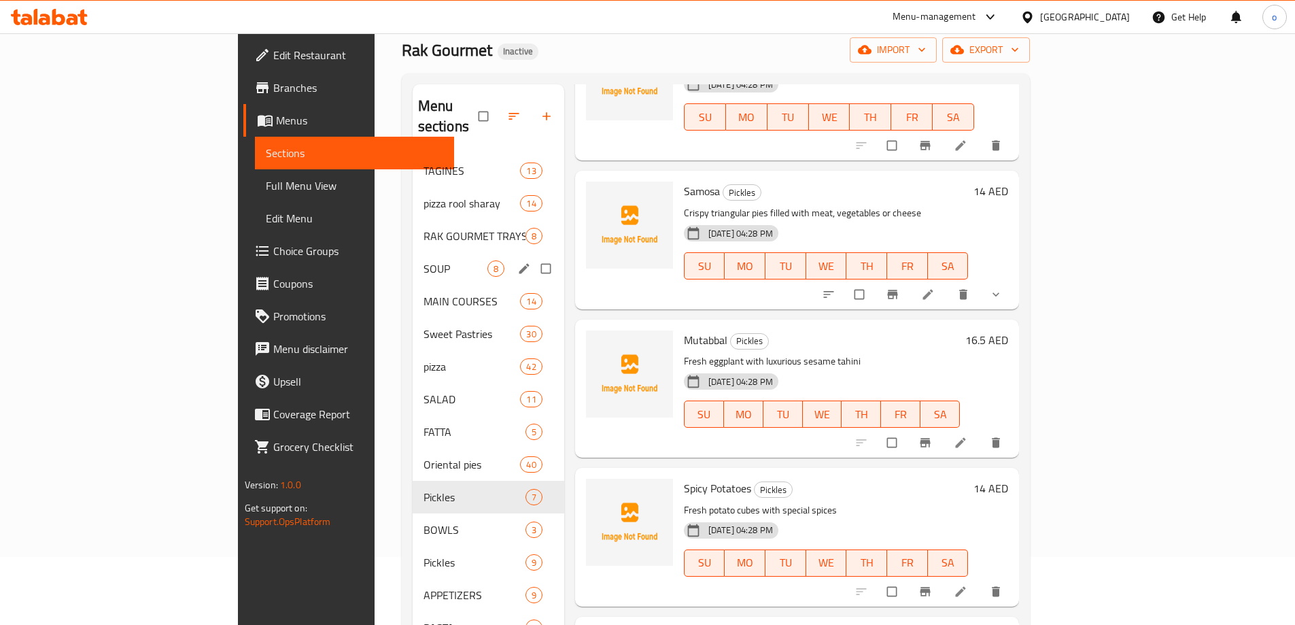
click at [533, 256] on input "Menu sections" at bounding box center [547, 269] width 29 height 26
checkbox input "true"
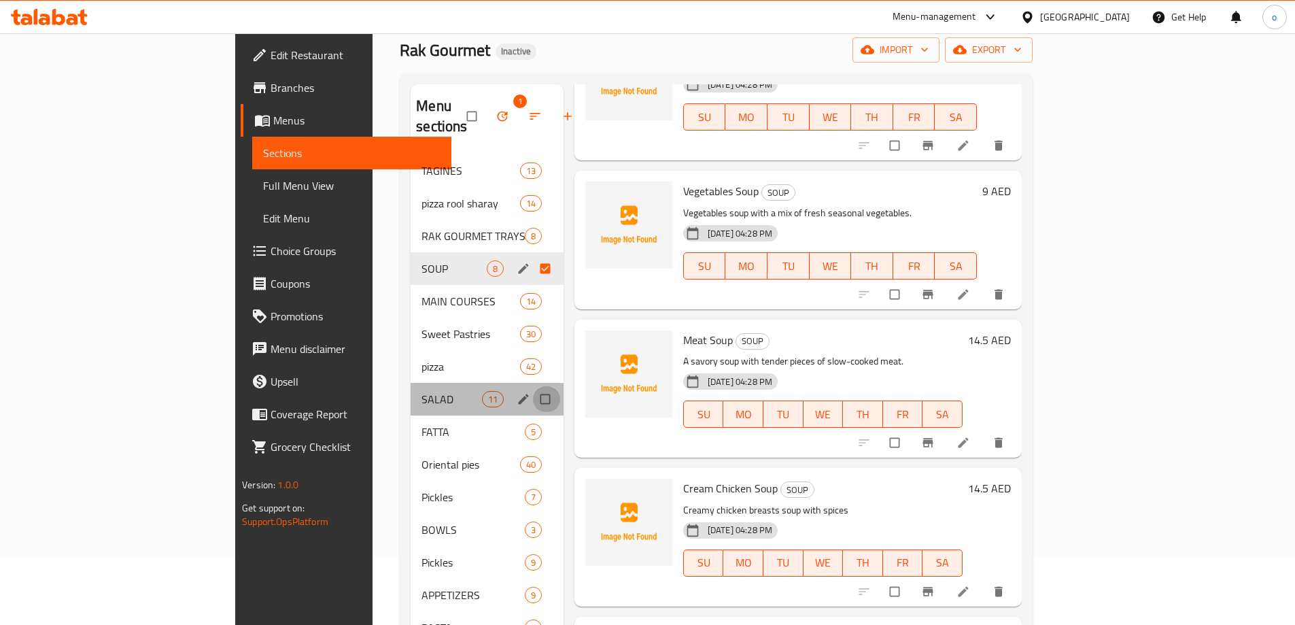
click at [532, 386] on input "Menu sections" at bounding box center [546, 399] width 29 height 26
checkbox input "true"
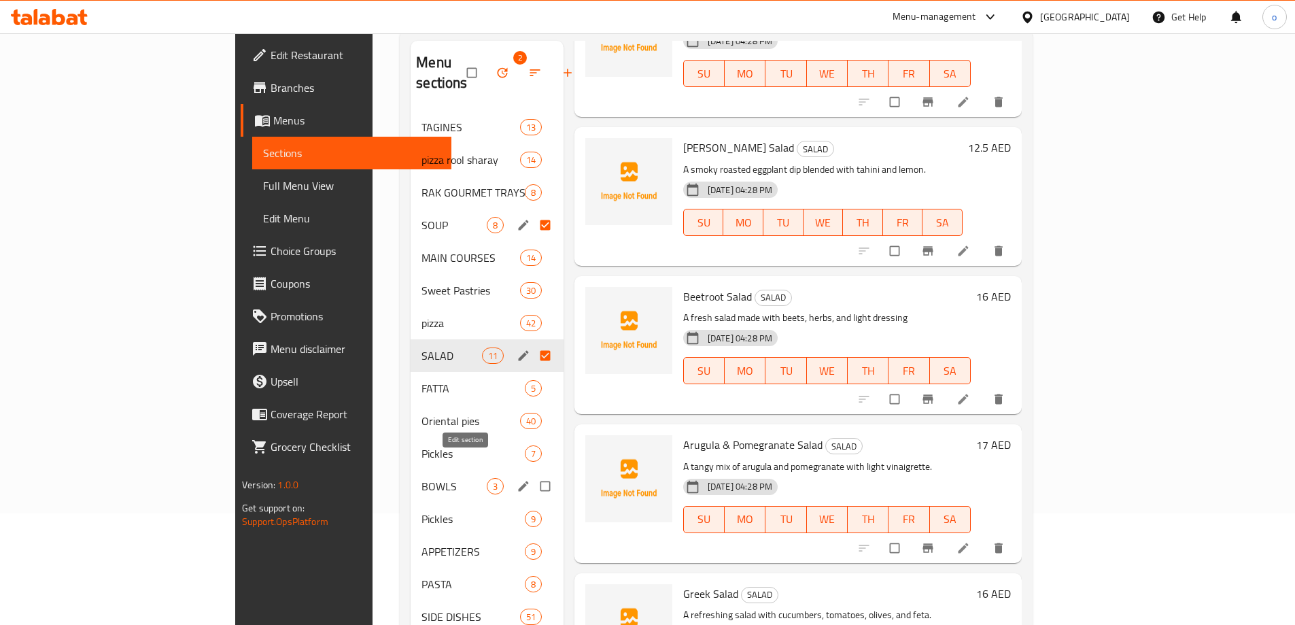
scroll to position [136, 0]
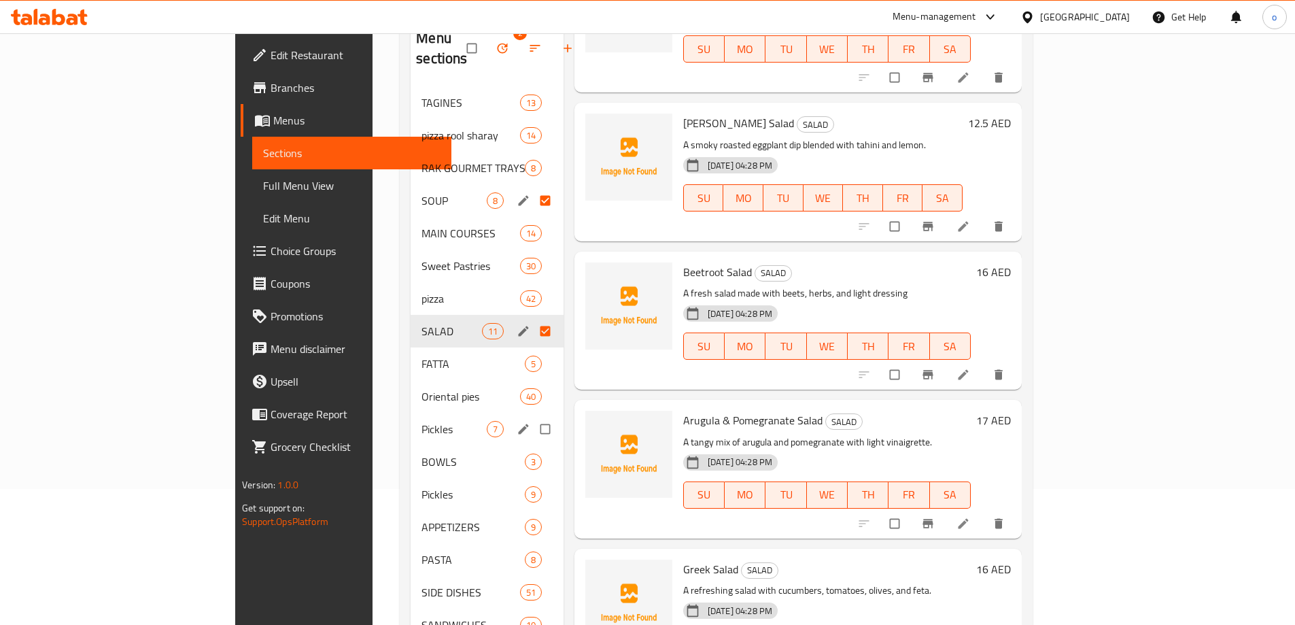
click at [532, 416] on input "Menu sections" at bounding box center [546, 429] width 29 height 26
checkbox input "true"
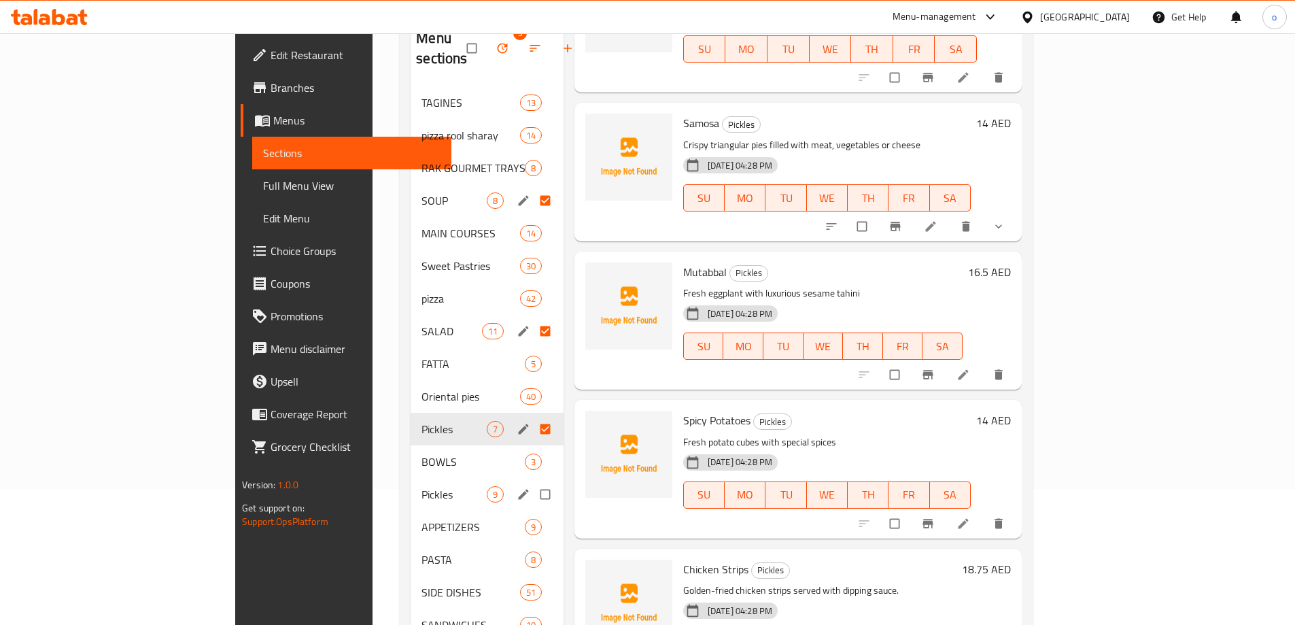
click at [532, 481] on input "Menu sections" at bounding box center [546, 494] width 29 height 26
checkbox input "true"
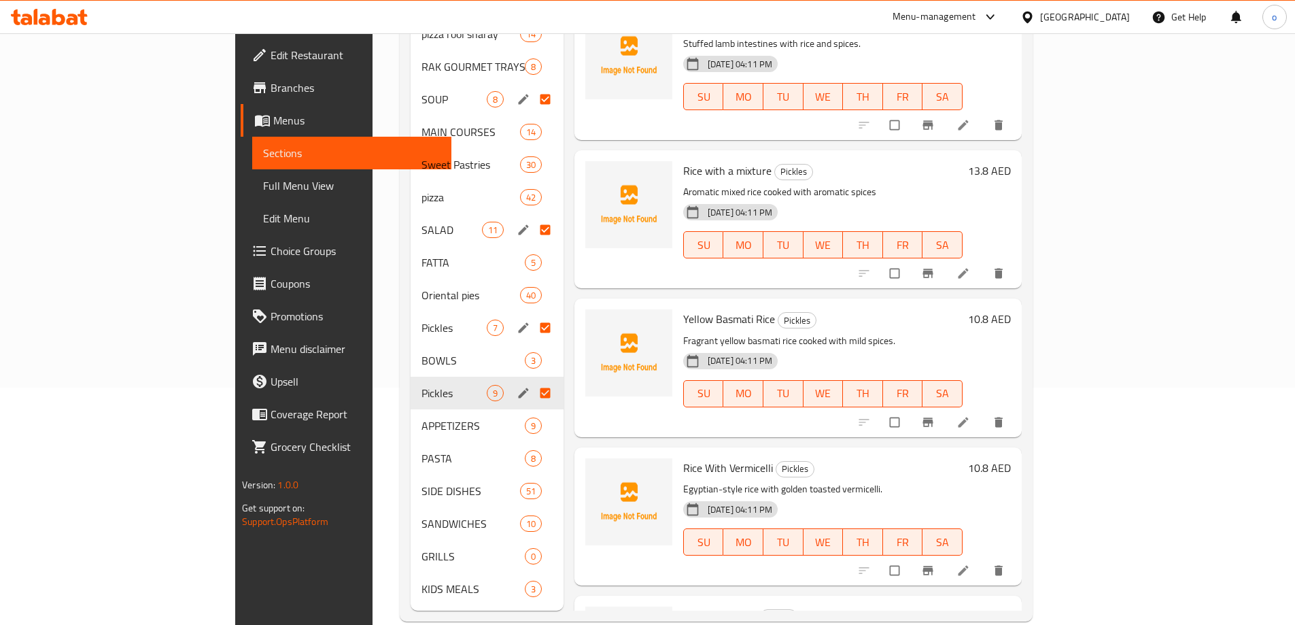
scroll to position [241, 0]
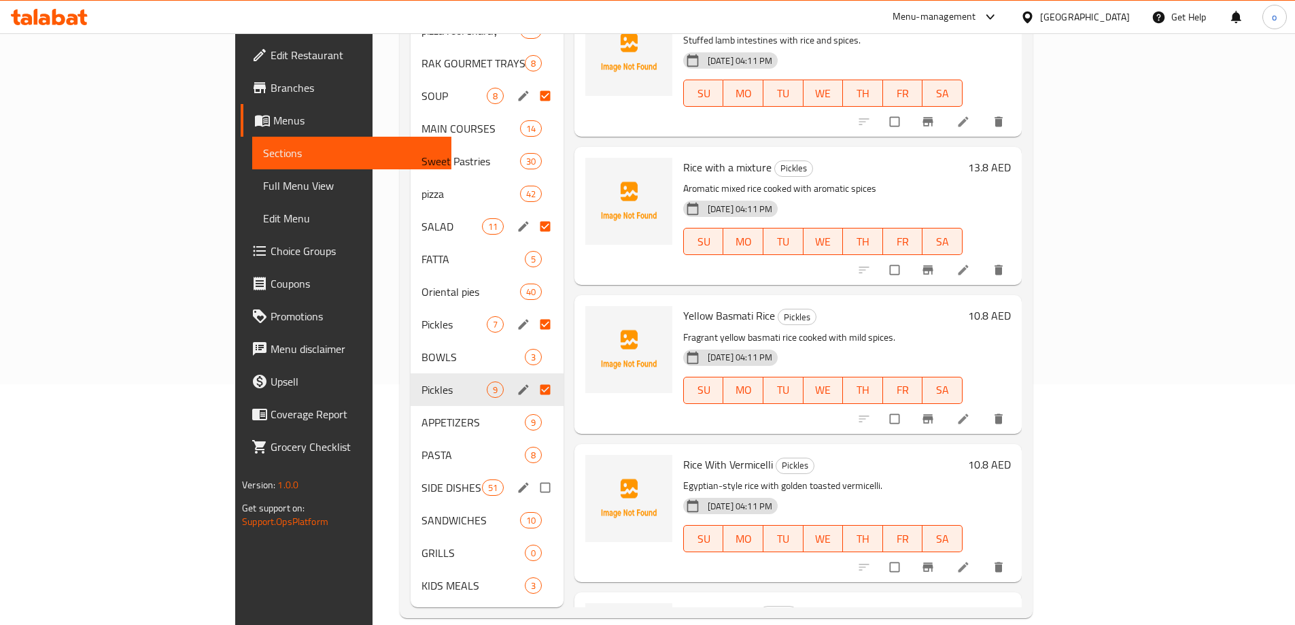
click at [532, 475] on input "Menu sections" at bounding box center [546, 488] width 29 height 26
checkbox input "true"
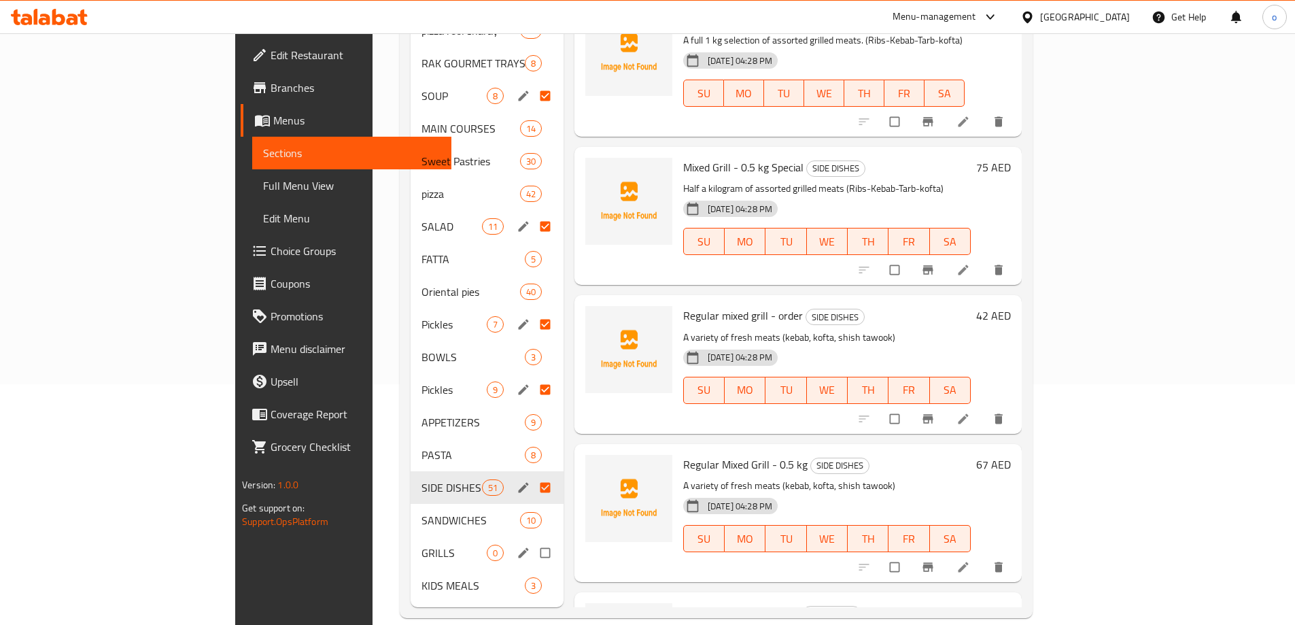
click at [532, 540] on input "Menu sections" at bounding box center [546, 553] width 29 height 26
checkbox input "true"
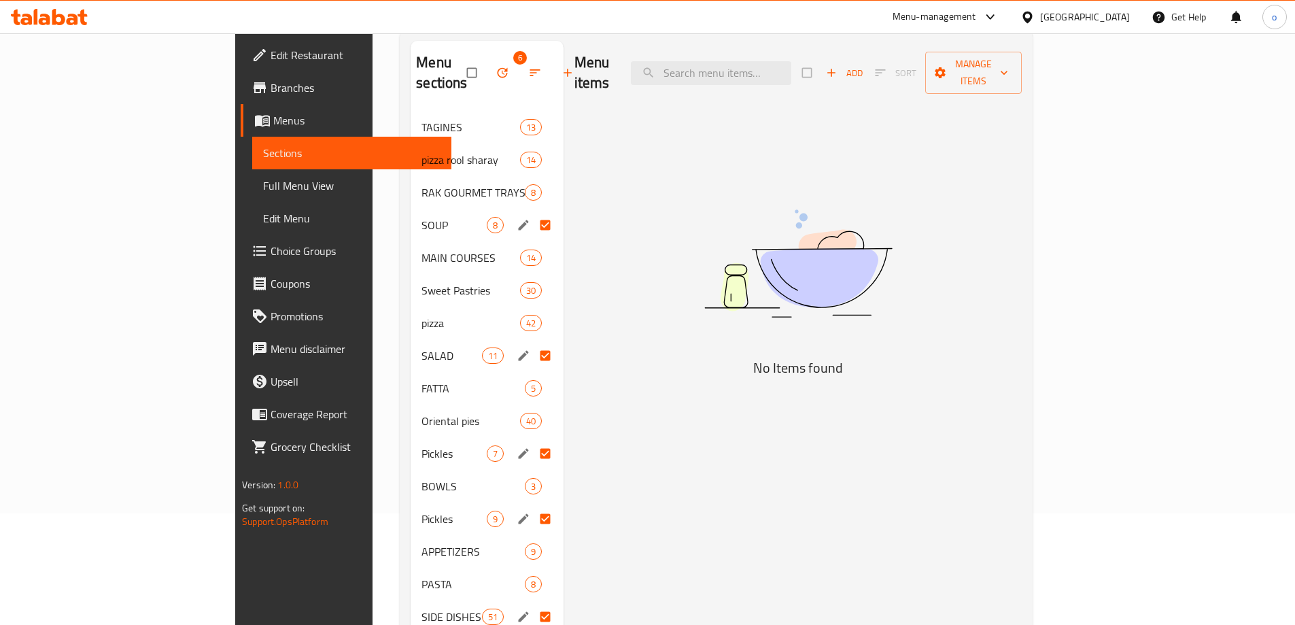
scroll to position [136, 0]
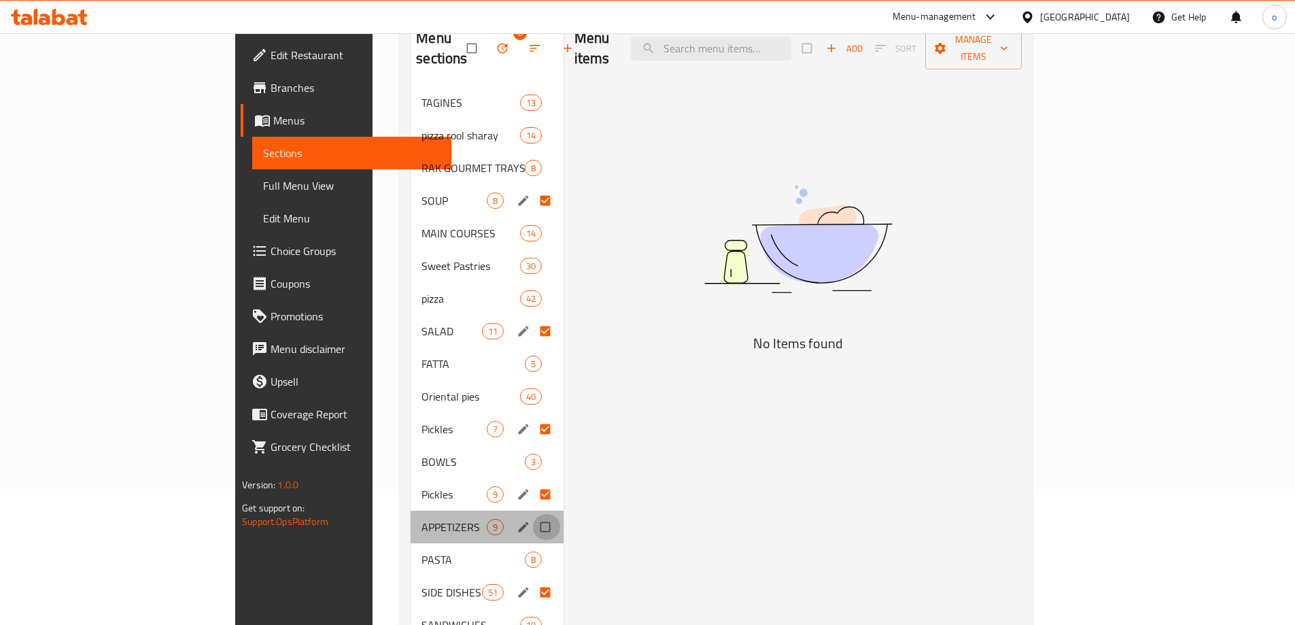
click at [532, 514] on input "Menu sections" at bounding box center [546, 527] width 29 height 26
checkbox input "true"
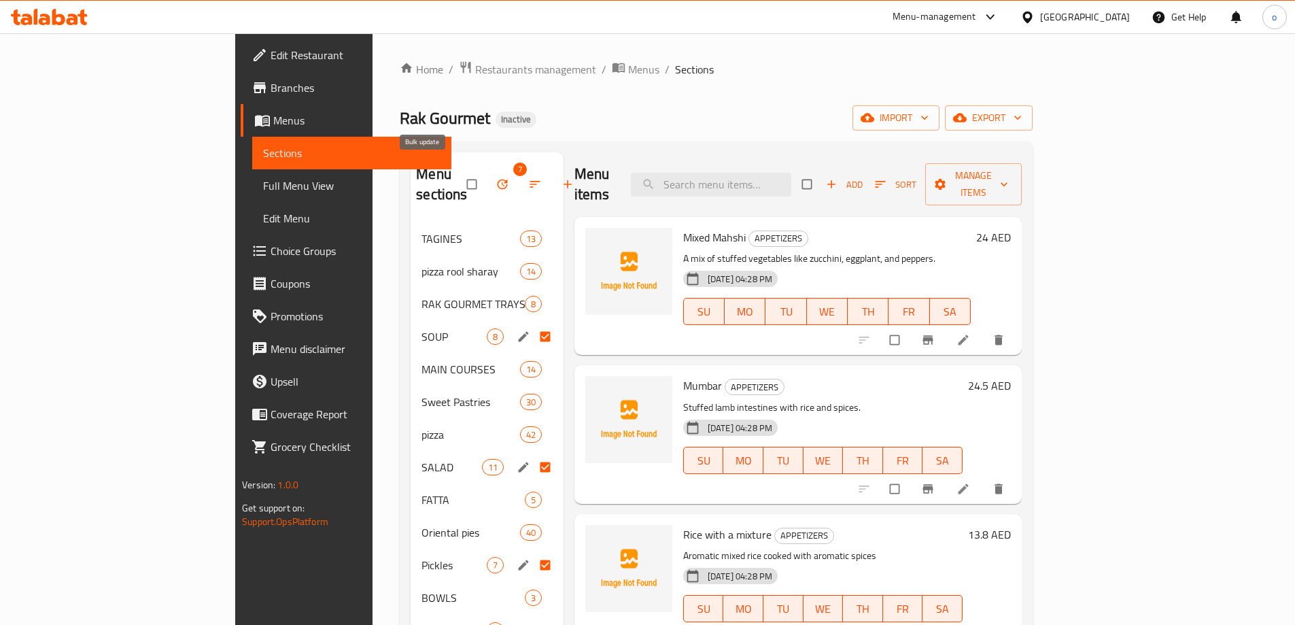
click at [496, 177] on span "button" at bounding box center [504, 184] width 16 height 14
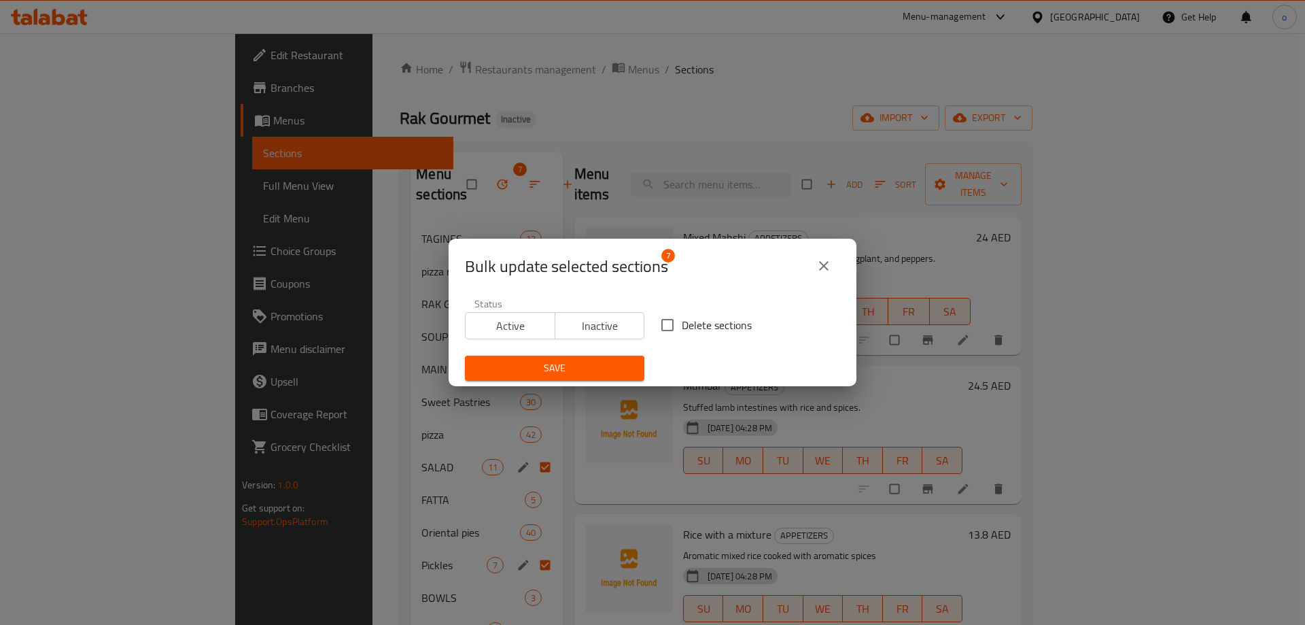
click at [699, 333] on span "Delete sections" at bounding box center [717, 325] width 70 height 16
click at [682, 334] on input "Delete sections" at bounding box center [667, 325] width 29 height 29
checkbox input "true"
click at [601, 375] on span "Save" at bounding box center [555, 368] width 158 height 17
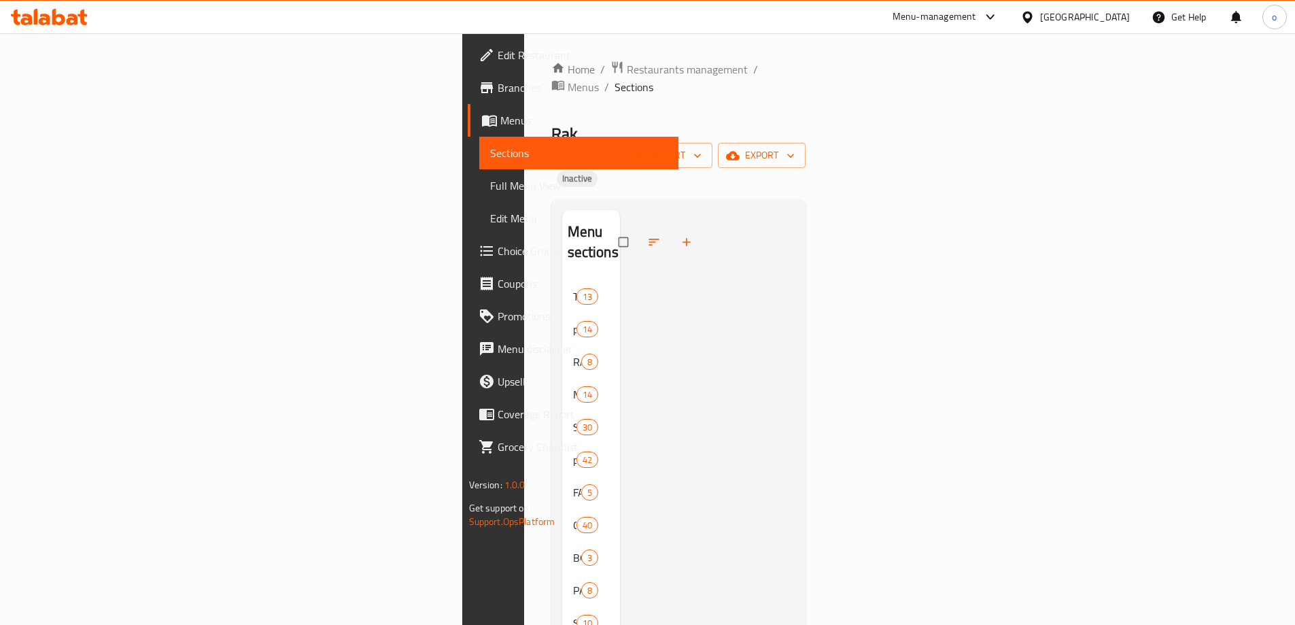
click at [500, 121] on span "Menus" at bounding box center [583, 120] width 167 height 16
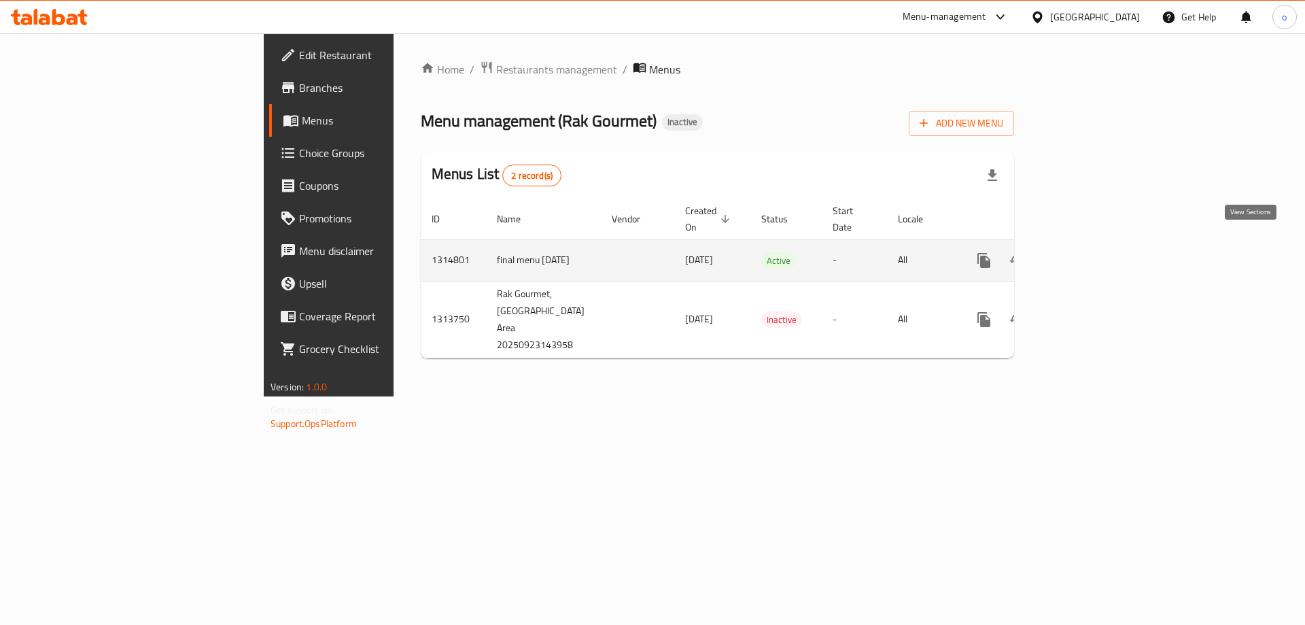
click at [1090, 252] on icon "enhanced table" at bounding box center [1082, 260] width 16 height 16
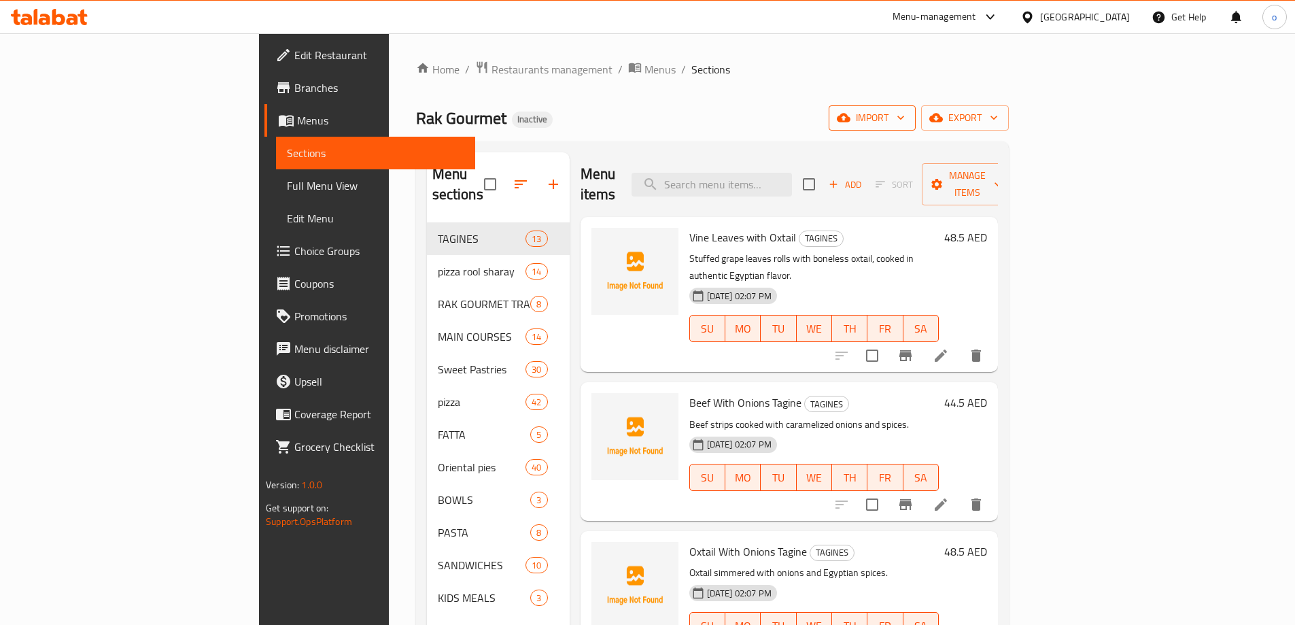
click at [916, 127] on button "import" at bounding box center [872, 117] width 87 height 25
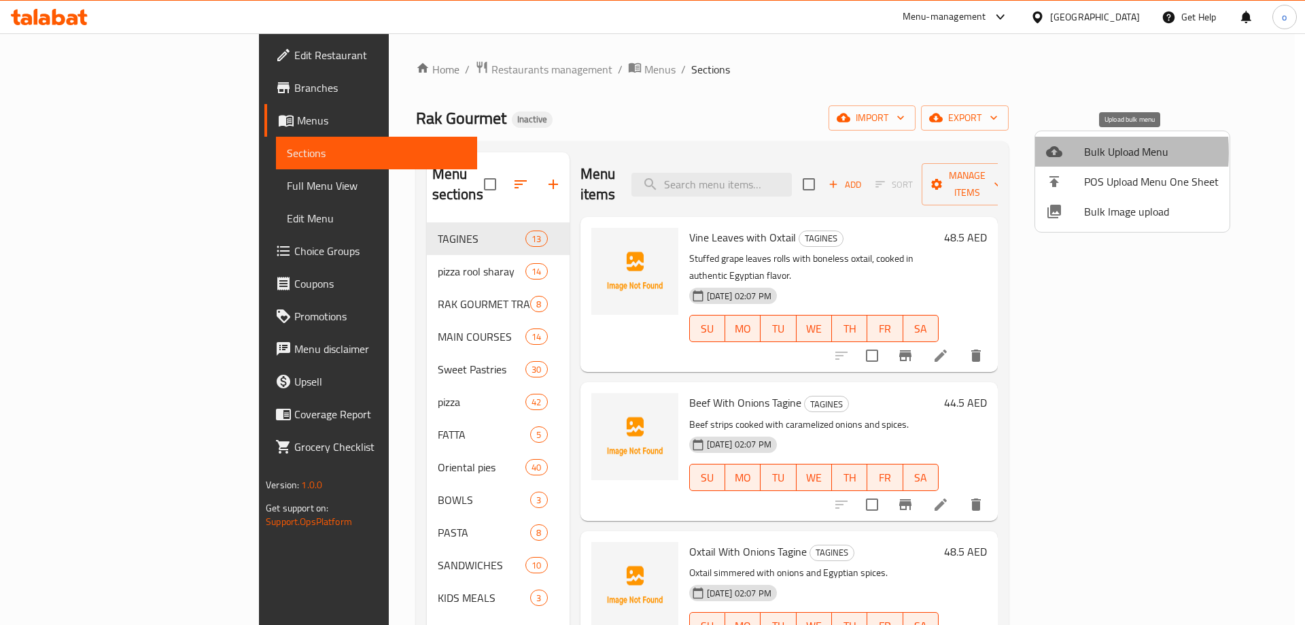
click at [1046, 152] on li "Bulk Upload Menu" at bounding box center [1132, 152] width 194 height 30
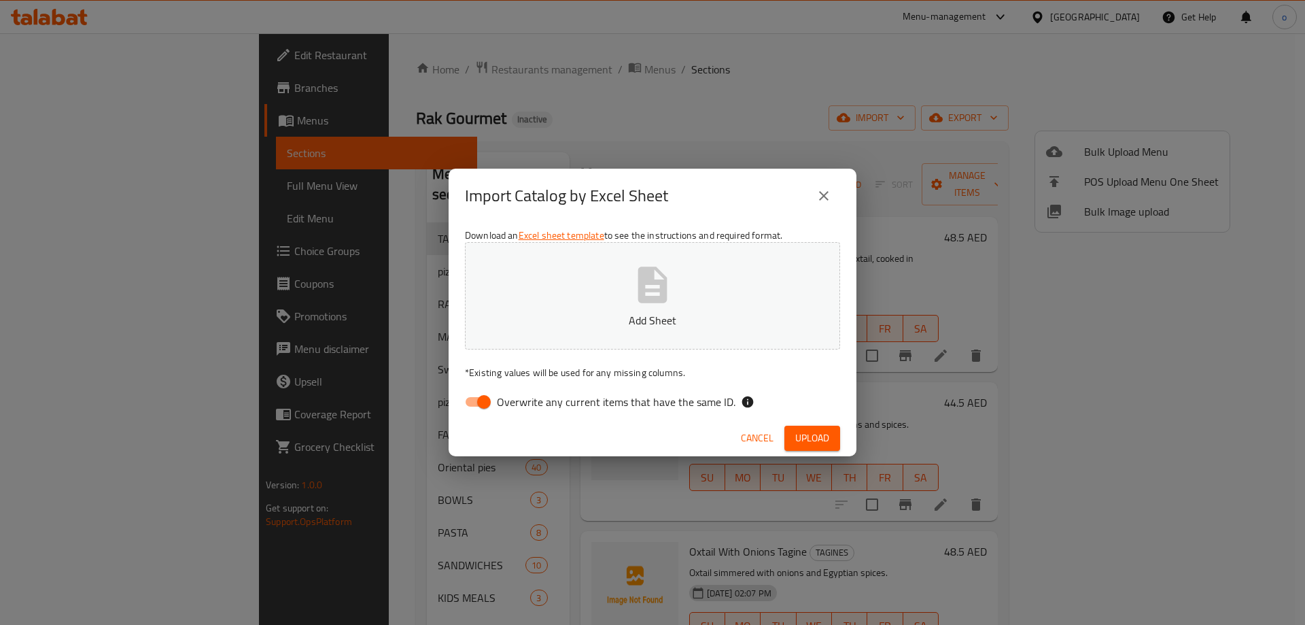
click at [481, 402] on input "Overwrite any current items that have the same ID." at bounding box center [483, 402] width 77 height 26
checkbox input "false"
click at [687, 270] on button "Add Sheet" at bounding box center [652, 295] width 375 height 107
click at [814, 437] on span "Upload" at bounding box center [812, 438] width 34 height 17
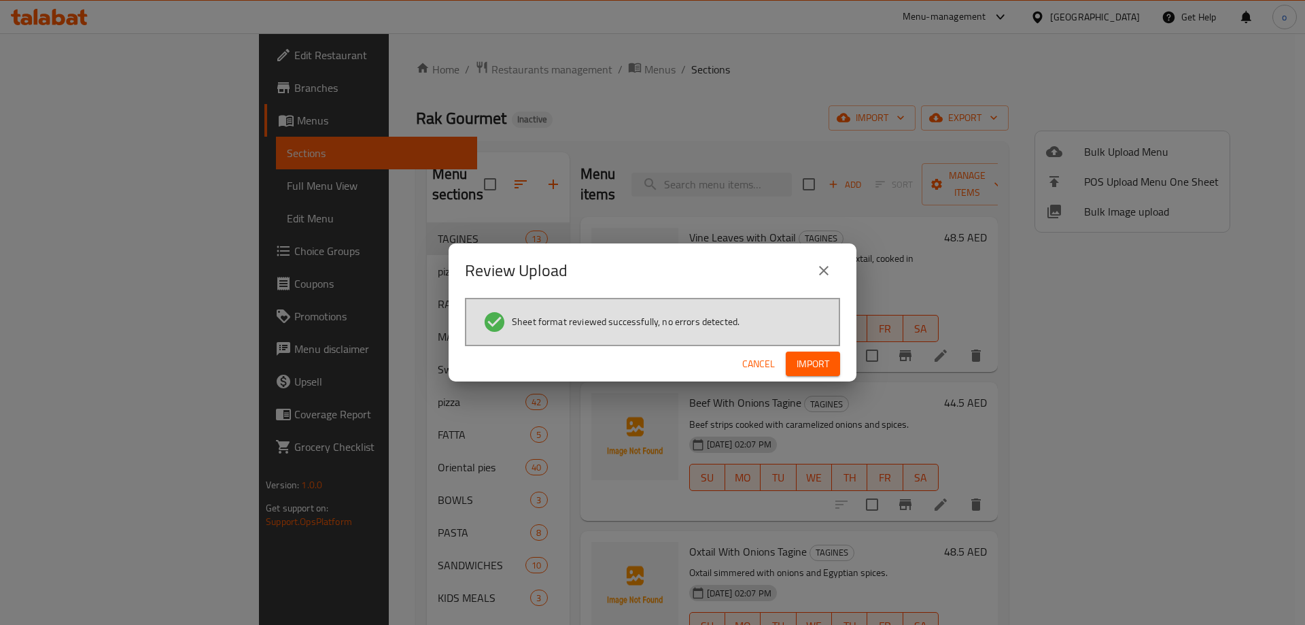
click at [802, 358] on span "Import" at bounding box center [813, 364] width 33 height 17
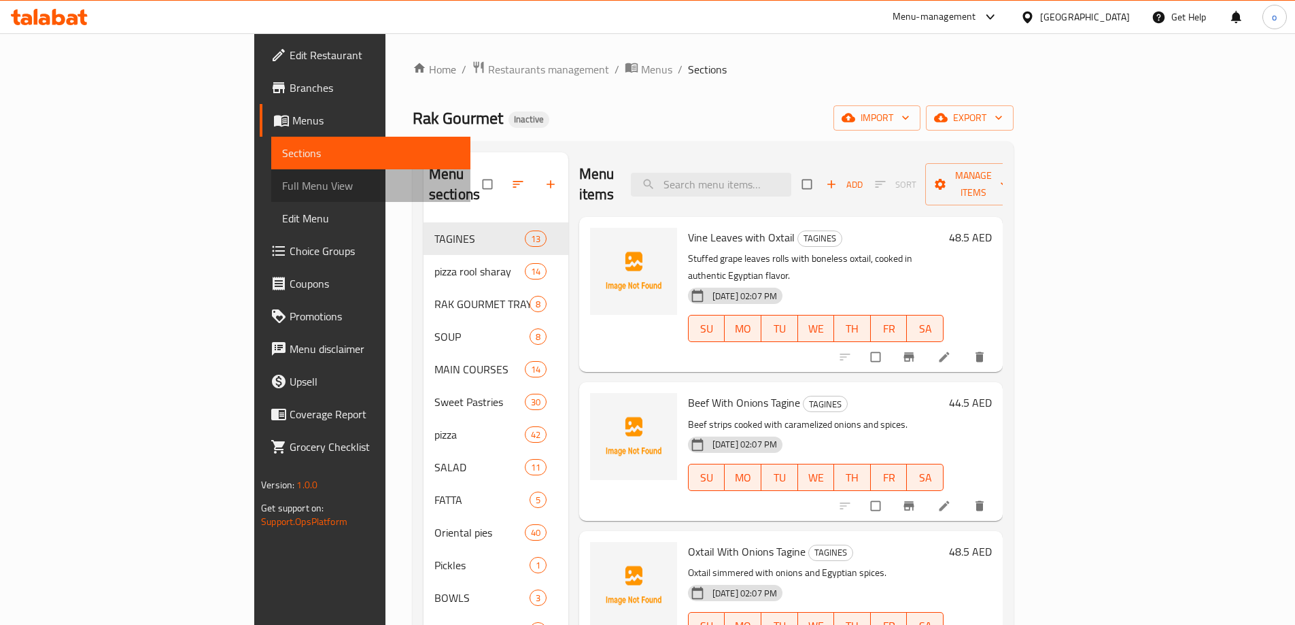
click at [282, 186] on span "Full Menu View" at bounding box center [370, 185] width 177 height 16
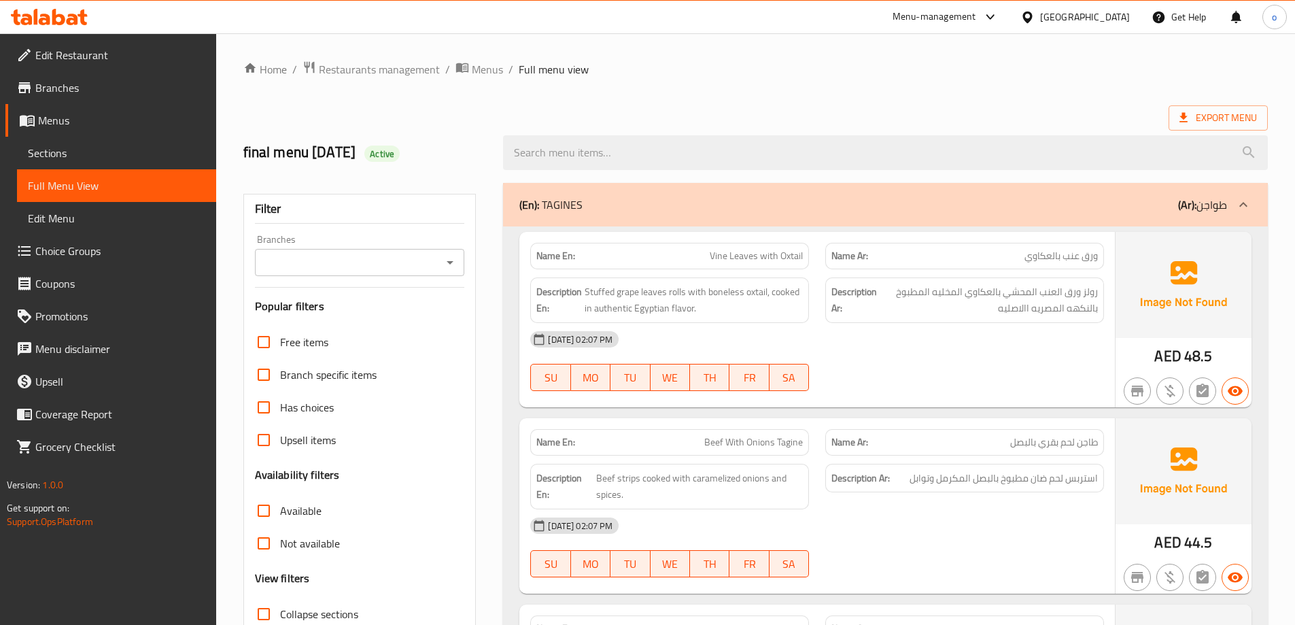
checkbox input "false"
click at [264, 598] on input "Collapse sections" at bounding box center [263, 614] width 33 height 33
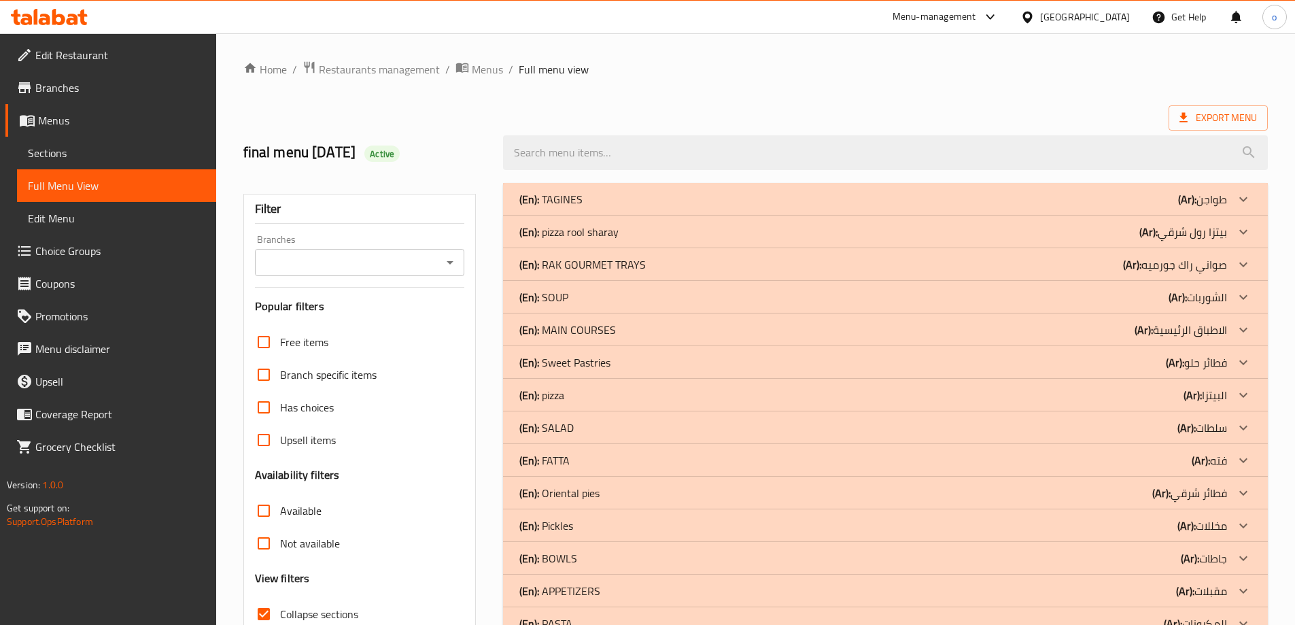
click at [627, 303] on div "(En): SOUP (Ar): الشوربات" at bounding box center [873, 297] width 708 height 16
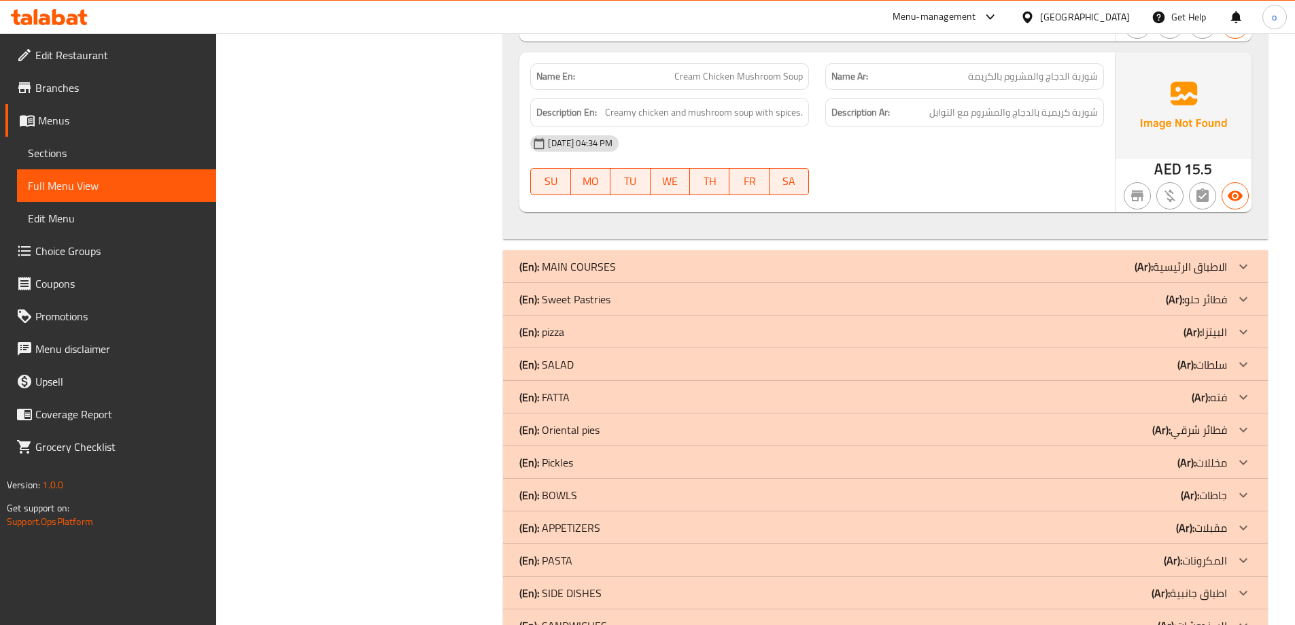
scroll to position [1564, 0]
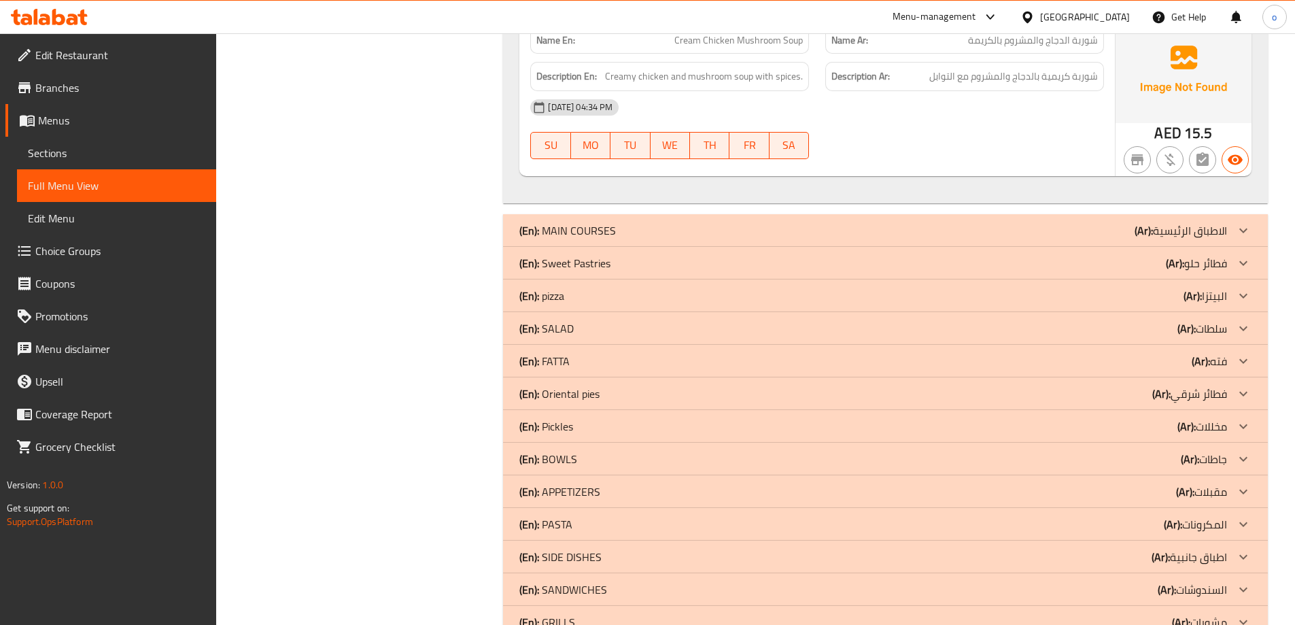
click at [579, 325] on div "(En): SALAD (Ar): سلطات" at bounding box center [873, 328] width 708 height 16
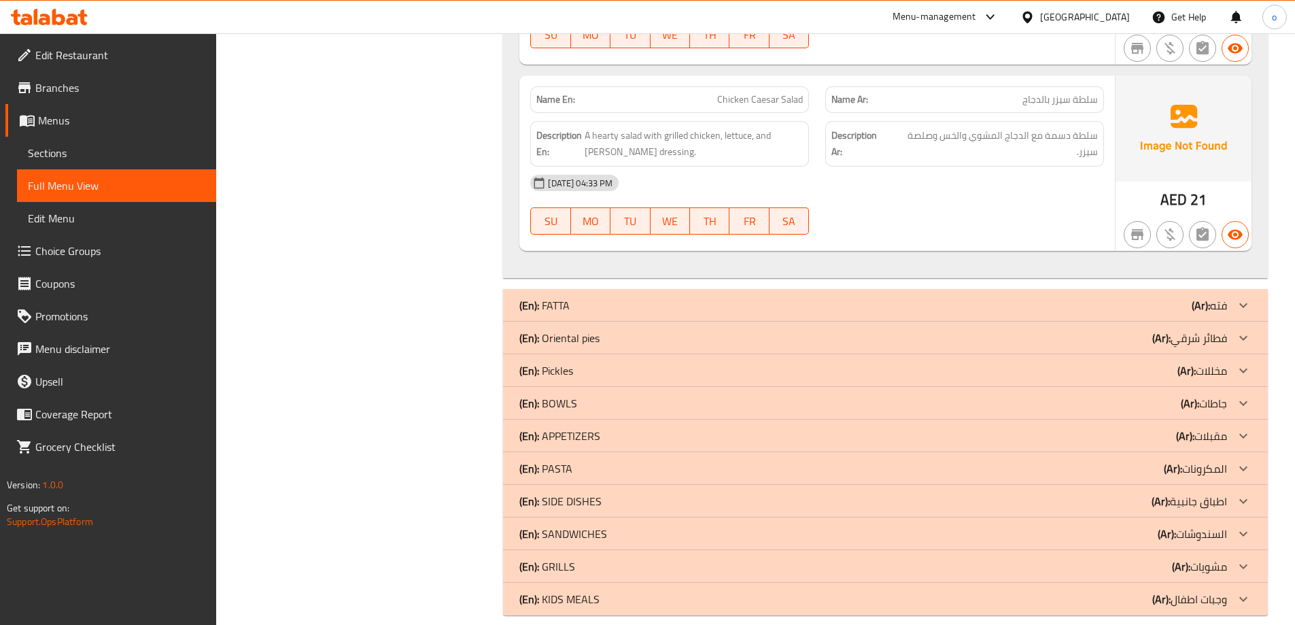
scroll to position [3724, 0]
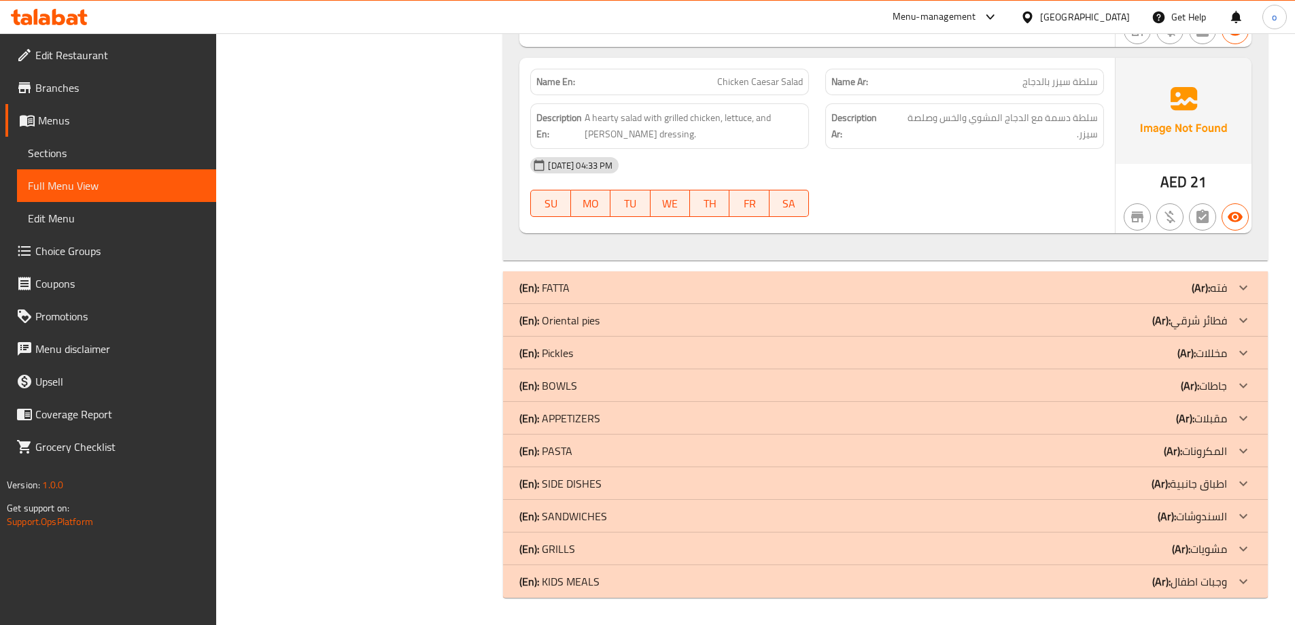
click at [574, 343] on div "(En): Pickles (Ar): مخللات" at bounding box center [885, 353] width 765 height 33
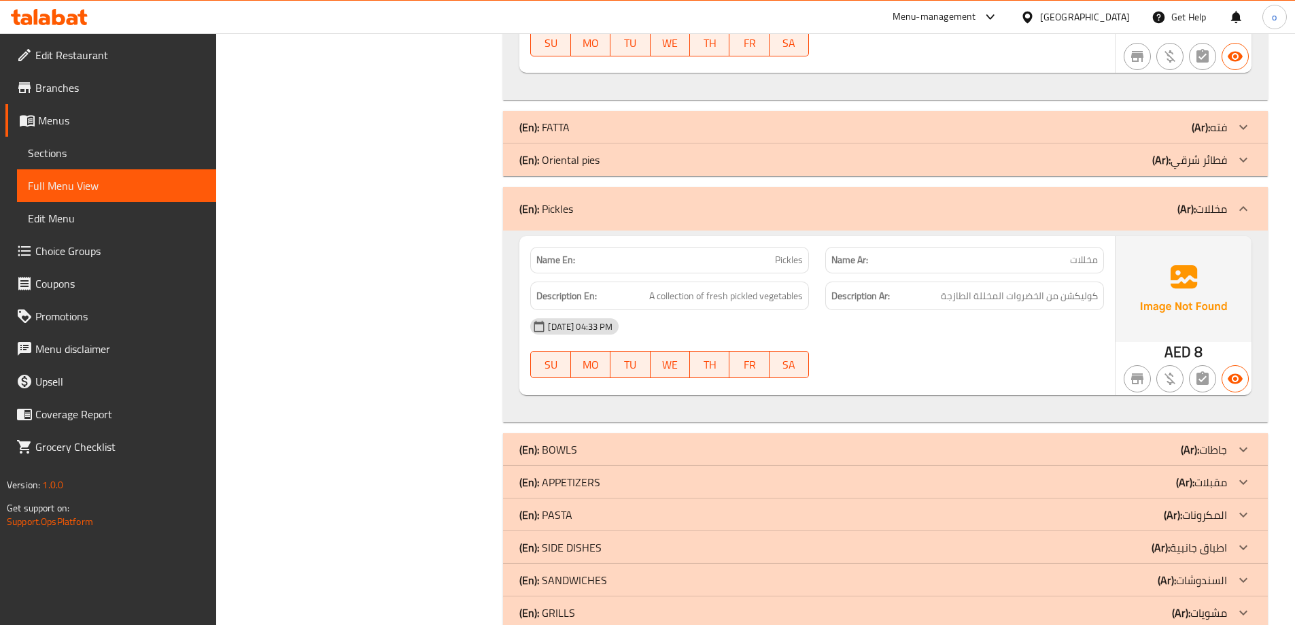
scroll to position [3928, 0]
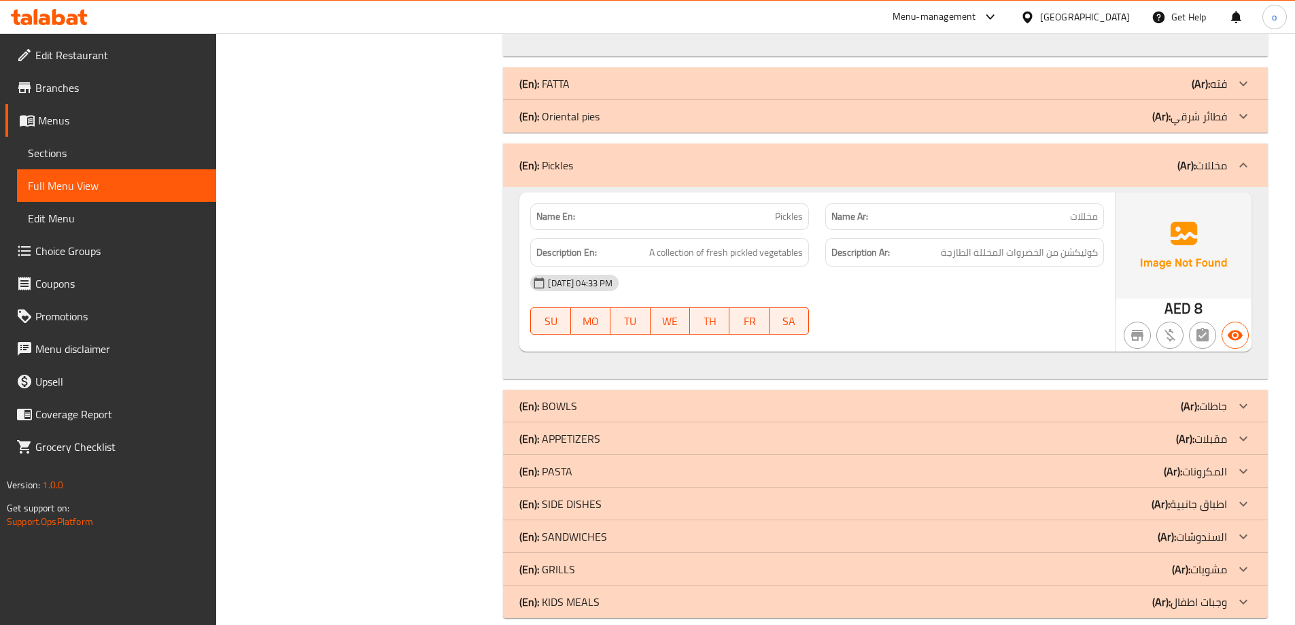
click at [603, 436] on div "(En): APPETIZERS (Ar): مقبلات" at bounding box center [873, 438] width 708 height 16
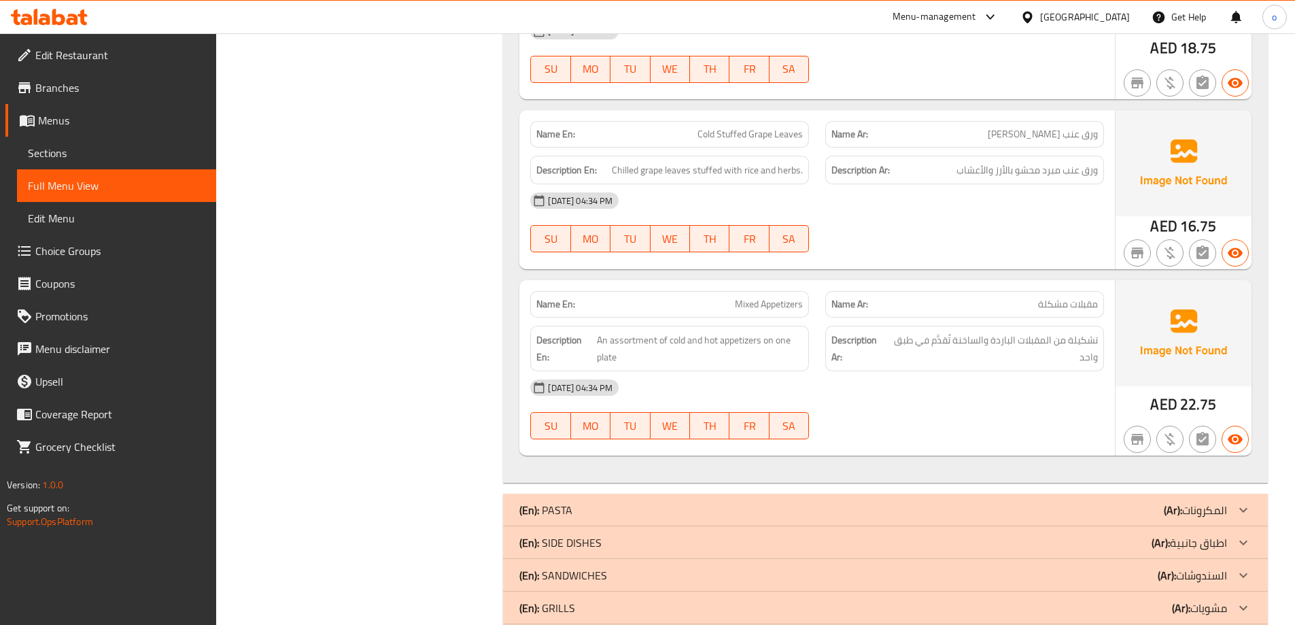
scroll to position [5337, 0]
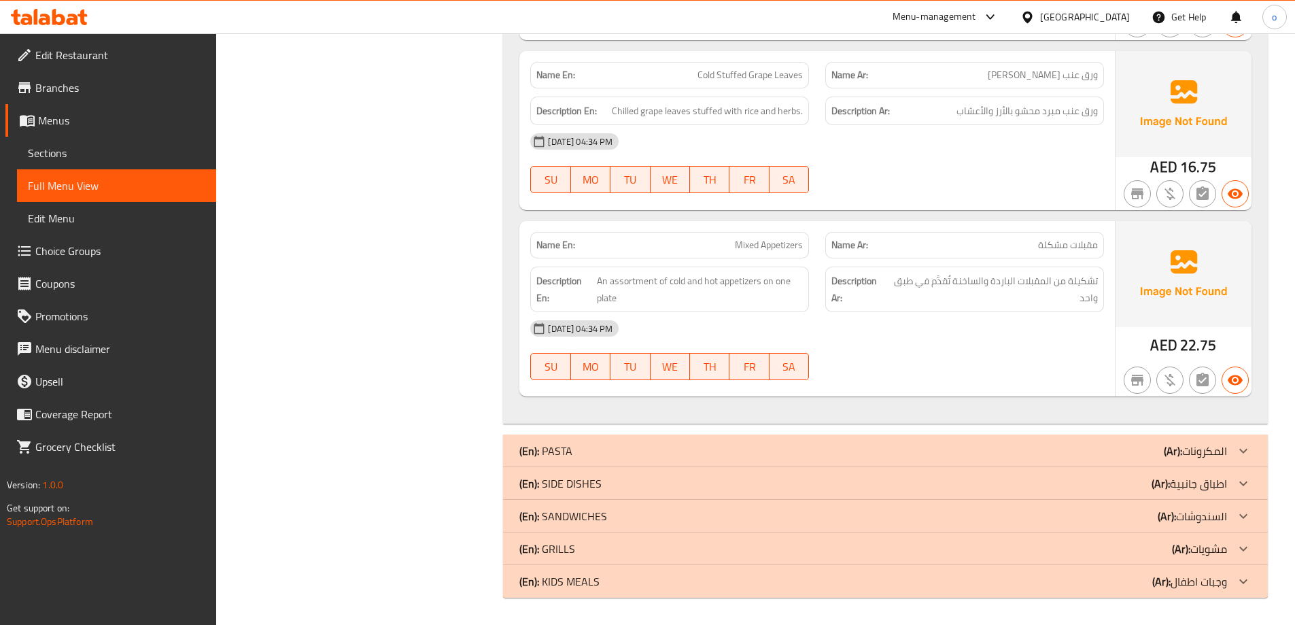
click at [599, 490] on p "(En): SIDE DISHES" at bounding box center [560, 483] width 82 height 16
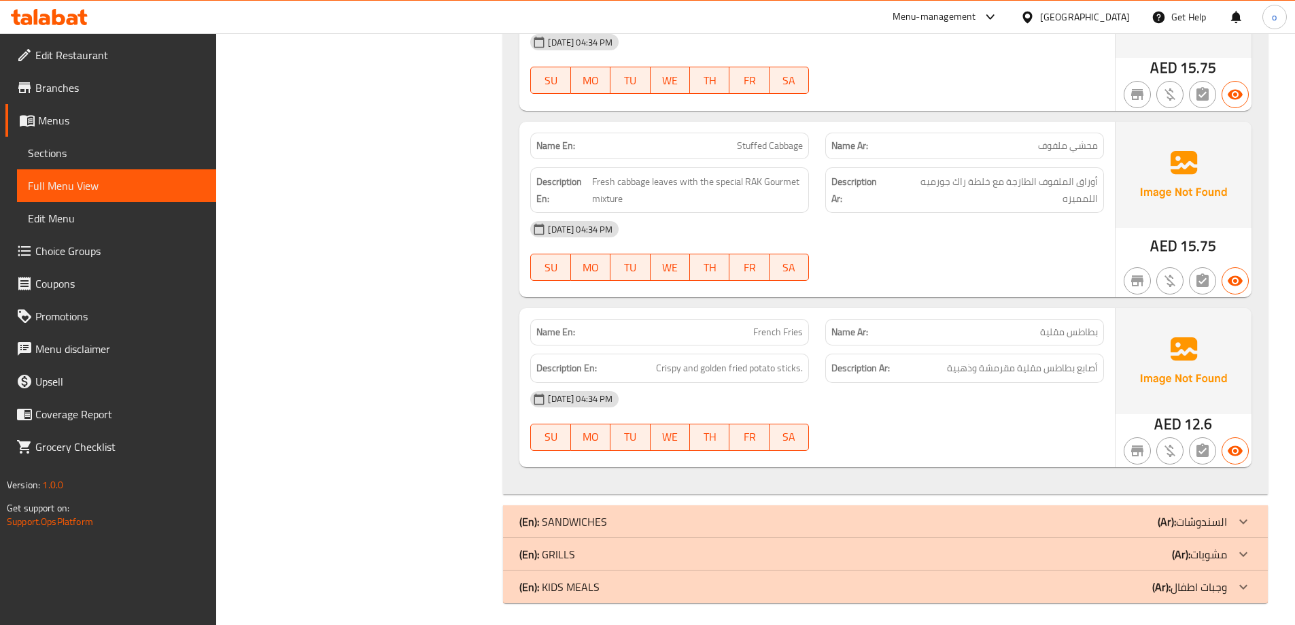
scroll to position [7003, 0]
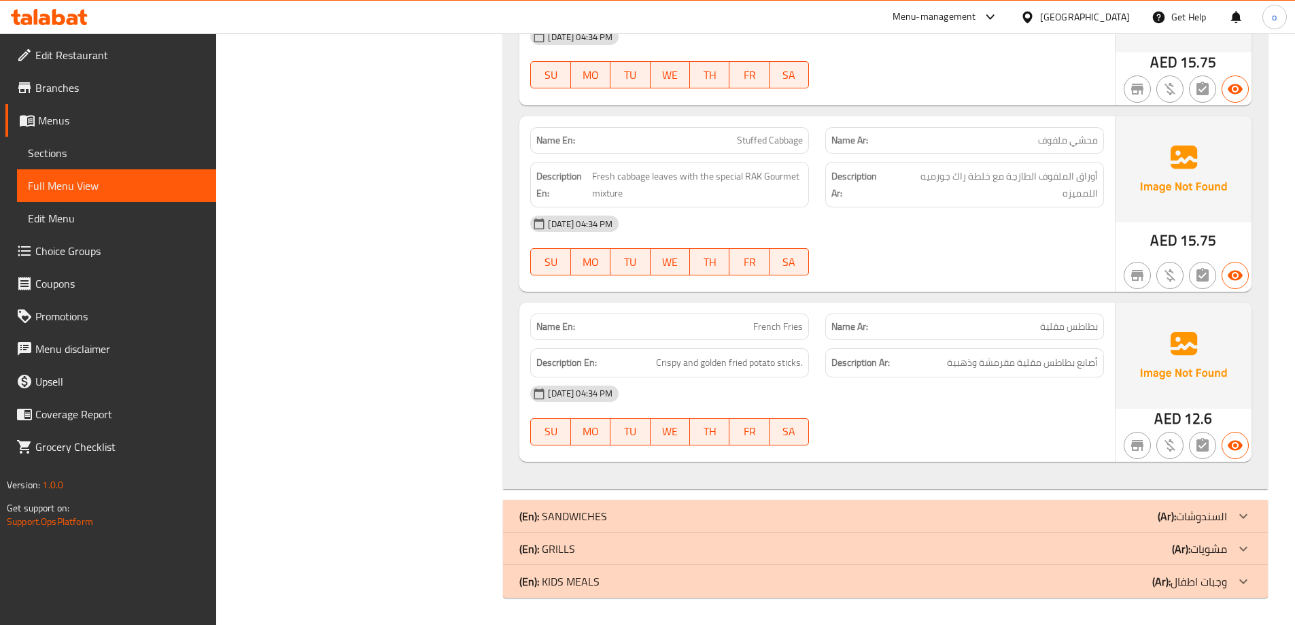
click at [560, 554] on p "(En): GRILLS" at bounding box center [547, 548] width 56 height 16
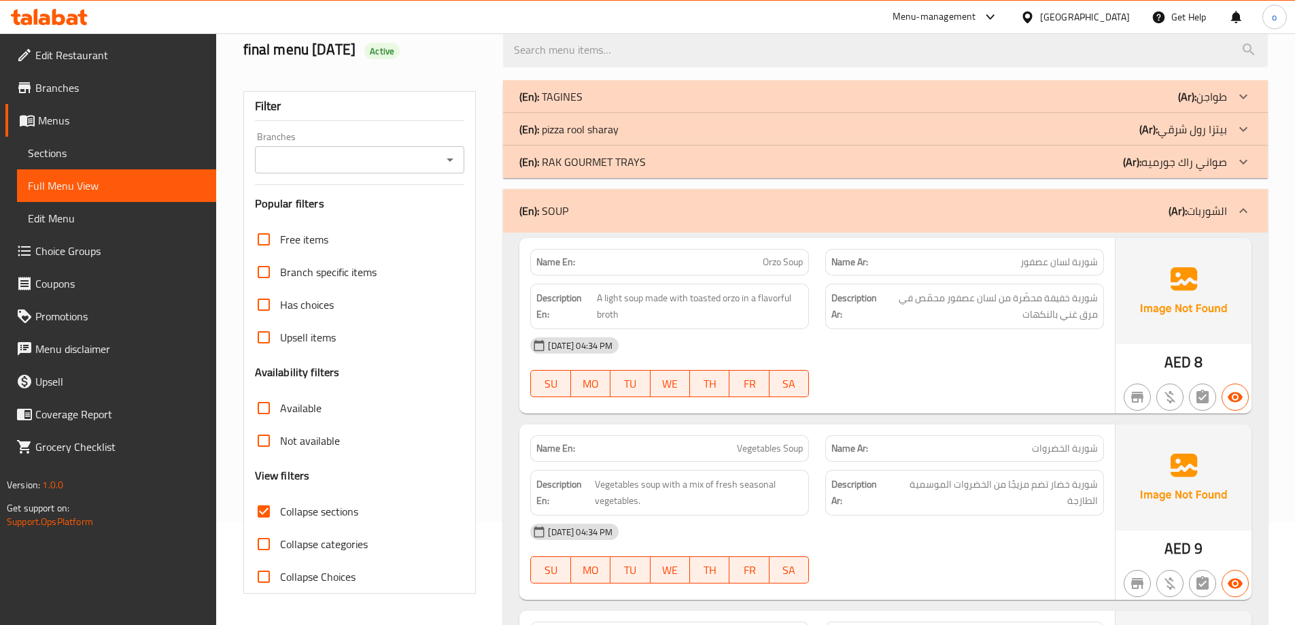
scroll to position [0, 0]
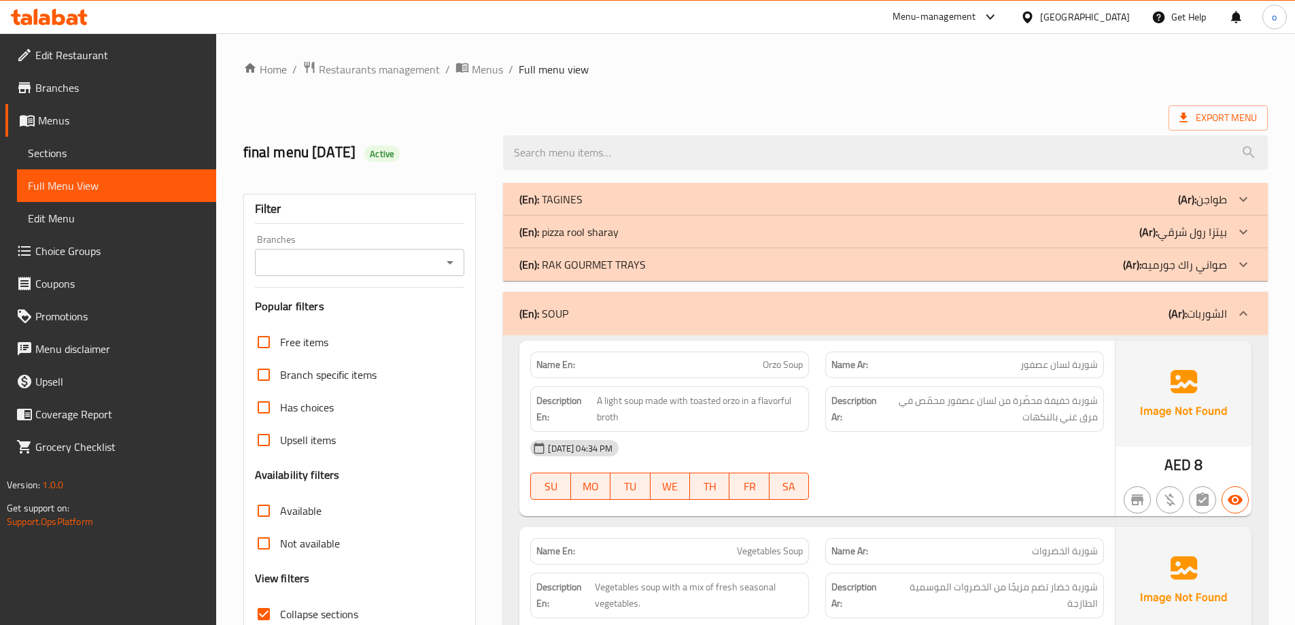
click at [1230, 109] on span "Export Menu" at bounding box center [1217, 117] width 77 height 17
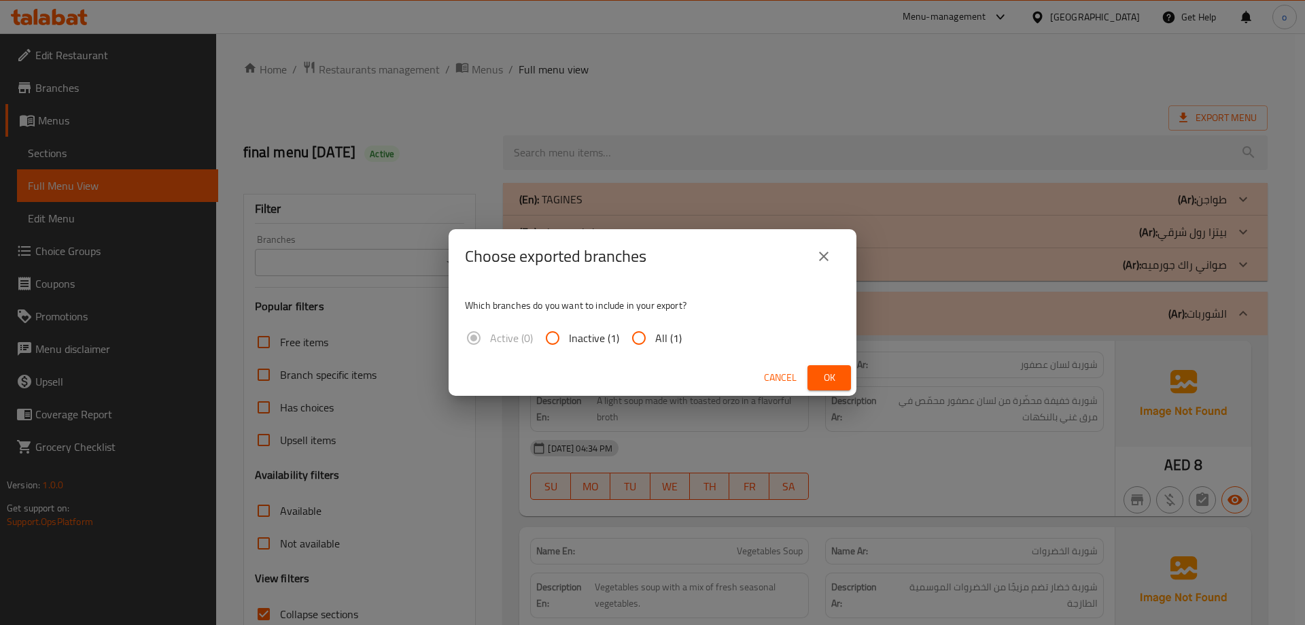
click at [824, 255] on icon "close" at bounding box center [824, 256] width 16 height 16
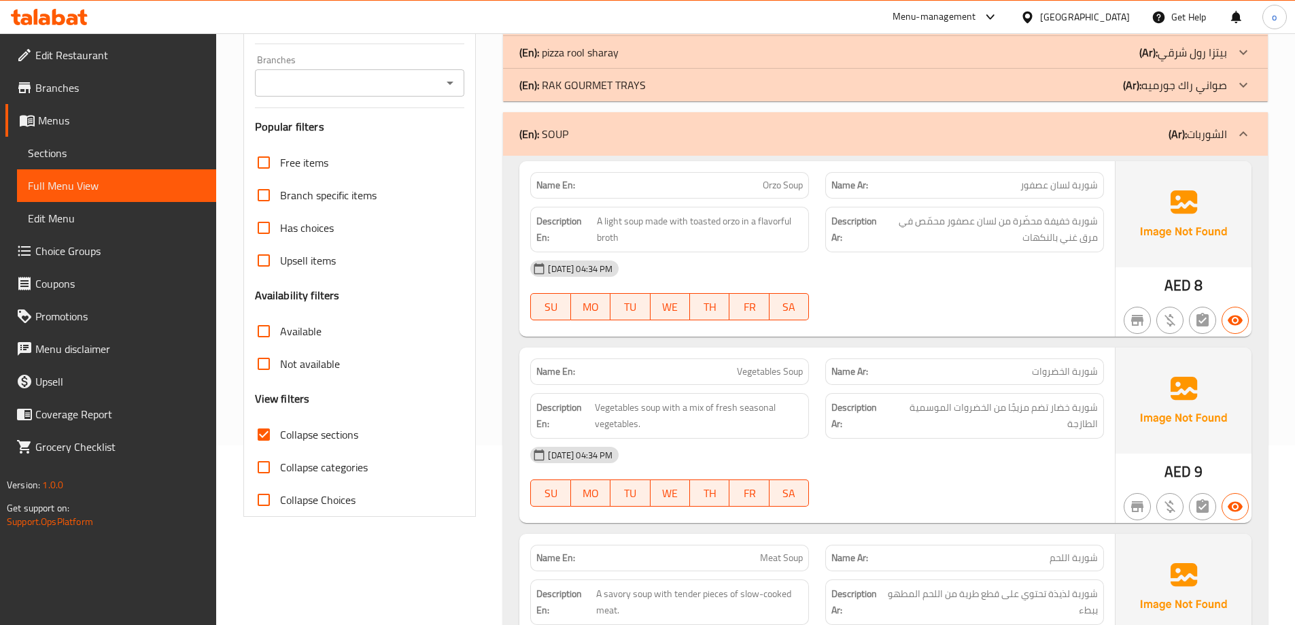
scroll to position [204, 0]
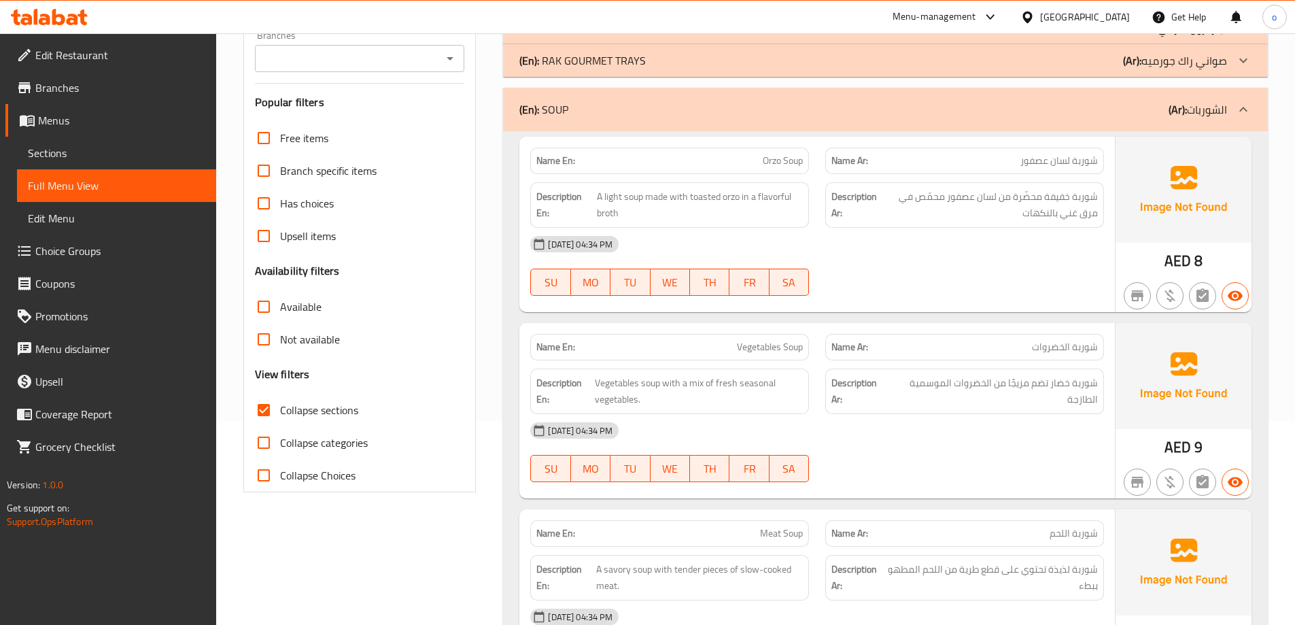
click at [264, 410] on input "Collapse sections" at bounding box center [263, 410] width 33 height 33
checkbox input "false"
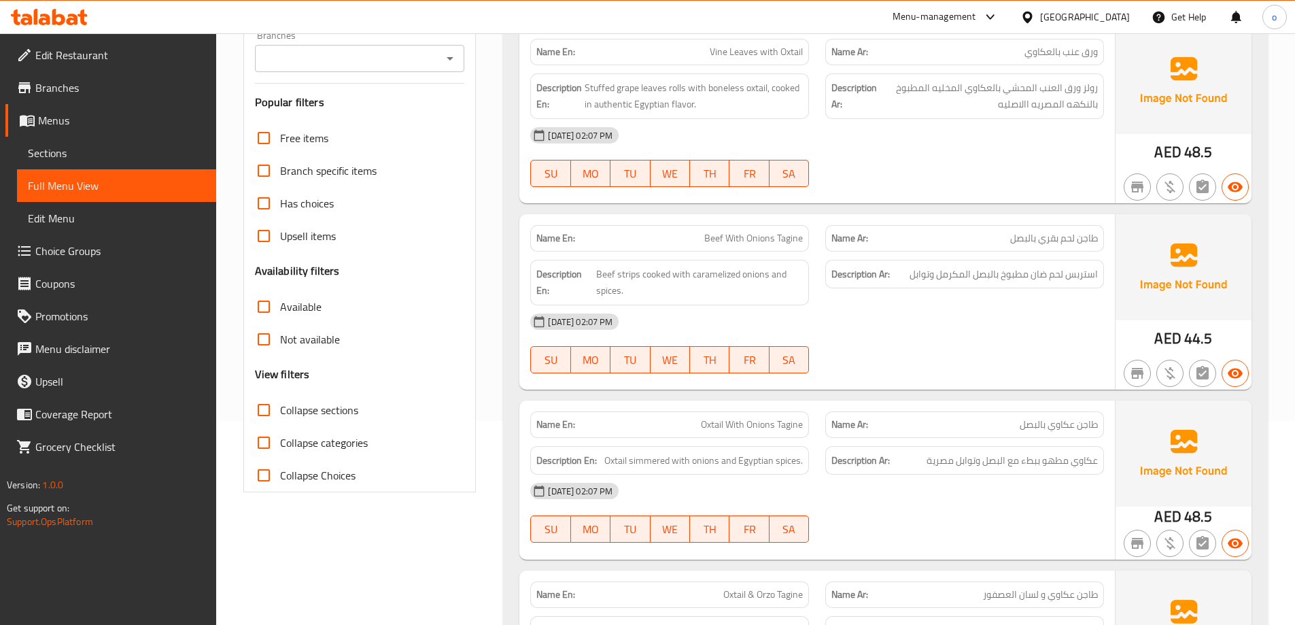
scroll to position [0, 0]
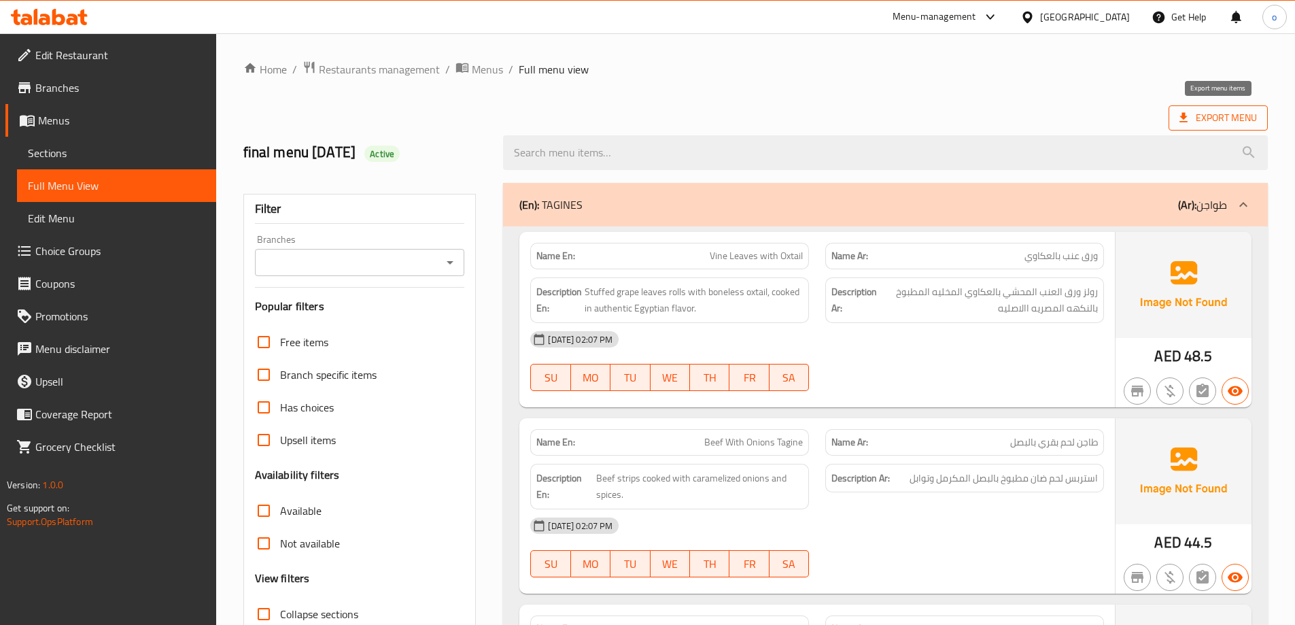
click at [1190, 120] on icon at bounding box center [1184, 118] width 14 height 14
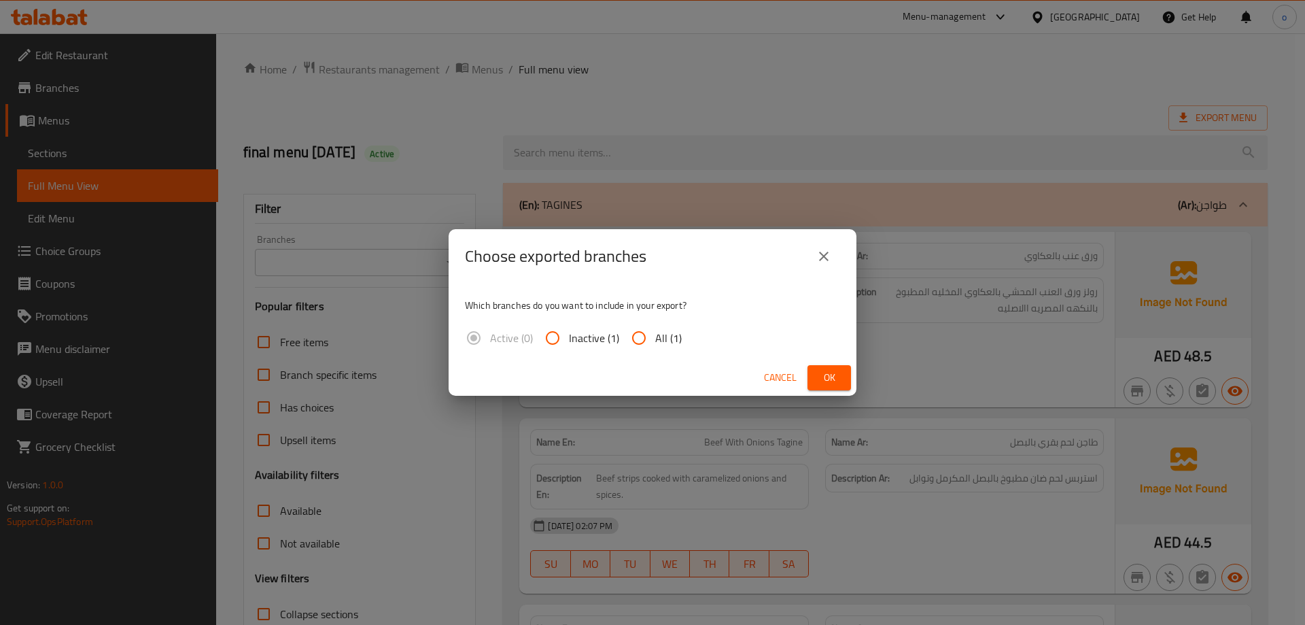
click at [648, 339] on input "All (1)" at bounding box center [639, 338] width 33 height 33
radio input "true"
click at [820, 372] on span "Ok" at bounding box center [829, 377] width 22 height 17
